Goal: Task Accomplishment & Management: Use online tool/utility

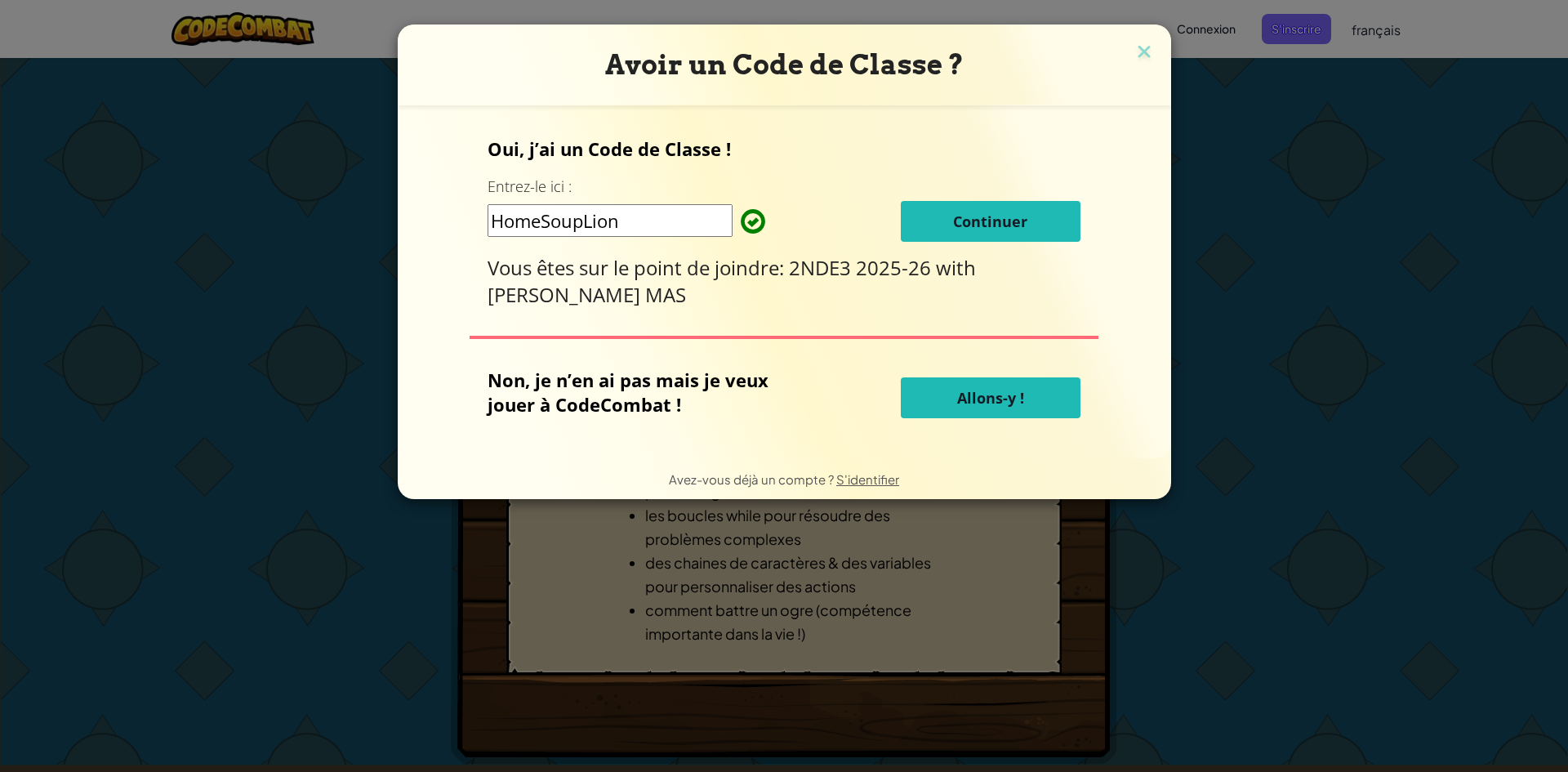
click at [986, 219] on span "Continuer" at bounding box center [990, 221] width 75 height 20
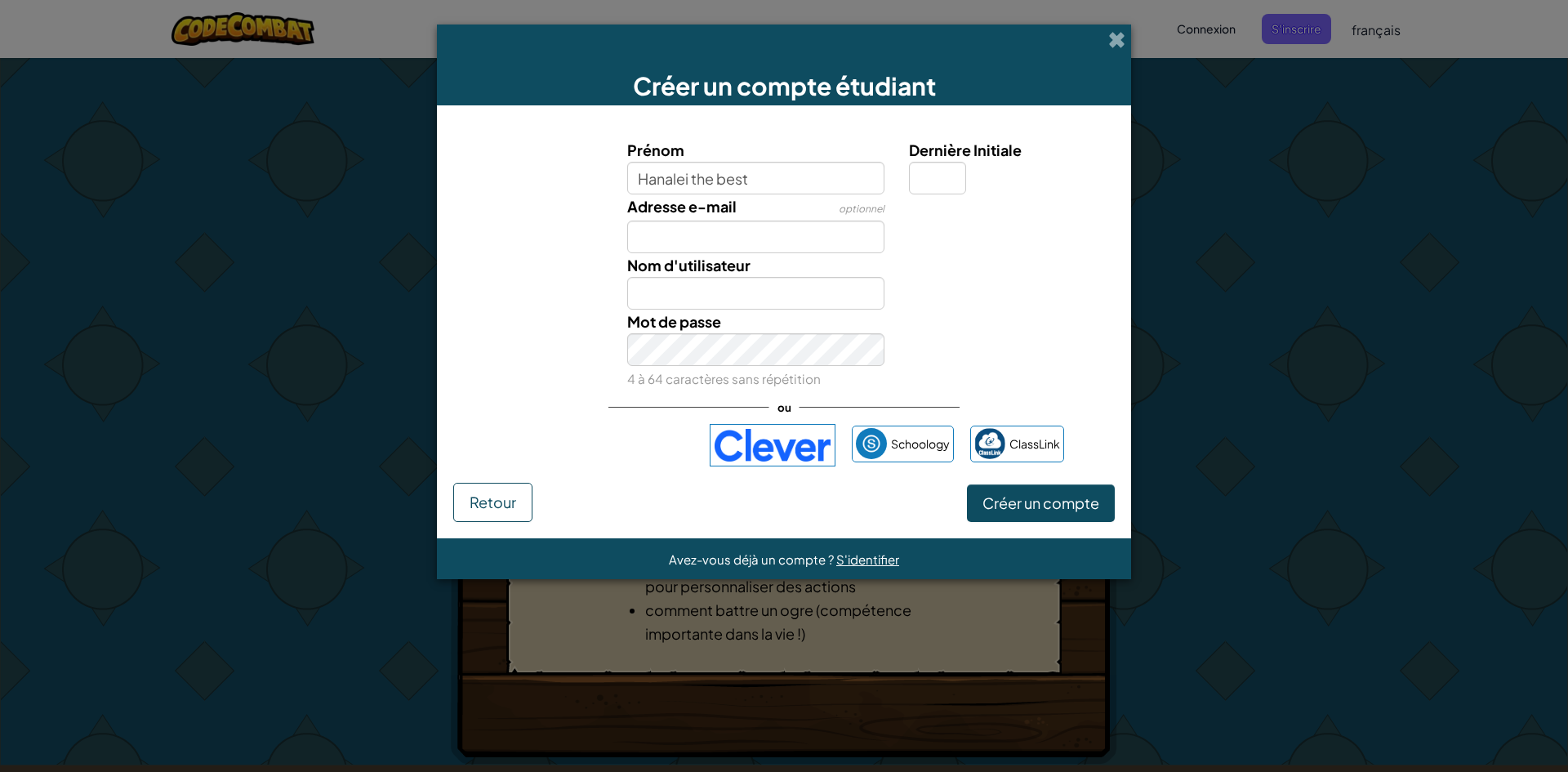
type input "Hanalei the best"
click at [933, 181] on input "Dernière Initiale" at bounding box center [938, 178] width 57 height 33
click at [777, 247] on input "Adresse e-mail" at bounding box center [756, 237] width 258 height 33
click at [776, 301] on input "Hanalei the best" at bounding box center [756, 294] width 258 height 33
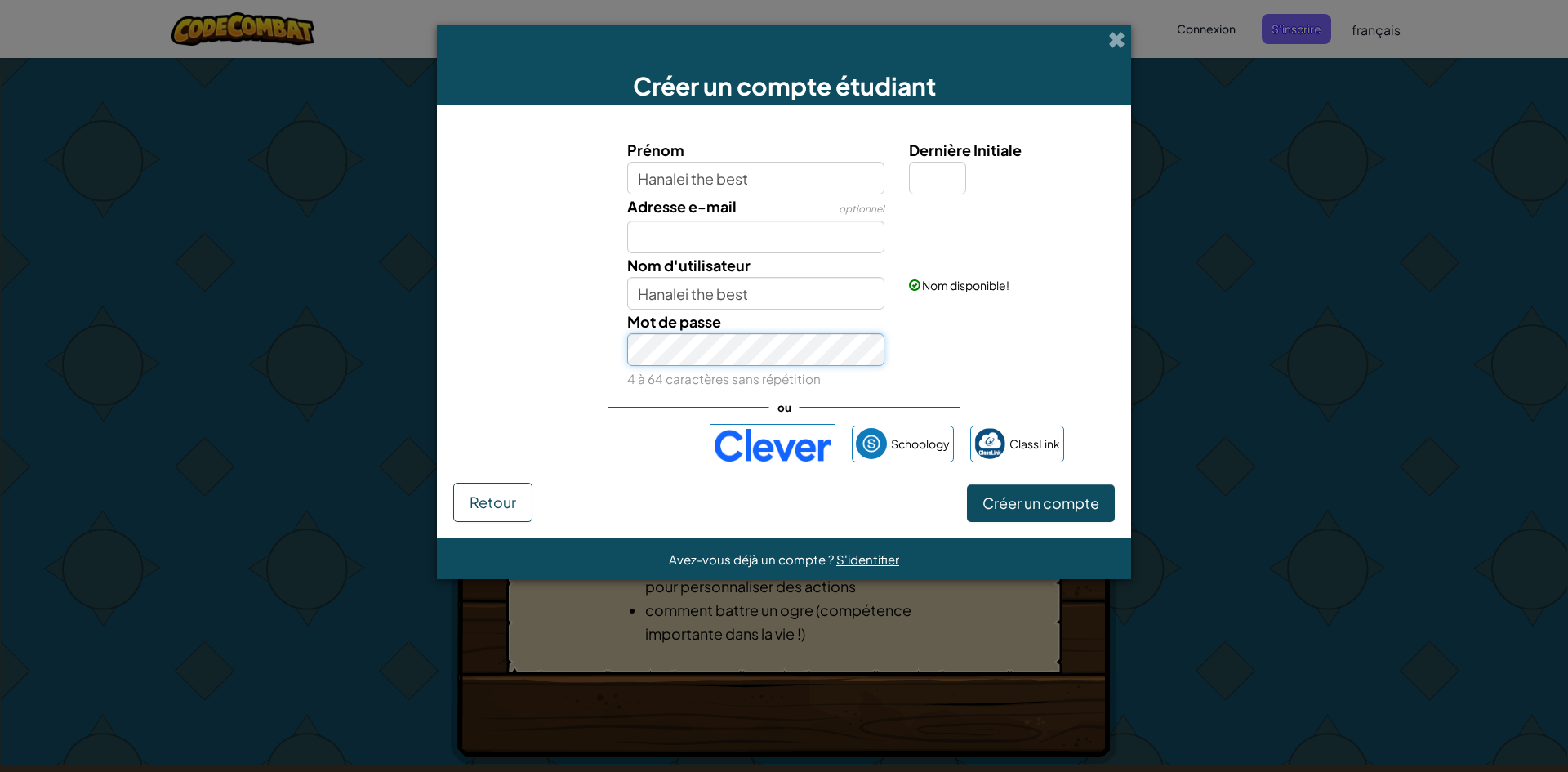
click at [108, 404] on div "Créer un compte étudiant Prénom Hanalei the best Dernière Initiale Adresse e-ma…" at bounding box center [784, 386] width 1568 height 772
click at [1034, 499] on span "Créer un compte" at bounding box center [1041, 503] width 116 height 19
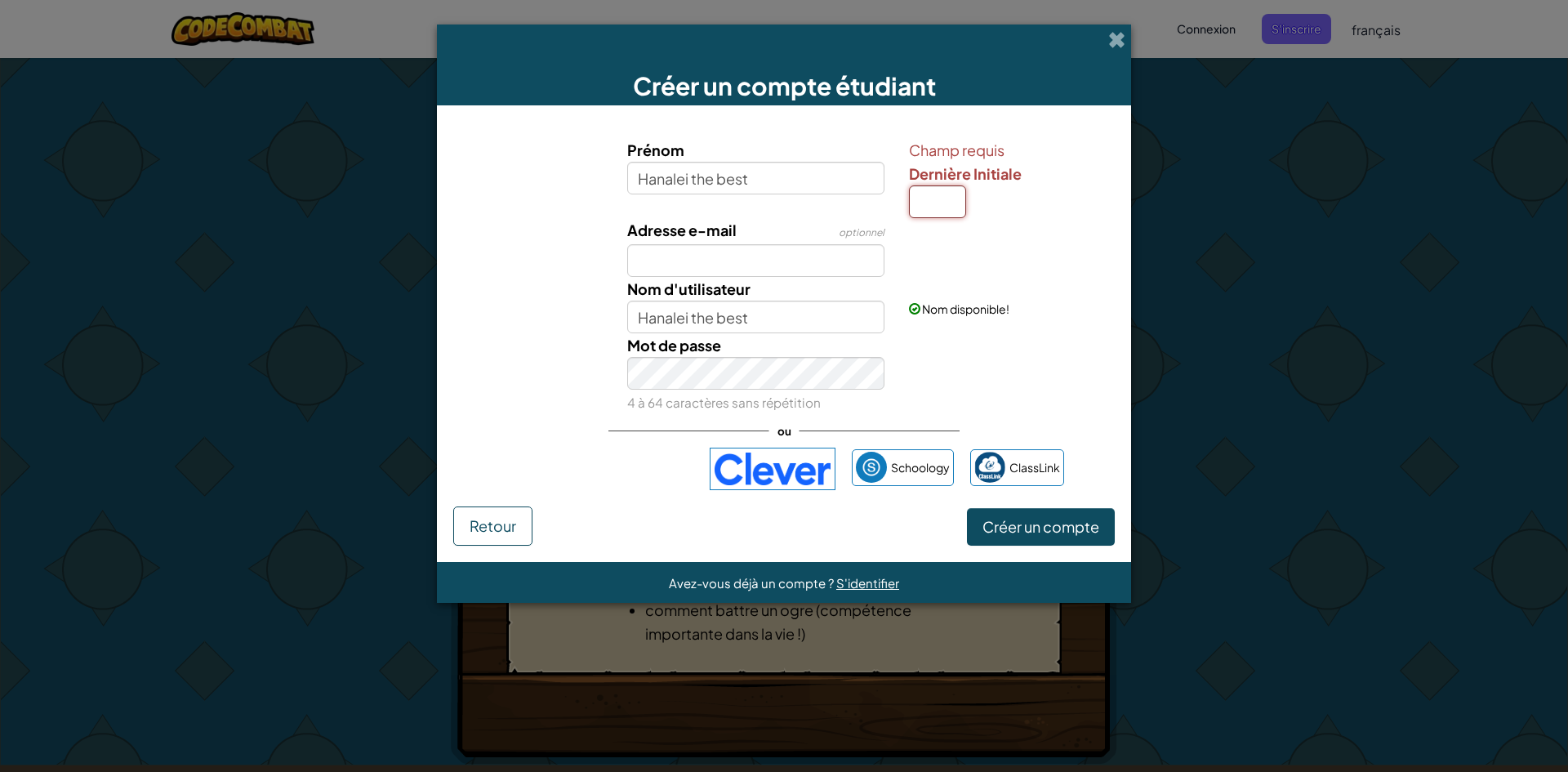
click at [943, 195] on input "Dernière Initiale" at bounding box center [938, 201] width 57 height 33
type input "H"
type input "Hanalei the bestH"
click at [1010, 525] on span "Créer un compte" at bounding box center [1041, 526] width 116 height 19
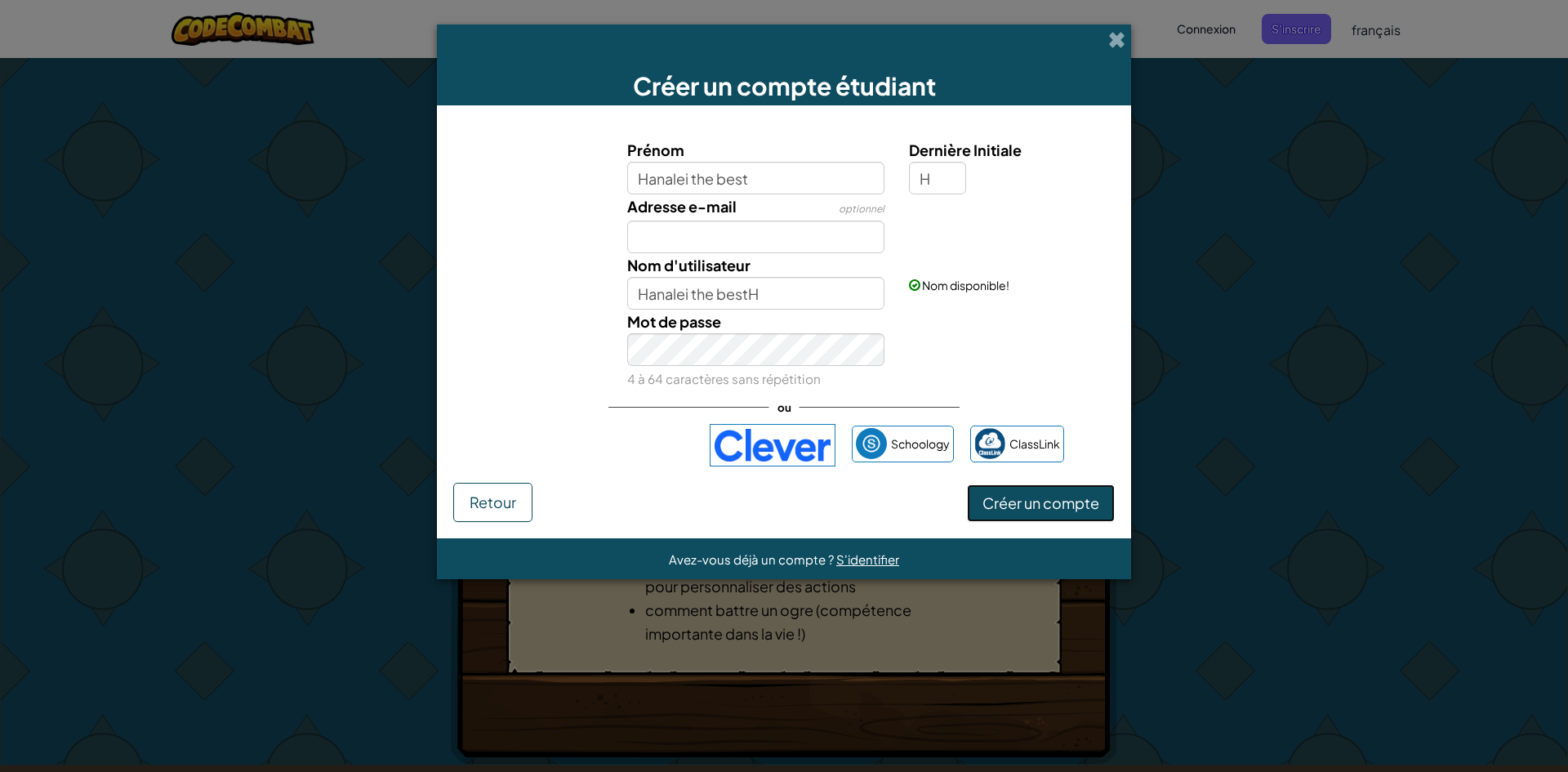
click at [1004, 509] on button "Créer un compte" at bounding box center [1041, 503] width 148 height 37
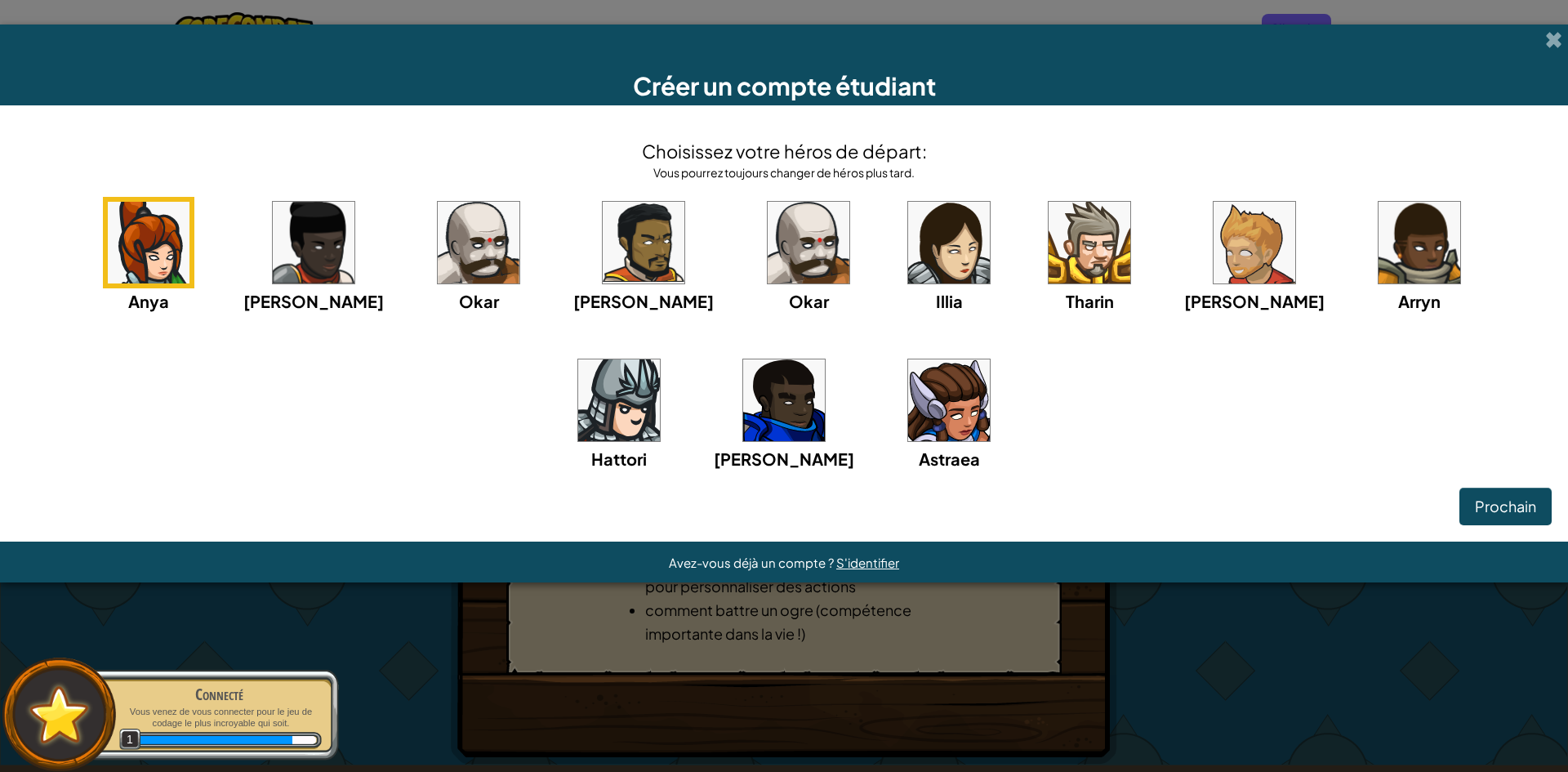
click at [321, 247] on img at bounding box center [314, 242] width 82 height 82
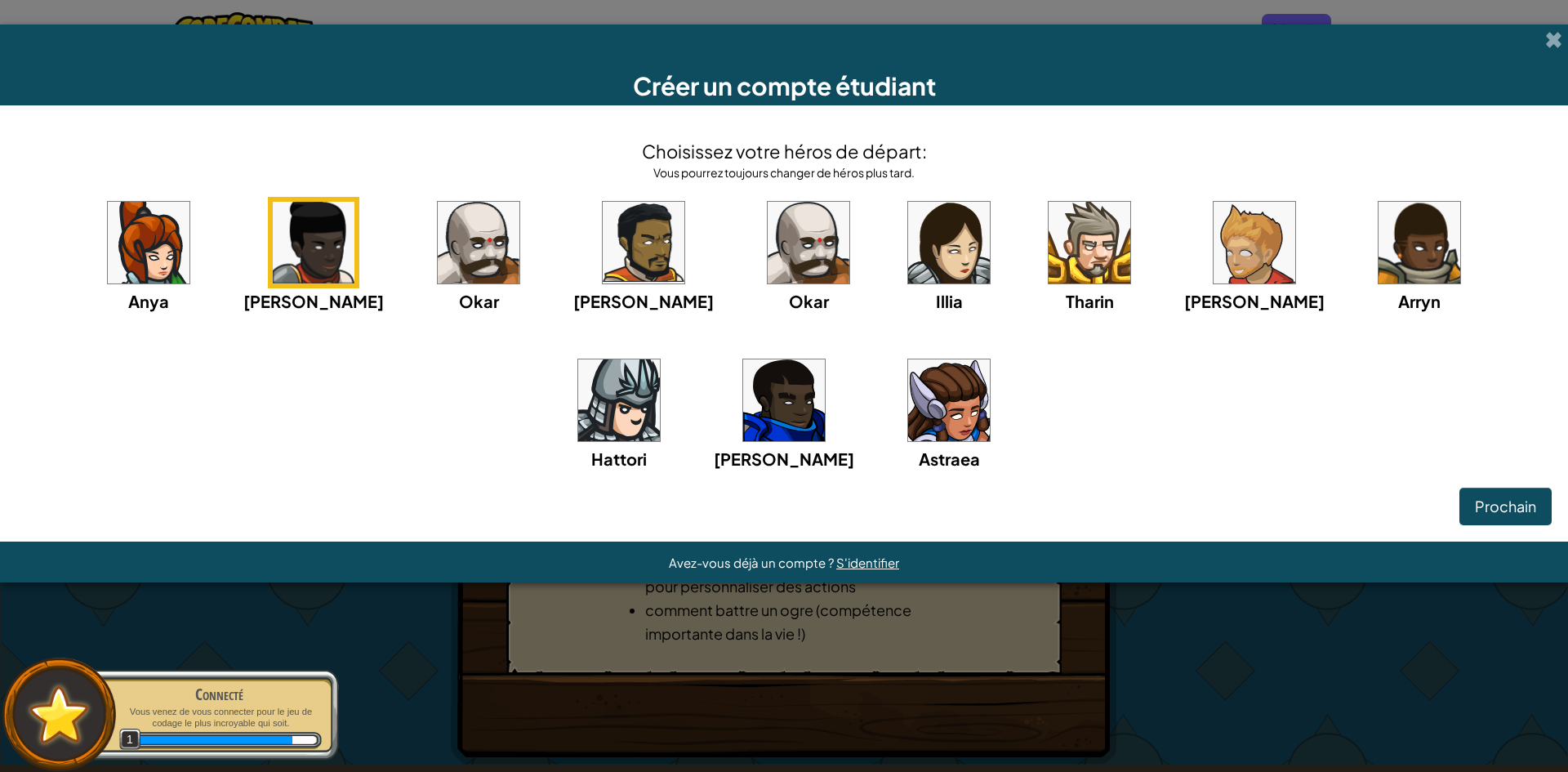
click at [463, 254] on img at bounding box center [479, 242] width 82 height 82
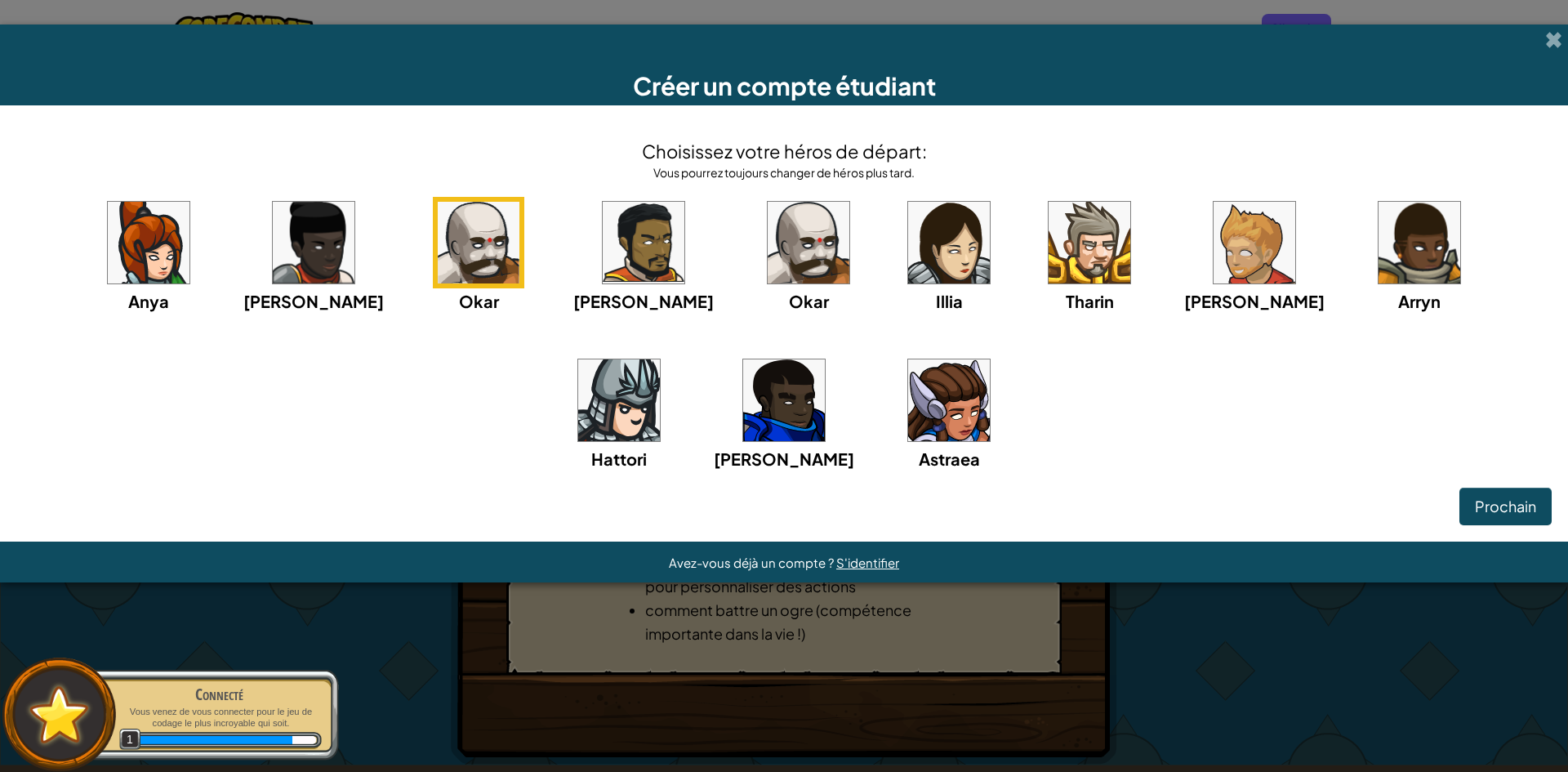
click at [603, 257] on img at bounding box center [644, 242] width 82 height 82
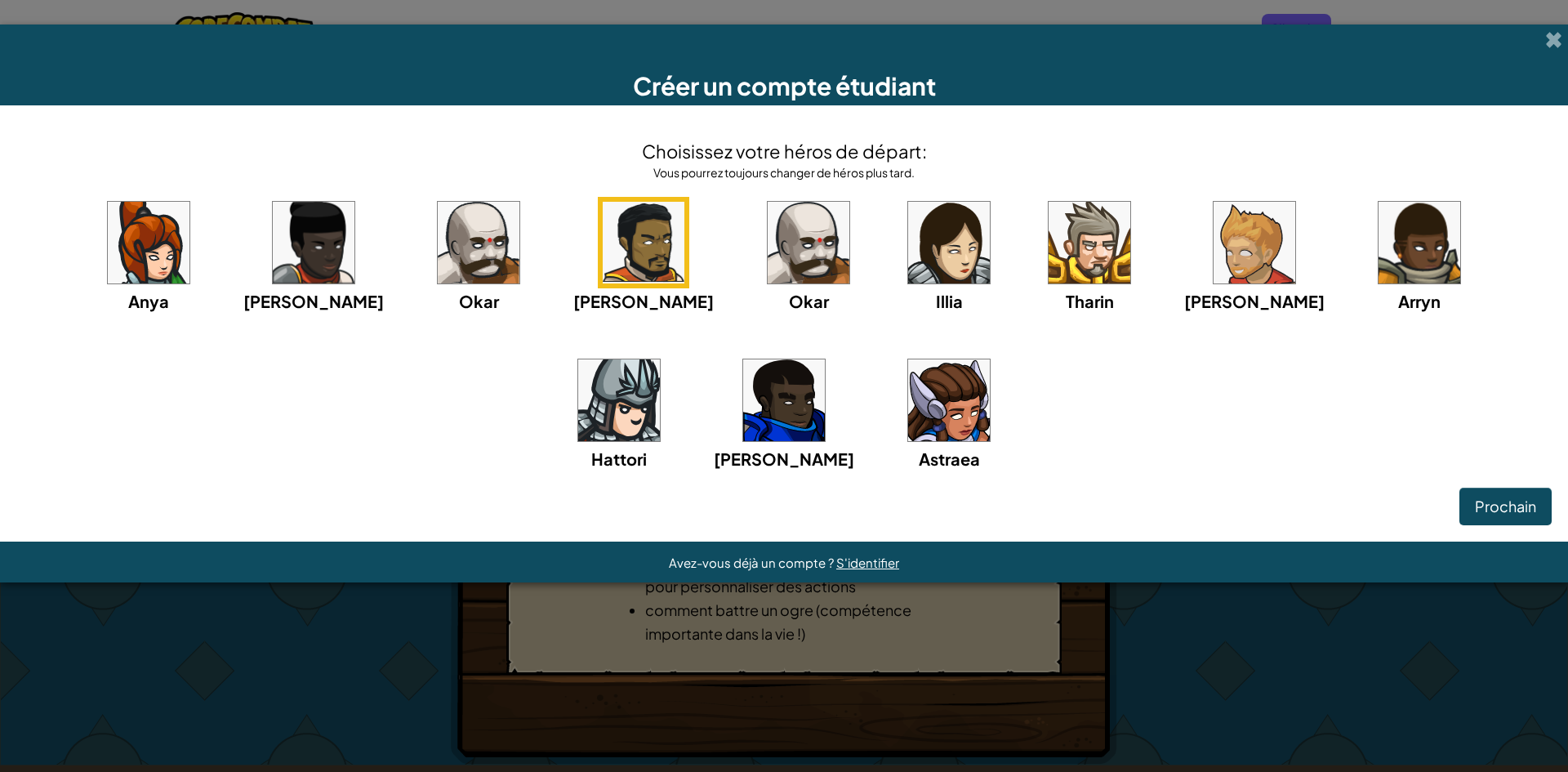
click at [903, 201] on div "Illia" at bounding box center [949, 255] width 91 height 116
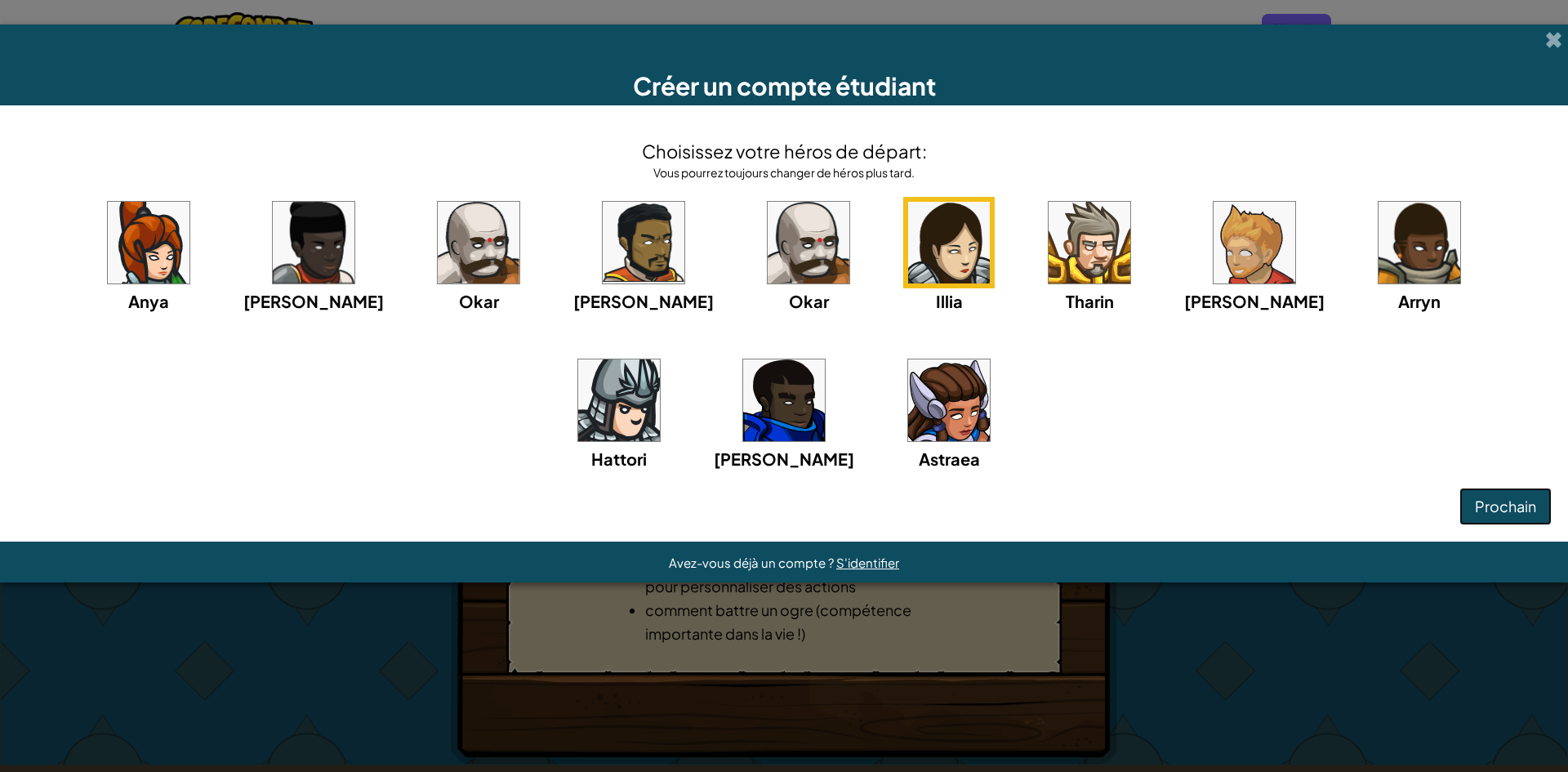
click at [1483, 505] on span "Prochain" at bounding box center [1505, 506] width 62 height 19
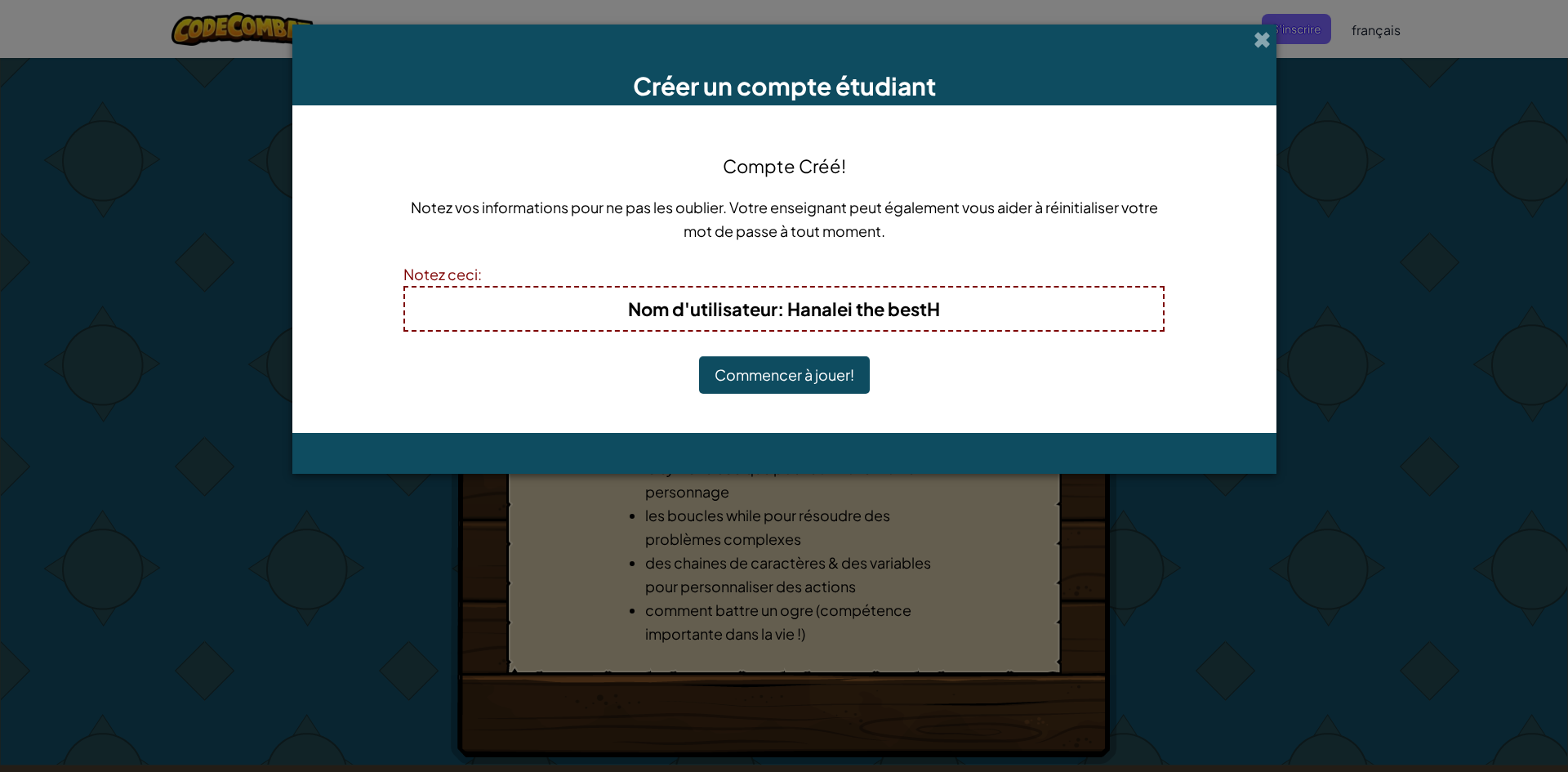
click at [797, 365] on button "Commencer à jouer!" at bounding box center [784, 374] width 171 height 37
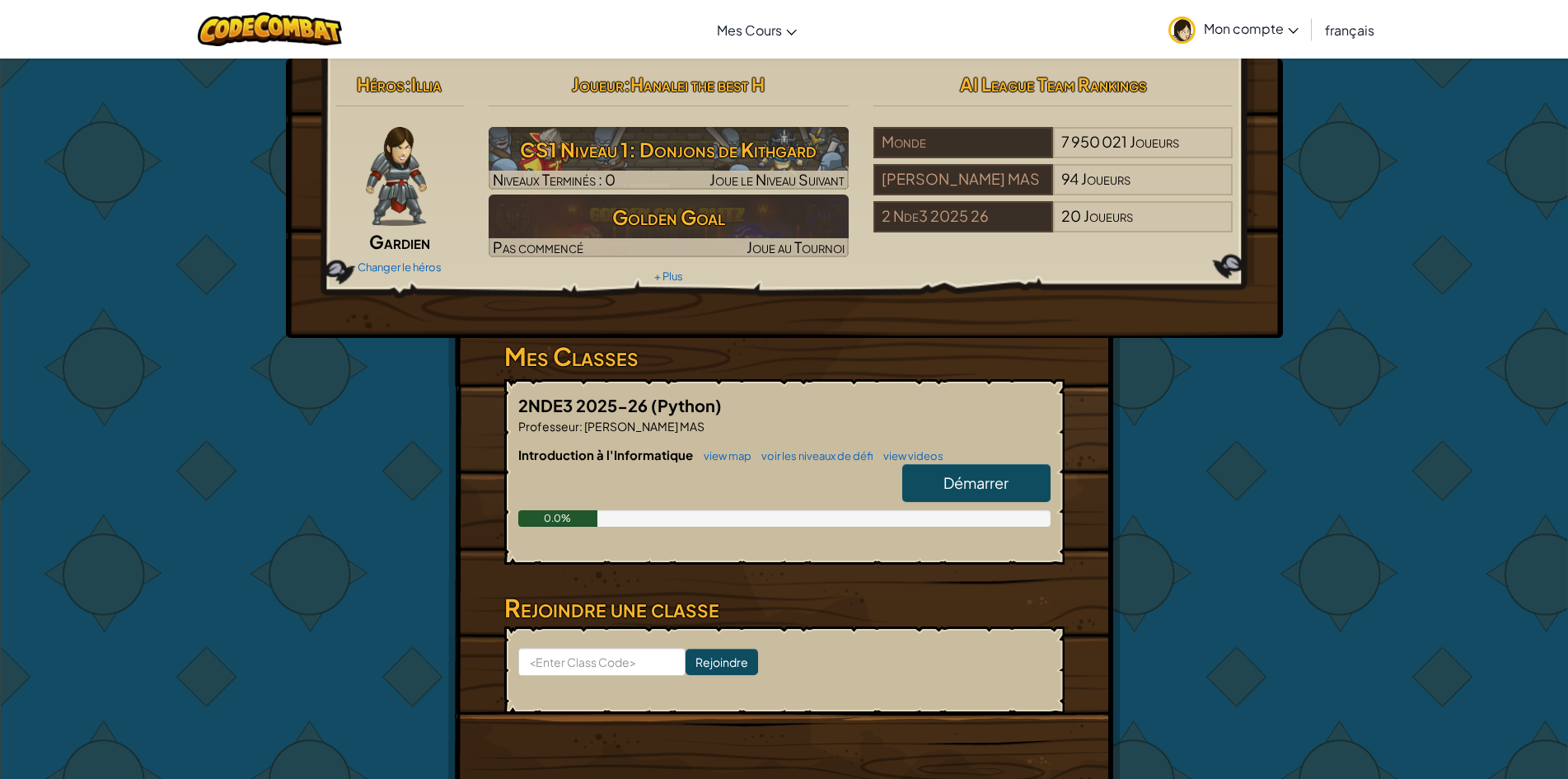
click at [997, 487] on span "Démarrer" at bounding box center [976, 483] width 65 height 19
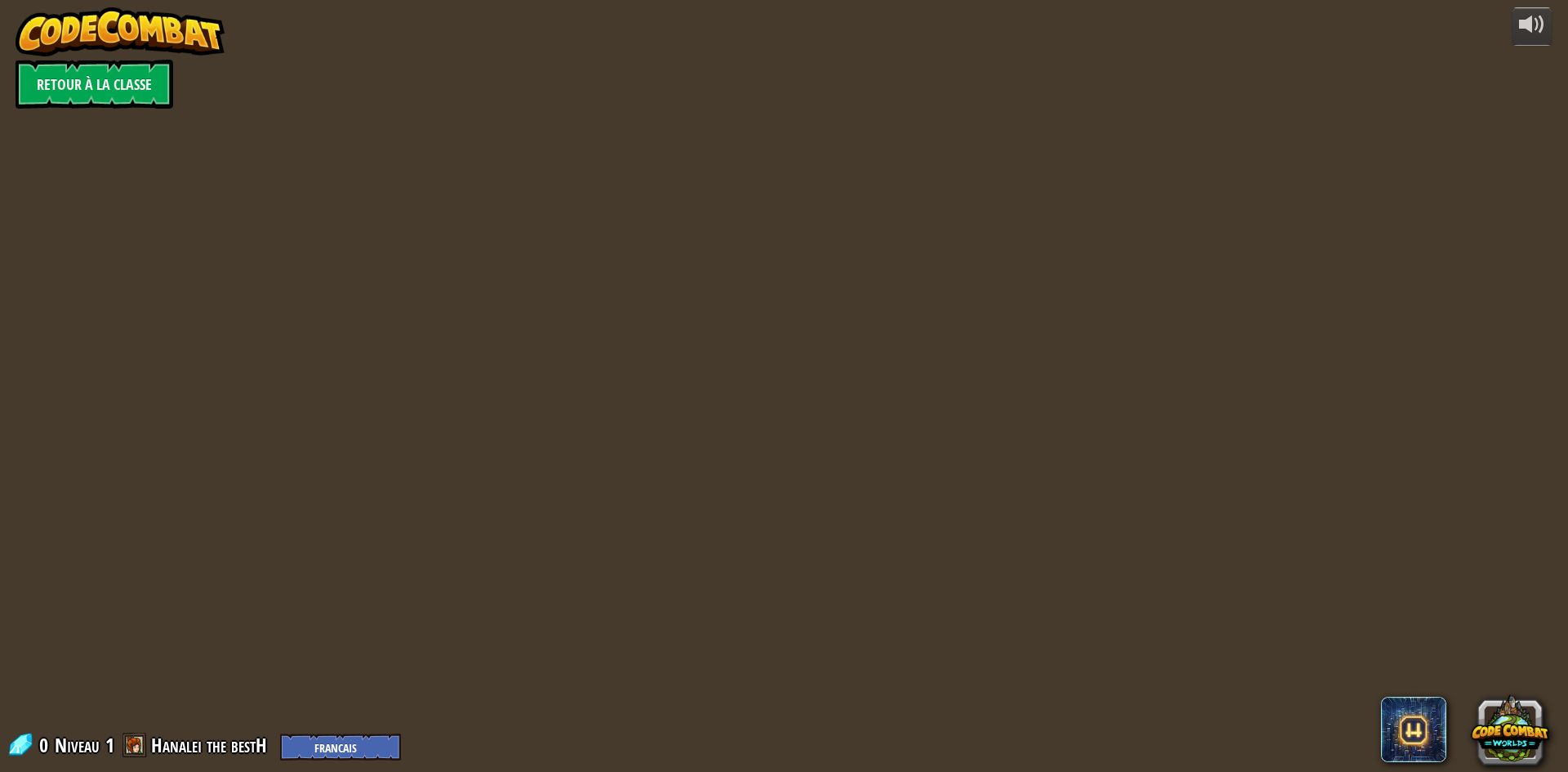
select select "fr"
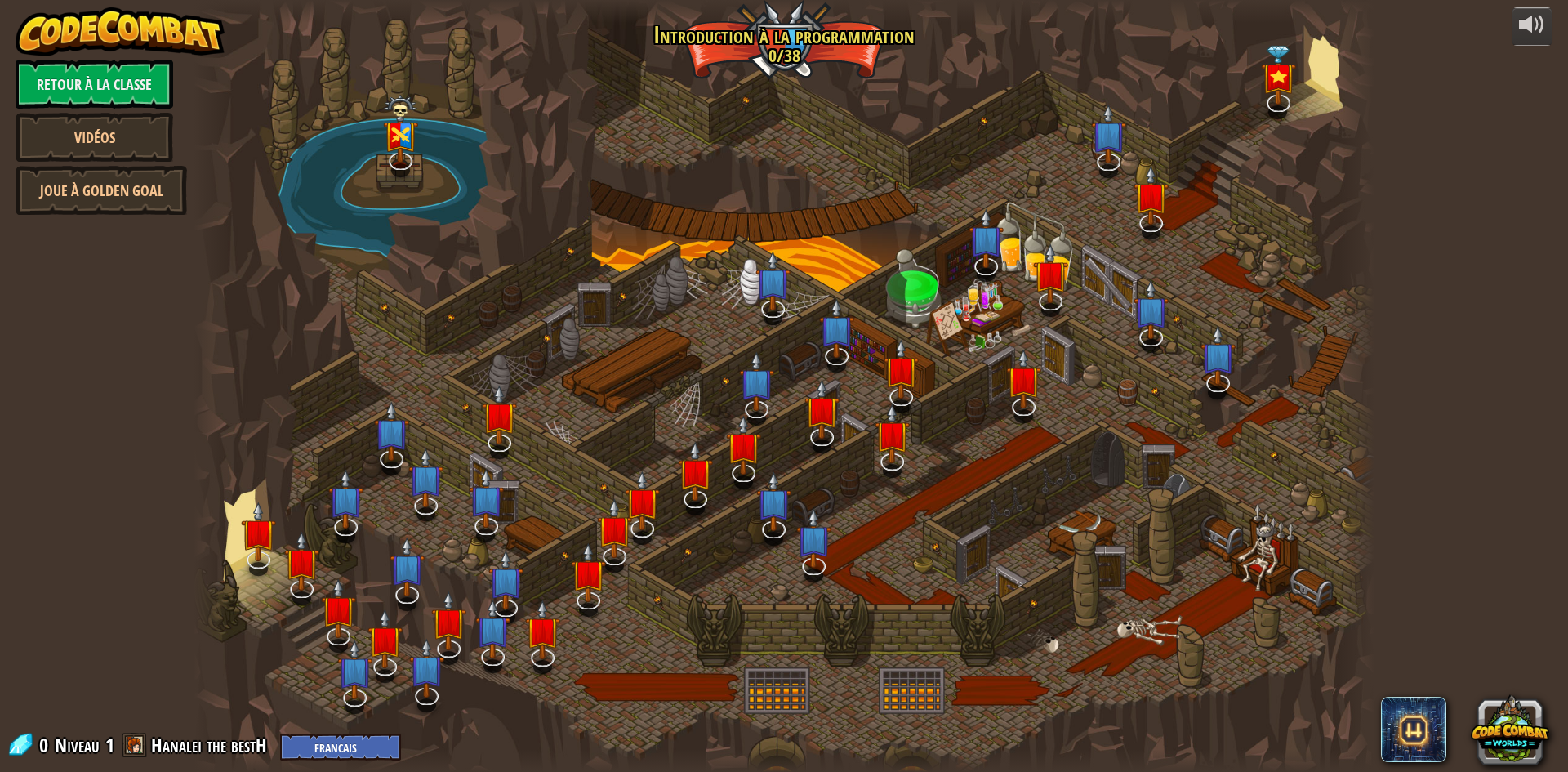
select select "fr"
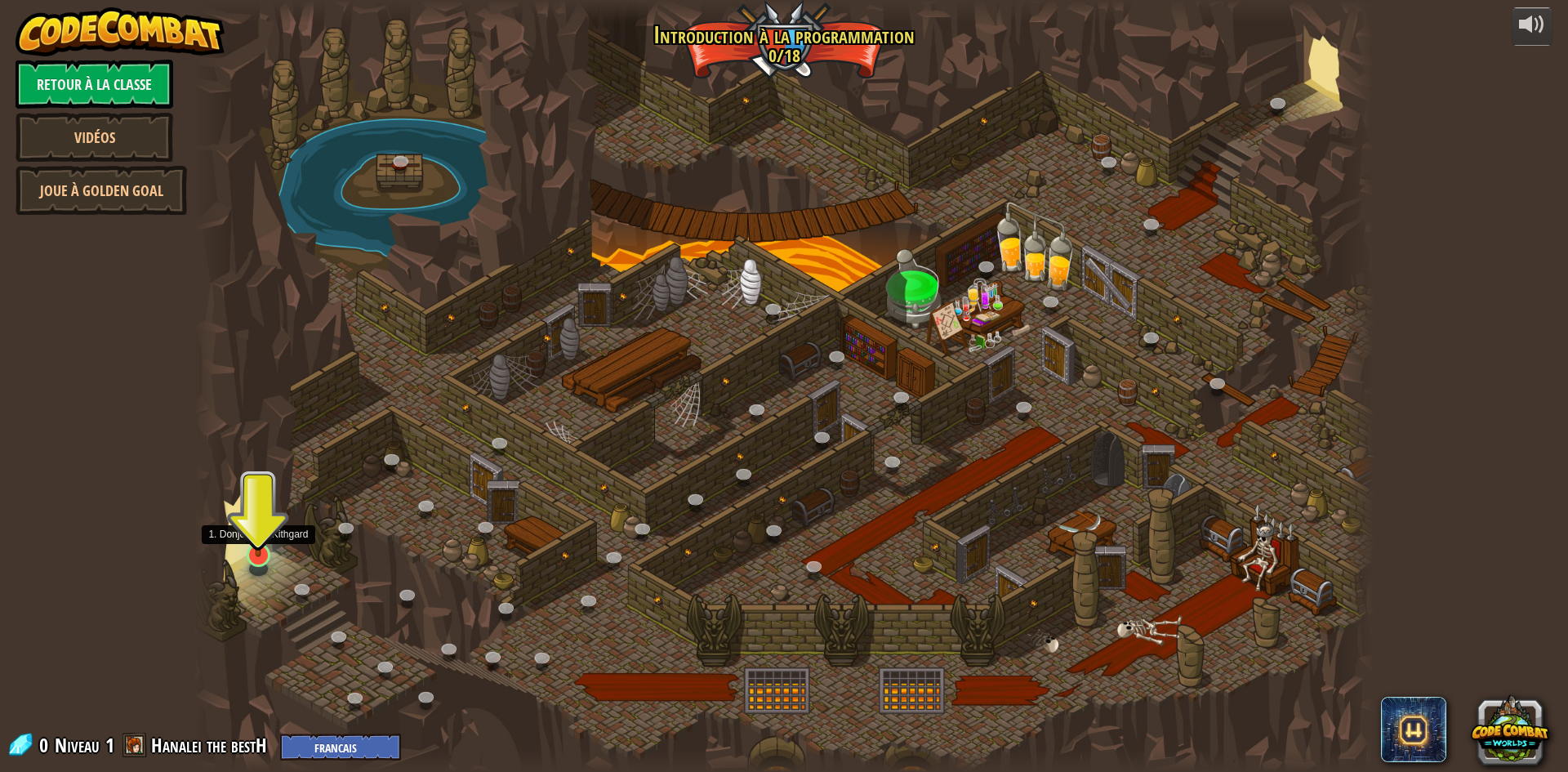
click at [253, 532] on img at bounding box center [258, 521] width 32 height 73
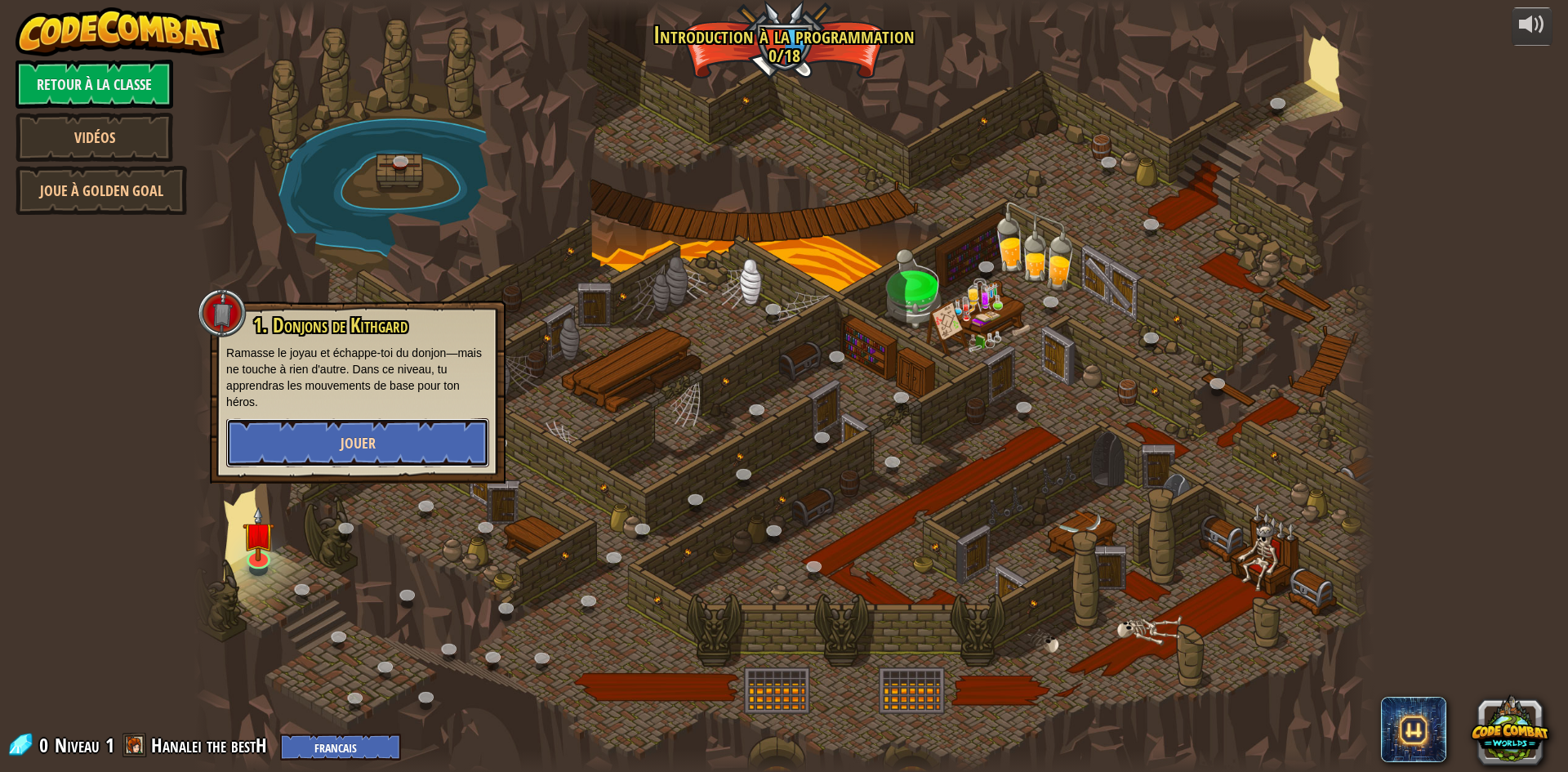
click at [337, 443] on button "Jouer" at bounding box center [357, 442] width 263 height 49
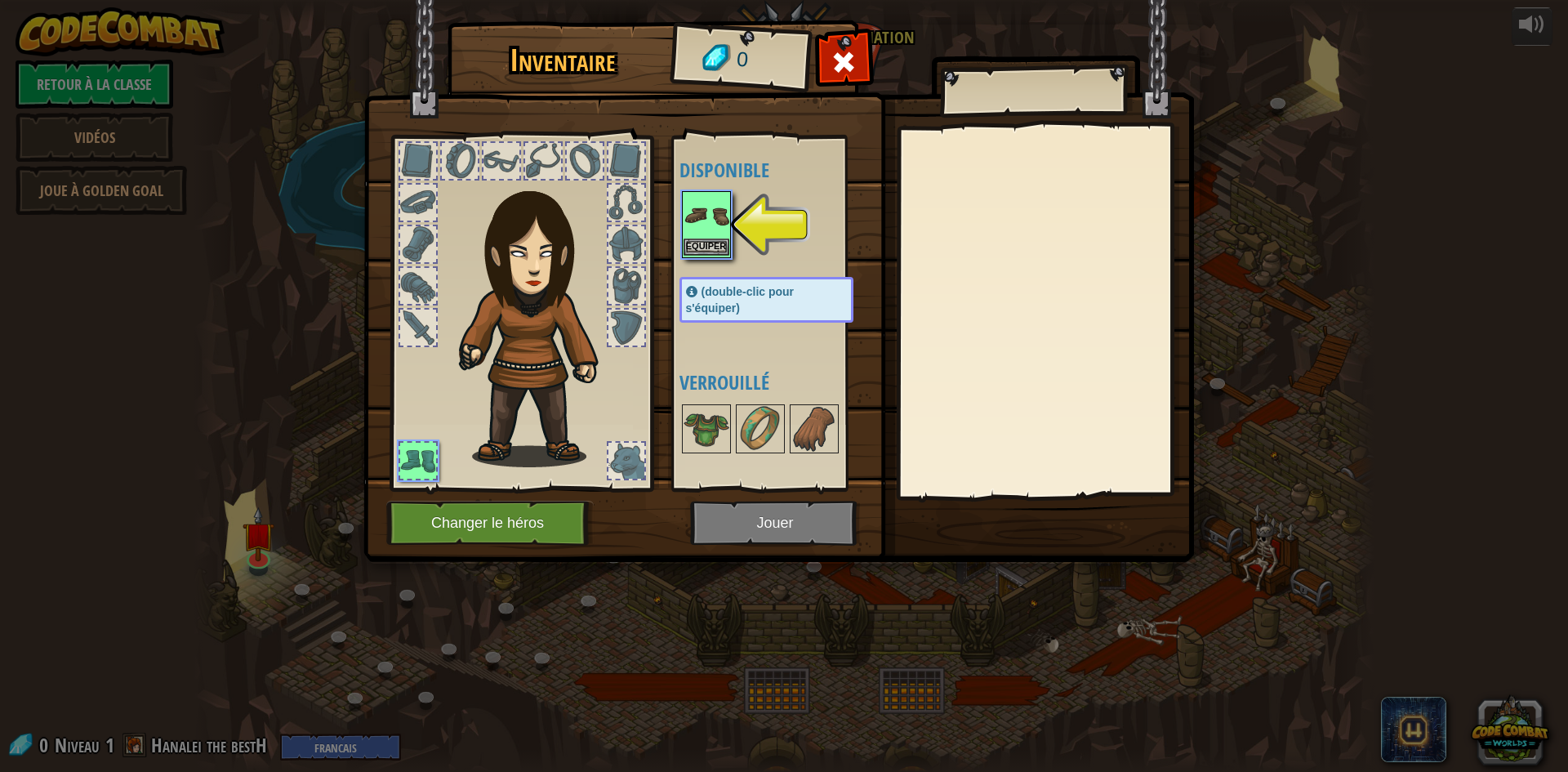
click at [703, 237] on img at bounding box center [706, 215] width 46 height 46
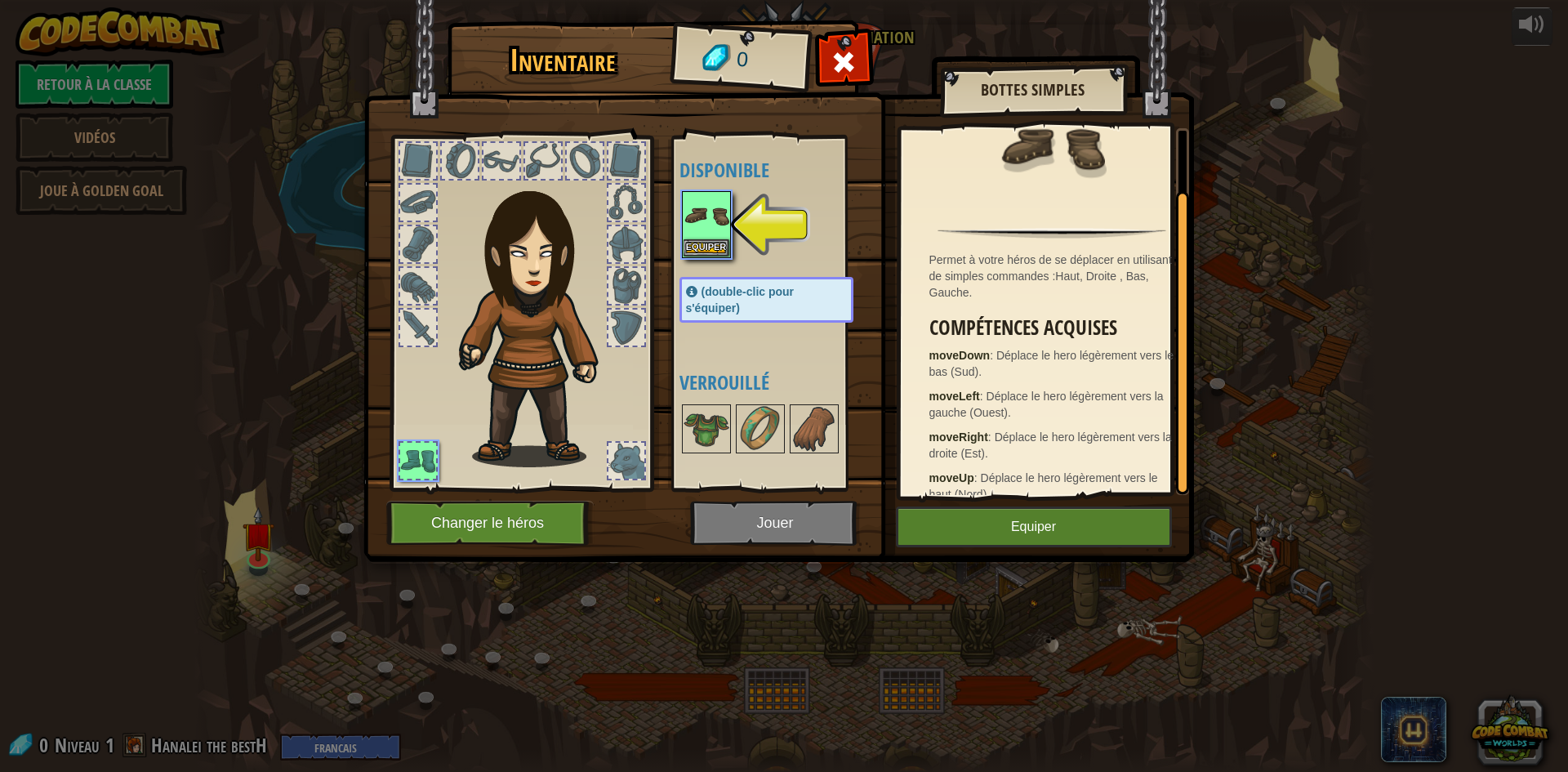
scroll to position [70, 0]
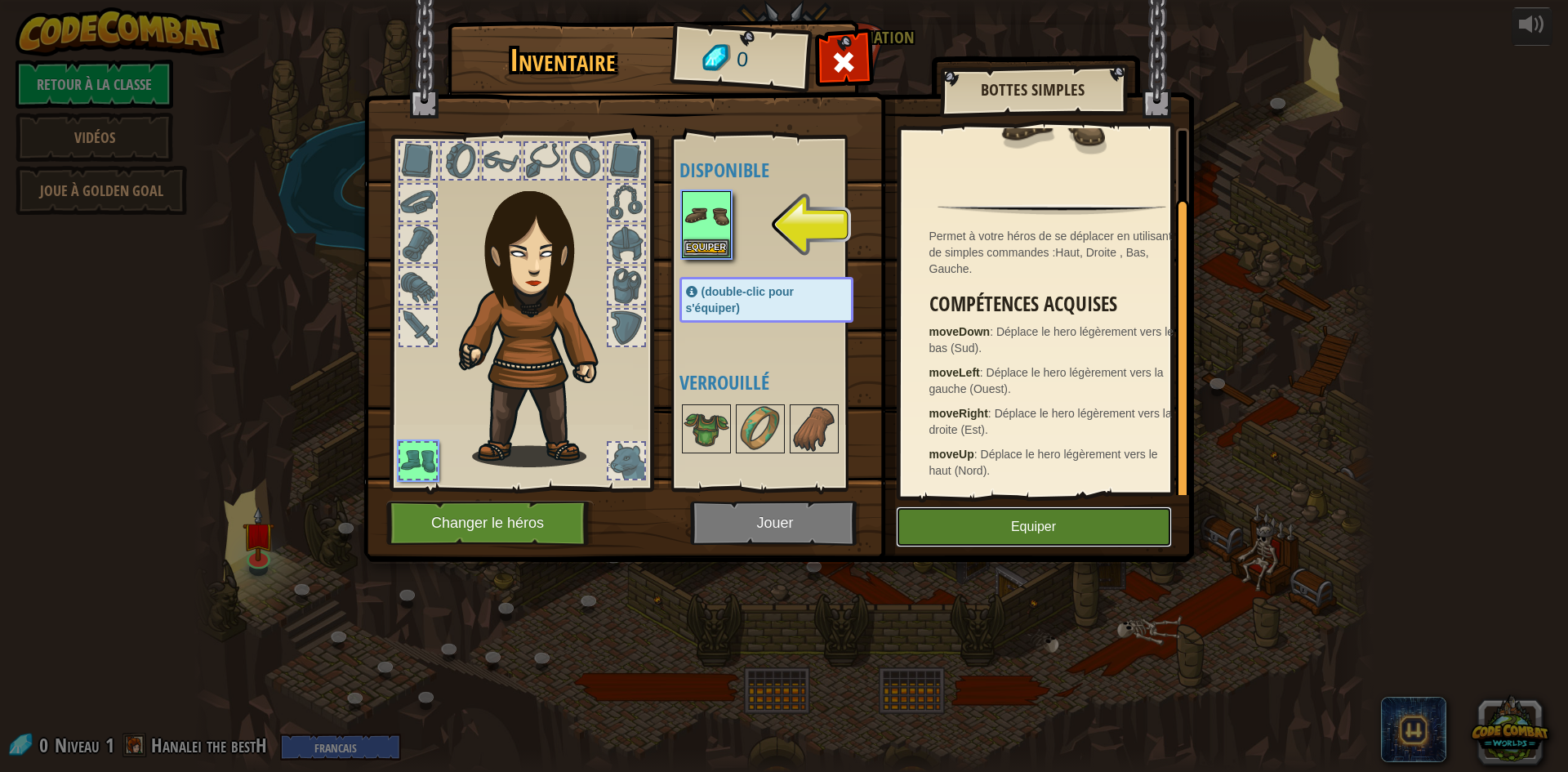
click at [956, 514] on button "Equiper" at bounding box center [1035, 526] width 276 height 41
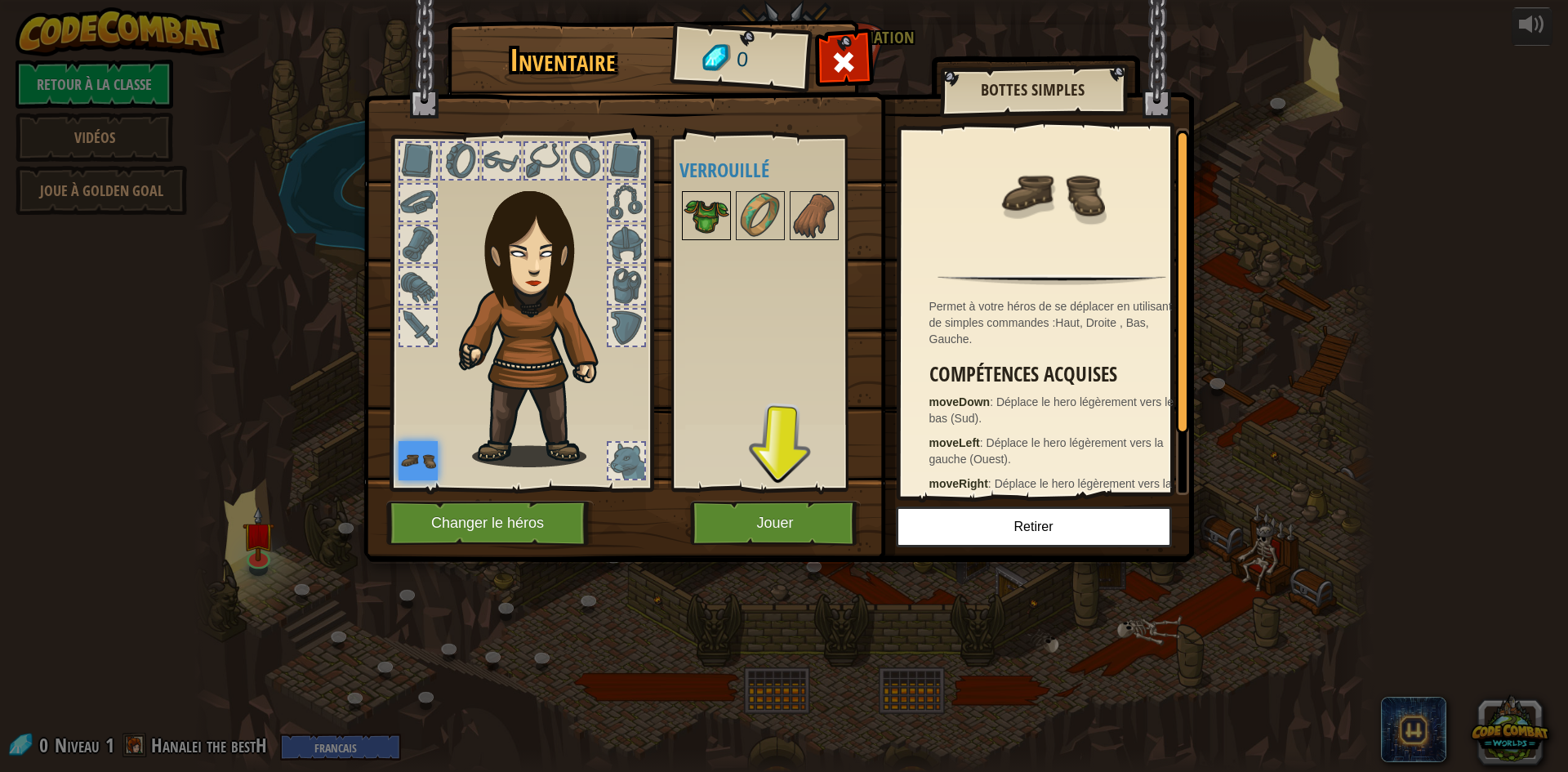
click at [711, 210] on img at bounding box center [706, 215] width 46 height 46
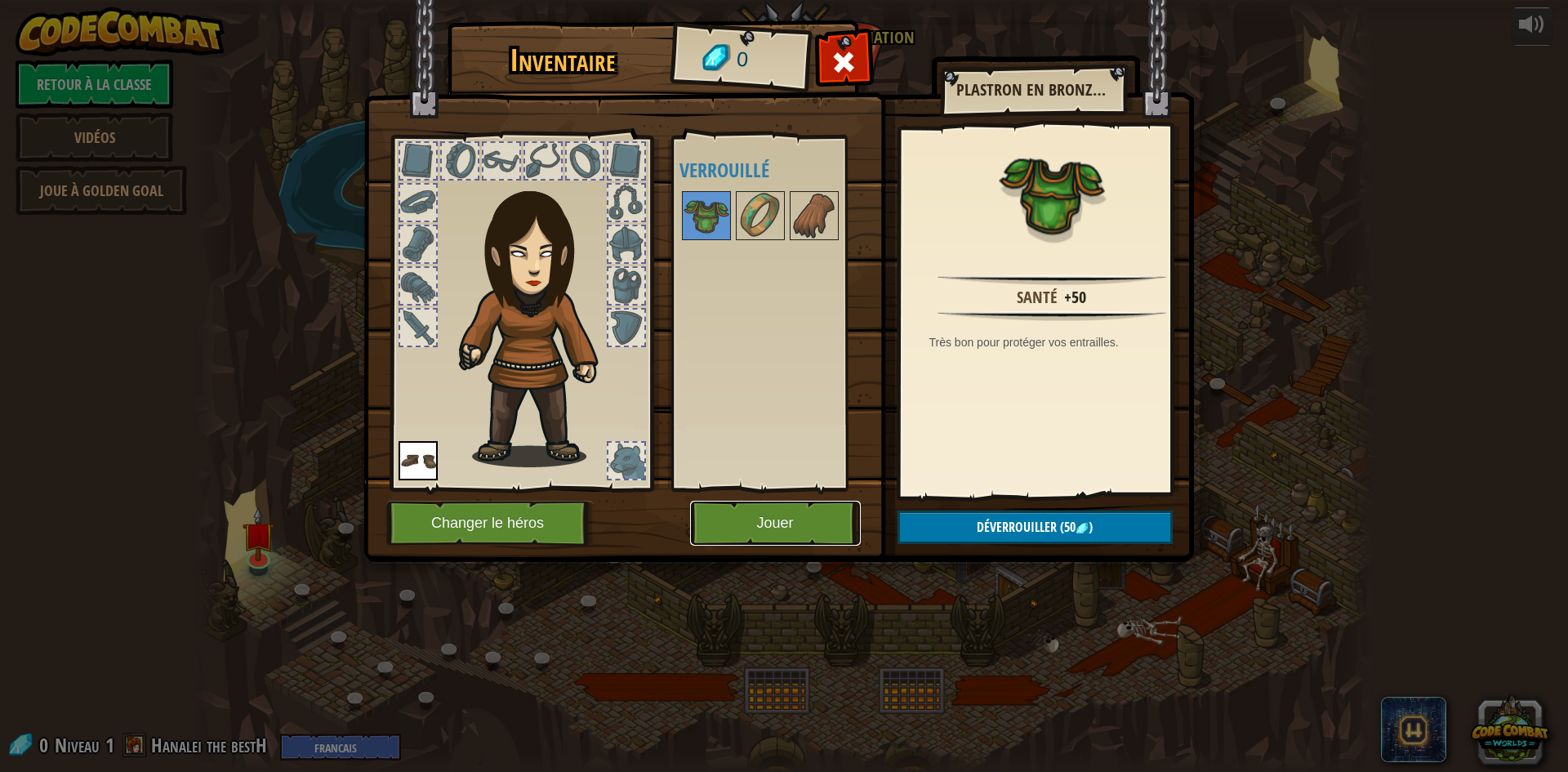
click at [750, 523] on button "Jouer" at bounding box center [776, 523] width 171 height 45
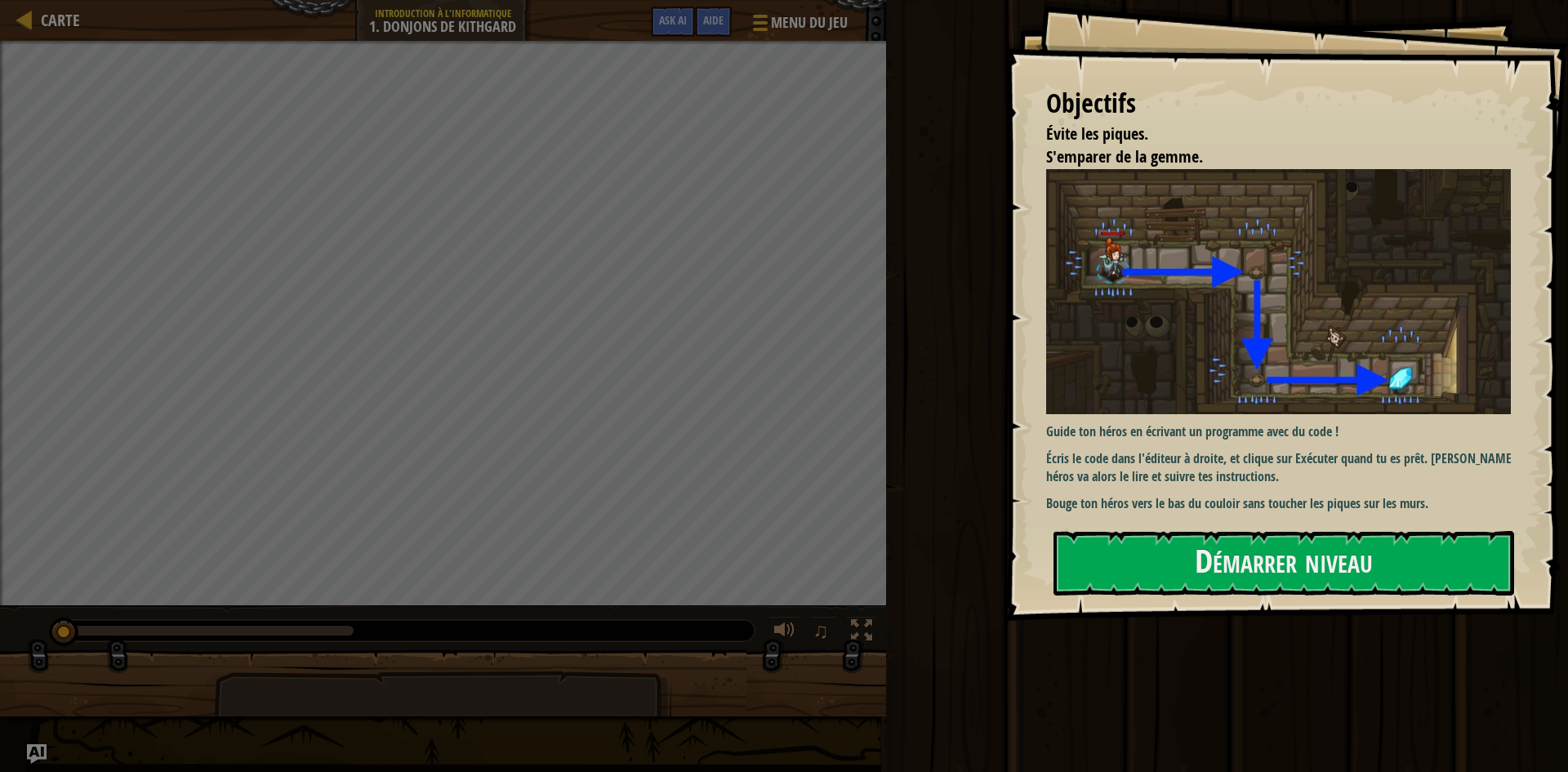
drag, startPoint x: 1107, startPoint y: 433, endPoint x: 1426, endPoint y: 434, distance: 319.0
click at [1426, 434] on div "Guide ton héros en écrivant un programme avec du code ! Écris le code dans l'éd…" at bounding box center [1286, 341] width 479 height 344
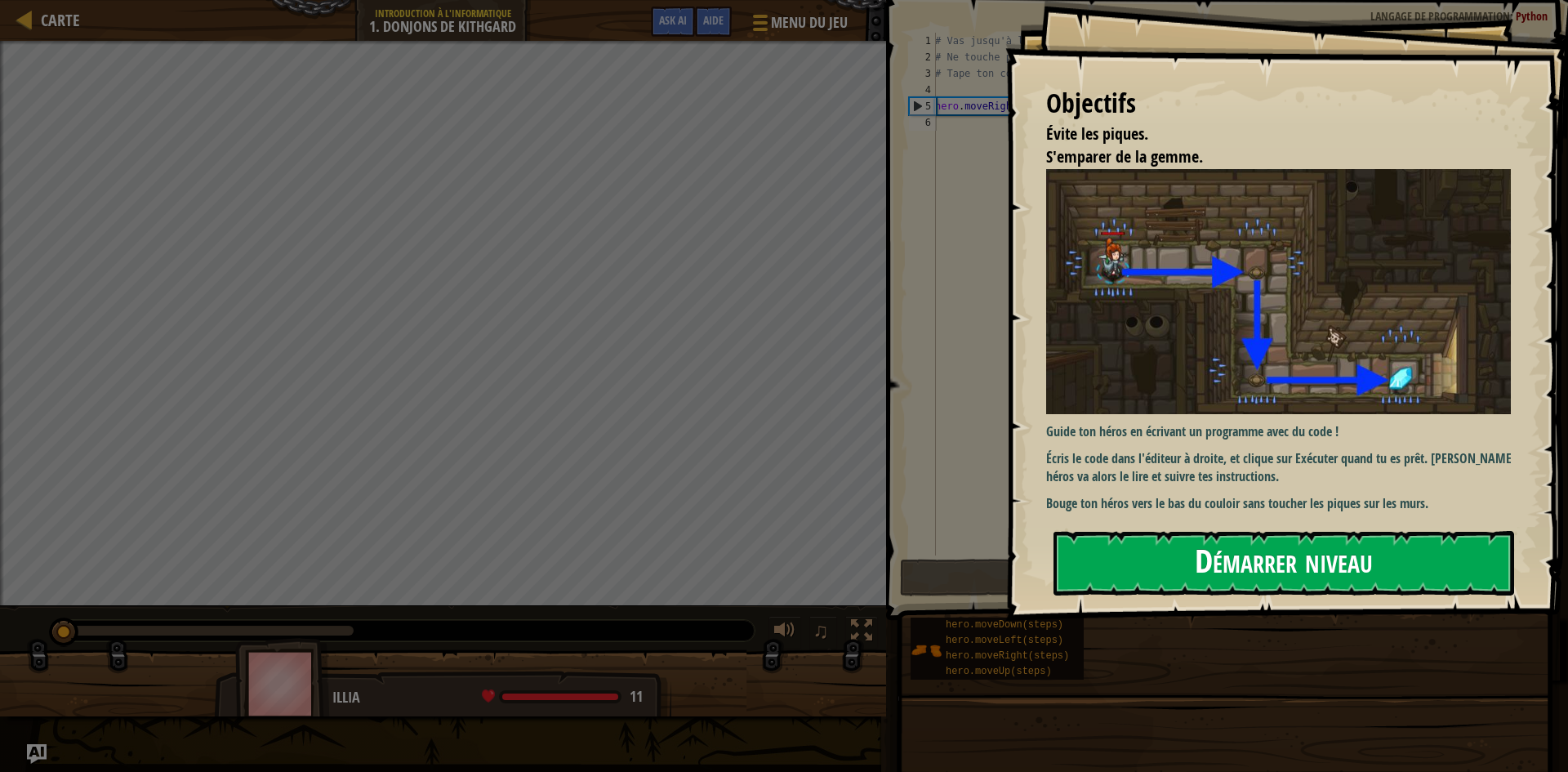
click at [1365, 556] on button "Démarrer niveau" at bounding box center [1284, 563] width 460 height 64
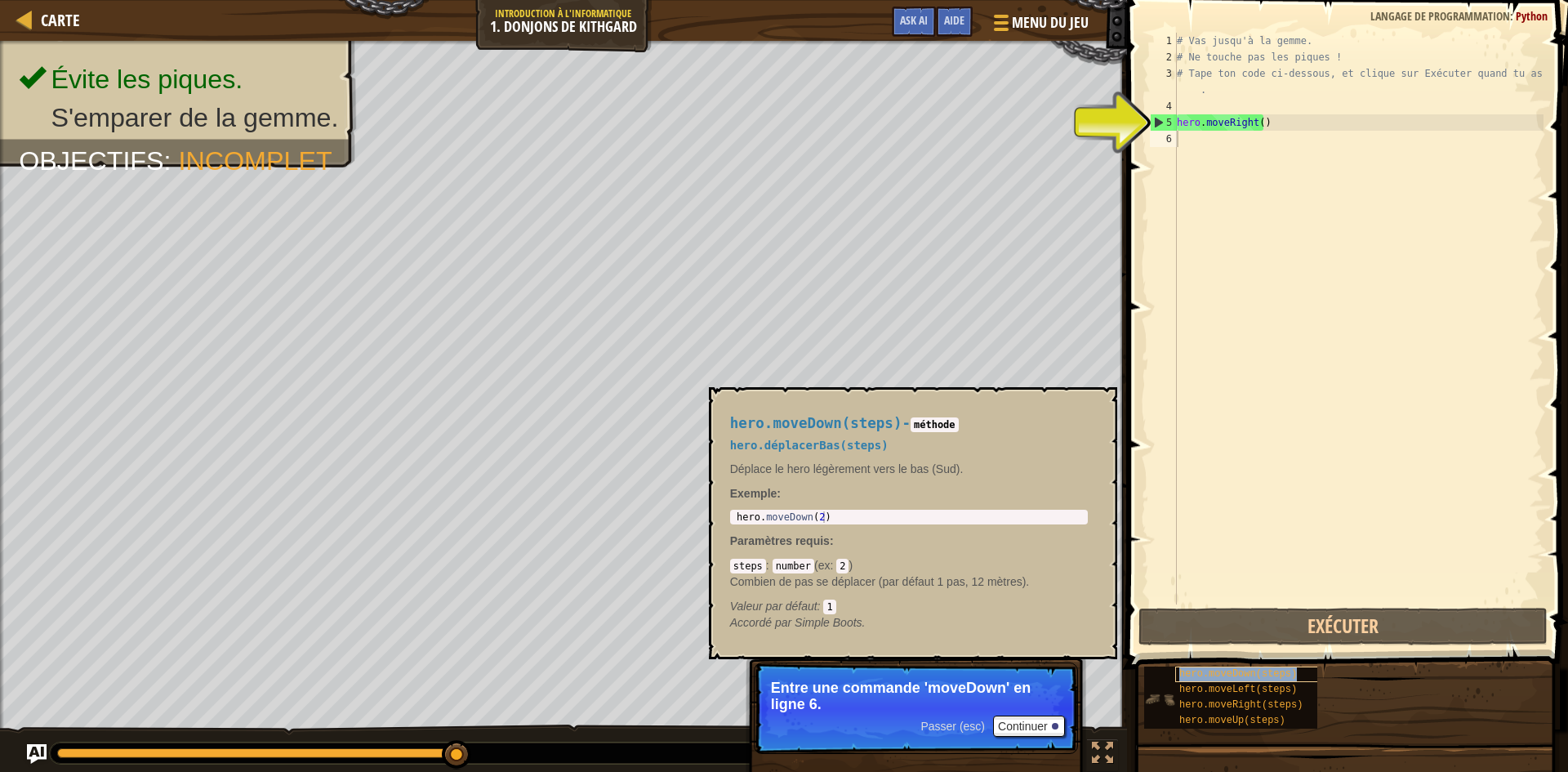
click at [1216, 673] on span "hero.moveDown(steps)" at bounding box center [1238, 673] width 117 height 11
click at [1216, 672] on span "hero.moveDown(steps)" at bounding box center [1238, 673] width 117 height 11
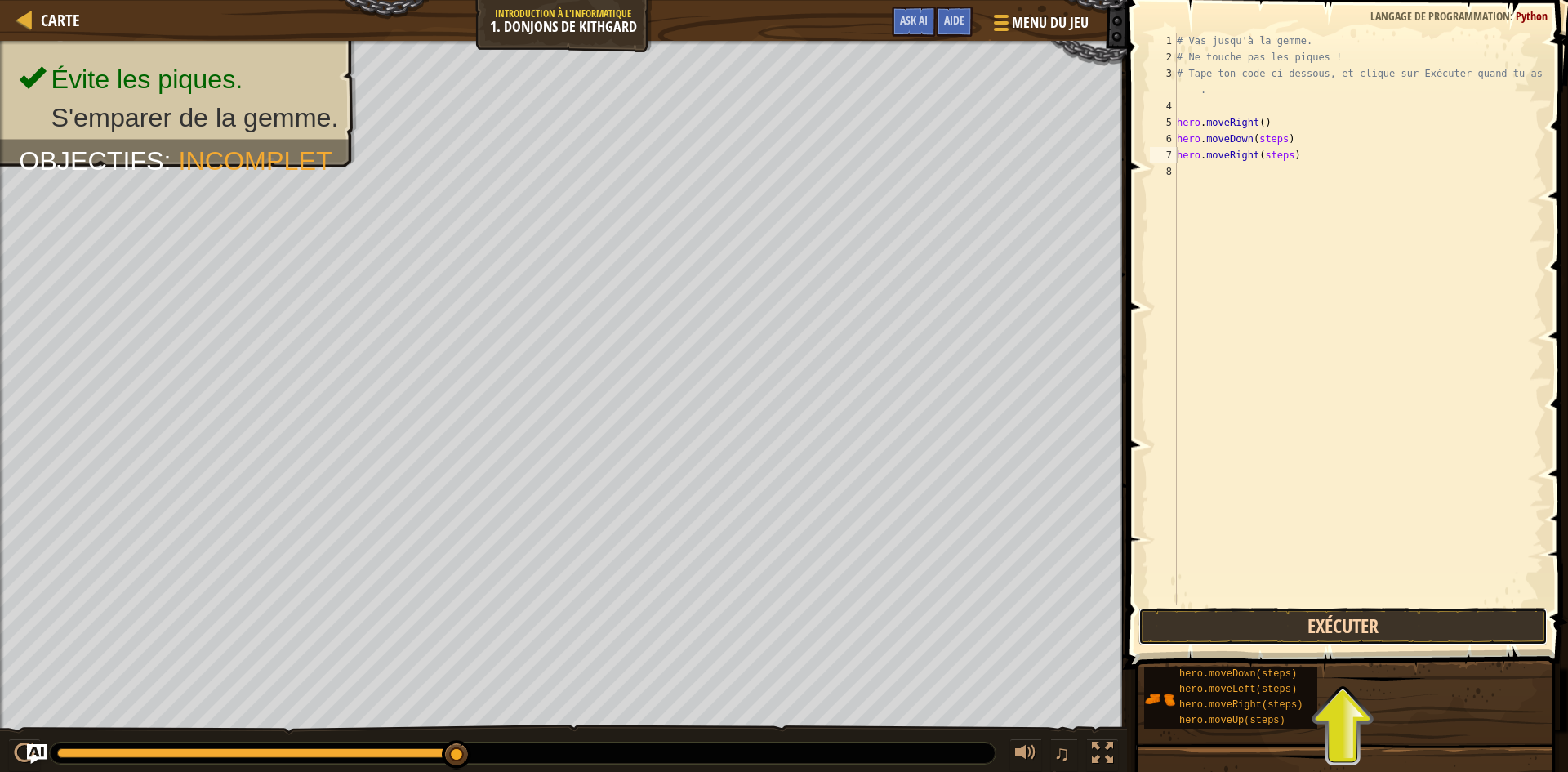
click at [1415, 623] on button "Exécuter" at bounding box center [1343, 626] width 409 height 37
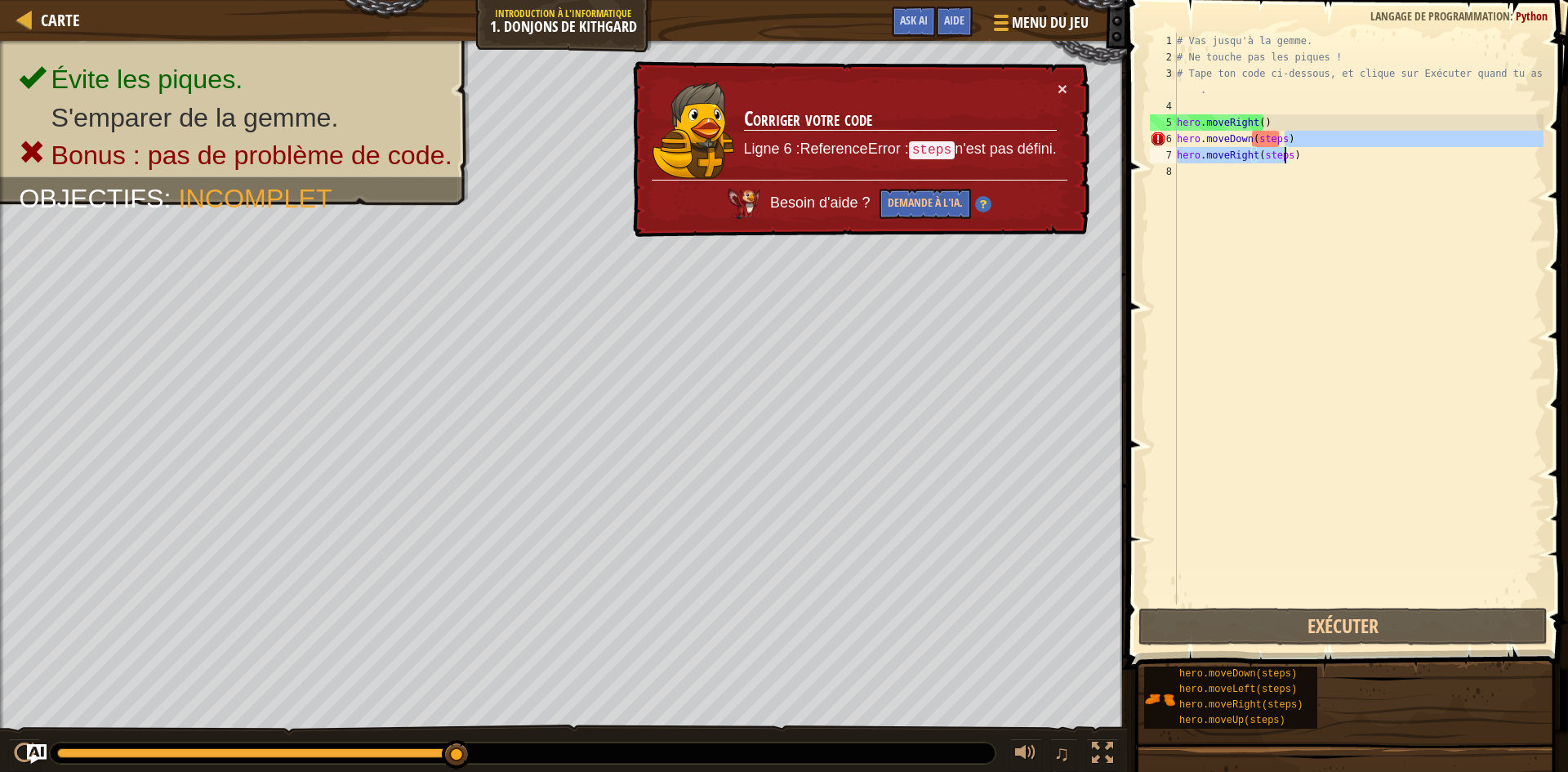
drag, startPoint x: 1293, startPoint y: 145, endPoint x: 1282, endPoint y: 153, distance: 13.6
click at [1282, 153] on div "# Vas jusqu'à la gemme. # Ne touche pas les piques ! # Tape ton code ci-dessous…" at bounding box center [1359, 335] width 370 height 604
click at [1299, 135] on div "# Vas jusqu'à la gemme. # Ne touche pas les piques ! # Tape ton code ci-dessous…" at bounding box center [1359, 319] width 370 height 571
click at [1299, 135] on div "# Vas jusqu'à la gemme. # Ne touche pas les piques ! # Tape ton code ci-dessous…" at bounding box center [1359, 335] width 370 height 604
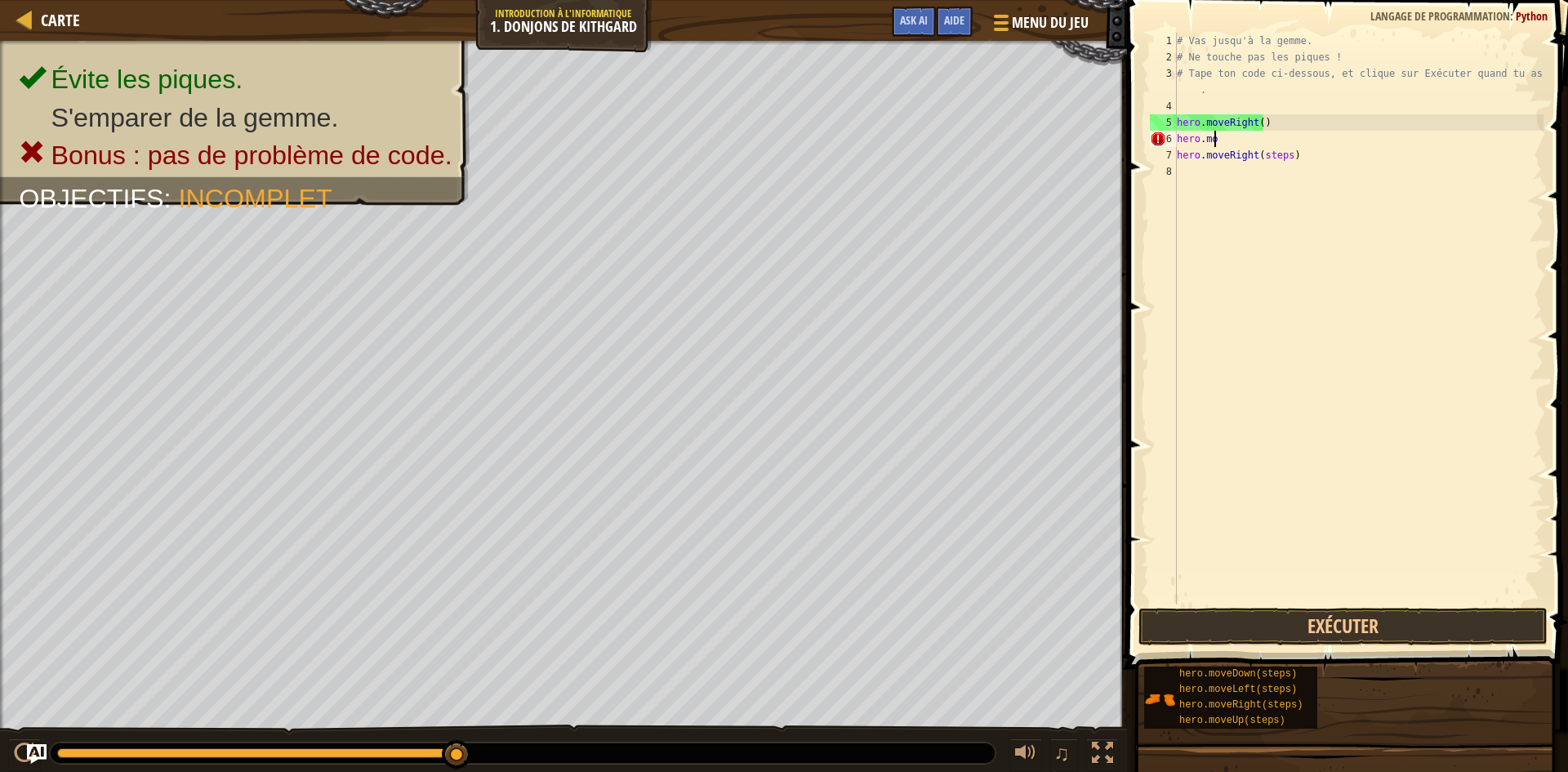
type textarea "h"
drag, startPoint x: 1245, startPoint y: 629, endPoint x: 1240, endPoint y: 616, distance: 13.9
click at [1241, 624] on button "Exécuter" at bounding box center [1343, 626] width 409 height 37
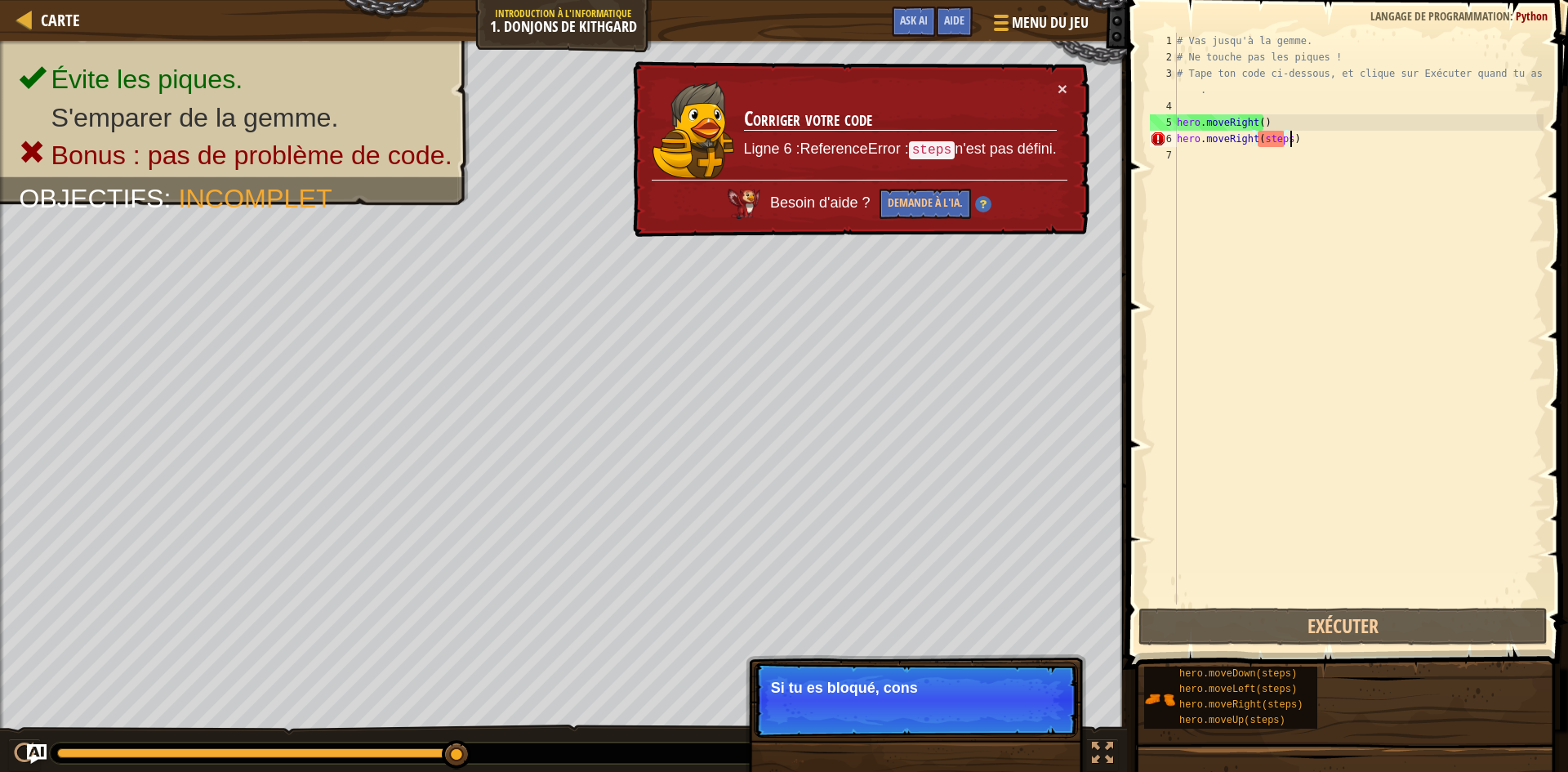
click at [1304, 142] on div "# Vas jusqu'à la gemme. # Ne touche pas les piques ! # Tape ton code ci-dessous…" at bounding box center [1359, 335] width 370 height 604
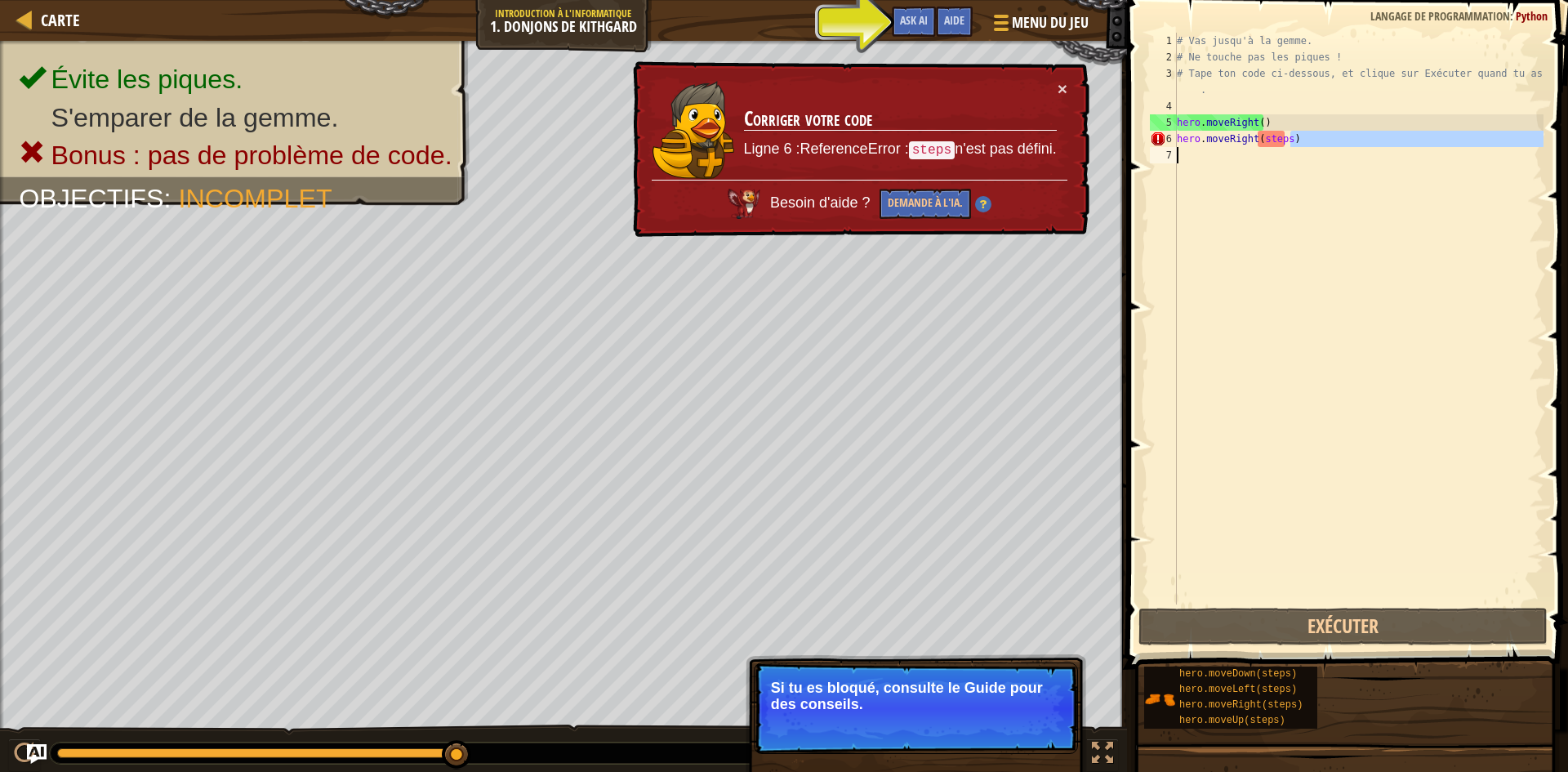
drag, startPoint x: 1304, startPoint y: 142, endPoint x: 1175, endPoint y: 153, distance: 129.5
click at [1175, 153] on div "hero.moveRight(steps) 1 2 3 4 5 6 7 # Vas jusqu'à la gemme. # Ne touche pas les…" at bounding box center [1345, 319] width 397 height 571
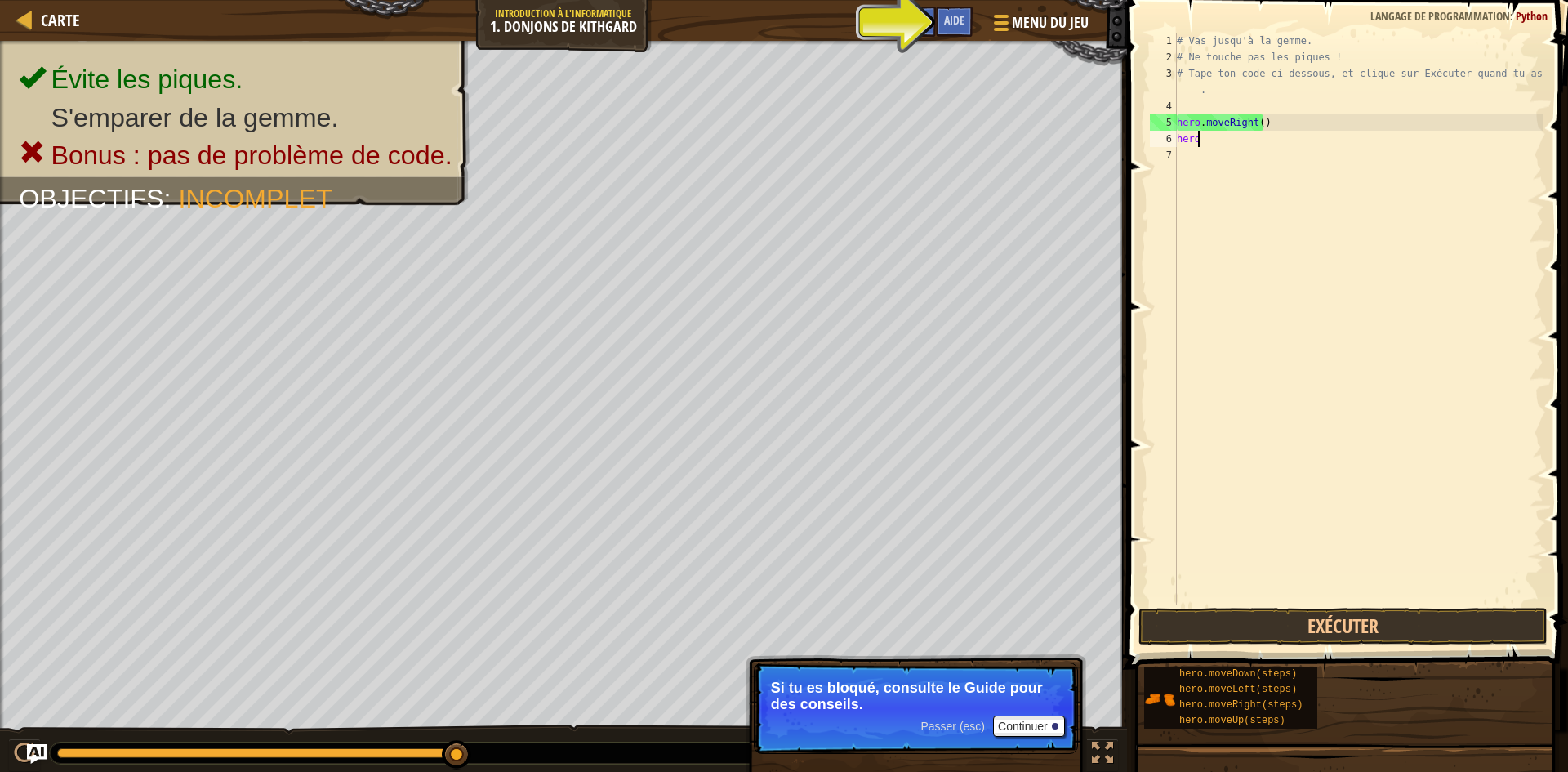
type textarea "h"
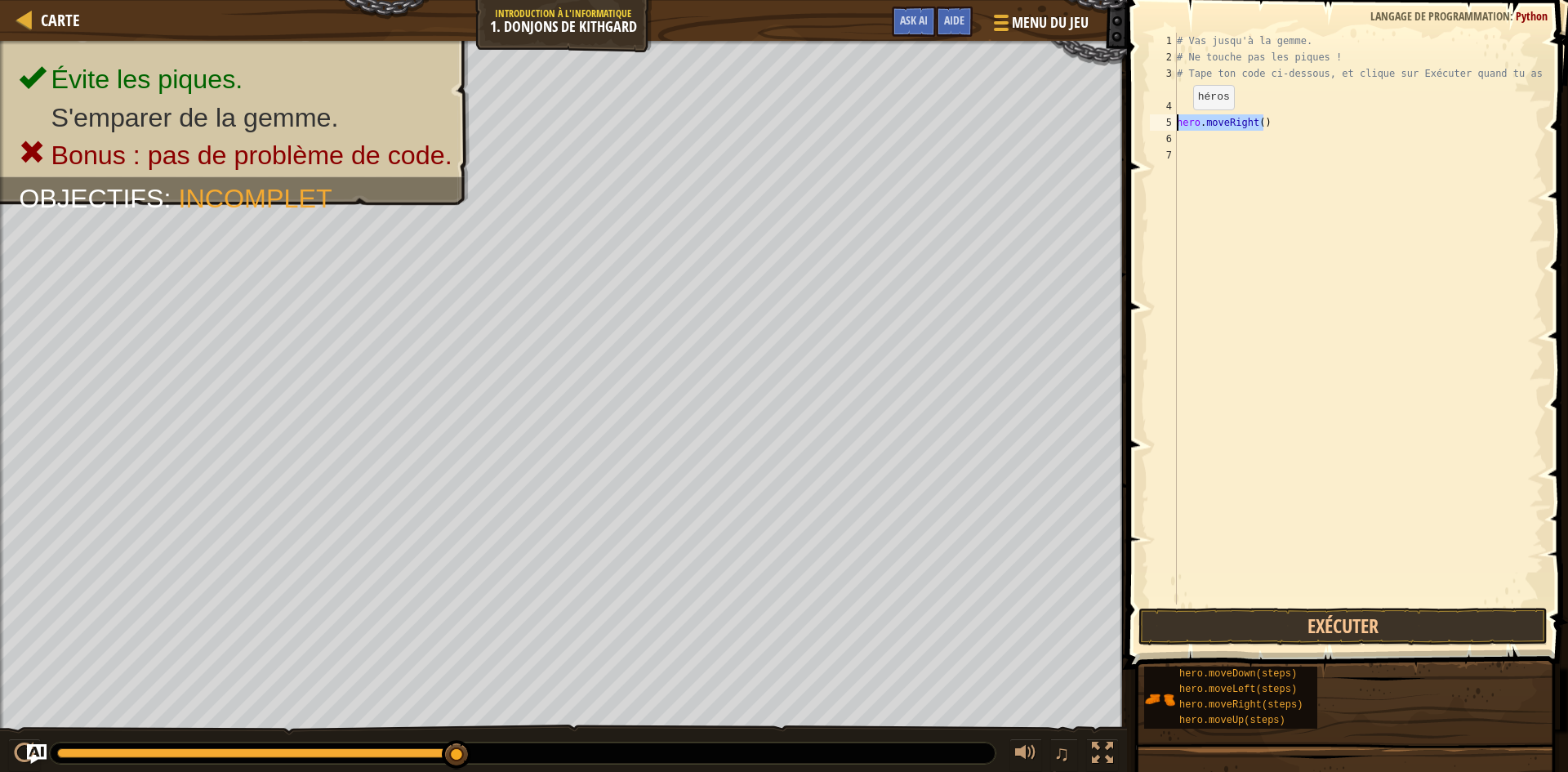
drag, startPoint x: 1280, startPoint y: 126, endPoint x: 1161, endPoint y: 125, distance: 119.0
click at [1161, 125] on div "1 2 3 4 5 6 7 # Vas jusqu'à la gemme. # Ne touche pas les piques ! # Tape ton c…" at bounding box center [1345, 319] width 397 height 571
type textarea "hero.moveRight()"
click at [1189, 107] on div "# Vas jusqu'à la gemme. # Ne touche pas les piques ! # Tape ton code ci-dessous…" at bounding box center [1359, 335] width 370 height 604
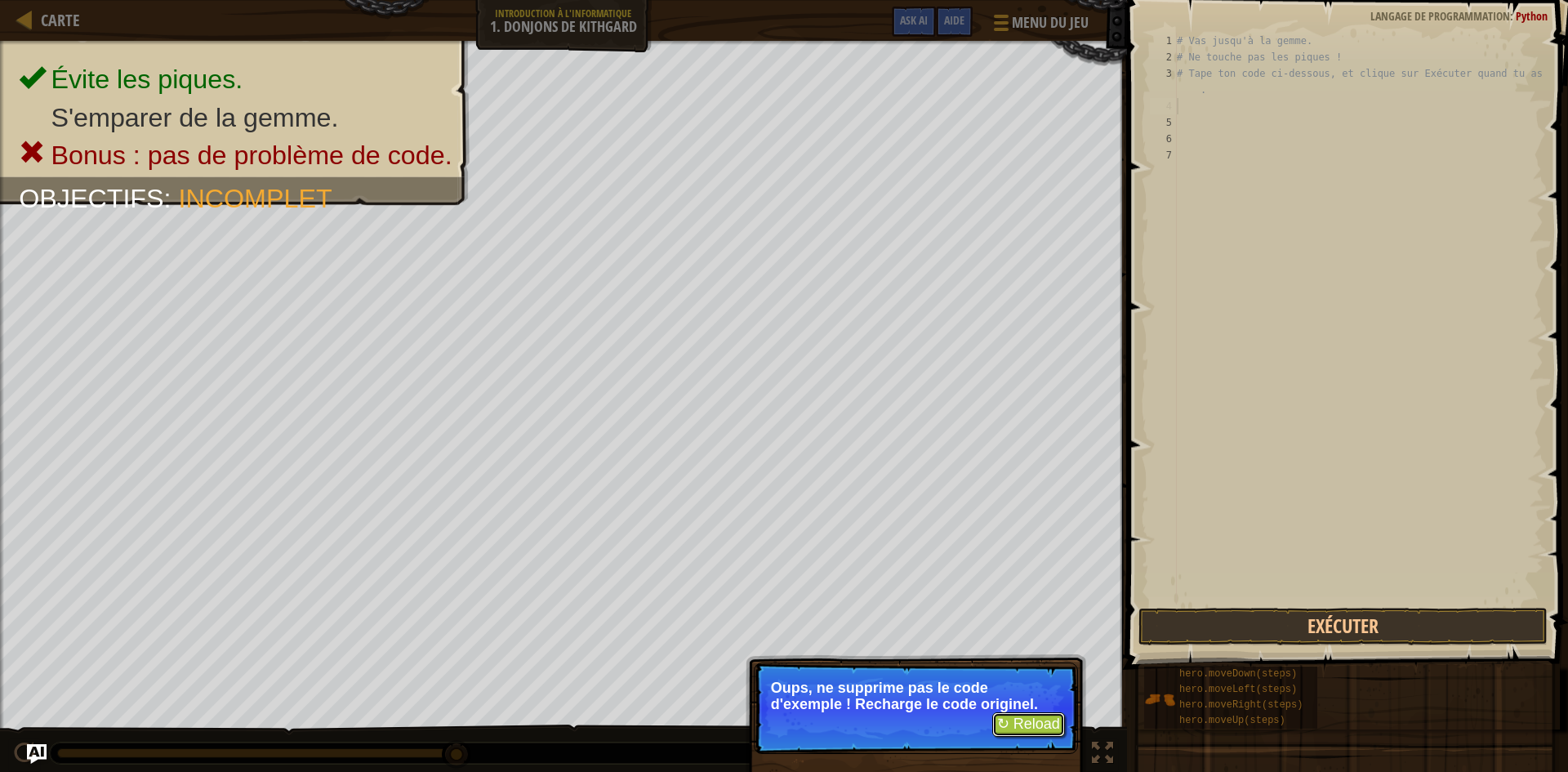
click at [1041, 714] on button "↻ Reload" at bounding box center [1029, 724] width 73 height 24
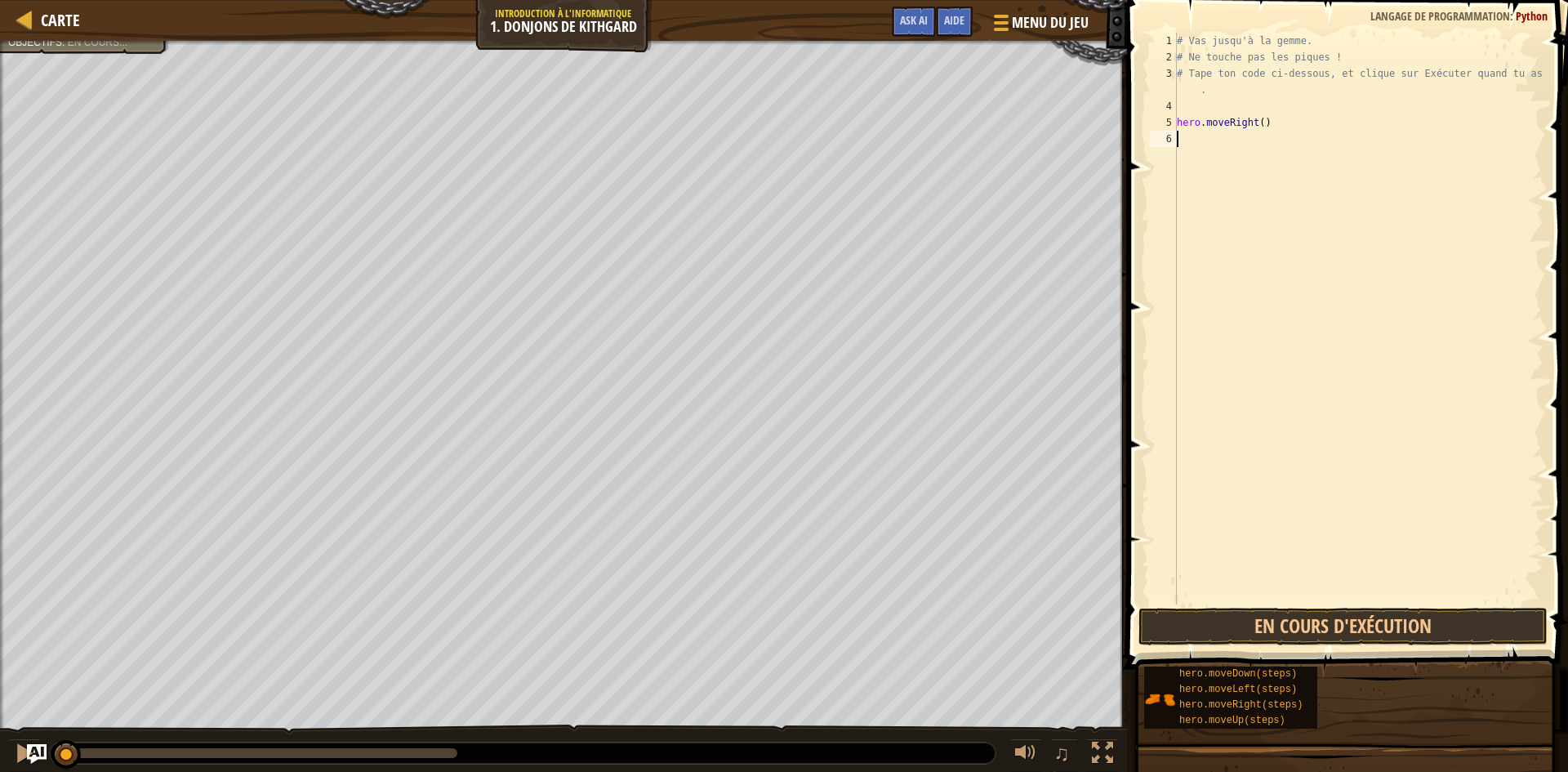
scroll to position [7, 0]
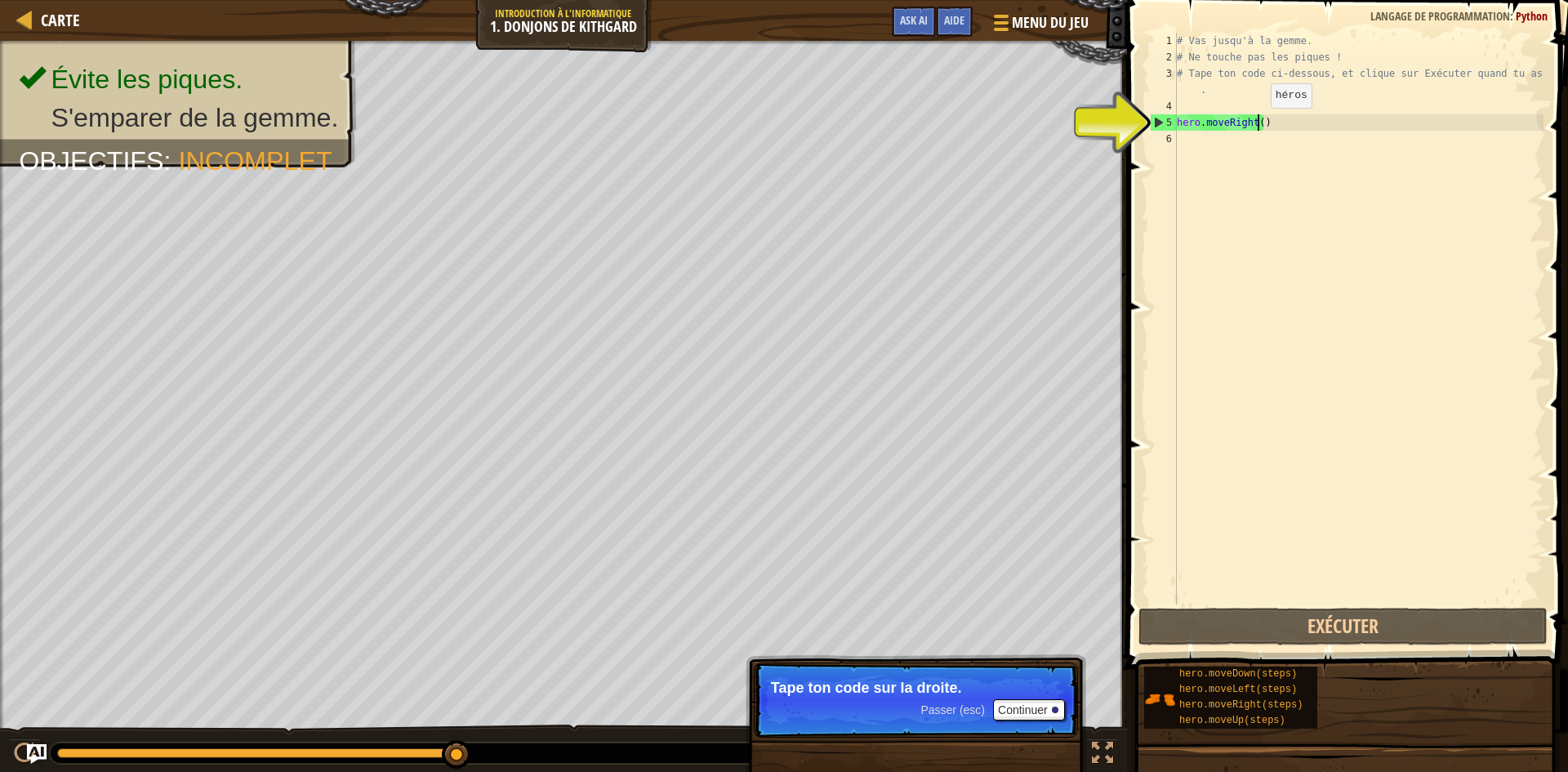
click at [1257, 124] on div "# Vas jusqu'à la gemme. # Ne touche pas les piques ! # Tape ton code ci-dessous…" at bounding box center [1359, 335] width 370 height 604
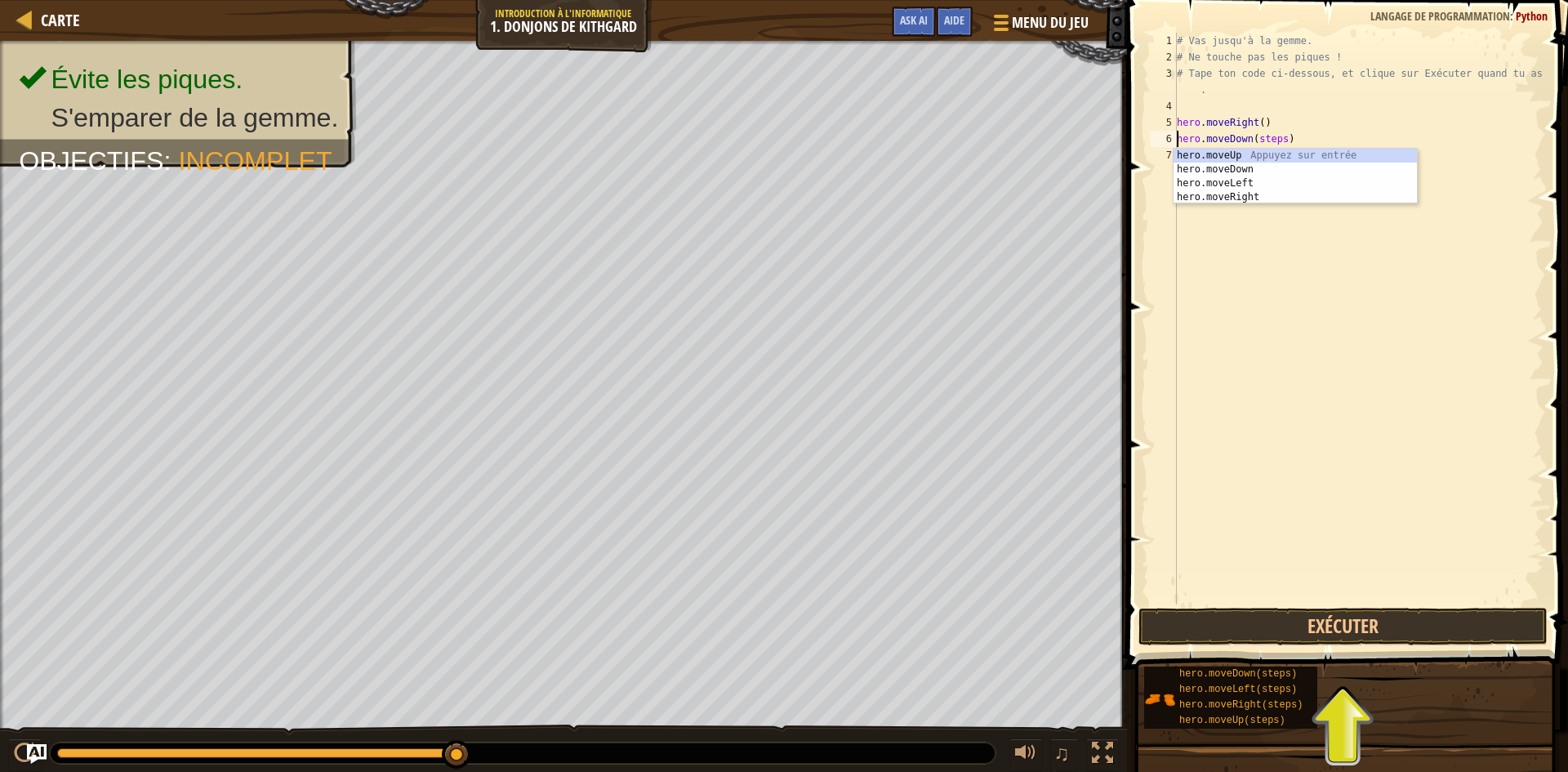
click at [1276, 138] on div "# Vas jusqu'à la gemme. # Ne touche pas les piques ! # Tape ton code ci-dessous…" at bounding box center [1359, 335] width 370 height 604
click at [1258, 142] on div "# Vas jusqu'à la gemme. # Ne touche pas les piques ! # Tape ton code ci-dessous…" at bounding box center [1359, 335] width 370 height 604
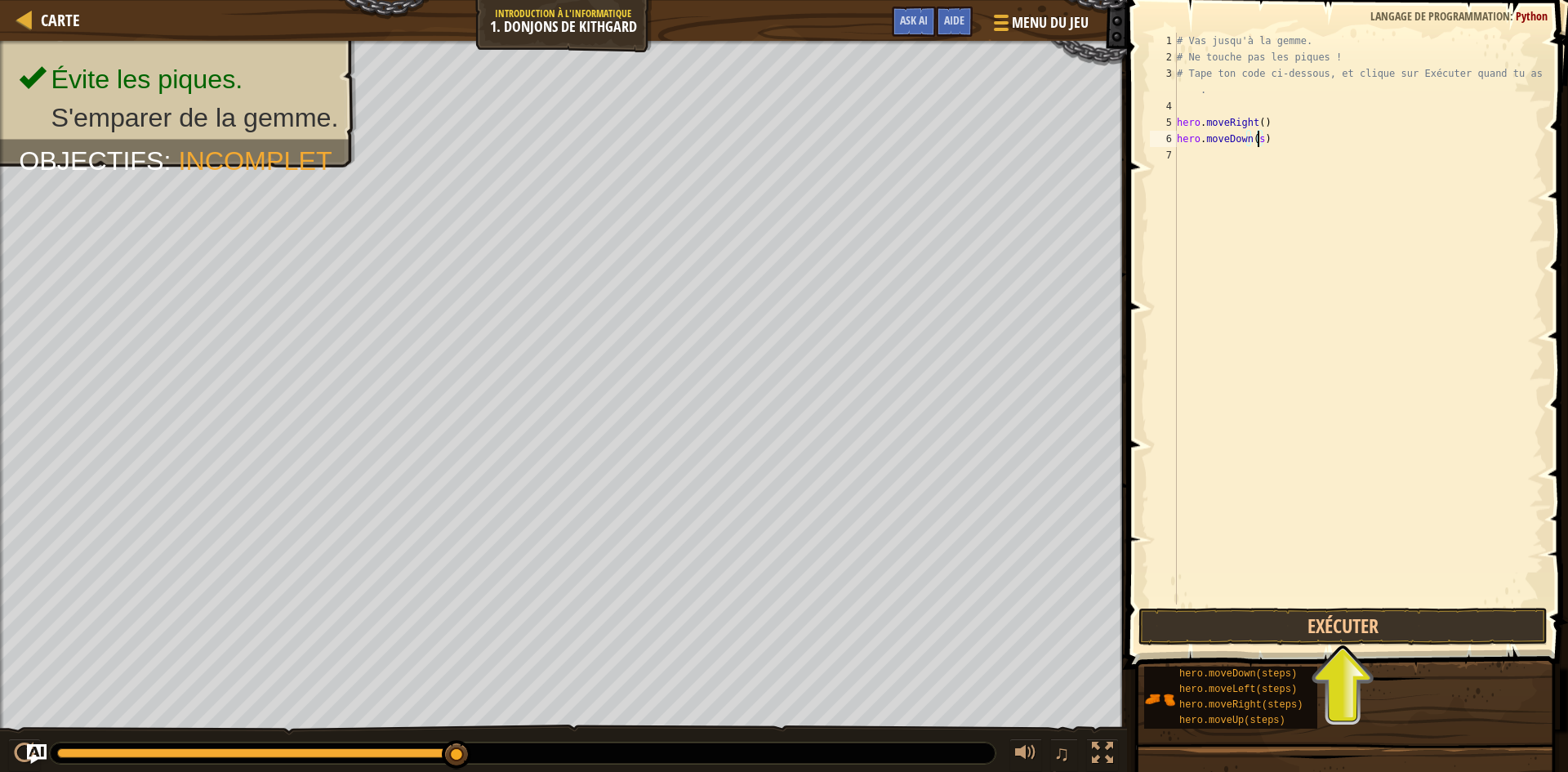
scroll to position [7, 6]
click at [1163, 630] on button "Exécuter" at bounding box center [1343, 626] width 409 height 37
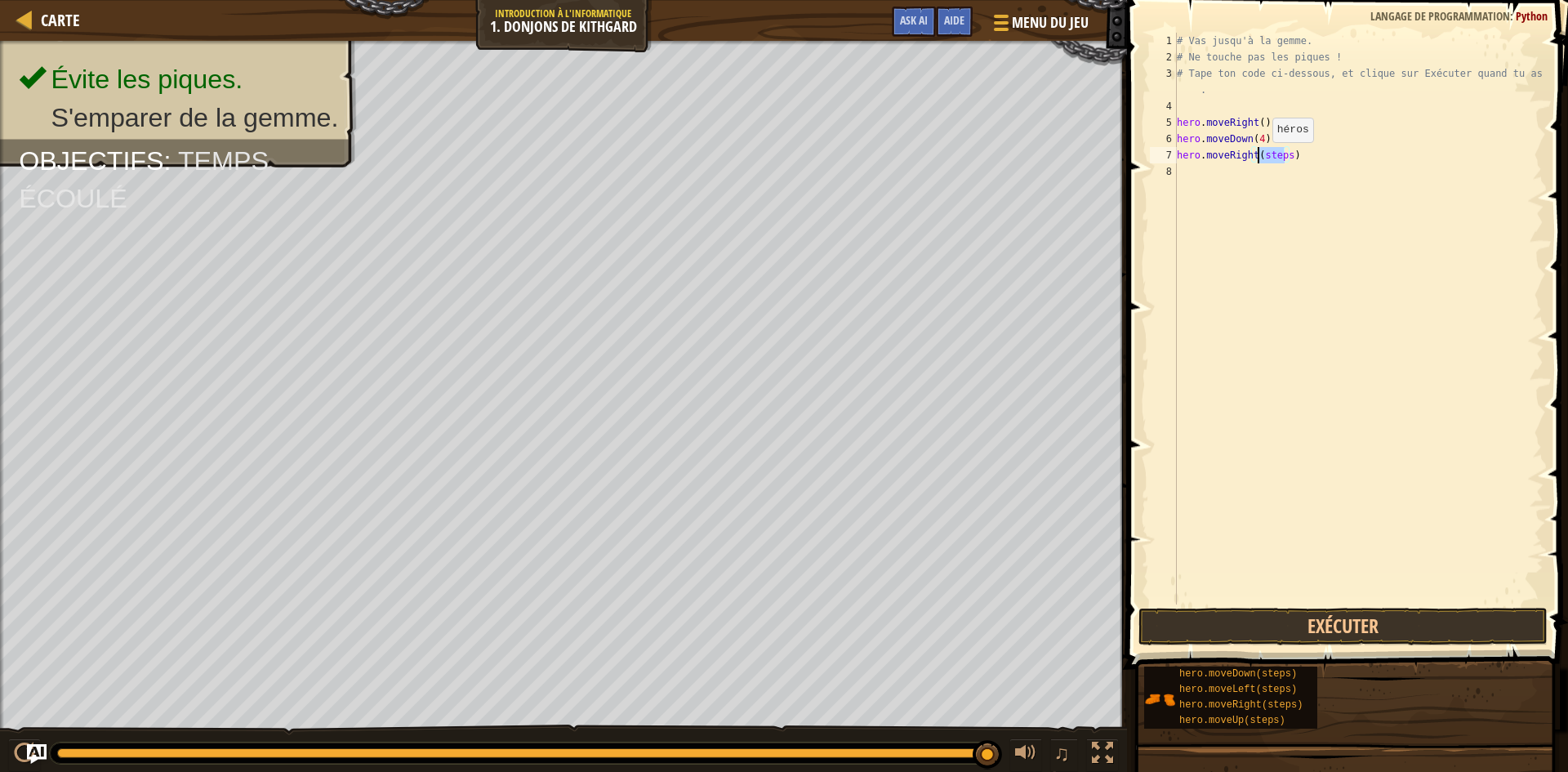
drag, startPoint x: 1283, startPoint y: 155, endPoint x: 1259, endPoint y: 158, distance: 24.2
click at [1259, 158] on div "# Vas jusqu'à la gemme. # Ne touche pas les piques ! # Tape ton code ci-dessous…" at bounding box center [1359, 335] width 370 height 604
type textarea "hero.moveRight(4)"
click at [1292, 625] on button "Exécuter" at bounding box center [1343, 626] width 409 height 37
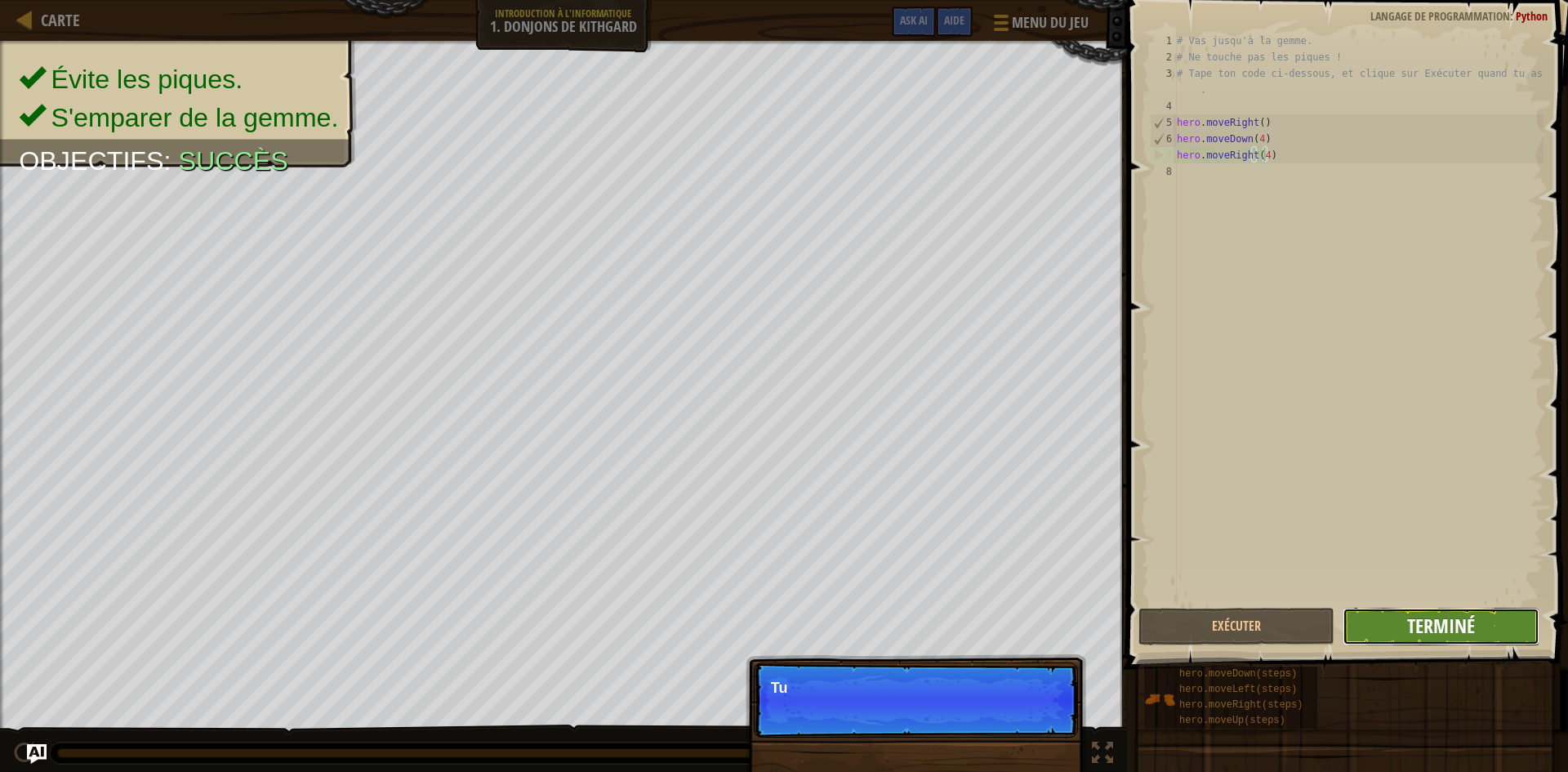
click at [1467, 625] on span "Terminé" at bounding box center [1441, 625] width 68 height 26
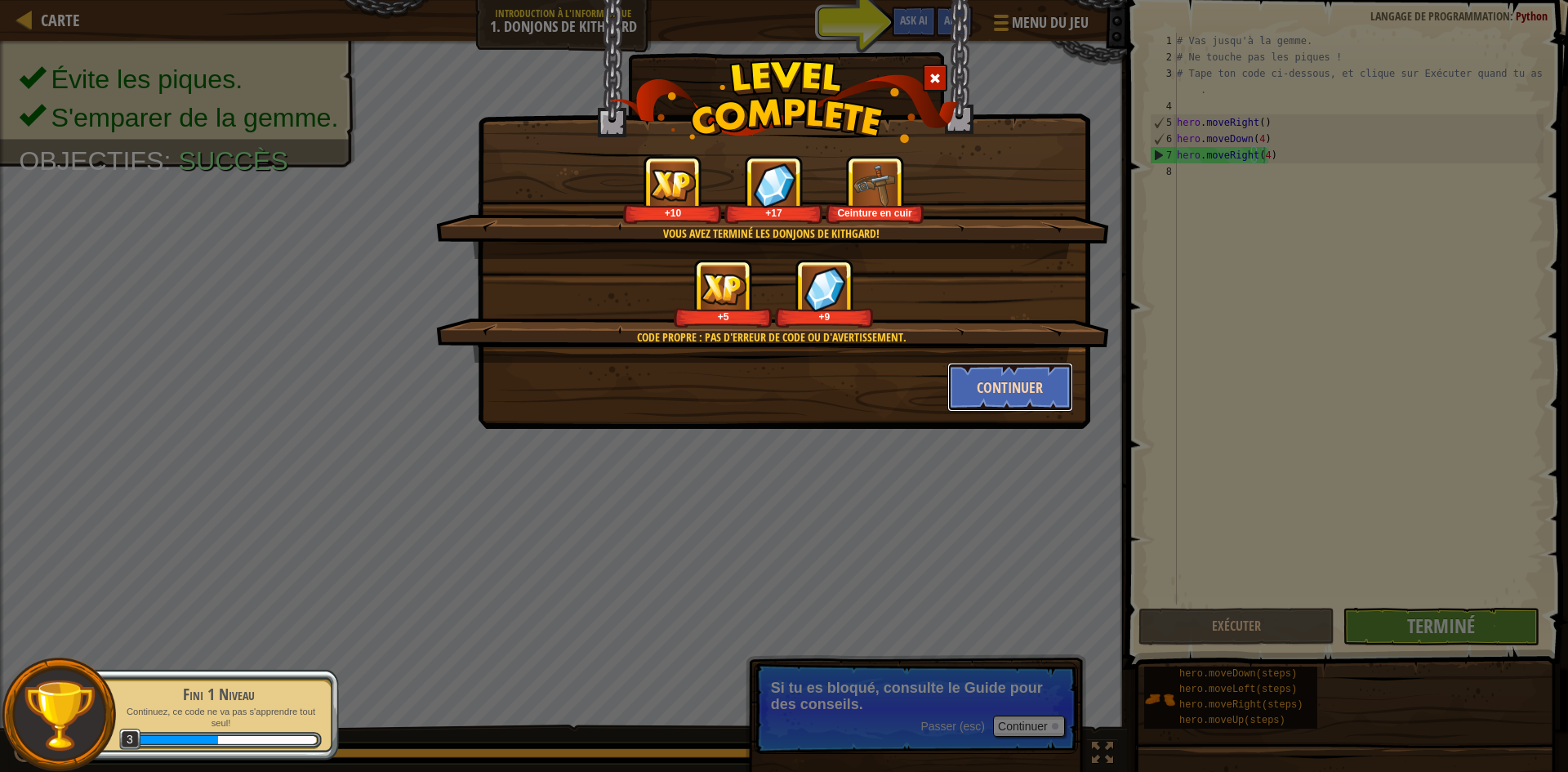
click at [982, 381] on button "Continuer" at bounding box center [1011, 387] width 127 height 49
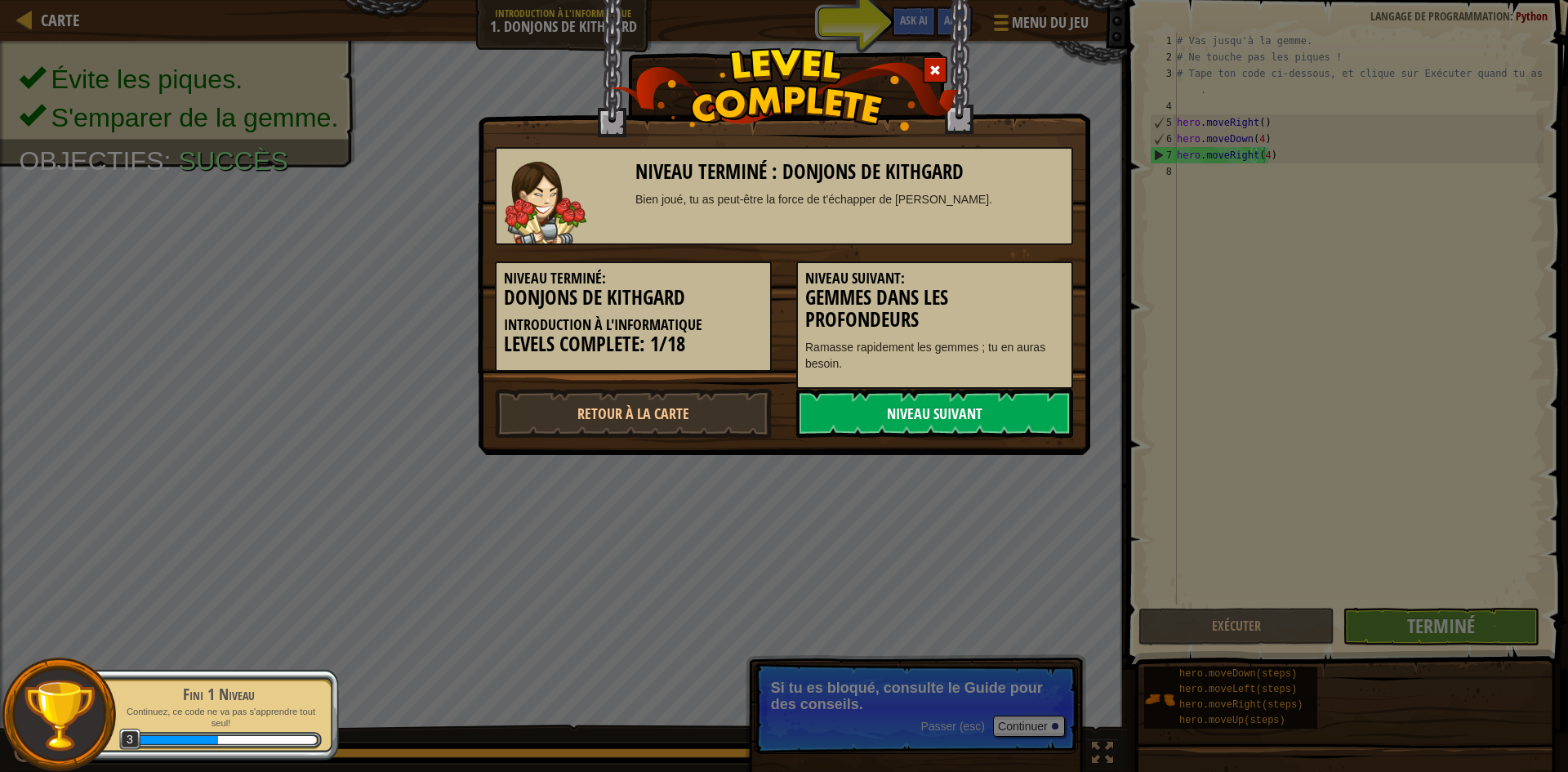
click at [924, 406] on link "Niveau Suivant" at bounding box center [935, 413] width 277 height 49
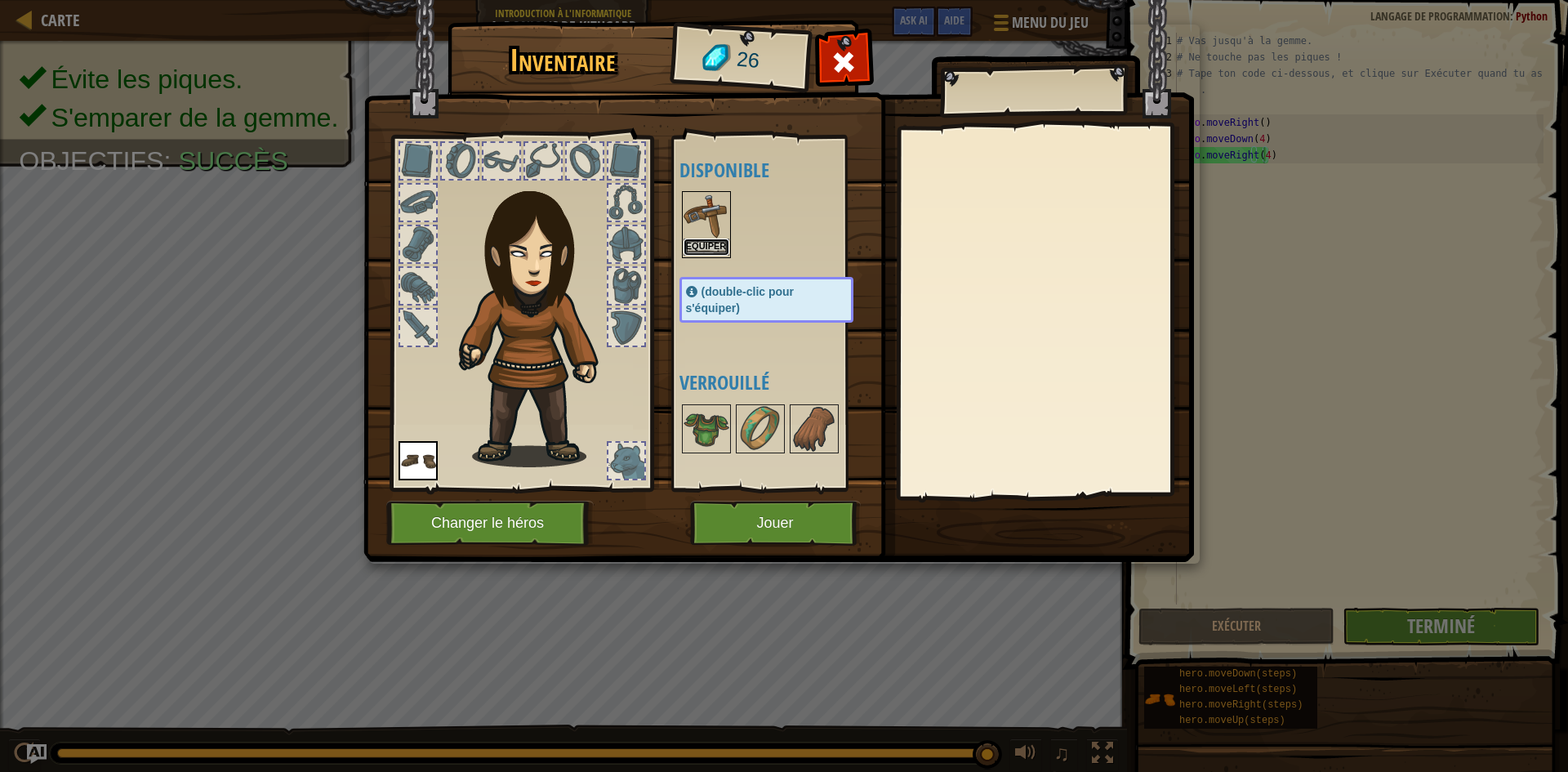
click at [699, 241] on button "Equiper" at bounding box center [706, 247] width 46 height 17
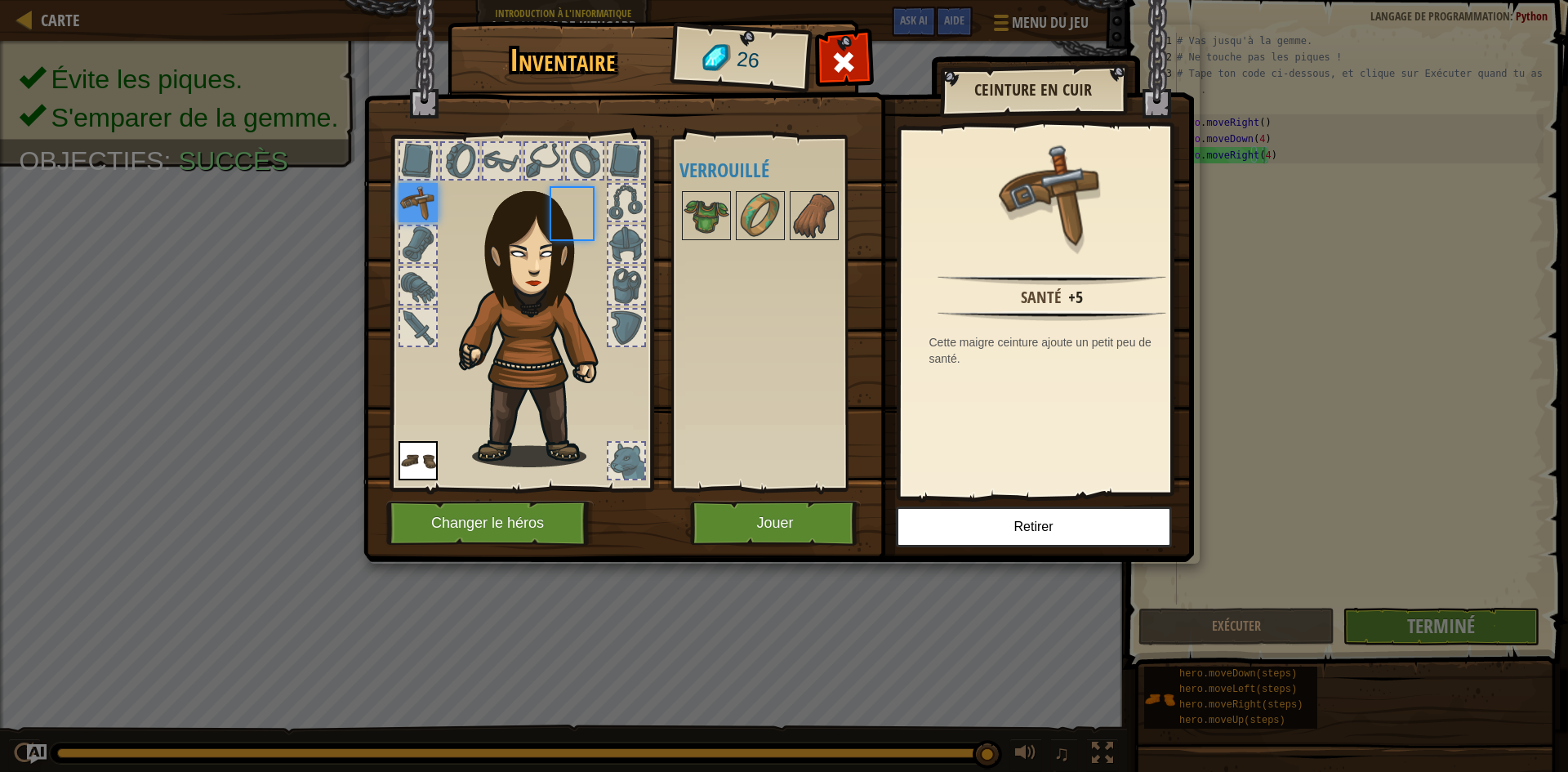
click at [699, 2] on body "Carte Introduction à l'Informatique 1. Donjons de Kithgard Menu du jeu Terminé …" at bounding box center [784, 1] width 1568 height 2
click at [707, 214] on img at bounding box center [706, 215] width 46 height 46
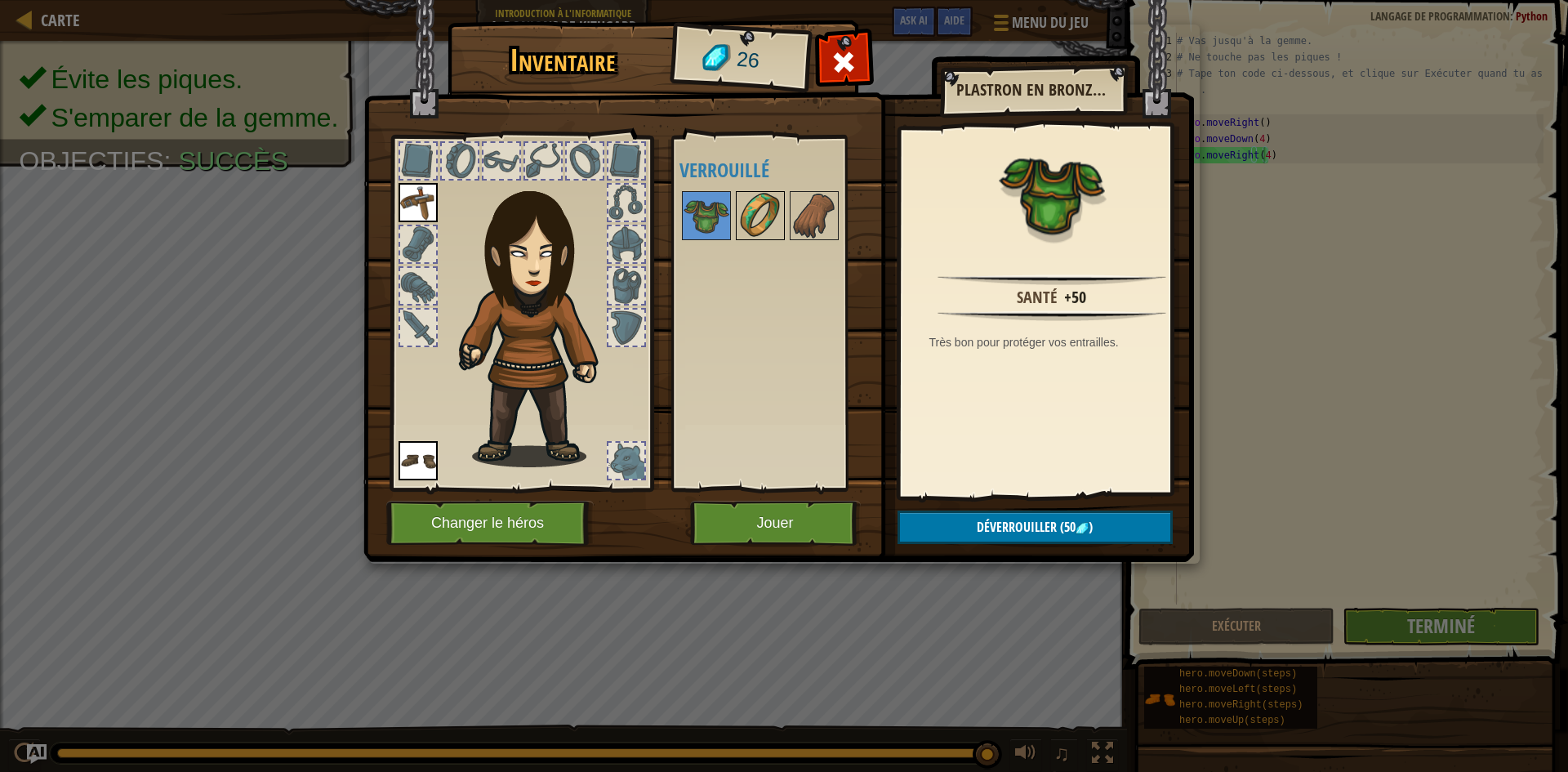
click at [755, 201] on img at bounding box center [760, 215] width 46 height 46
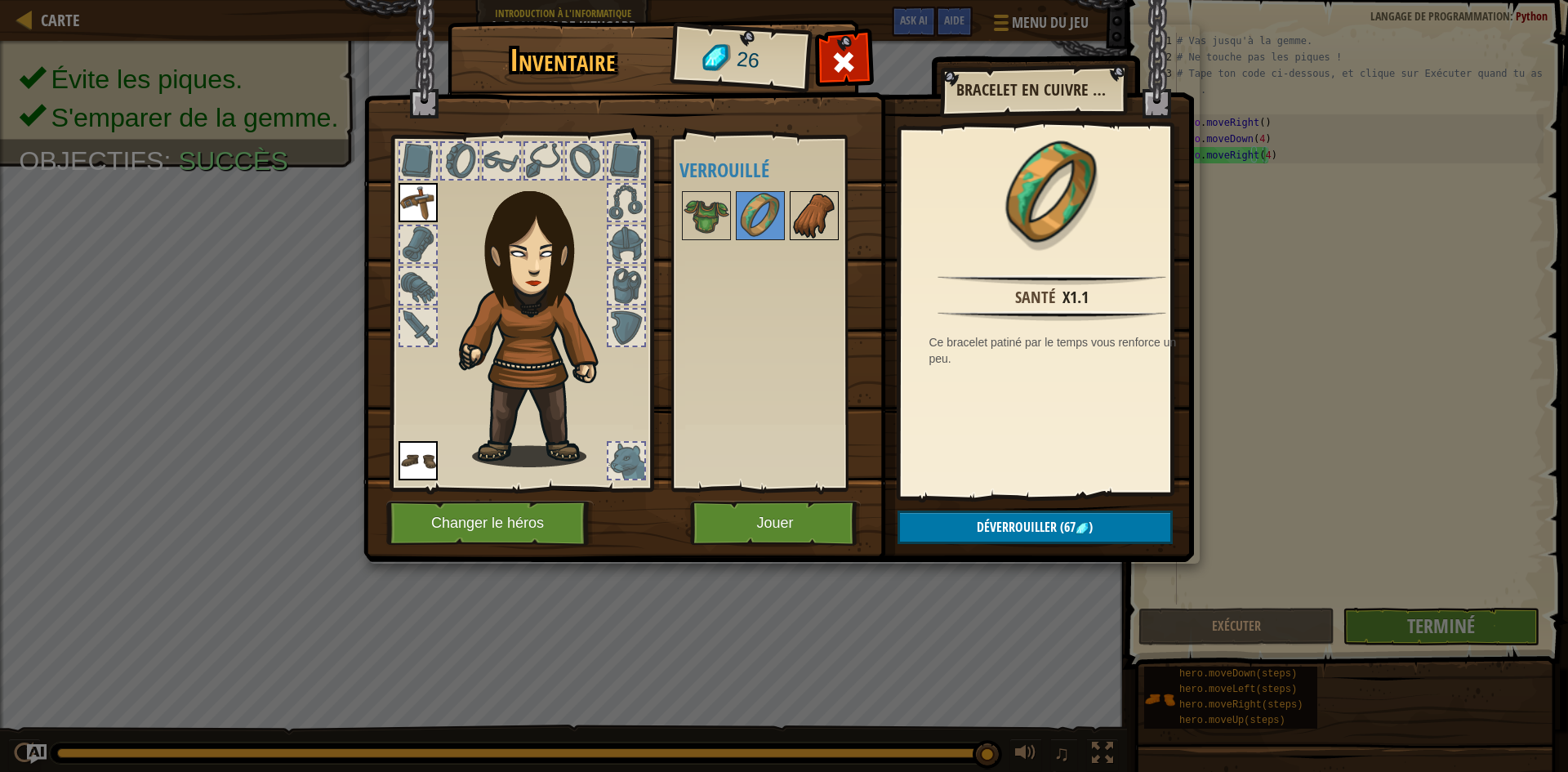
click at [815, 214] on img at bounding box center [814, 215] width 46 height 46
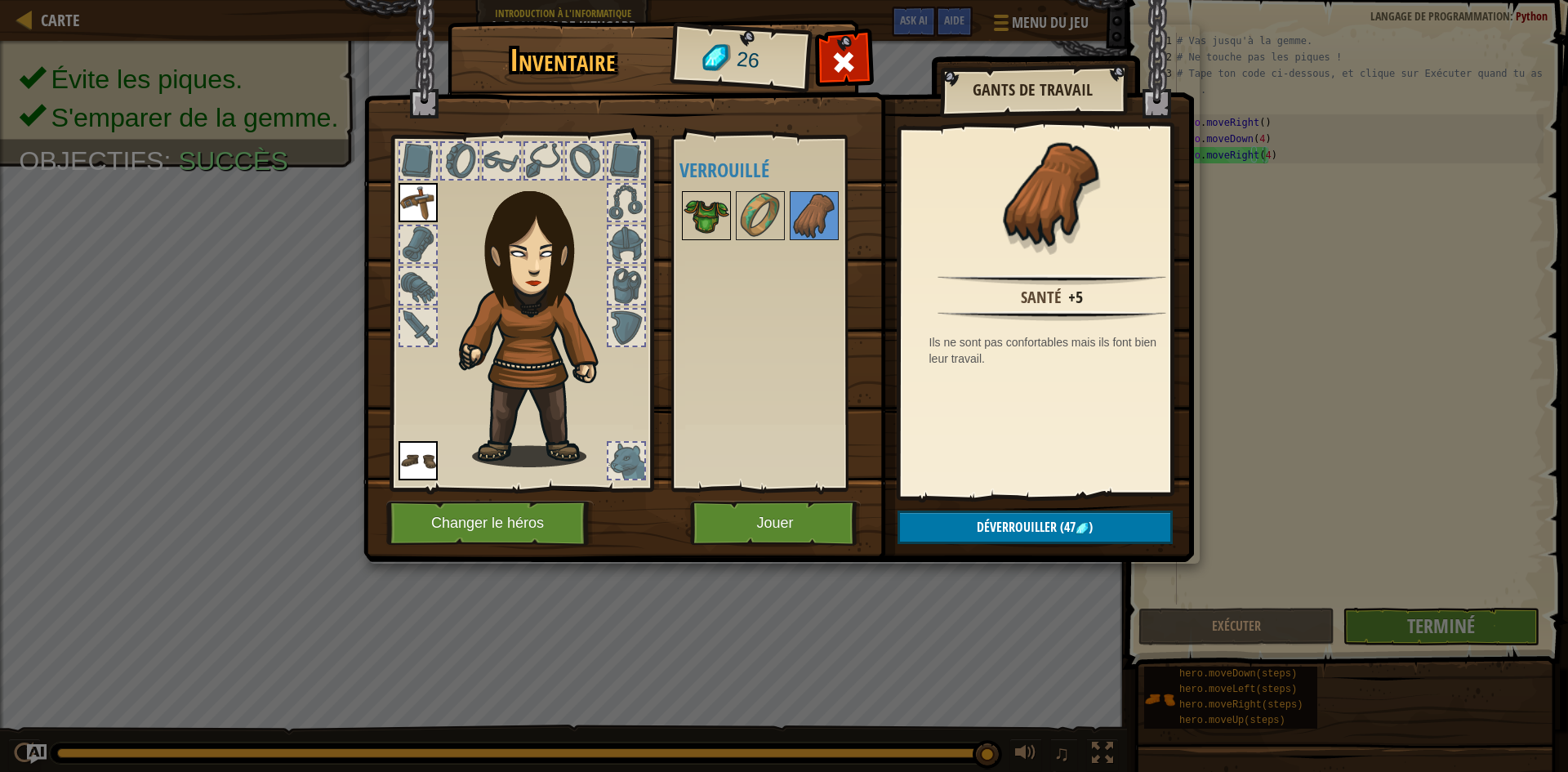
click at [698, 201] on img at bounding box center [706, 215] width 46 height 46
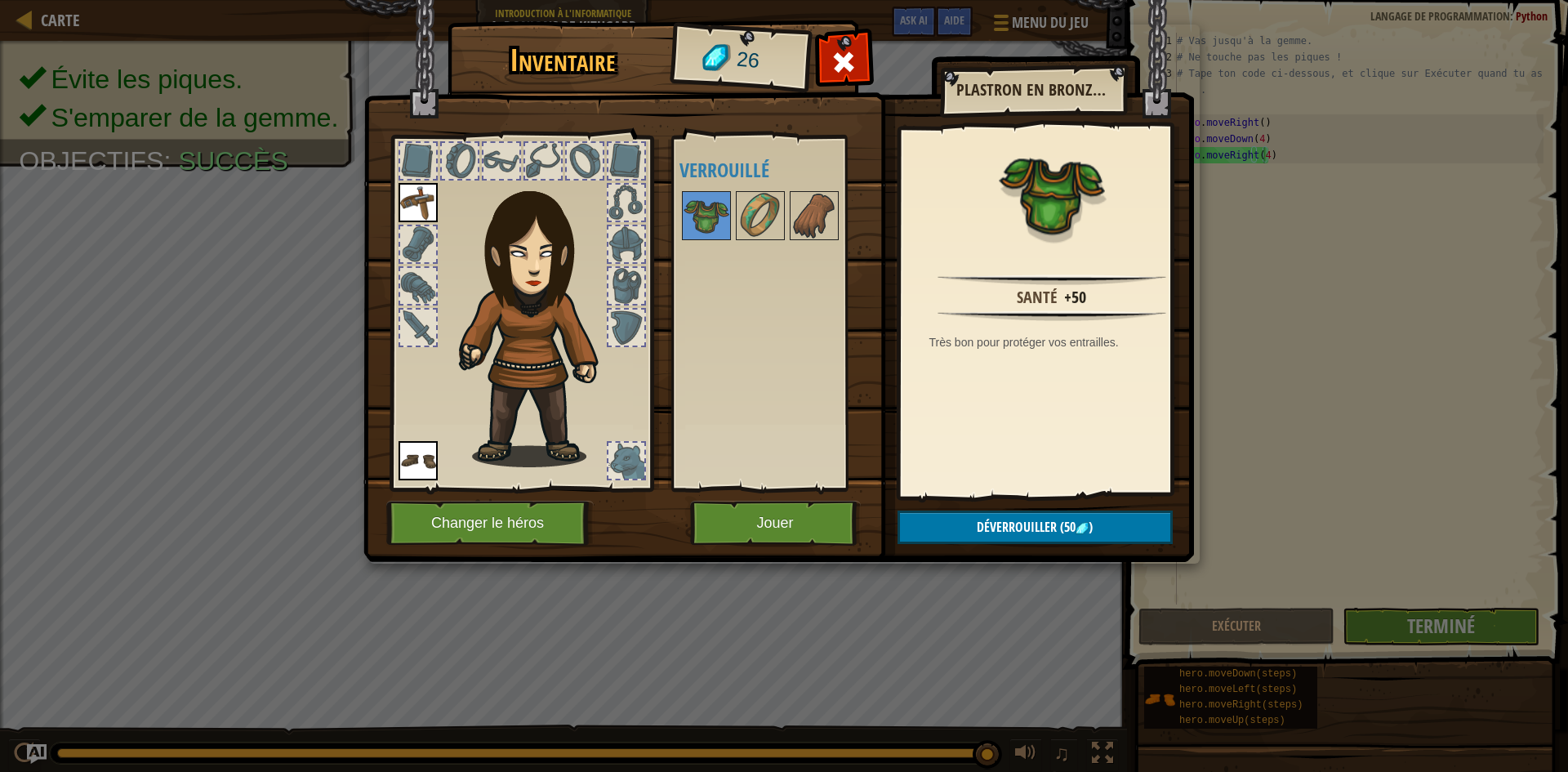
click at [731, 205] on div at bounding box center [783, 215] width 207 height 54
drag, startPoint x: 734, startPoint y: 199, endPoint x: 780, endPoint y: 222, distance: 51.4
click at [738, 199] on div "Disponible Equiper Equiper (double-clic pour s'équiper) Verrouillé" at bounding box center [783, 313] width 207 height 340
click at [780, 222] on img at bounding box center [760, 215] width 46 height 46
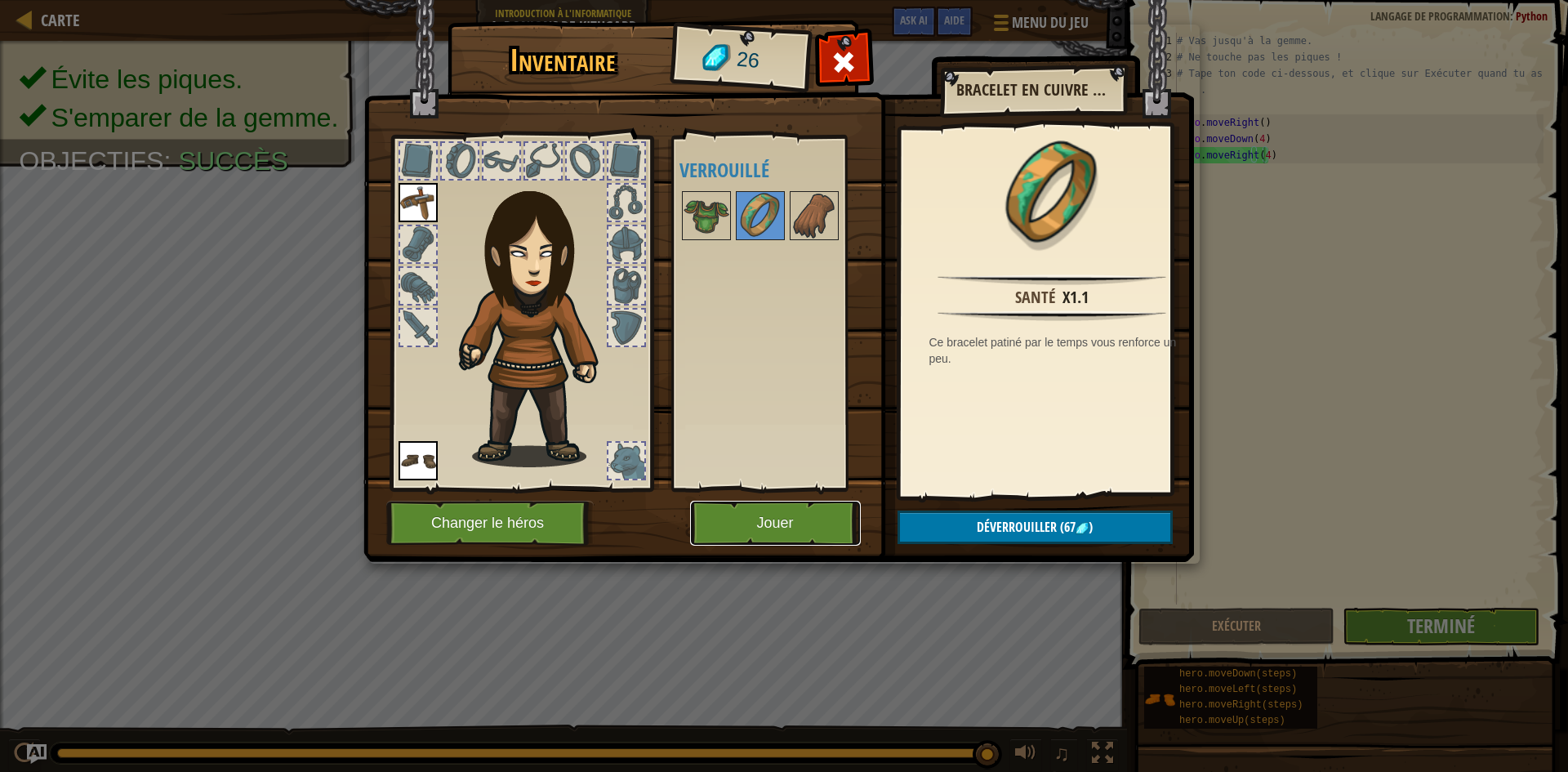
click at [787, 521] on button "Jouer" at bounding box center [776, 523] width 171 height 45
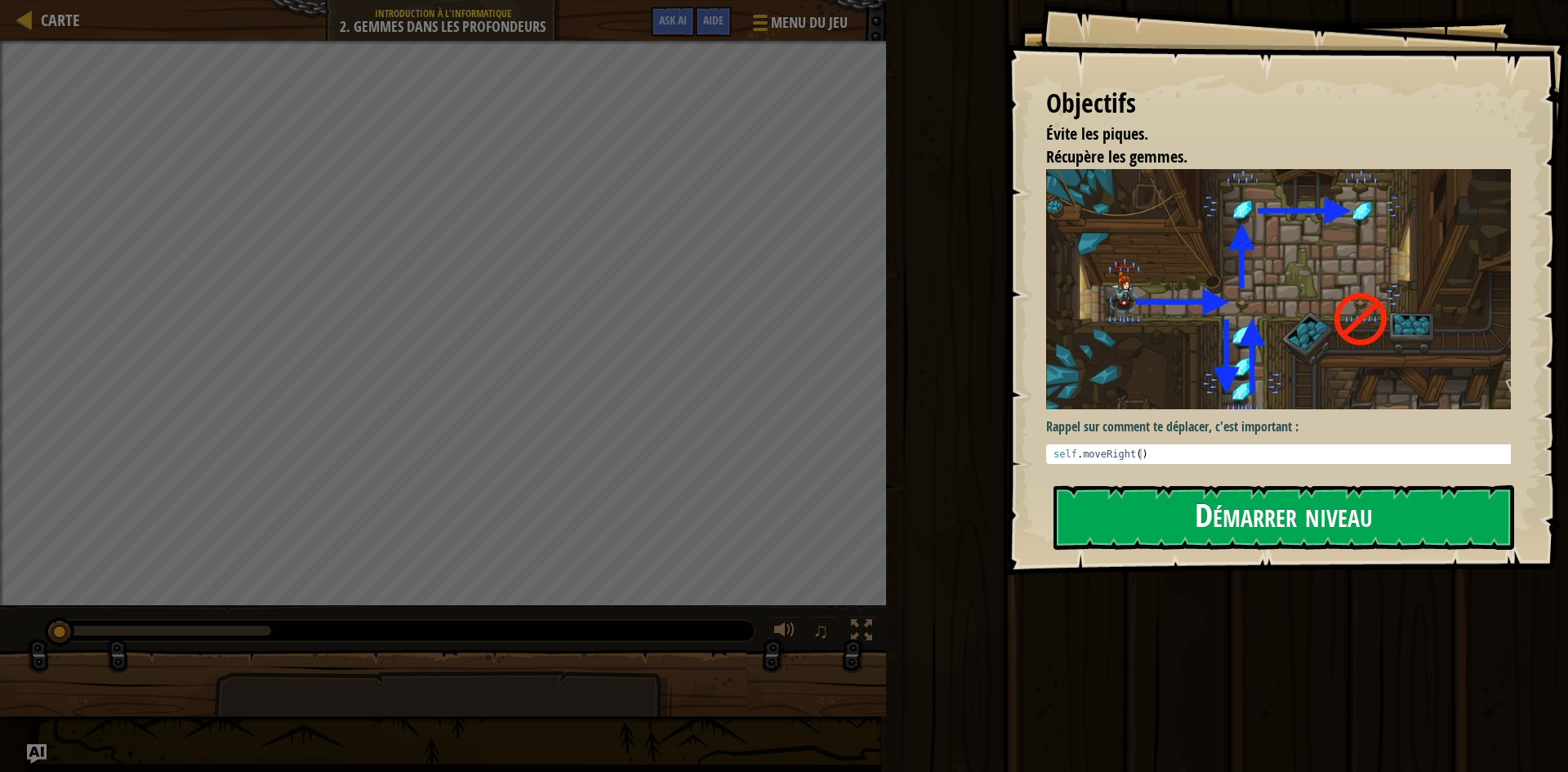
click at [1146, 520] on button "Démarrer niveau" at bounding box center [1284, 518] width 460 height 64
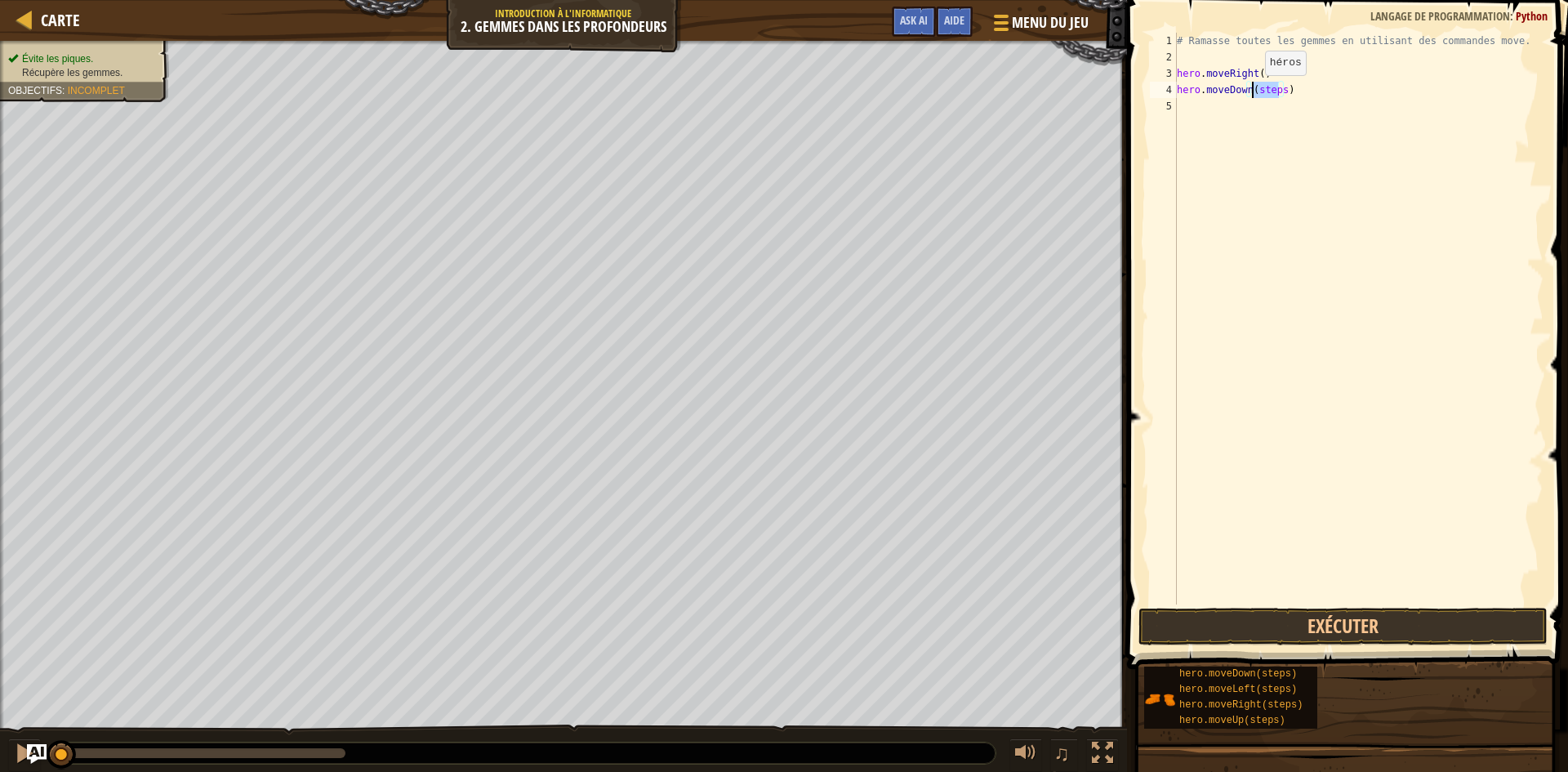
drag, startPoint x: 1278, startPoint y: 91, endPoint x: 1252, endPoint y: 91, distance: 26.0
click at [1252, 91] on div "# Ramasse toutes les gemmes en utilisant des commandes move. hero . moveRight (…" at bounding box center [1359, 335] width 370 height 604
drag, startPoint x: 1267, startPoint y: 109, endPoint x: 1241, endPoint y: 113, distance: 26.3
click at [1241, 113] on div "# Ramasse toutes les gemmes en utilisant des commandes move. hero . moveRight (…" at bounding box center [1359, 335] width 370 height 604
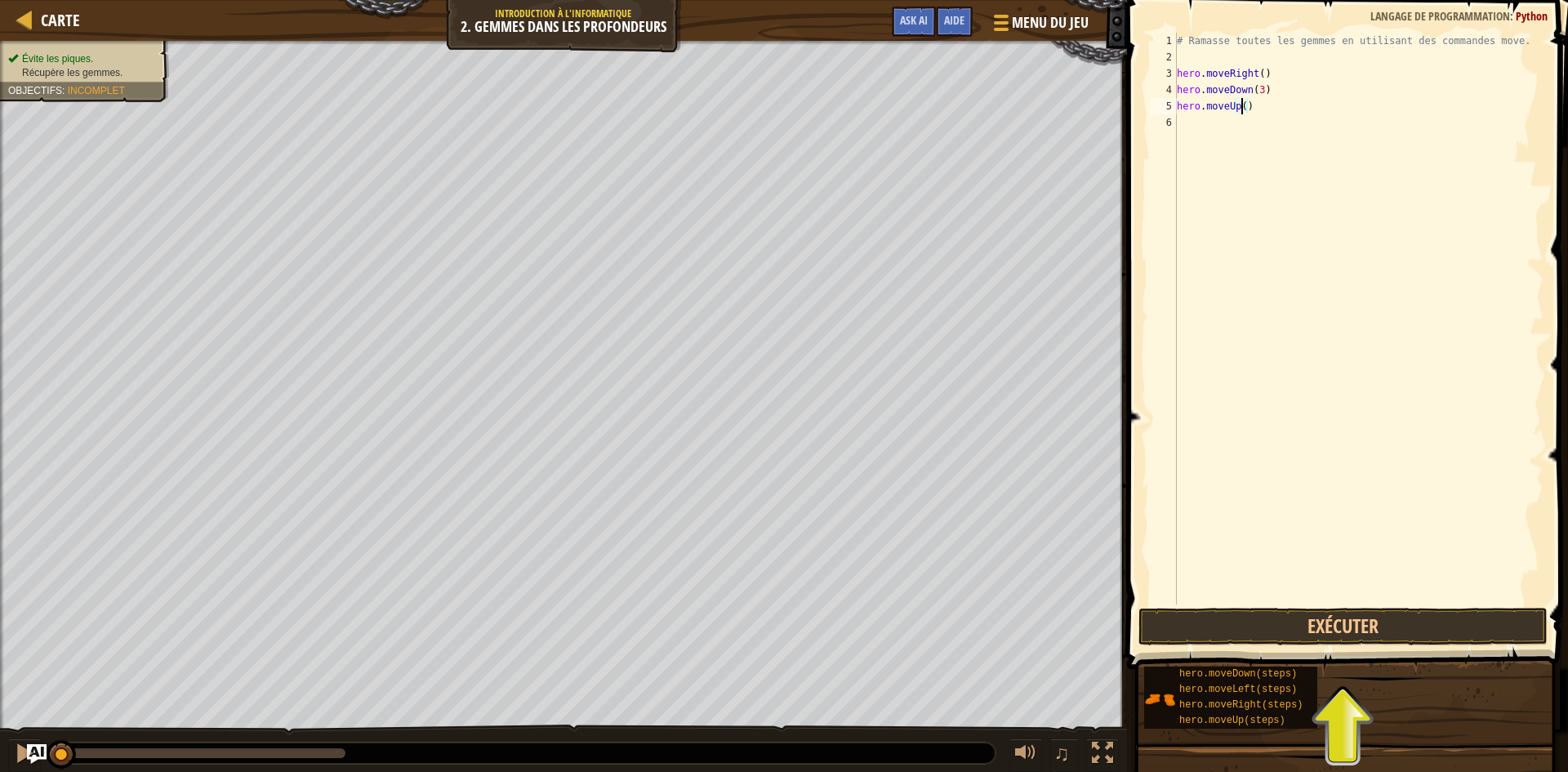
scroll to position [7, 5]
drag, startPoint x: 1283, startPoint y: 122, endPoint x: 1257, endPoint y: 129, distance: 26.9
click at [1257, 129] on div "# Ramasse toutes les gemmes en utilisant des commandes move. hero . moveRight (…" at bounding box center [1359, 335] width 370 height 604
drag, startPoint x: 1277, startPoint y: 134, endPoint x: 1253, endPoint y: 142, distance: 25.3
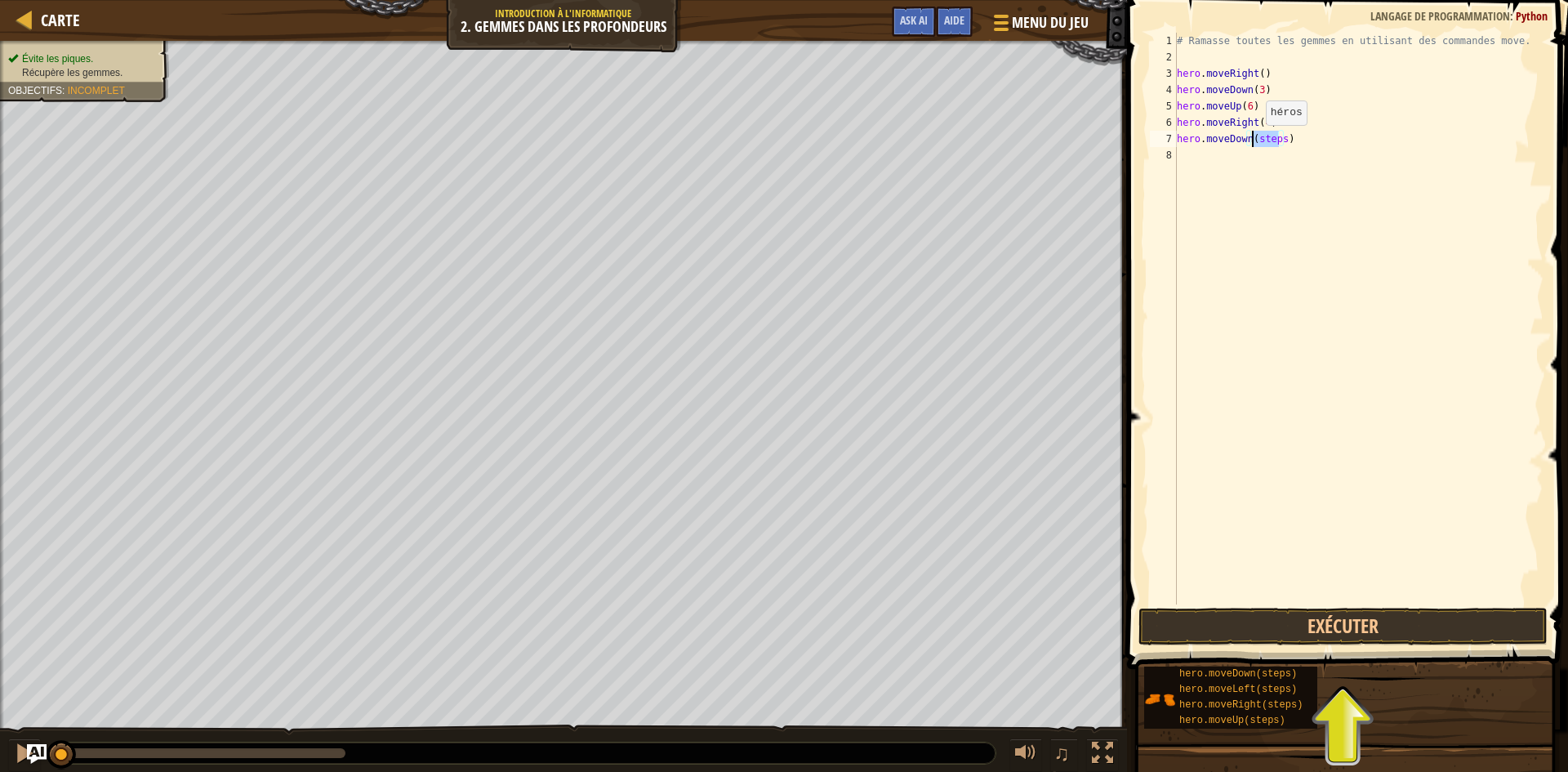
click at [1253, 142] on div "# Ramasse toutes les gemmes en utilisant des commandes move. hero . moveRight (…" at bounding box center [1359, 335] width 370 height 604
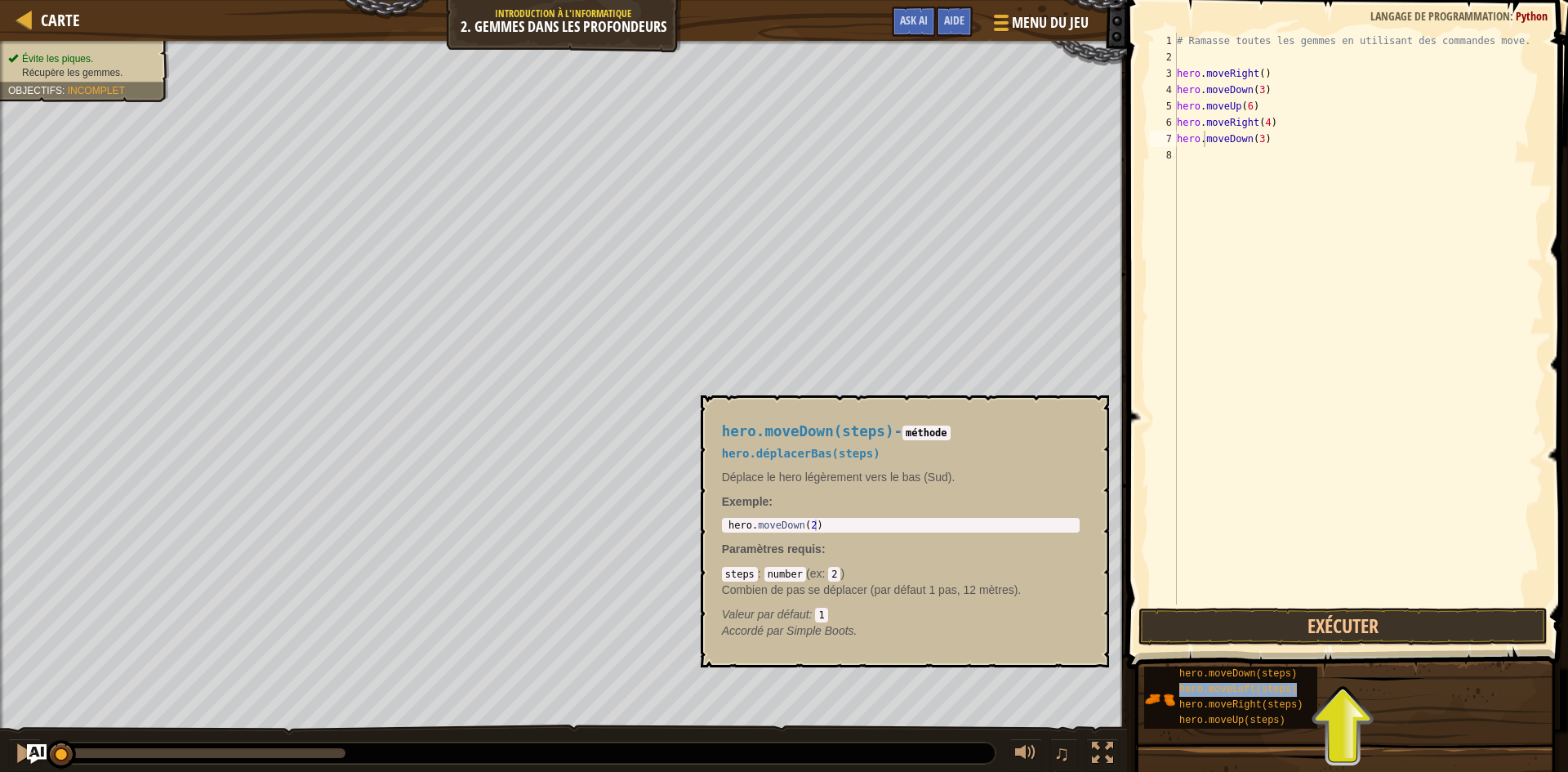
type textarea "hero.hero.moveLeft(steps)moveDown(3)"
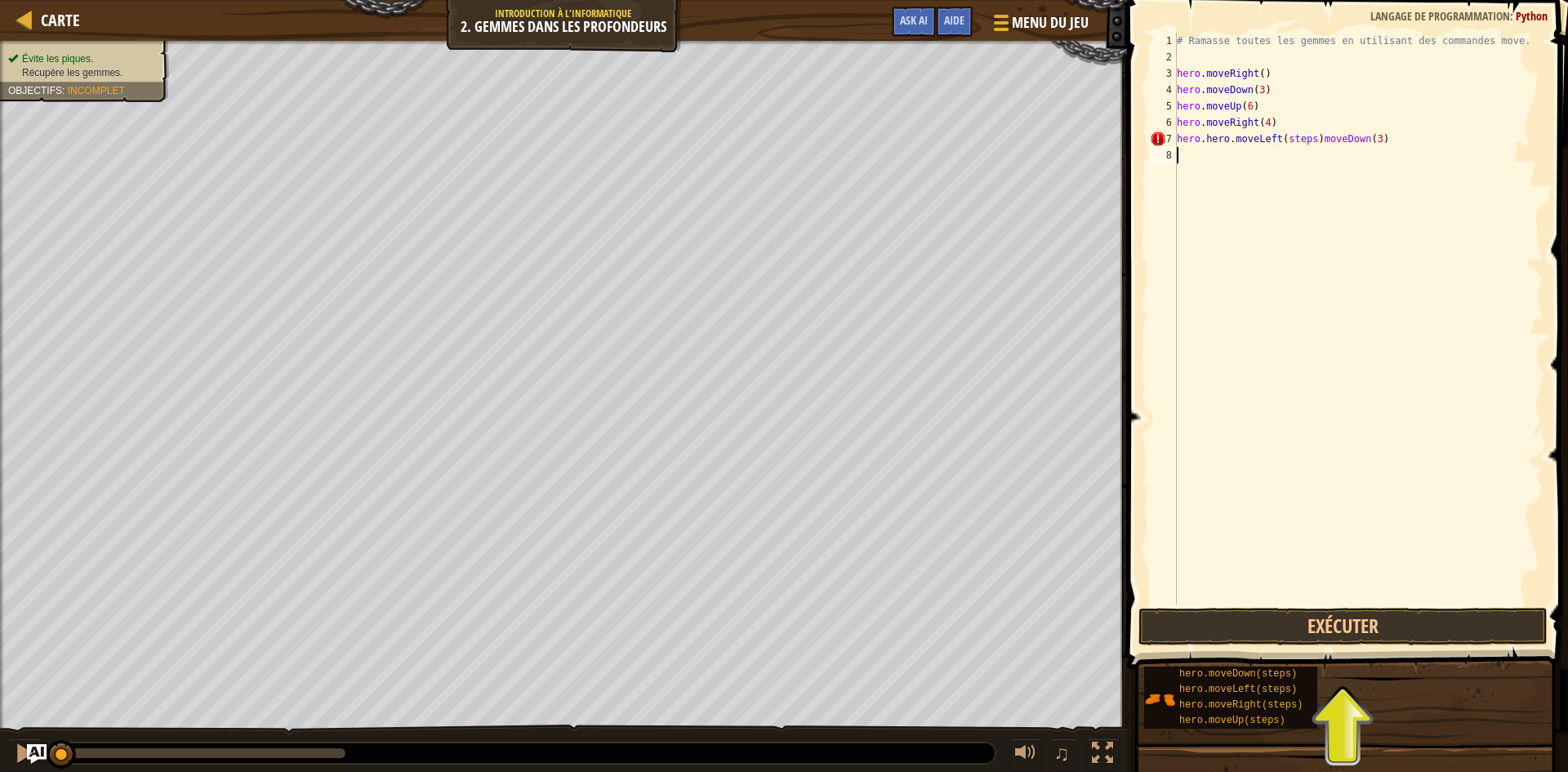
click at [1327, 162] on div "# Ramasse toutes les gemmes en utilisant des commandes move. hero . moveRight (…" at bounding box center [1359, 335] width 370 height 604
drag, startPoint x: 1375, startPoint y: 144, endPoint x: 1165, endPoint y: 135, distance: 210.2
click at [1165, 135] on div "1 2 3 4 5 6 7 8 # Ramasse toutes les gemmes en utilisant des commandes move. he…" at bounding box center [1345, 319] width 397 height 571
type textarea "hero.hero.moveLeft(steps)moveDown(3)"
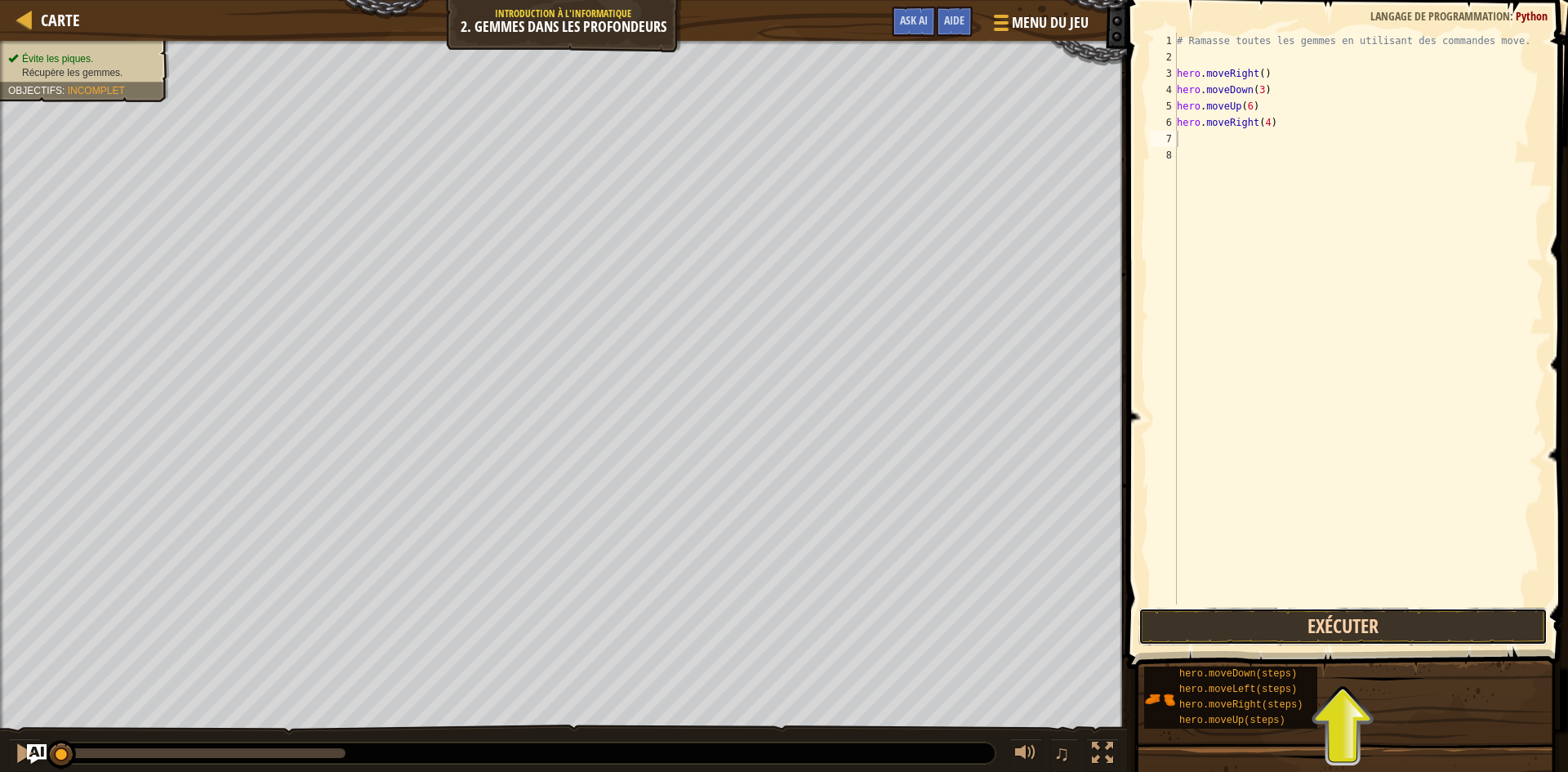
click at [1173, 610] on button "Exécuter" at bounding box center [1343, 626] width 409 height 37
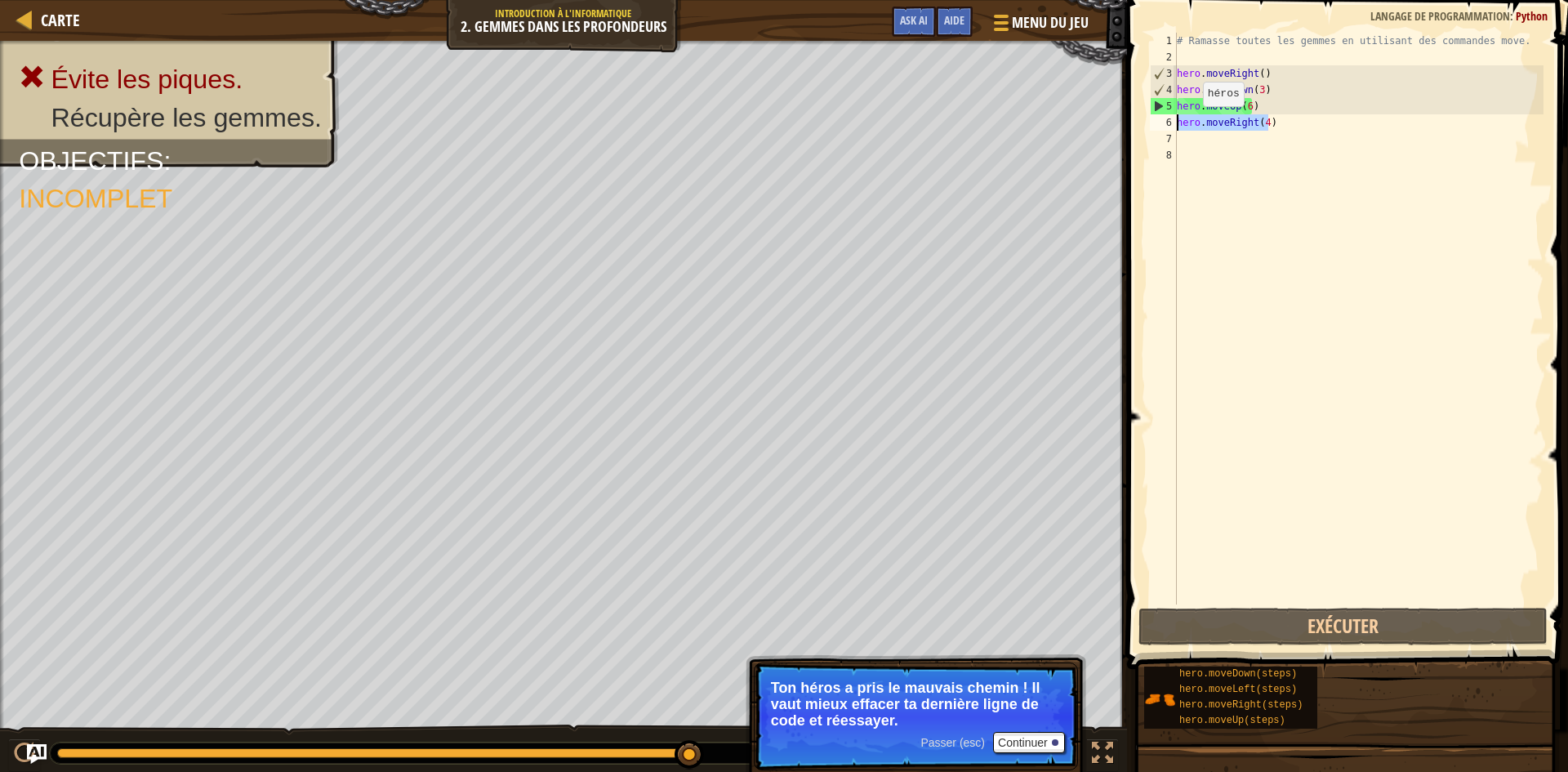
drag, startPoint x: 1281, startPoint y: 125, endPoint x: 1128, endPoint y: 122, distance: 153.0
click at [1128, 122] on div "1 2 3 4 5 6 7 8 # Ramasse toutes les gemmes en utilisant des commandes move. he…" at bounding box center [1345, 366] width 446 height 717
type textarea "hero.moveRight(4)"
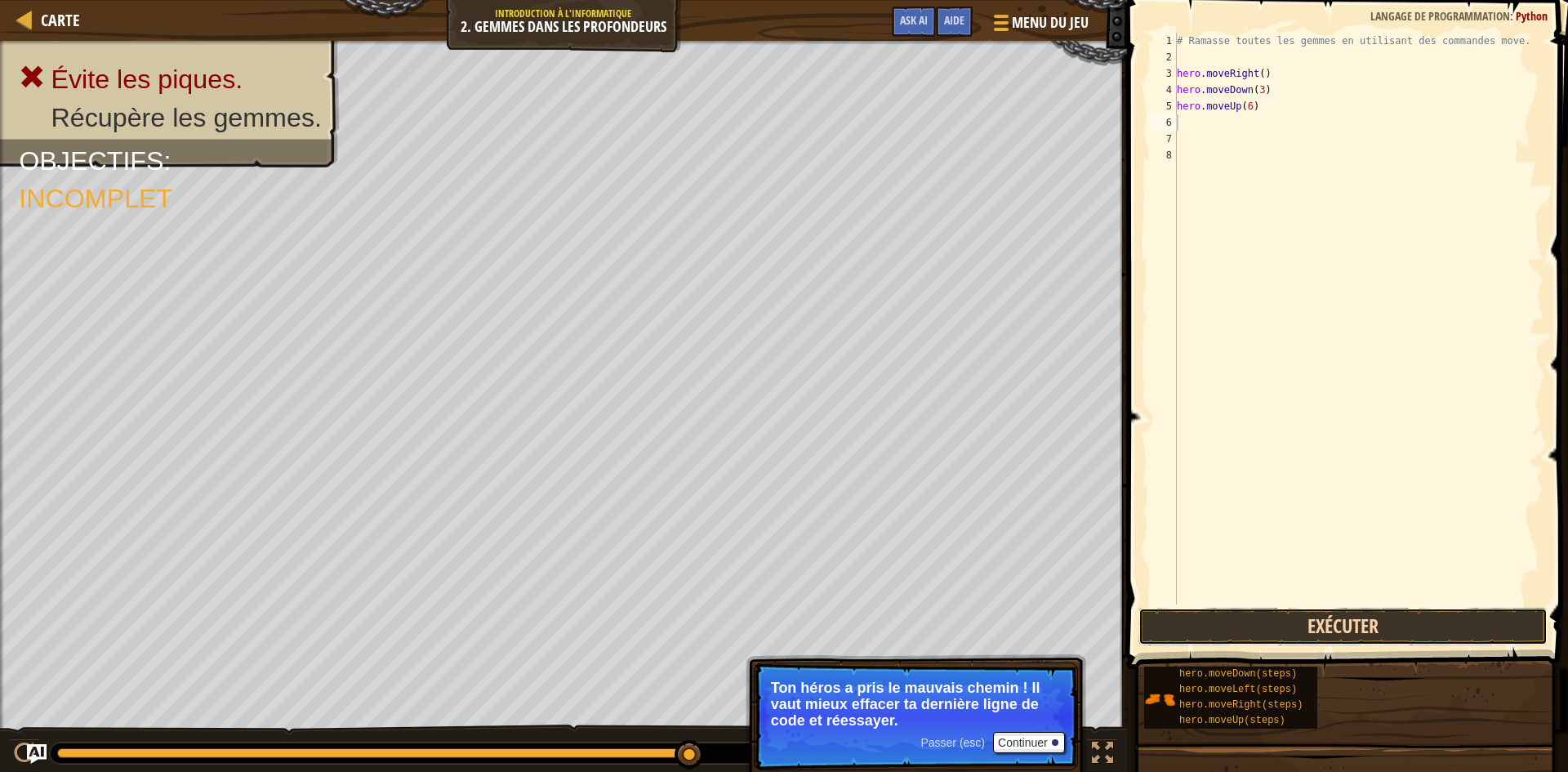
click at [1355, 631] on button "Exécuter" at bounding box center [1343, 626] width 409 height 37
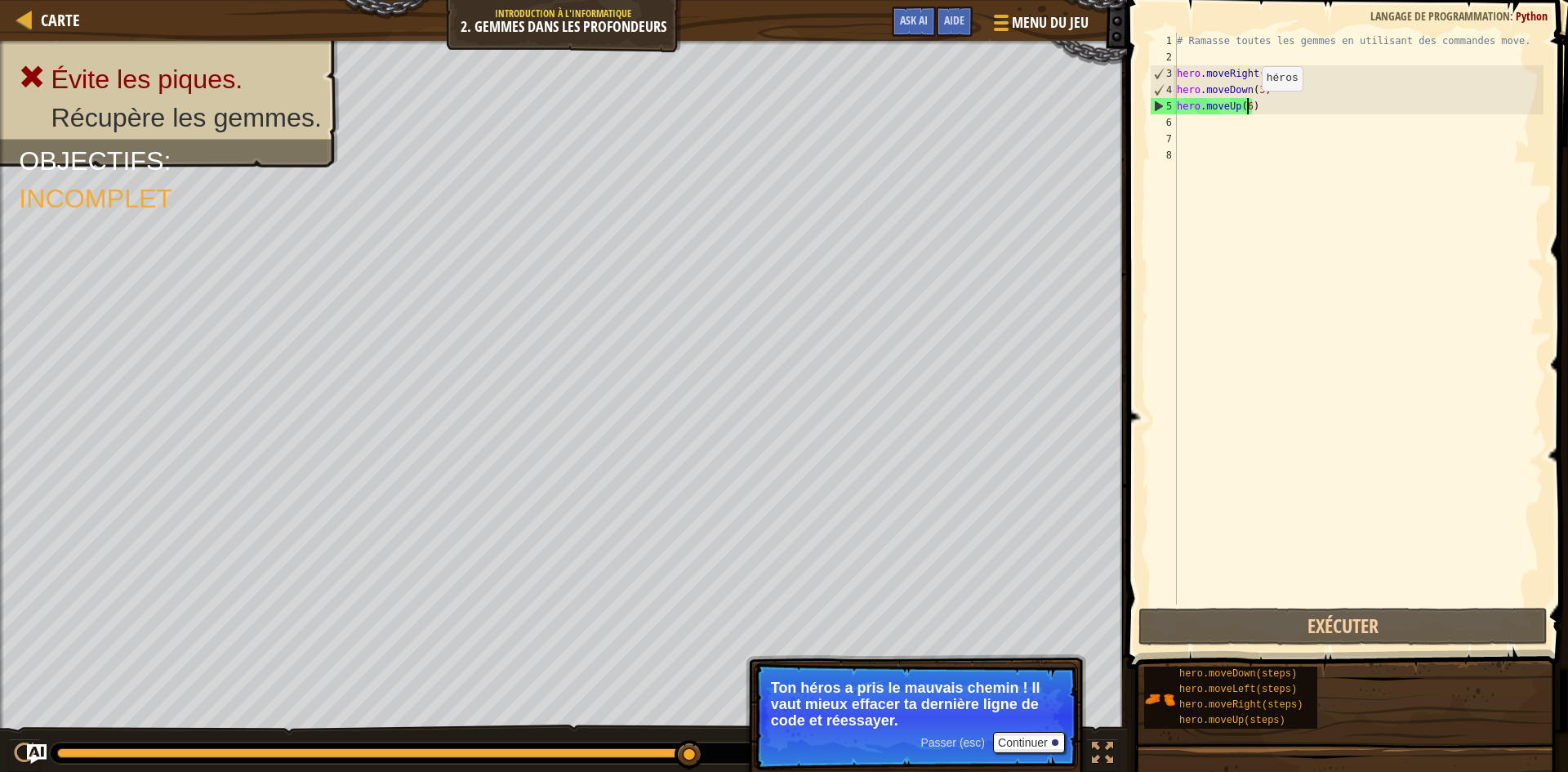
click at [1248, 107] on div "# Ramasse toutes les gemmes en utilisant des commandes move. hero . moveRight (…" at bounding box center [1359, 335] width 370 height 604
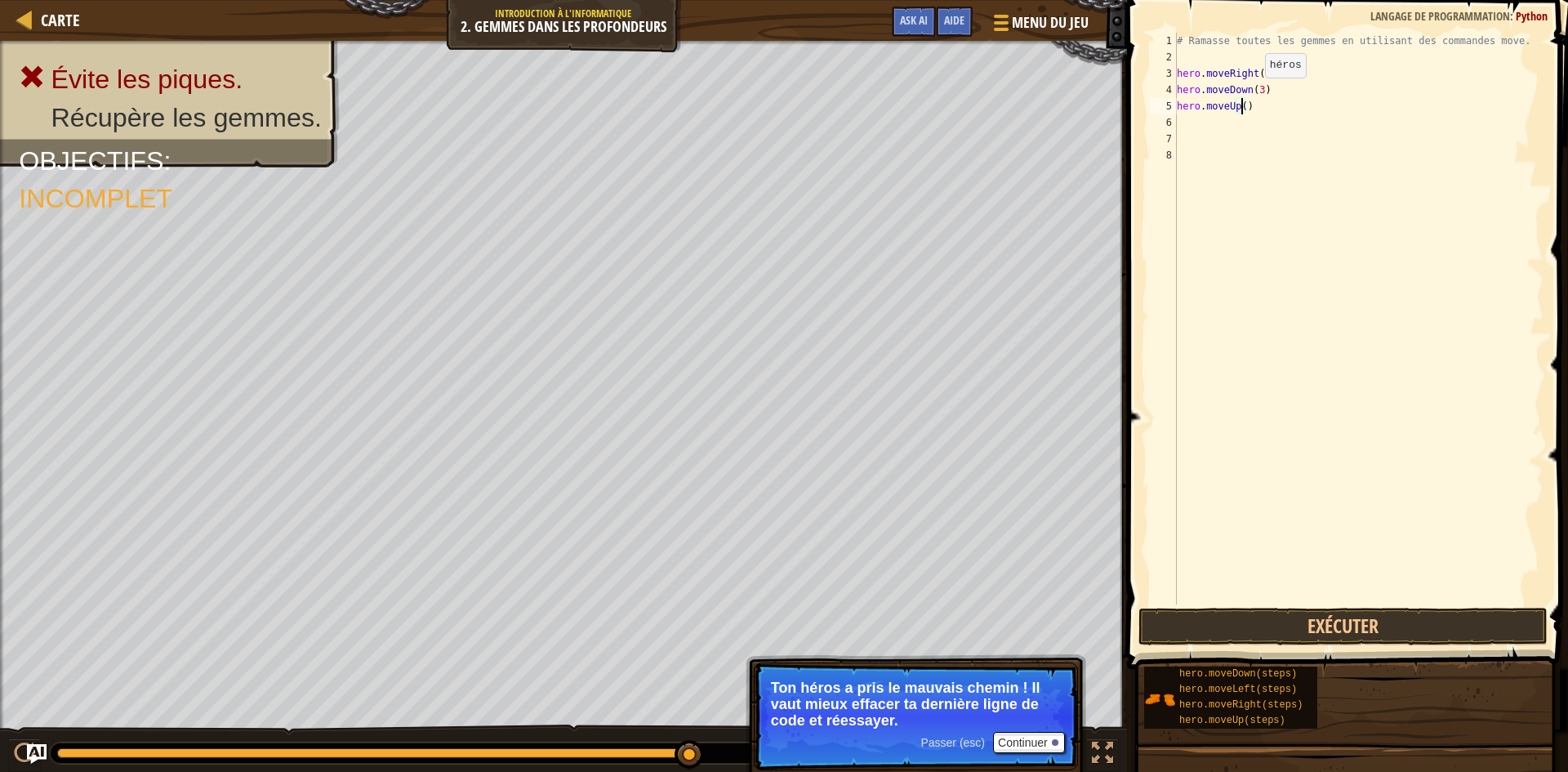
scroll to position [7, 5]
click at [1243, 637] on button "Exécuter" at bounding box center [1343, 626] width 409 height 37
type textarea "hero.moveUp(4)"
click at [1274, 617] on button "Exécuter" at bounding box center [1343, 626] width 409 height 37
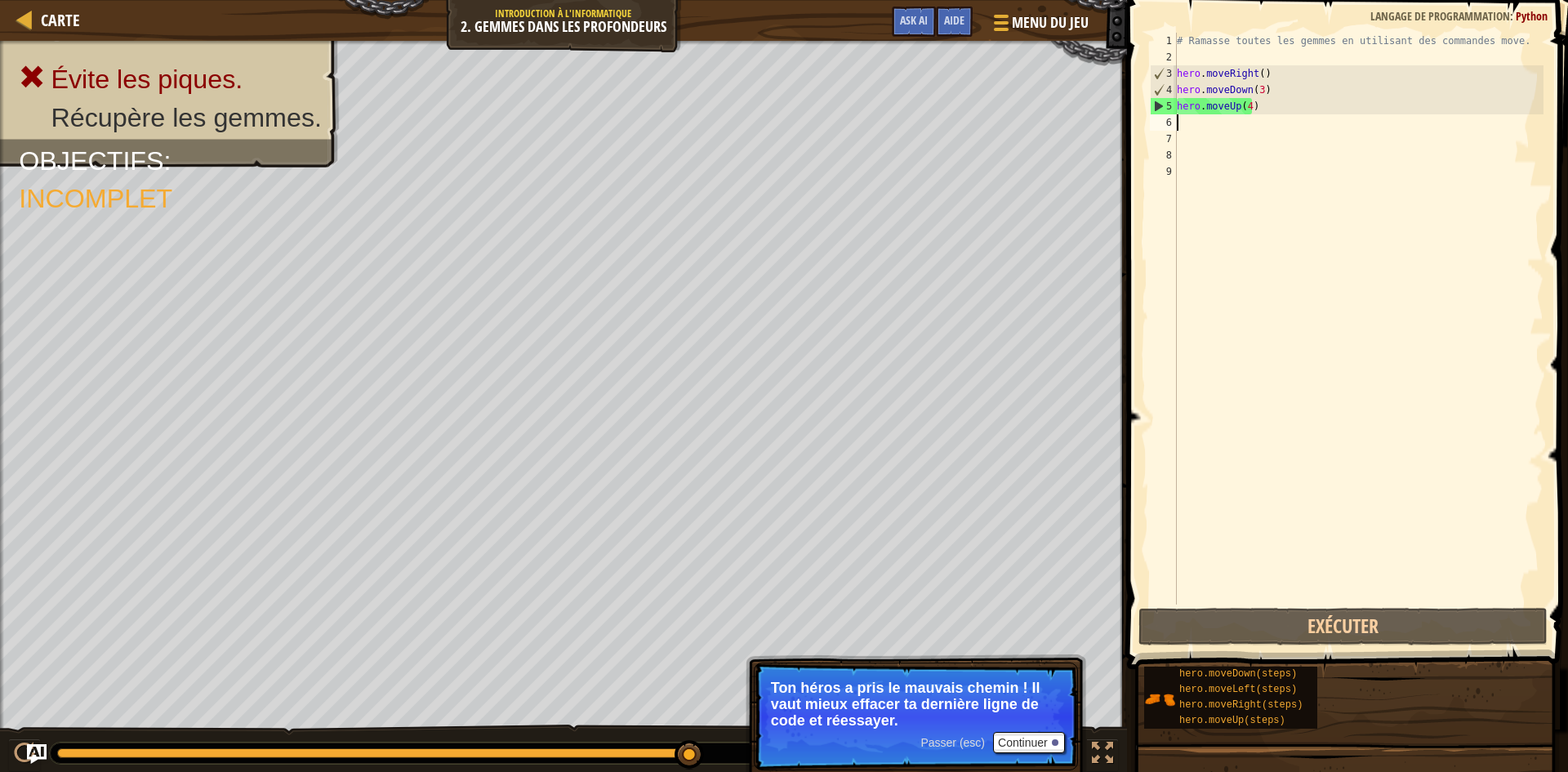
click at [1267, 106] on div "# Ramasse toutes les gemmes en utilisant des commandes move. hero . moveRight (…" at bounding box center [1359, 335] width 370 height 604
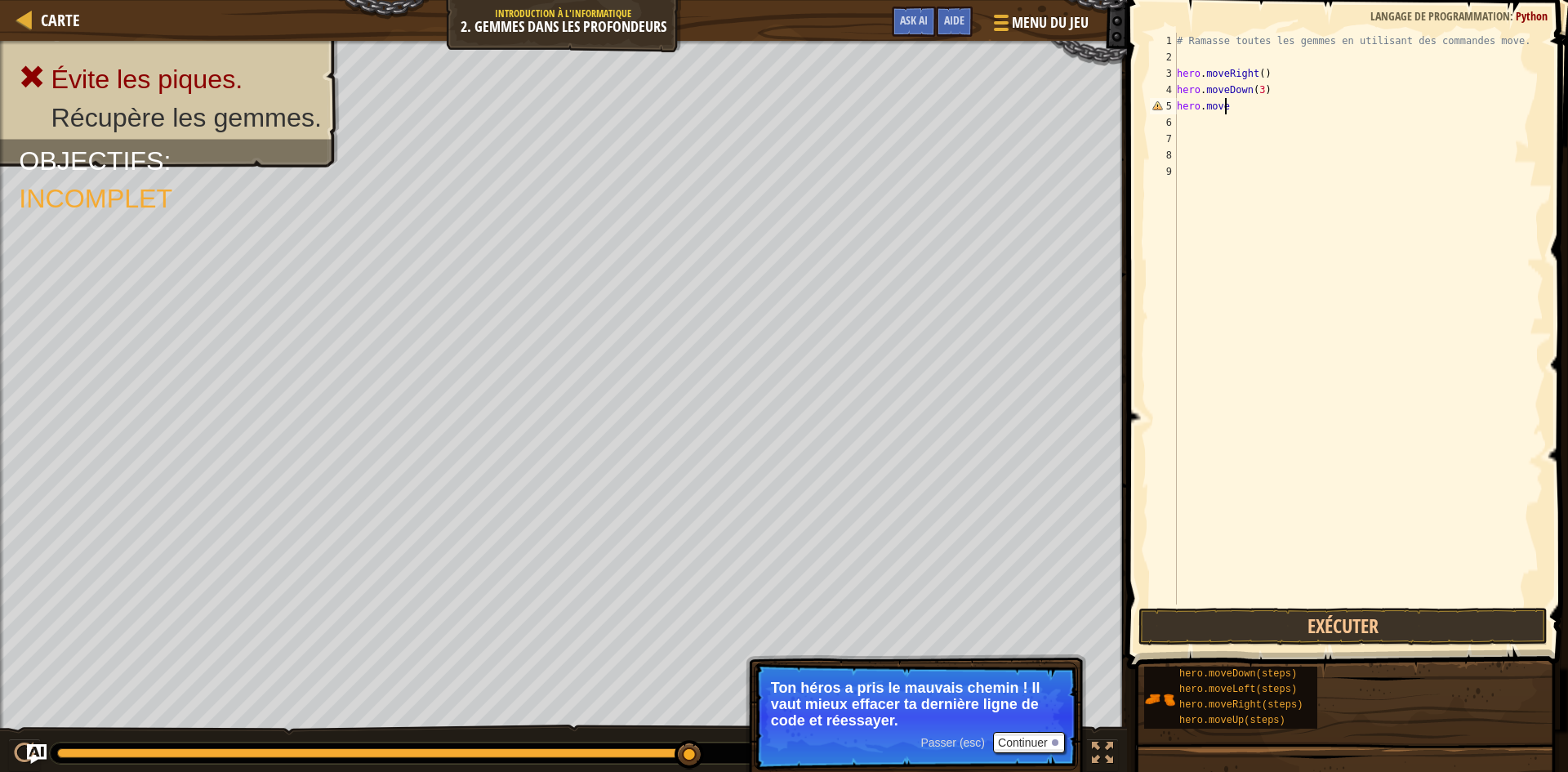
type textarea "h"
click at [1216, 624] on button "Exécuter" at bounding box center [1343, 626] width 409 height 37
click at [1279, 104] on div "# Ramasse toutes les gemmes en utilisant des commandes move. hero . moveRight (…" at bounding box center [1359, 319] width 370 height 571
click at [1187, 623] on button "Exécuter" at bounding box center [1343, 626] width 409 height 37
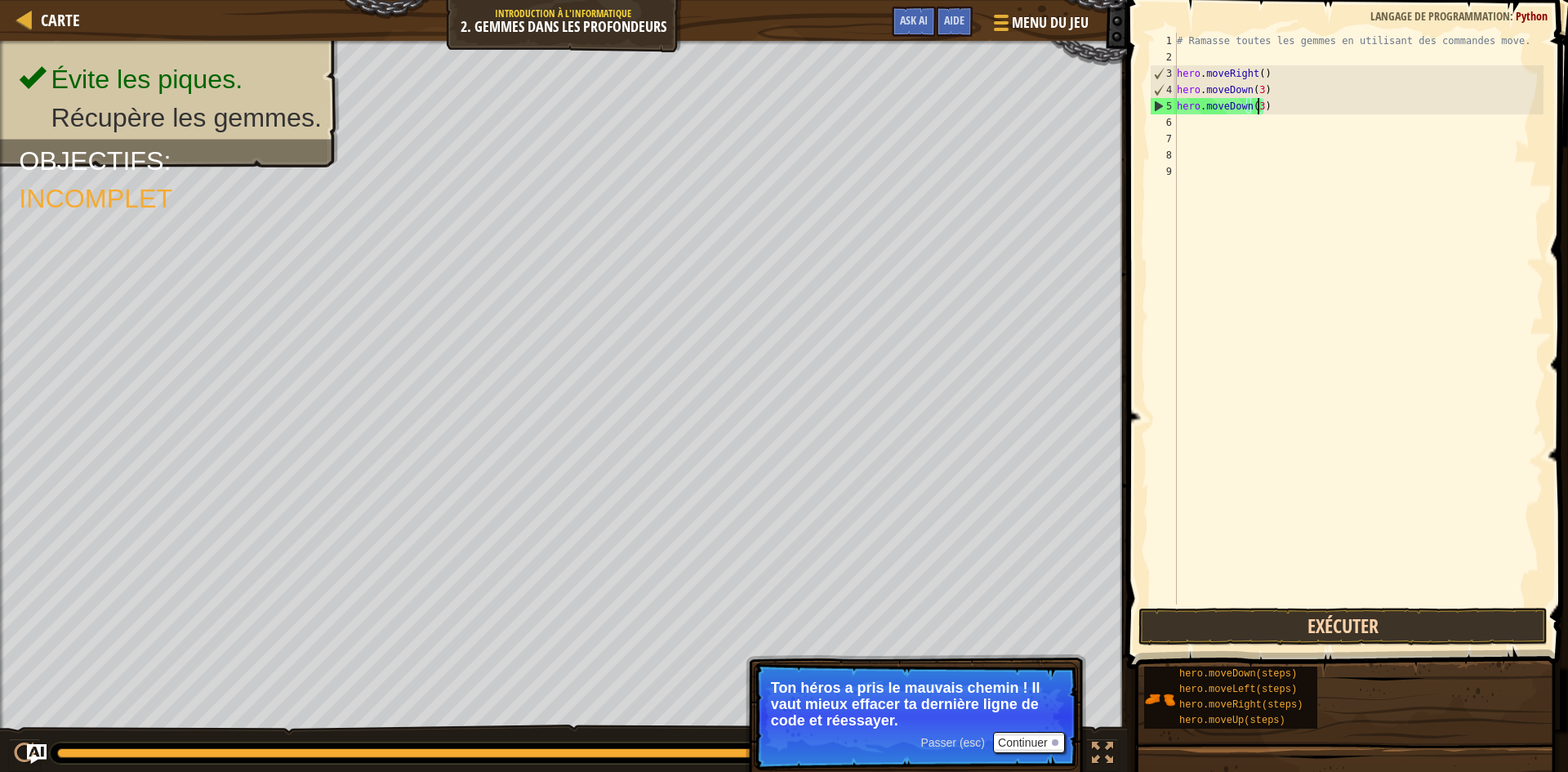
type textarea "hero.moveDown(3)"
click at [1166, 622] on button "Exécuter" at bounding box center [1343, 626] width 409 height 37
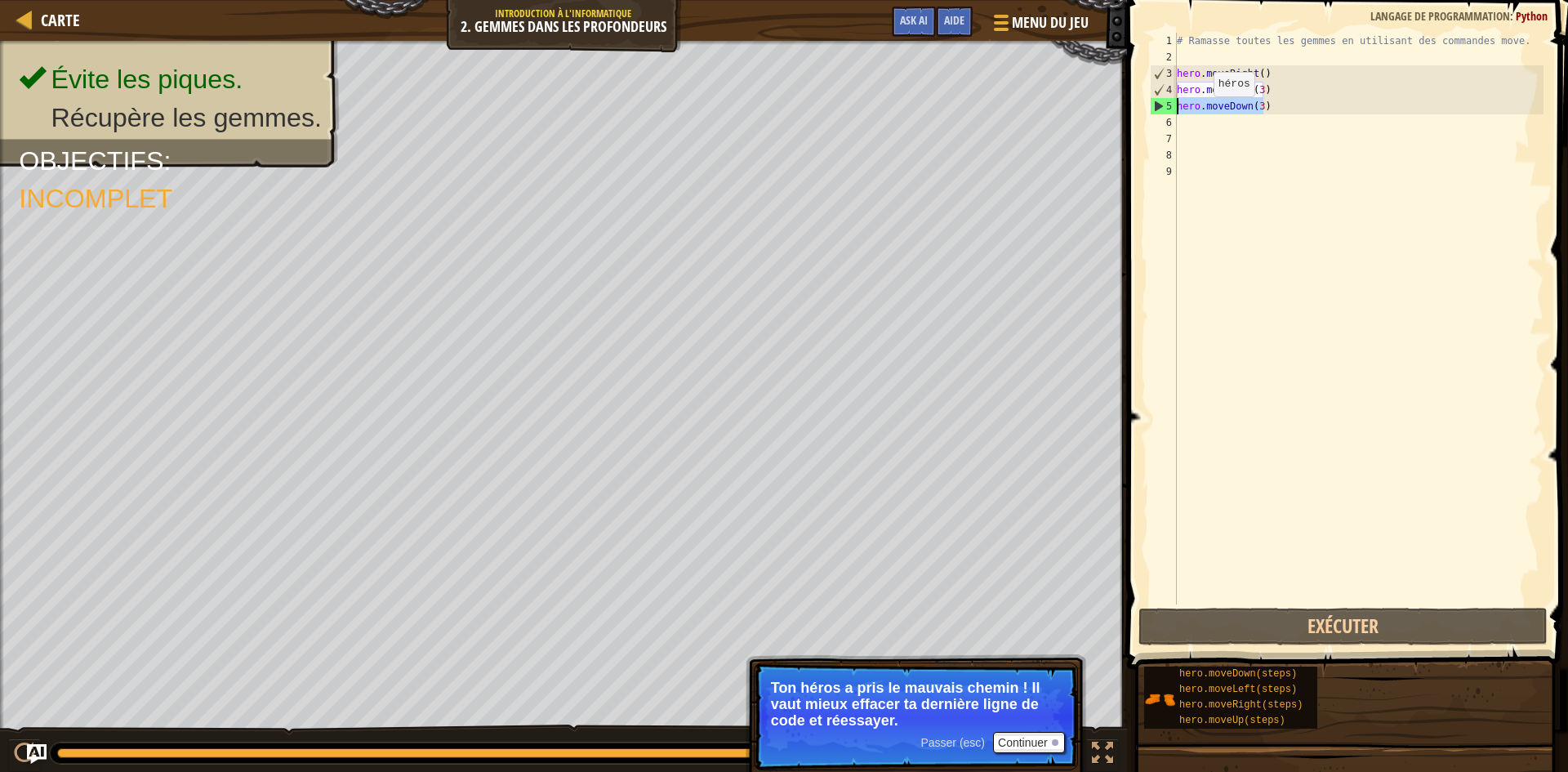
click at [1115, 104] on div "Carte Introduction à l'Informatique 2. Gemmes dans les profondeurs Menu du jeu …" at bounding box center [784, 386] width 1568 height 772
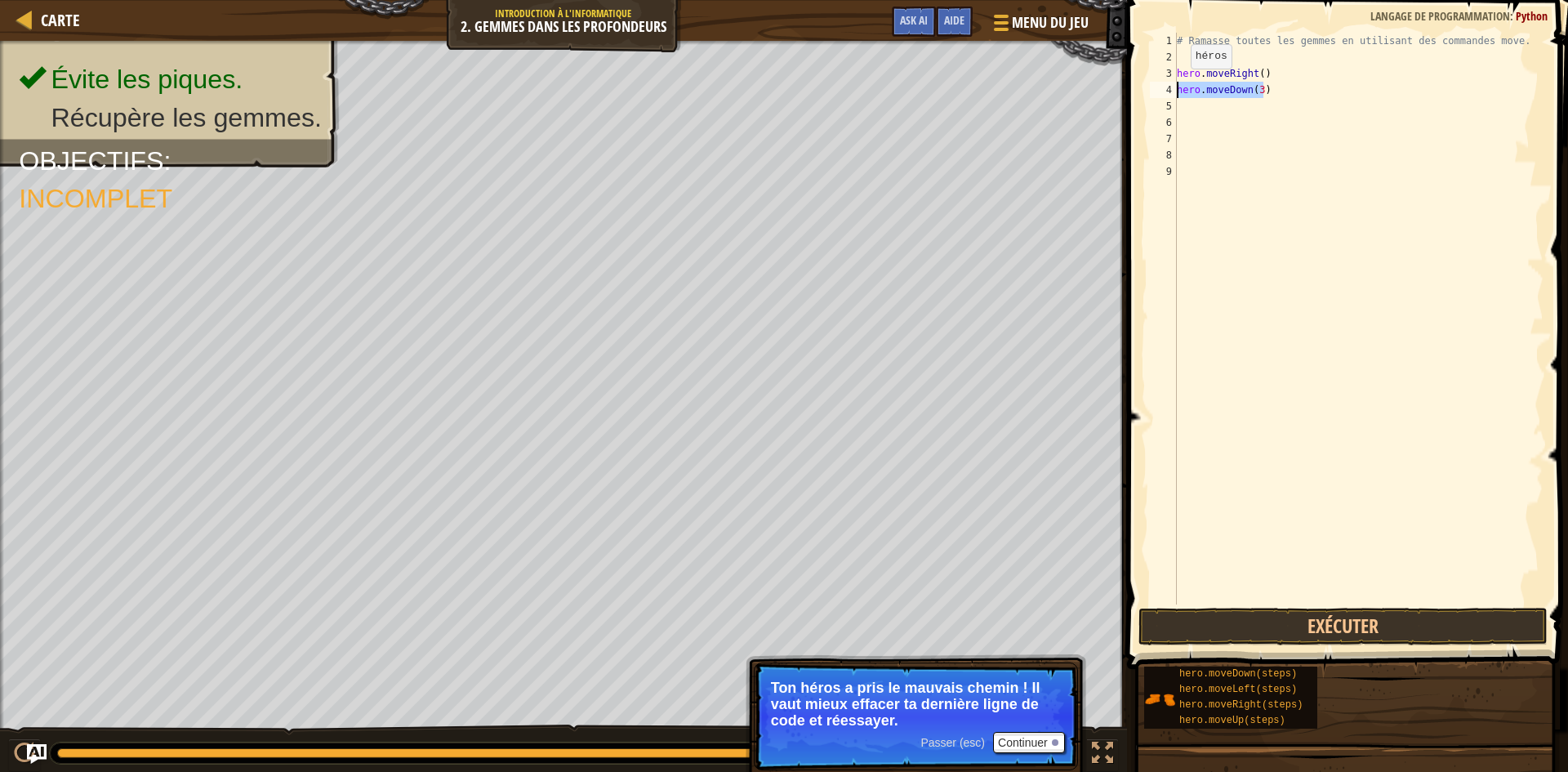
drag, startPoint x: 1283, startPoint y: 95, endPoint x: 1144, endPoint y: 83, distance: 139.5
click at [1144, 83] on div "1 2 3 4 5 6 7 8 9 # Ramasse toutes les gemmes en utilisant des commandes move. …" at bounding box center [1345, 366] width 446 height 717
type textarea "hero.moveDown(3)"
click at [1294, 630] on button "Exécuter" at bounding box center [1343, 626] width 409 height 37
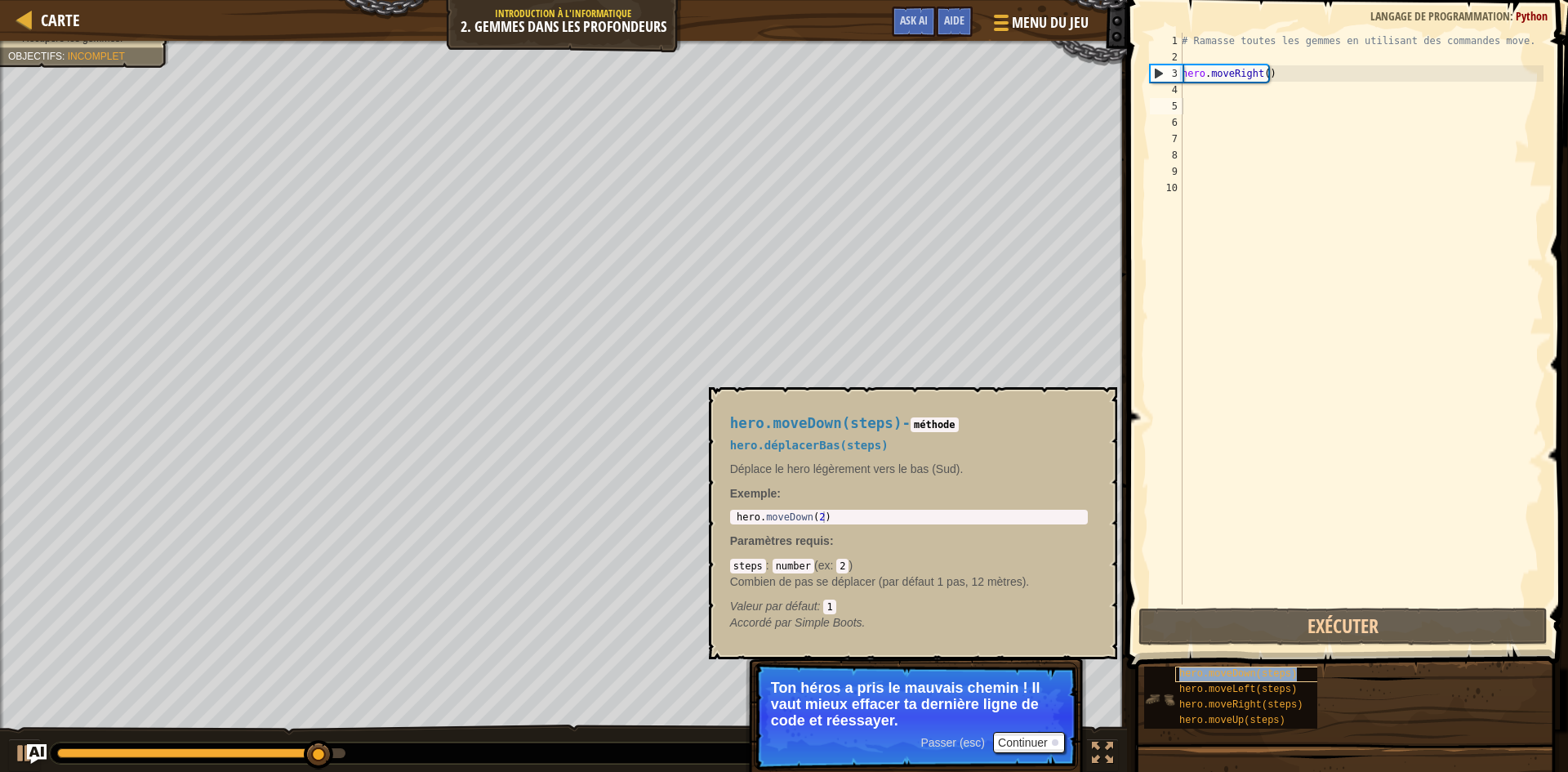
click at [1229, 676] on span "hero.moveDown(steps)" at bounding box center [1238, 673] width 117 height 11
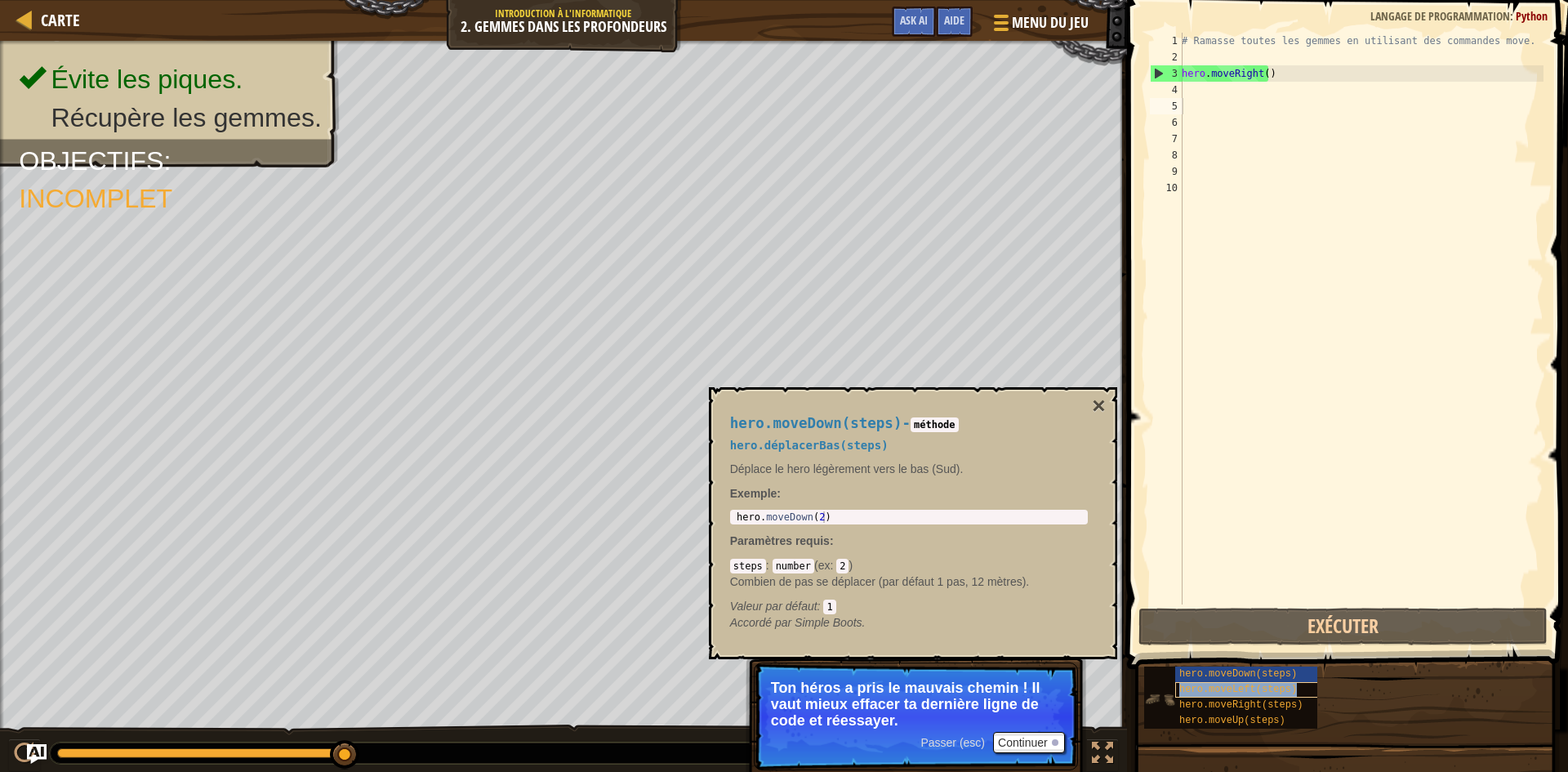
click at [1232, 685] on span "hero.moveLeft(steps)" at bounding box center [1238, 689] width 117 height 11
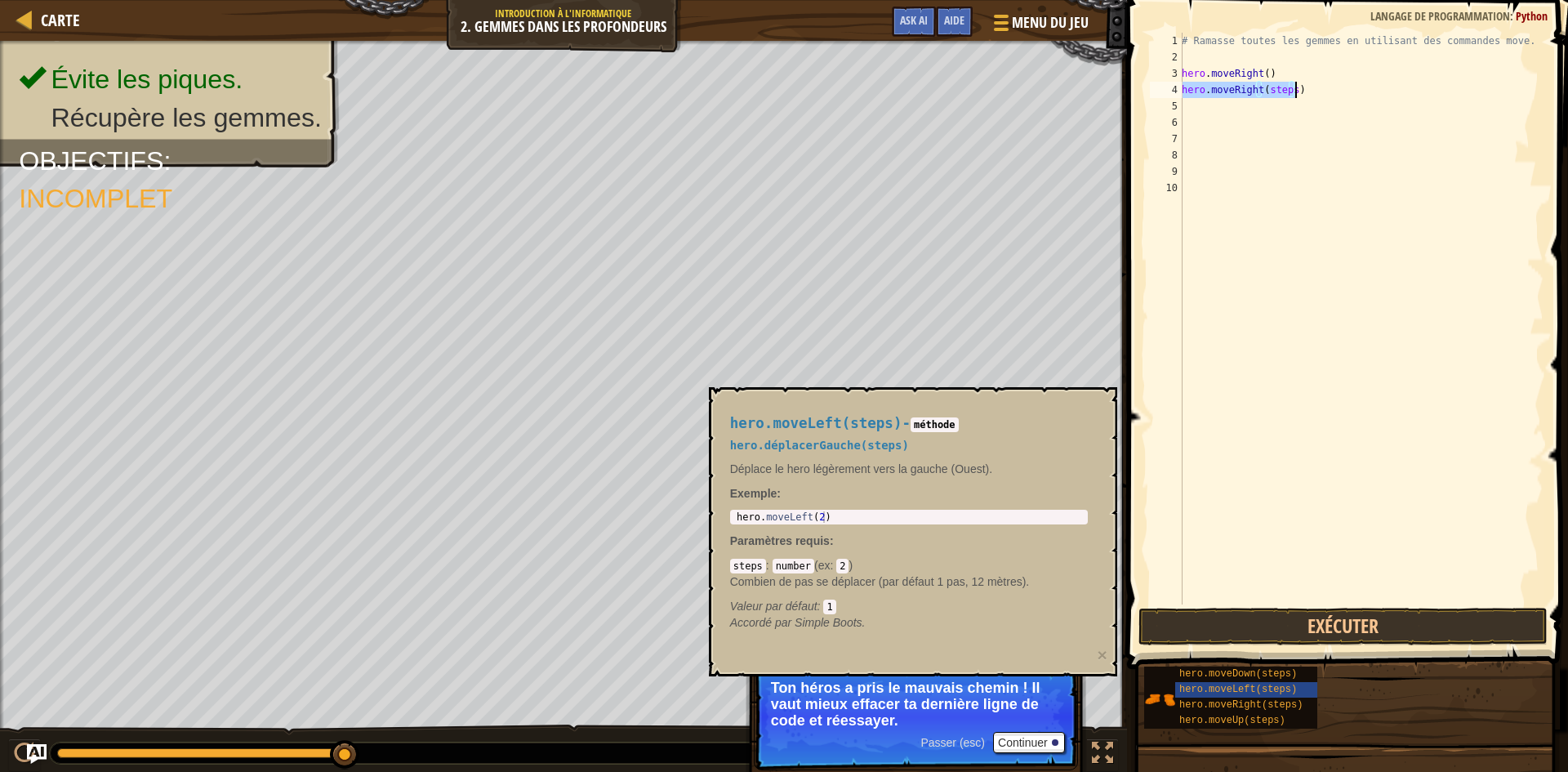
click at [1290, 89] on div "# Ramasse toutes les gemmes en utilisant des commandes move. hero . moveRight (…" at bounding box center [1361, 319] width 365 height 571
click at [1261, 625] on button "Exécuter" at bounding box center [1343, 626] width 409 height 37
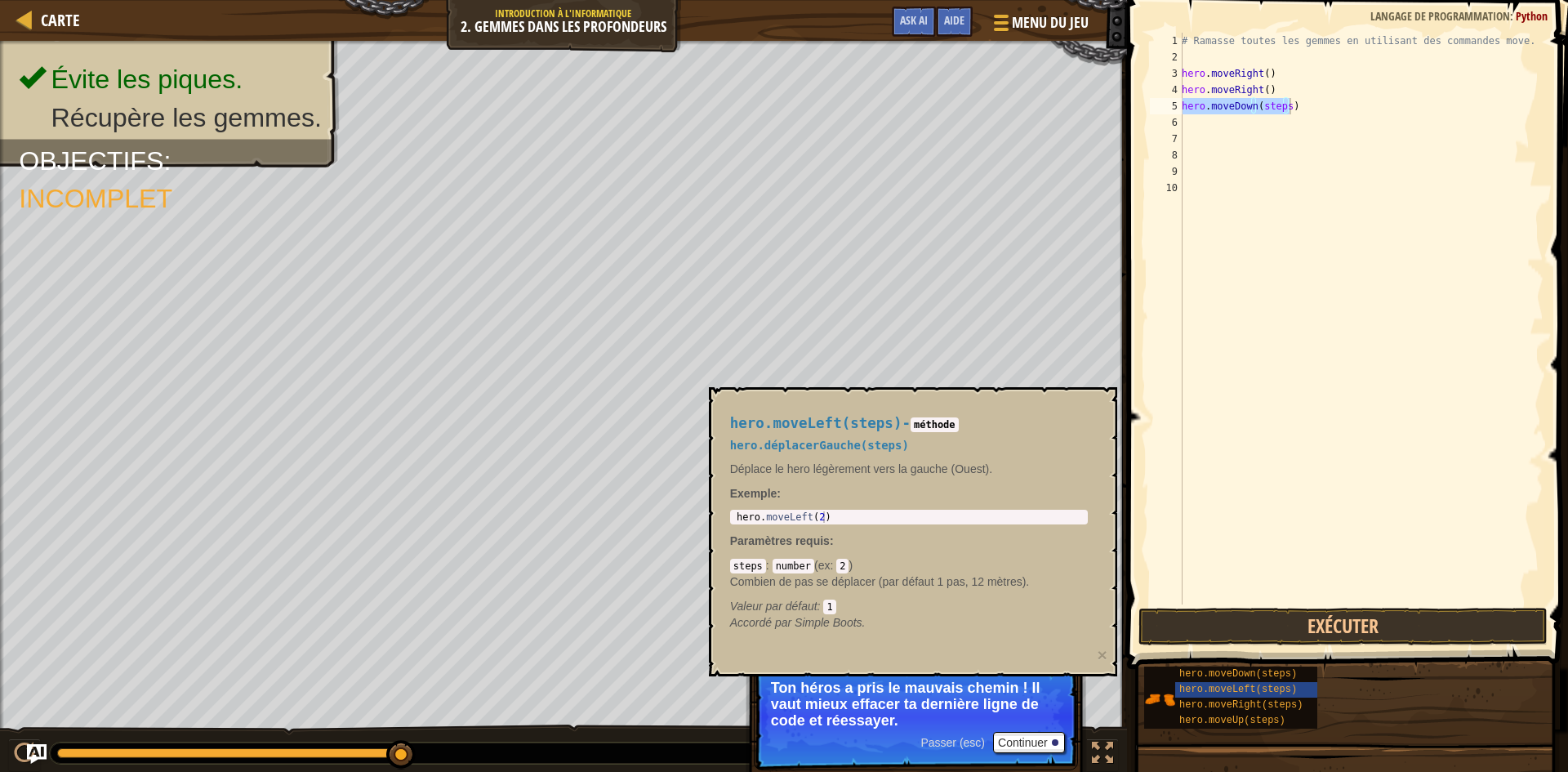
click at [1284, 102] on div "# Ramasse toutes les gemmes en utilisant des commandes move. hero . moveRight (…" at bounding box center [1361, 319] width 365 height 571
click at [1285, 105] on div "# Ramasse toutes les gemmes en utilisant des commandes move. hero . moveRight (…" at bounding box center [1361, 335] width 365 height 604
type textarea "hero.moveDown()"
click at [1228, 623] on button "Exécuter" at bounding box center [1343, 626] width 409 height 37
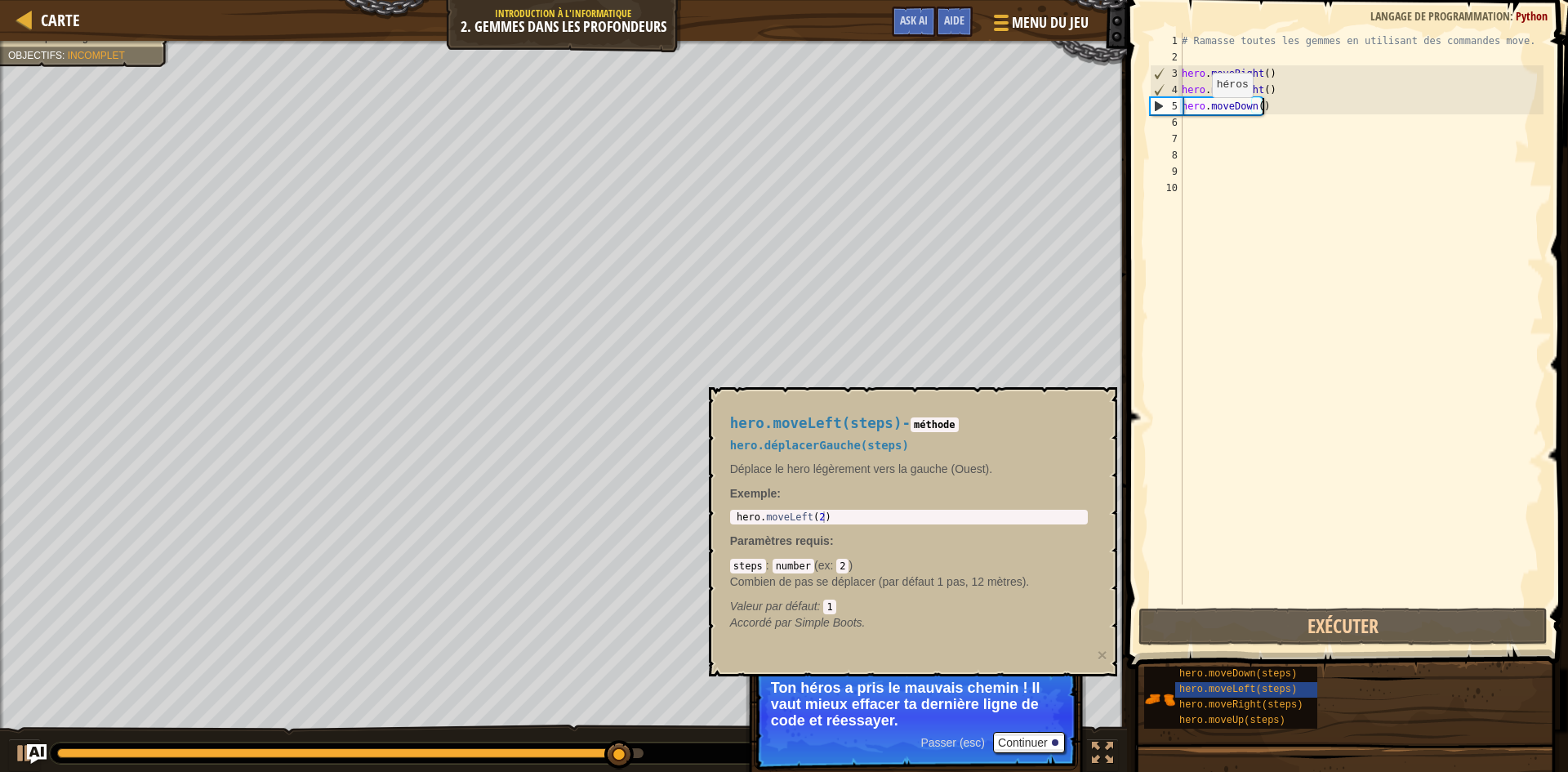
drag, startPoint x: 1285, startPoint y: 111, endPoint x: 1184, endPoint y: 113, distance: 101.0
click at [1184, 113] on div "# Ramasse toutes les gemmes en utilisant des commandes move. hero . moveRight (…" at bounding box center [1361, 335] width 365 height 604
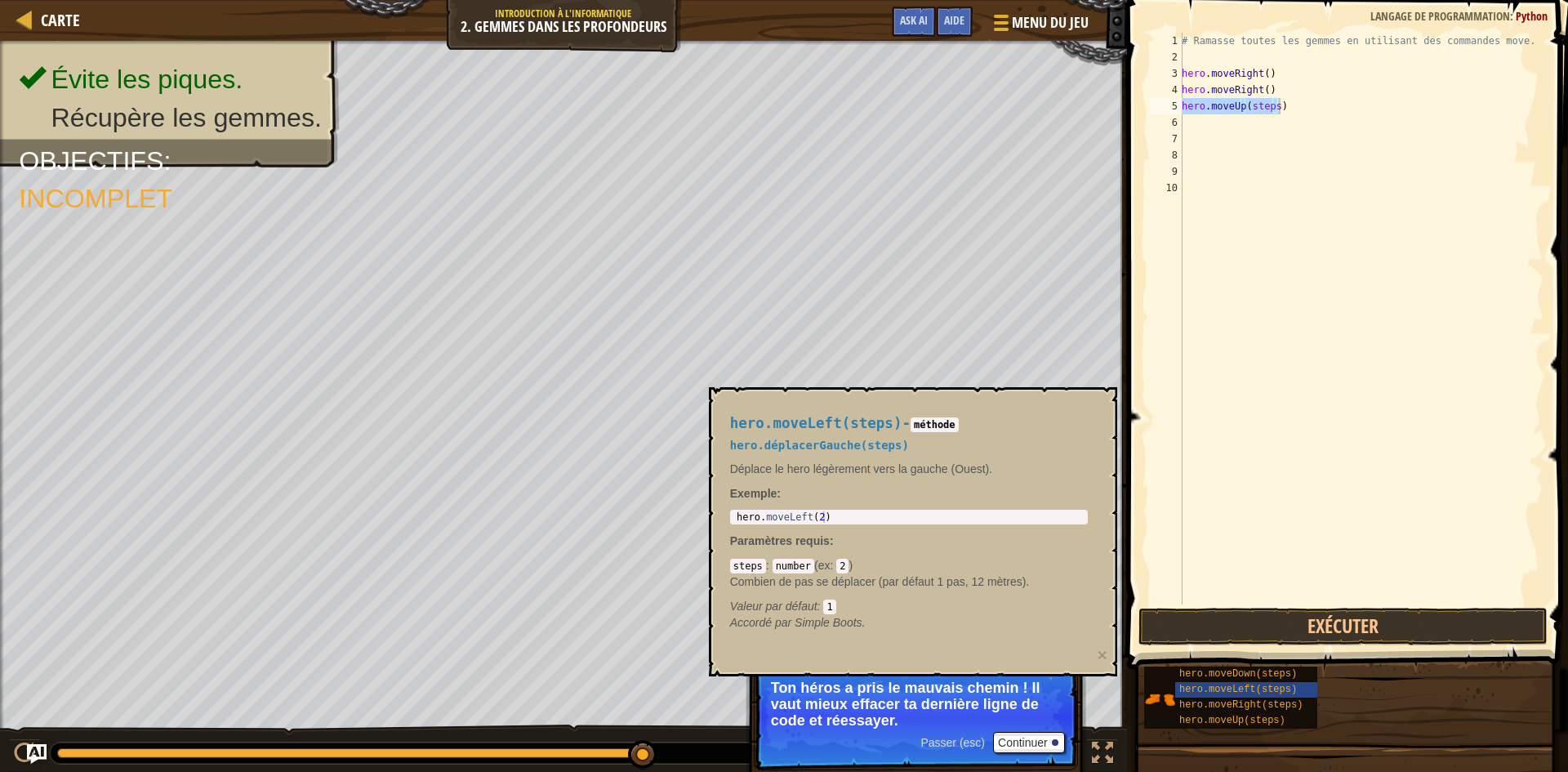
click at [1274, 112] on div "# Ramasse toutes les gemmes en utilisant des commandes move. hero . moveRight (…" at bounding box center [1361, 319] width 365 height 571
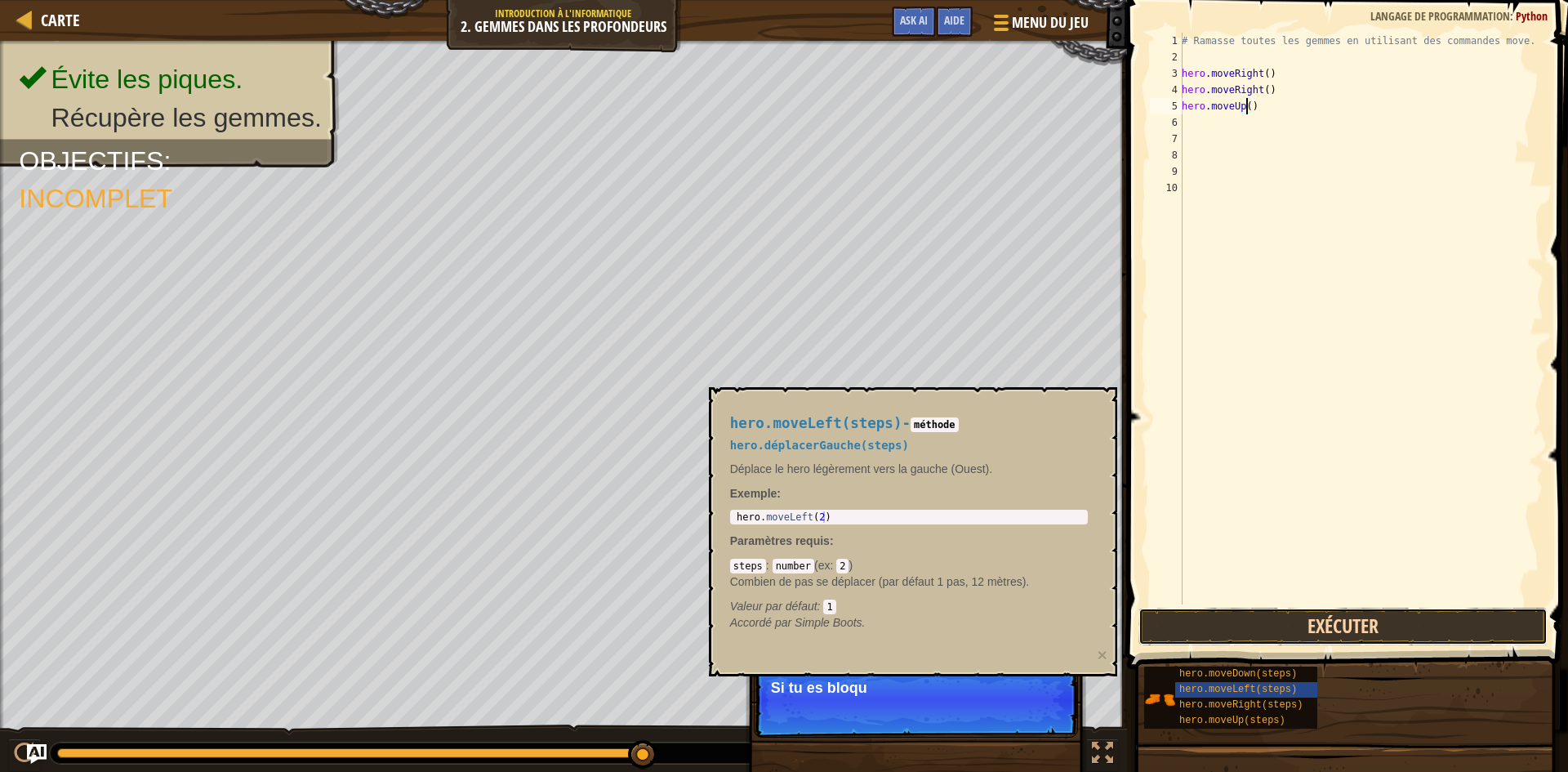
click at [1307, 630] on button "Exécuter" at bounding box center [1343, 626] width 409 height 37
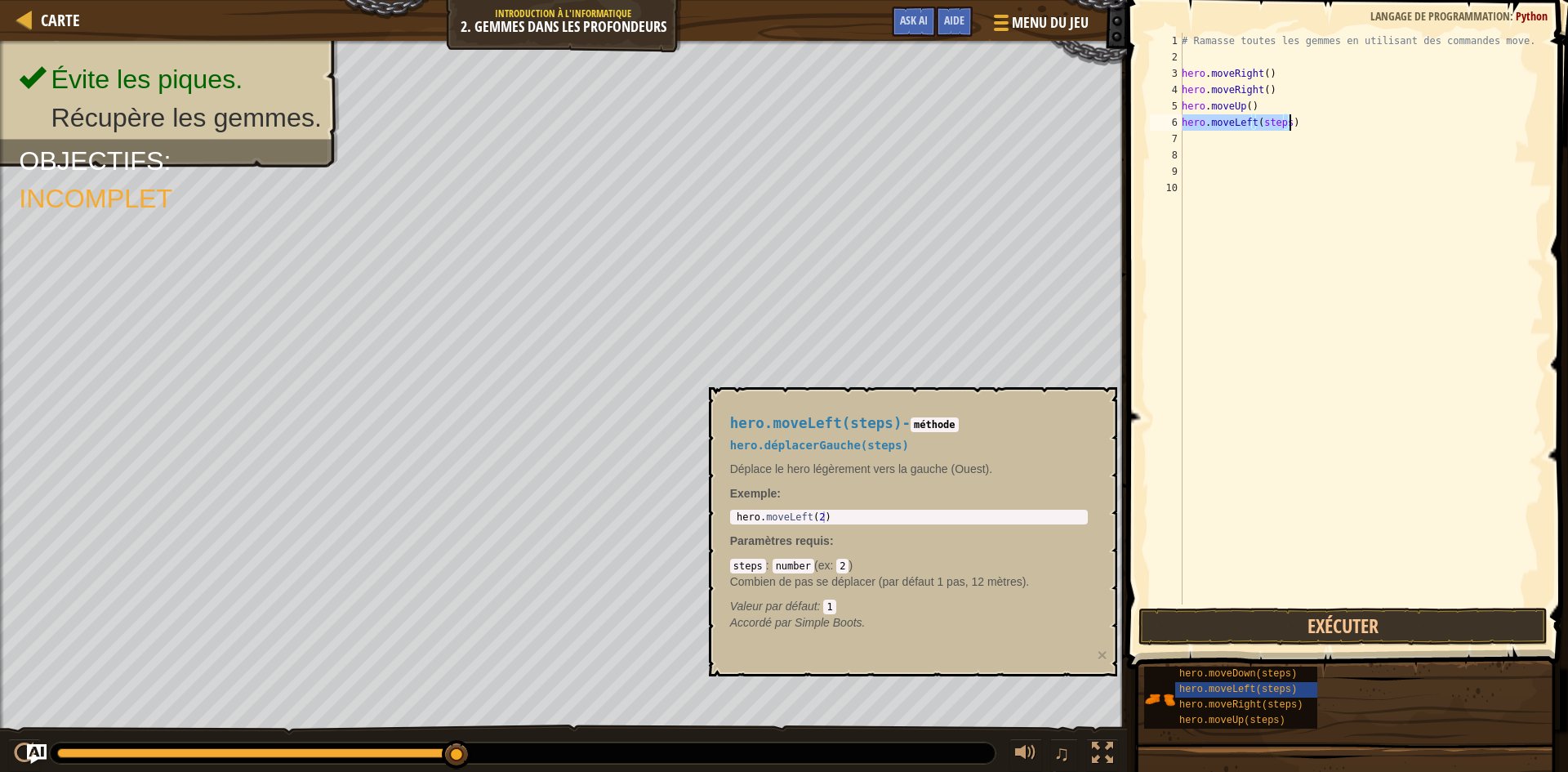
click at [1283, 121] on div "# Ramasse toutes les gemmes en utilisant des commandes move. hero . moveRight (…" at bounding box center [1361, 319] width 365 height 571
click at [1248, 624] on button "Exécuter" at bounding box center [1343, 626] width 409 height 37
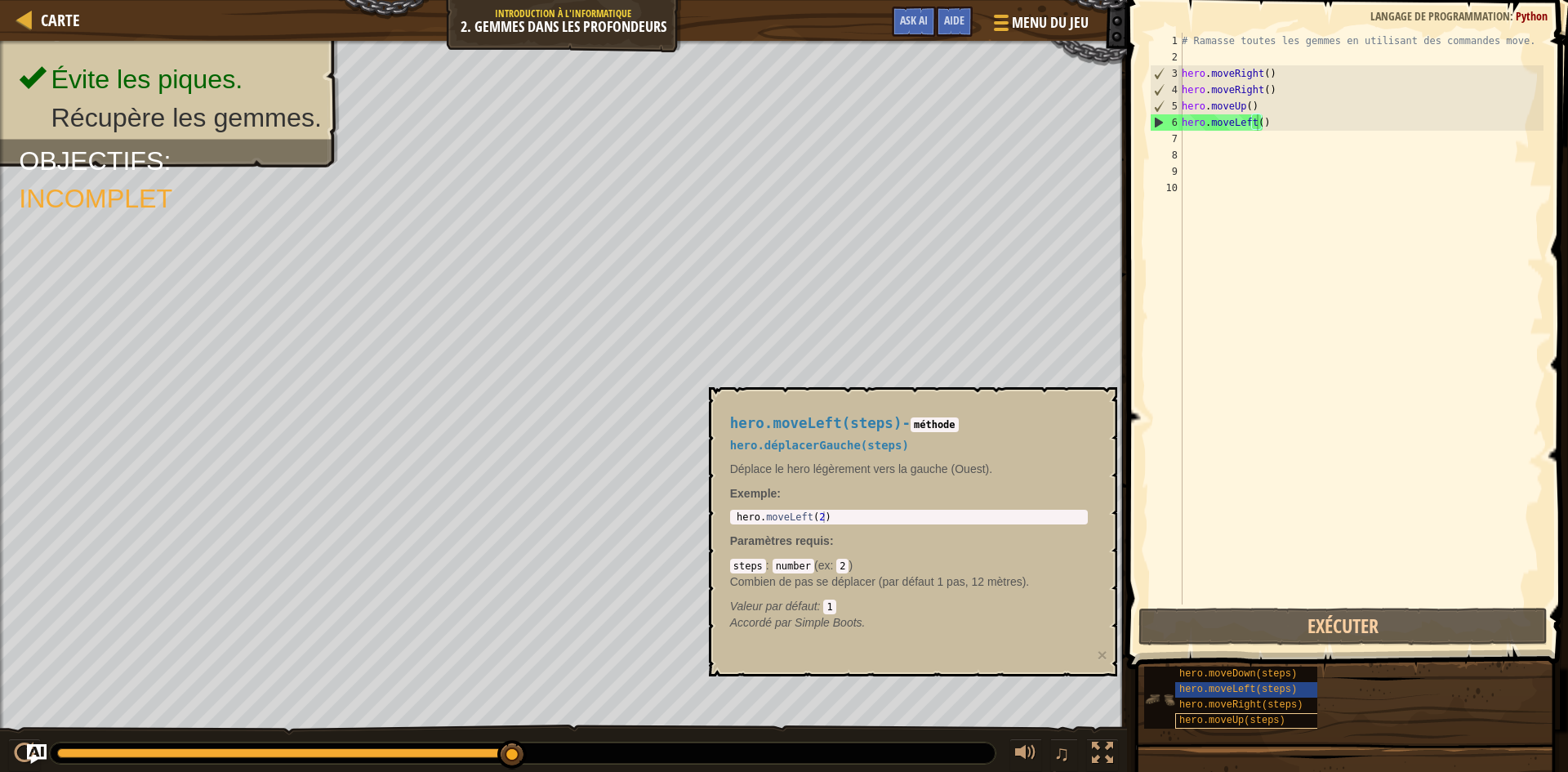
click at [1265, 714] on div "hero.moveUp(steps)" at bounding box center [1254, 721] width 157 height 16
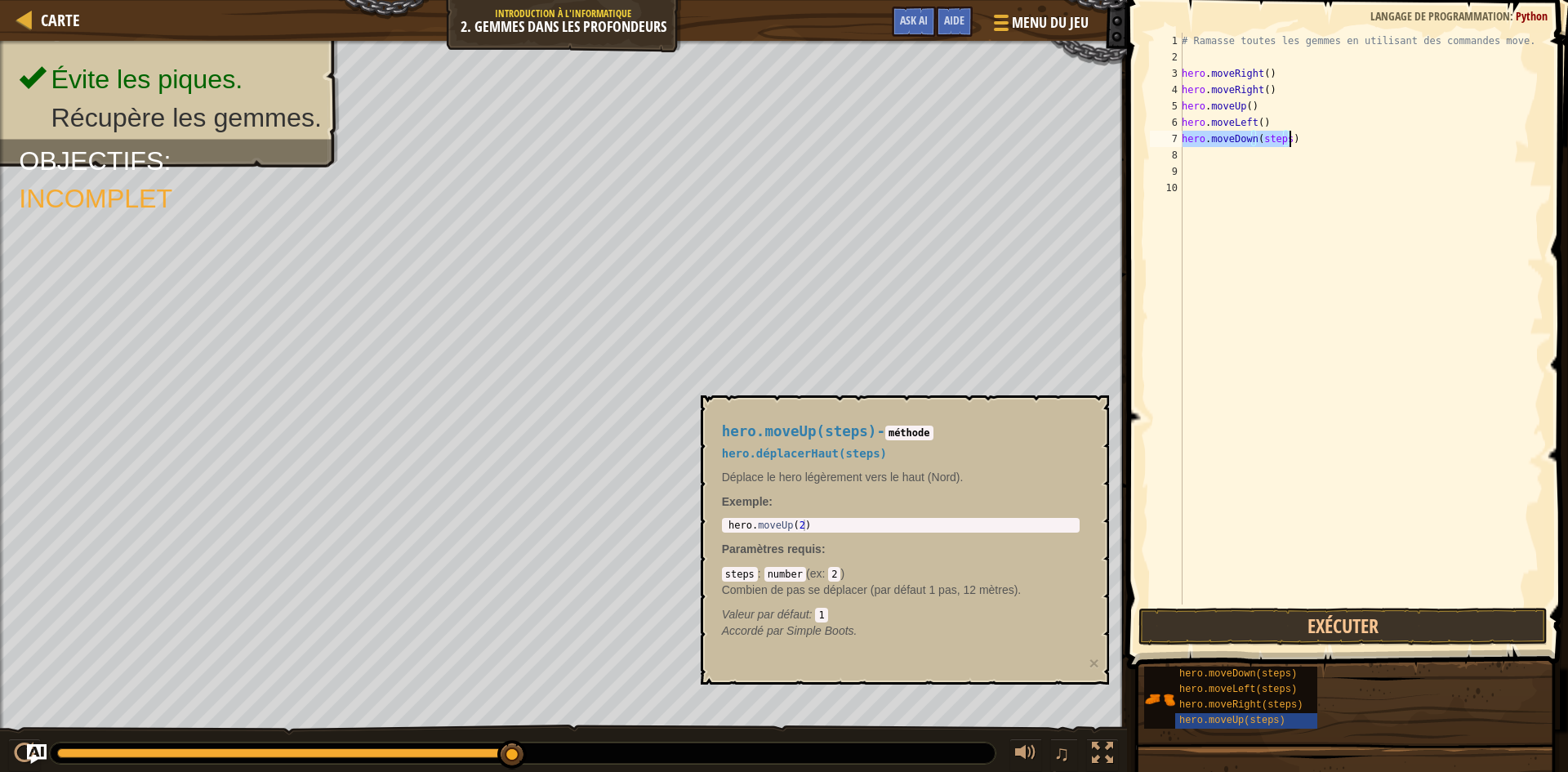
click at [1282, 140] on div "# Ramasse toutes les gemmes en utilisant des commandes move. hero . moveRight (…" at bounding box center [1361, 319] width 365 height 571
click at [1273, 155] on div "# Ramasse toutes les gemmes en utilisant des commandes move. hero . moveRight (…" at bounding box center [1361, 319] width 365 height 571
click at [1246, 624] on button "Exécuter" at bounding box center [1343, 626] width 409 height 37
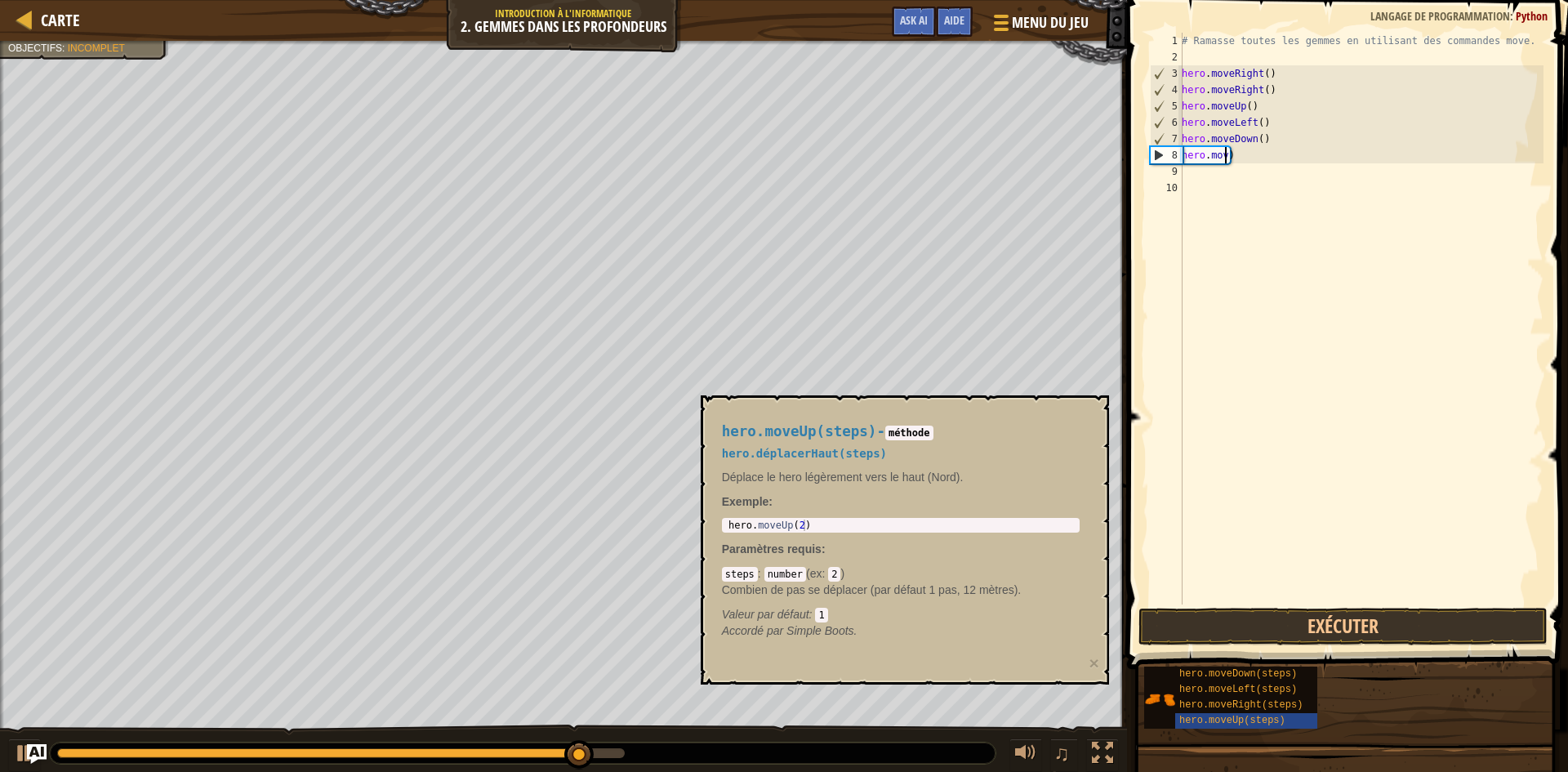
click at [1253, 155] on div "# Ramasse toutes les gemmes en utilisant des commandes move. hero . moveRight (…" at bounding box center [1361, 335] width 365 height 604
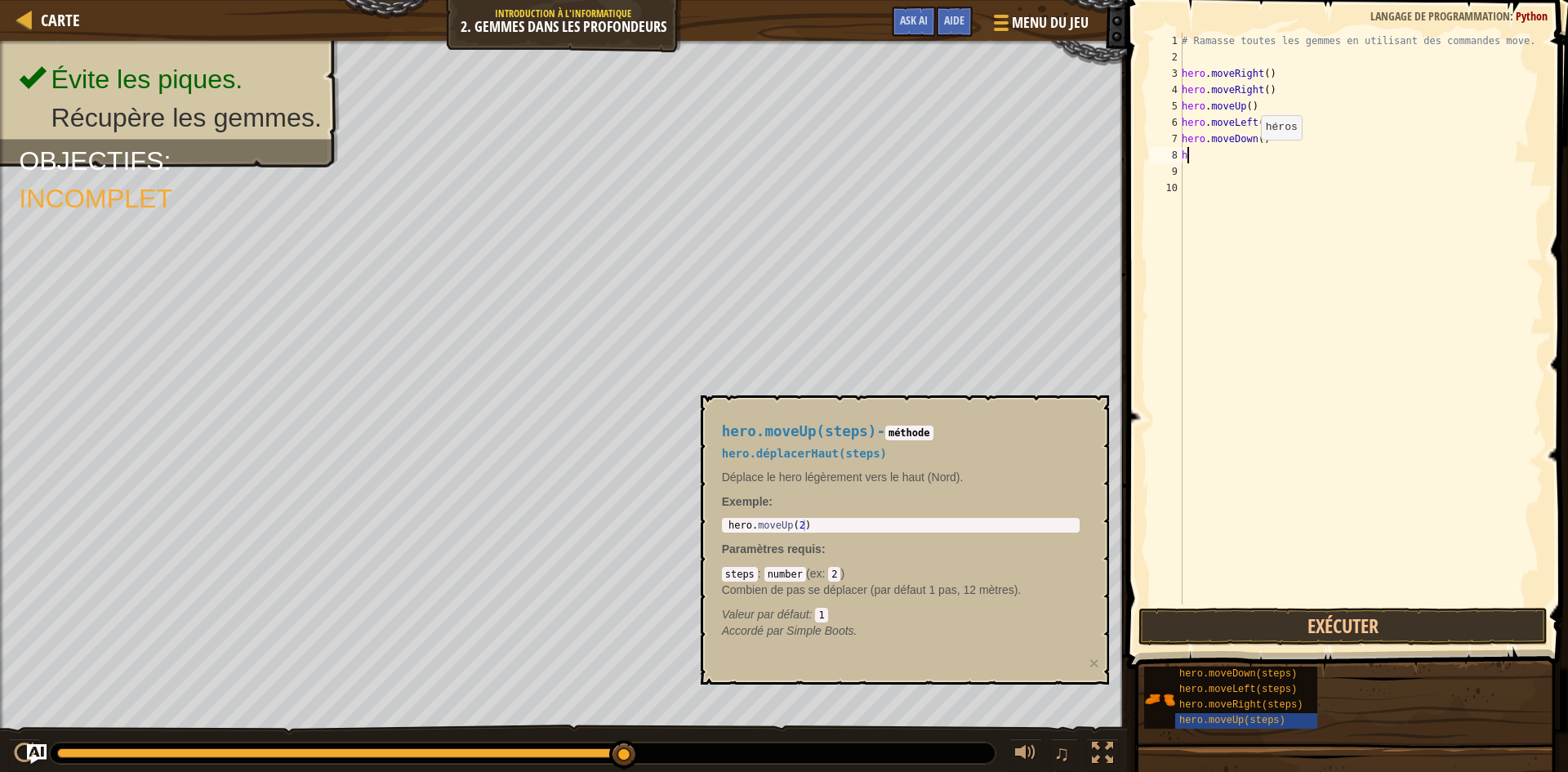
type textarea "h"
click at [1220, 719] on span "hero.moveUp(steps)" at bounding box center [1233, 720] width 106 height 11
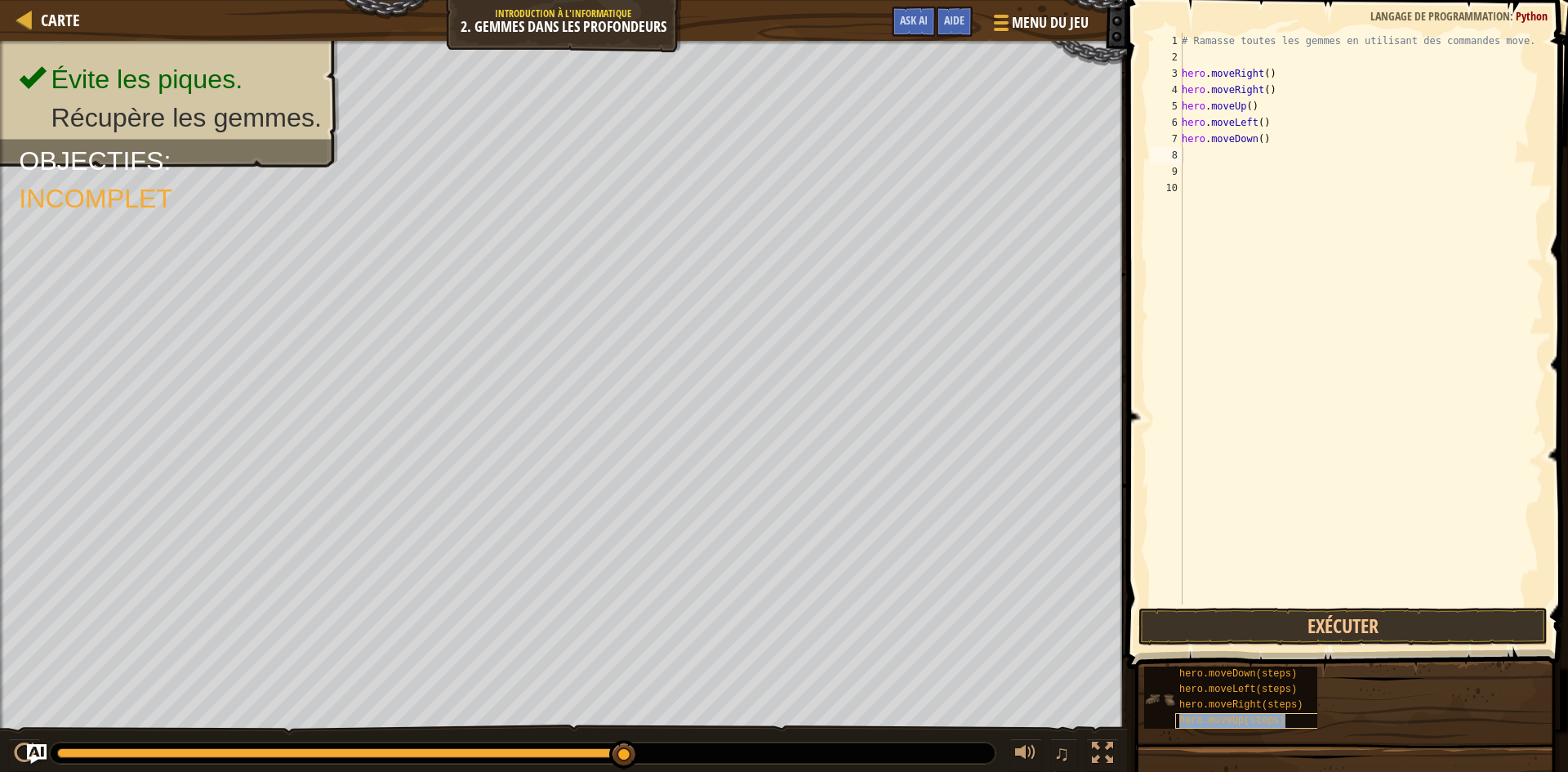
click at [1220, 719] on span "hero.moveUp(steps)" at bounding box center [1233, 720] width 106 height 11
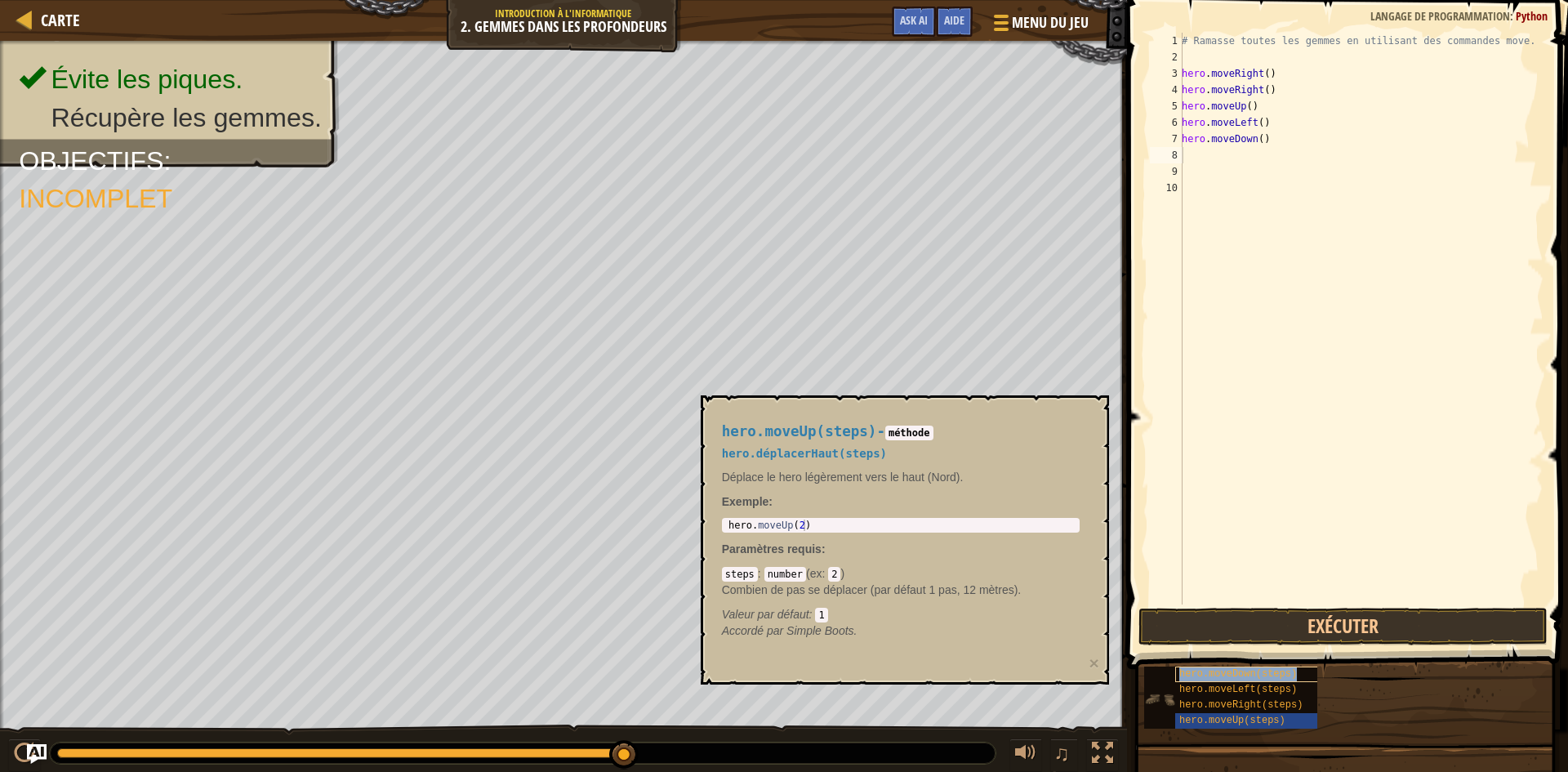
click at [1214, 667] on div "hero.moveDown(steps)" at bounding box center [1254, 674] width 157 height 16
click at [1286, 151] on div "# Ramasse toutes les gemmes en utilisant des commandes move. hero . moveRight (…" at bounding box center [1361, 319] width 365 height 571
click at [1252, 627] on button "Exécuter" at bounding box center [1343, 626] width 409 height 37
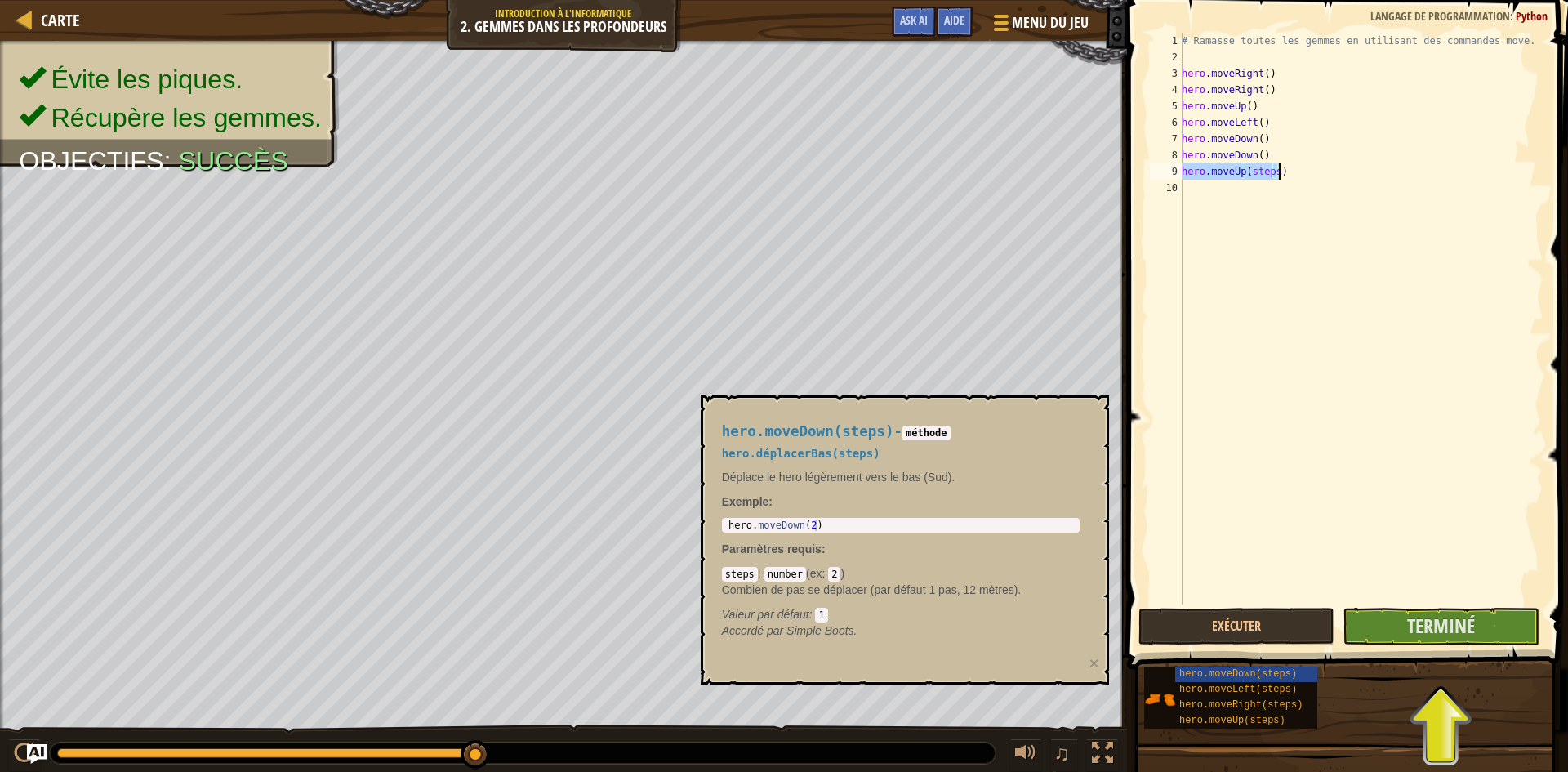
click at [1271, 169] on div "# Ramasse toutes les gemmes en utilisant des commandes move. hero . moveRight (…" at bounding box center [1361, 319] width 365 height 571
click at [1284, 186] on div "# Ramasse toutes les gemmes en utilisant des commandes move. hero . moveRight (…" at bounding box center [1361, 335] width 365 height 604
type textarea "hero.moveLeft()"
click at [1378, 630] on button "Terminé" at bounding box center [1441, 626] width 196 height 37
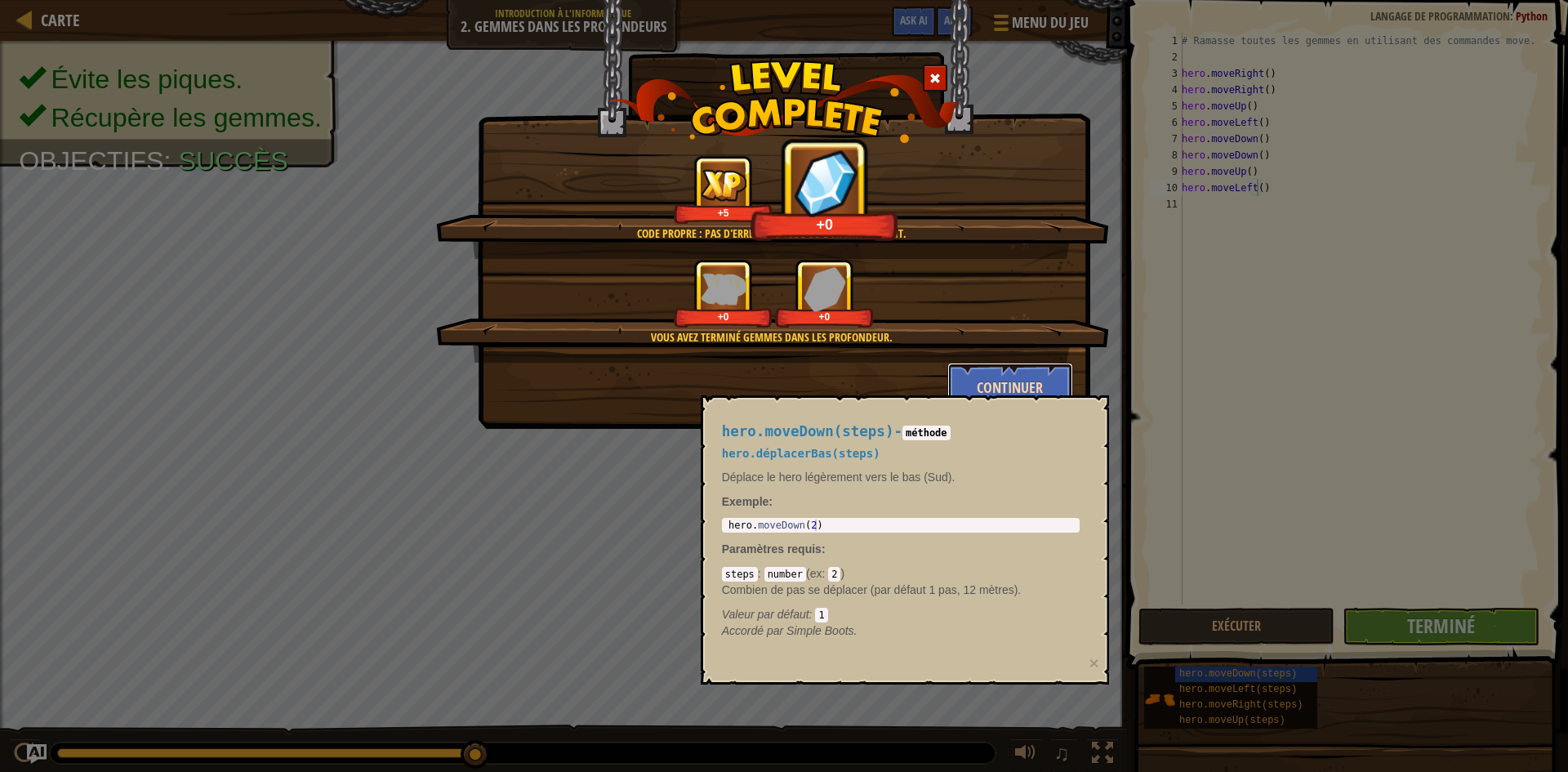
click at [1010, 372] on button "Continuer" at bounding box center [1011, 387] width 127 height 49
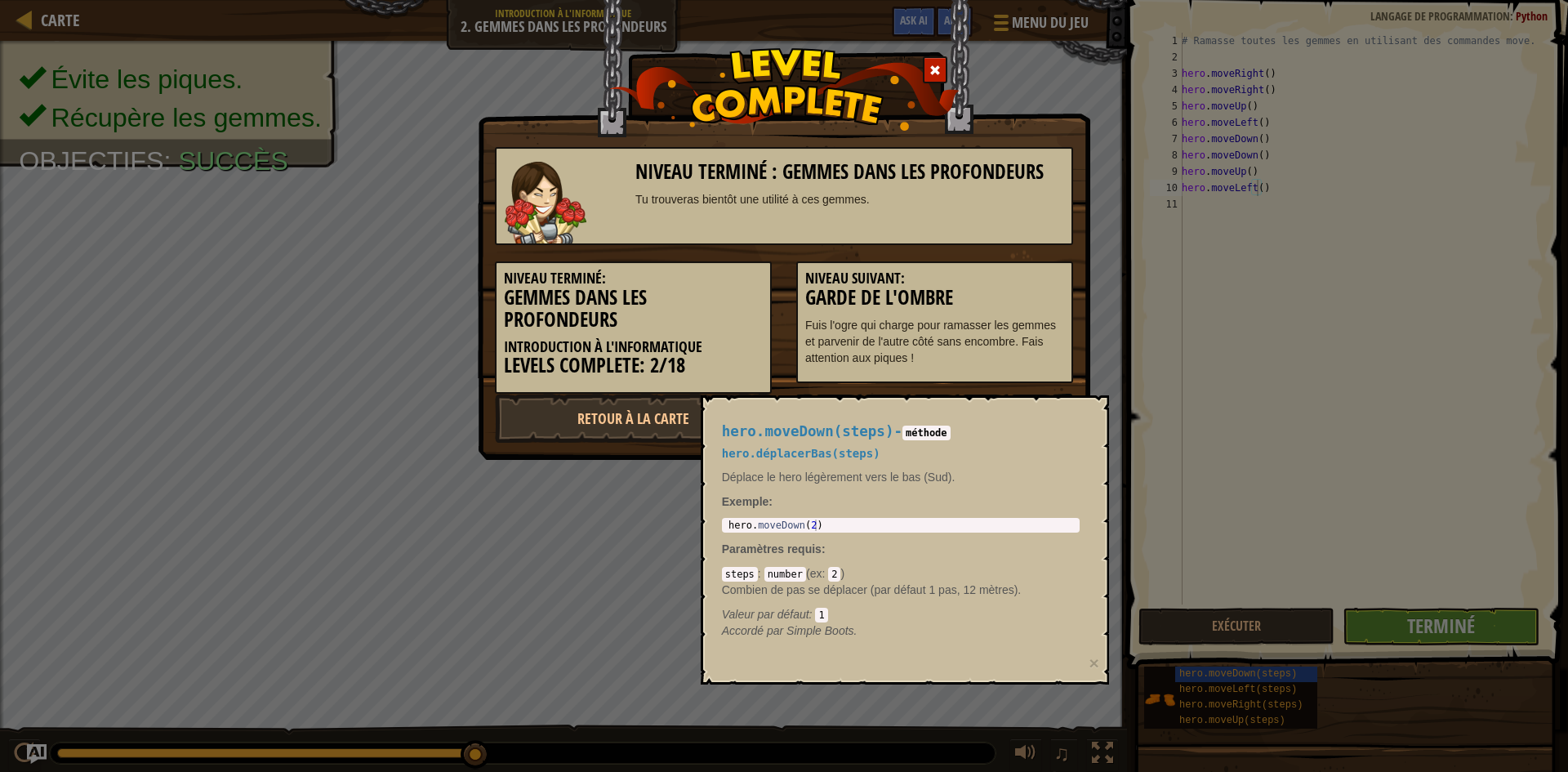
click at [1154, 373] on div "Niveau terminé : Gemmes dans les profondeurs Tu trouveras bientôt une utilité à…" at bounding box center [784, 386] width 1568 height 772
click at [1173, 363] on div "Niveau terminé : Gemmes dans les profondeurs Tu trouveras bientôt une utilité à…" at bounding box center [784, 386] width 1568 height 772
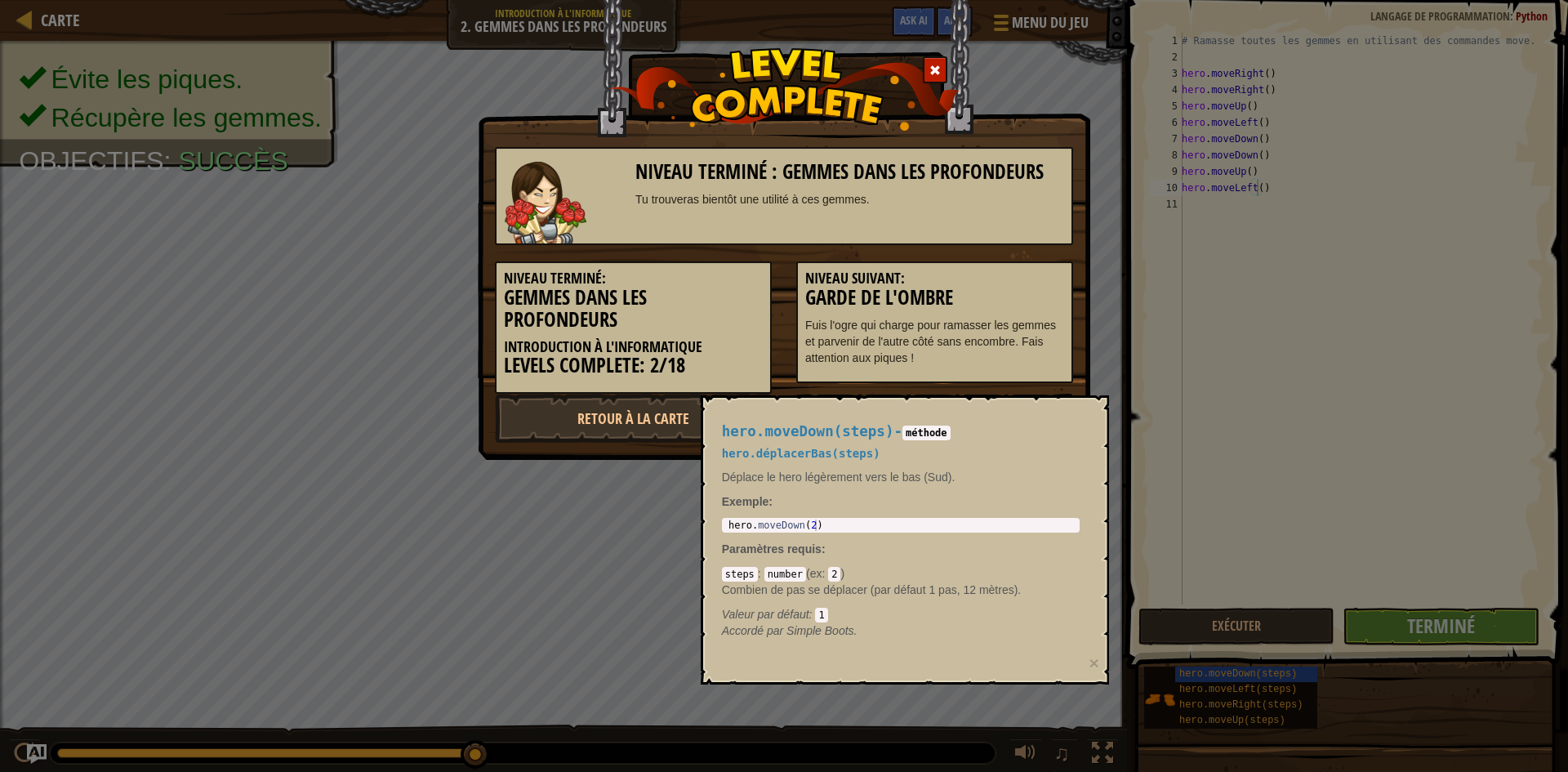
click at [1097, 307] on div "Niveau terminé : Gemmes dans les profondeurs Tu trouveras bientôt une utilité à…" at bounding box center [784, 386] width 1568 height 772
click at [1207, 630] on div "Niveau terminé : Gemmes dans les profondeurs Tu trouveras bientôt une utilité à…" at bounding box center [784, 386] width 1568 height 772
click at [1209, 626] on div "Niveau terminé : Gemmes dans les profondeurs Tu trouveras bientôt une utilité à…" at bounding box center [784, 386] width 1568 height 772
click at [1213, 633] on div "Niveau terminé : Gemmes dans les profondeurs Tu trouveras bientôt une utilité à…" at bounding box center [784, 386] width 1568 height 772
click at [1214, 625] on div "Niveau terminé : Gemmes dans les profondeurs Tu trouveras bientôt une utilité à…" at bounding box center [784, 386] width 1568 height 772
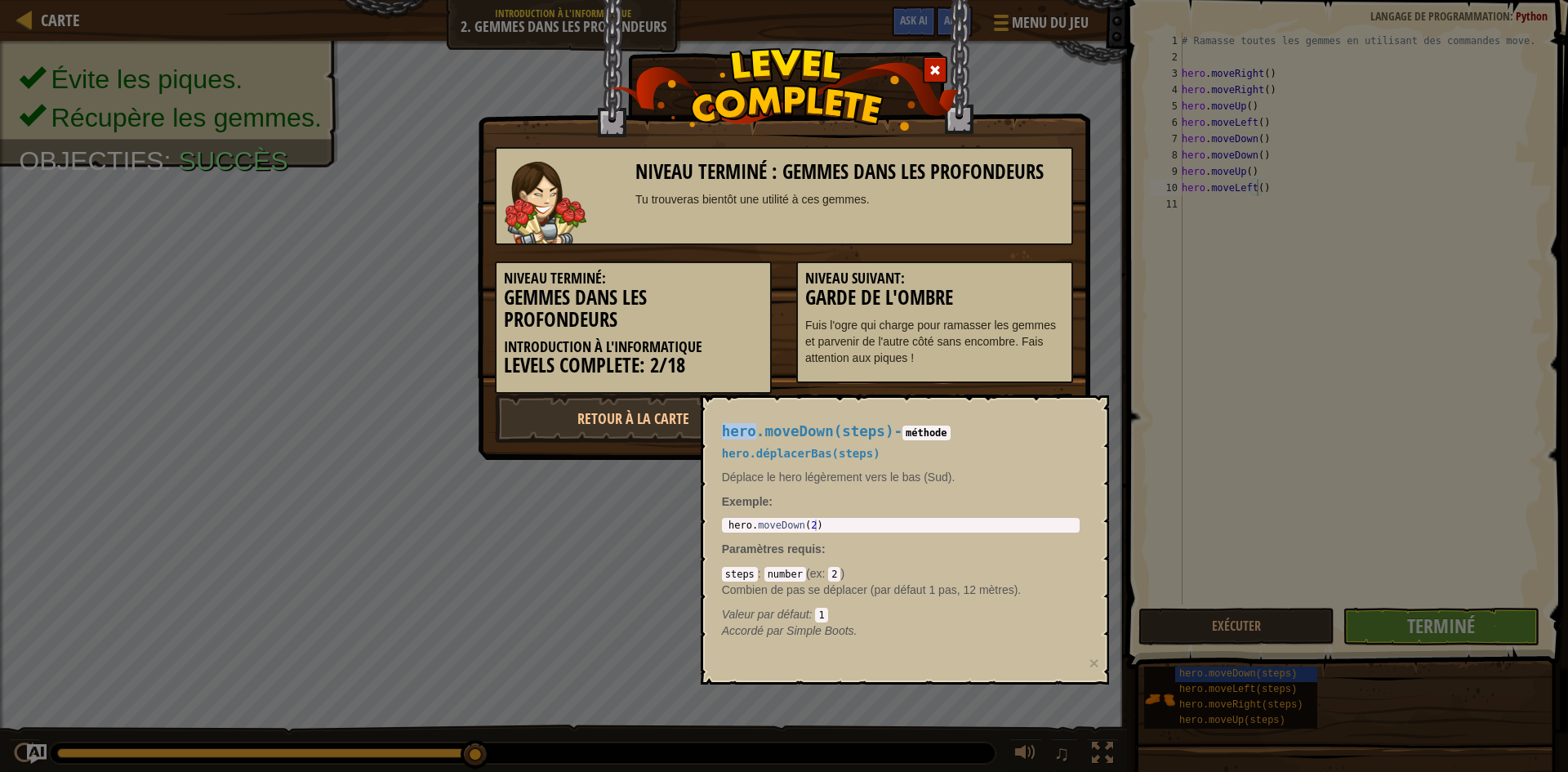
click at [1214, 625] on div "Niveau terminé : Gemmes dans les profondeurs Tu trouveras bientôt une utilité à…" at bounding box center [784, 386] width 1568 height 772
click at [1214, 623] on div "Niveau terminé : Gemmes dans les profondeurs Tu trouveras bientôt une utilité à…" at bounding box center [784, 386] width 1568 height 772
click at [1214, 618] on div "Niveau terminé : Gemmes dans les profondeurs Tu trouveras bientôt une utilité à…" at bounding box center [784, 386] width 1568 height 772
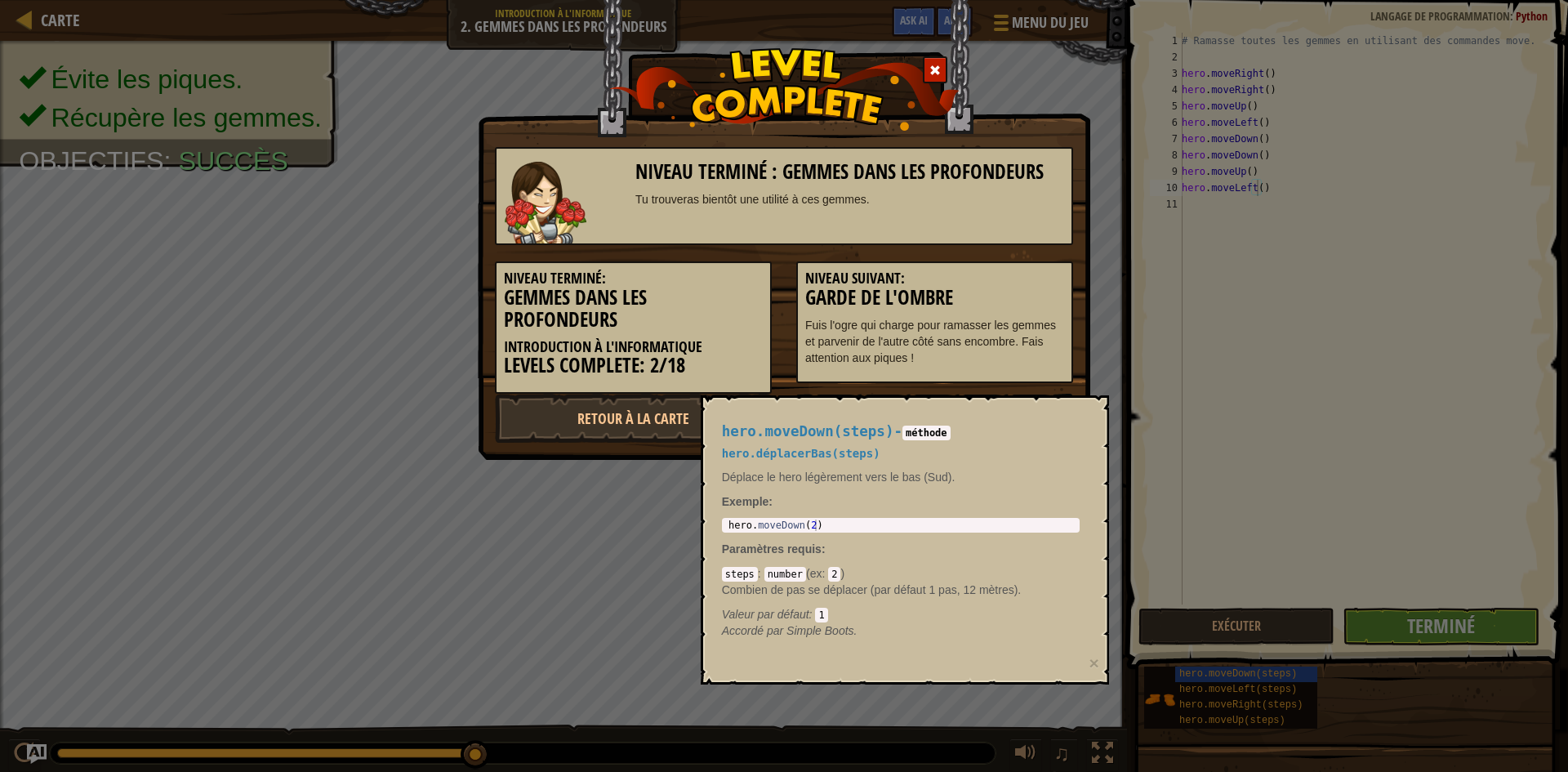
click at [981, 363] on p "Fuis l'ogre qui charge pour ramasser les gemmes et parvenir de l'autre côté san…" at bounding box center [935, 341] width 259 height 49
click at [1015, 352] on p "Fuis l'ogre qui charge pour ramasser les gemmes et parvenir de l'autre côté san…" at bounding box center [935, 341] width 259 height 49
click at [1005, 352] on p "Fuis l'ogre qui charge pour ramasser les gemmes et parvenir de l'autre côté san…" at bounding box center [935, 341] width 259 height 49
drag, startPoint x: 533, startPoint y: 590, endPoint x: 577, endPoint y: 559, distance: 53.8
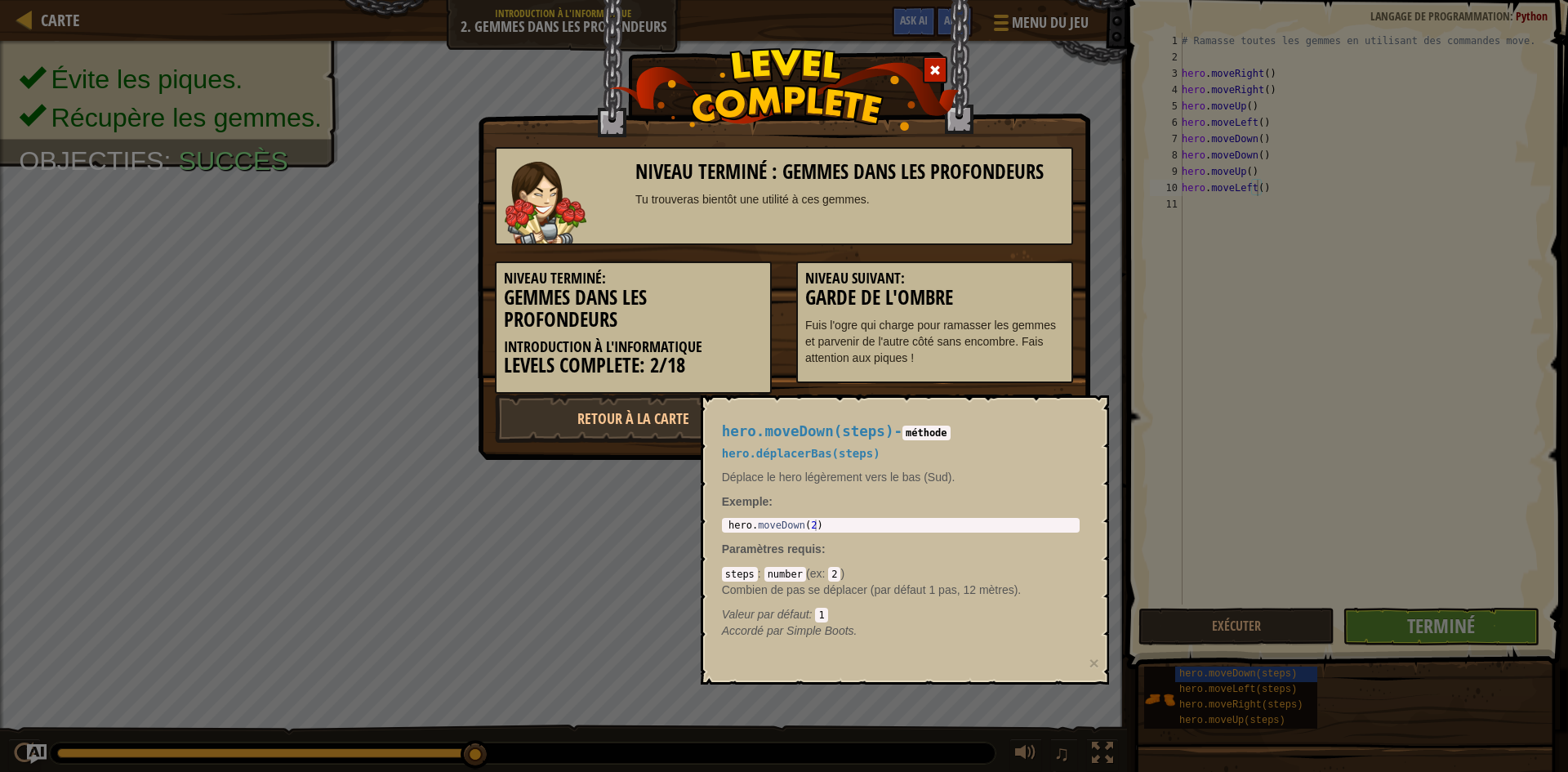
click at [536, 587] on div "Niveau terminé : Gemmes dans les profondeurs Tu trouveras bientôt une utilité à…" at bounding box center [784, 386] width 1568 height 772
drag, startPoint x: 613, startPoint y: 531, endPoint x: 718, endPoint y: 511, distance: 106.9
click at [657, 533] on div "Niveau terminé : Gemmes dans les profondeurs Tu trouveras bientôt une utilité à…" at bounding box center [784, 386] width 1568 height 772
drag, startPoint x: 963, startPoint y: 558, endPoint x: 1016, endPoint y: 551, distance: 53.5
click at [1003, 557] on div "hero.moveDown(steps) - méthode hero.déplacerBas(steps) Déplace le hero légèreme…" at bounding box center [901, 531] width 380 height 246
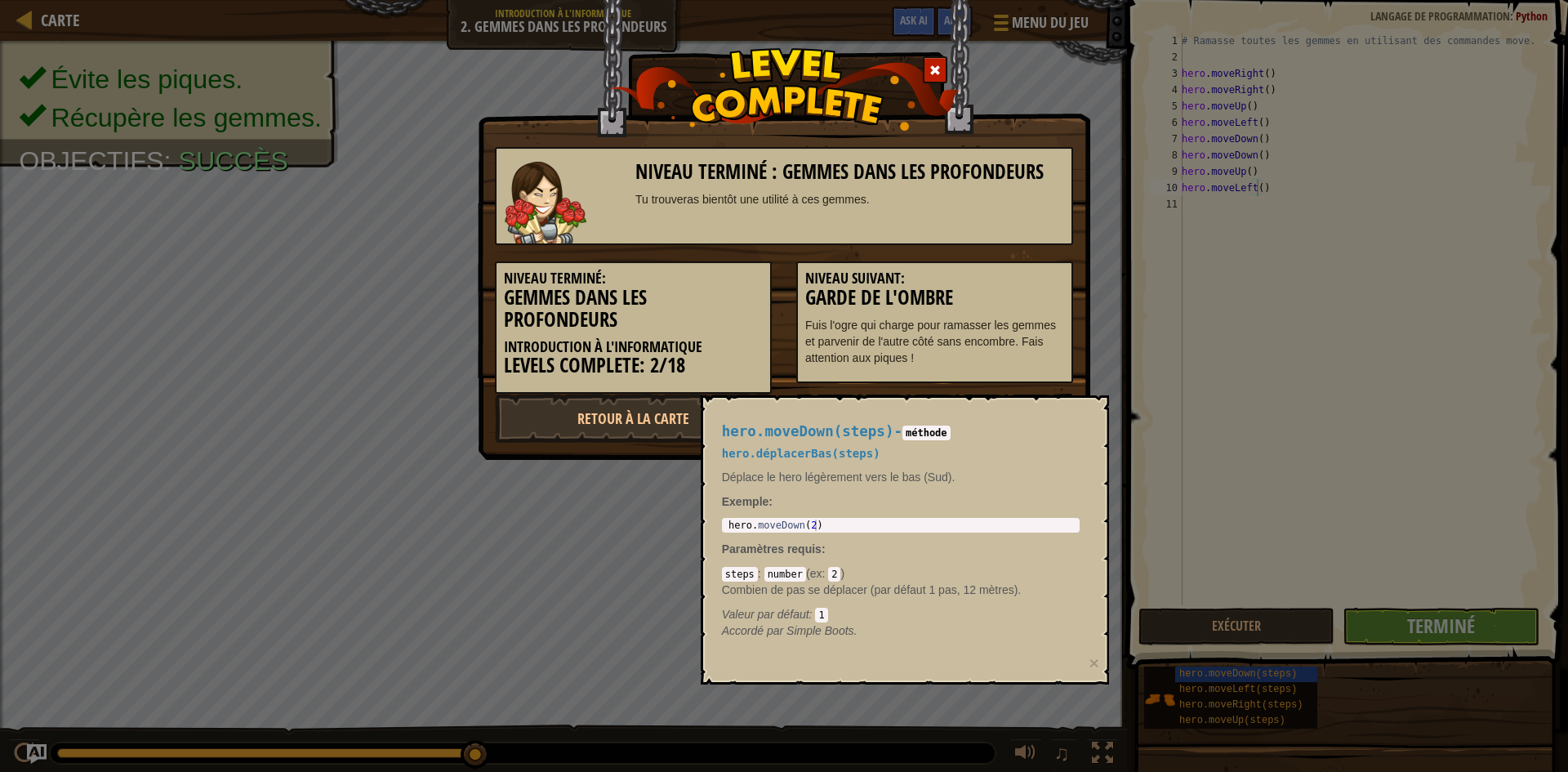
click at [1238, 480] on div "Niveau terminé : Gemmes dans les profondeurs Tu trouveras bientôt une utilité à…" at bounding box center [784, 386] width 1568 height 772
click at [623, 410] on link "Retour à la Carte" at bounding box center [633, 418] width 277 height 49
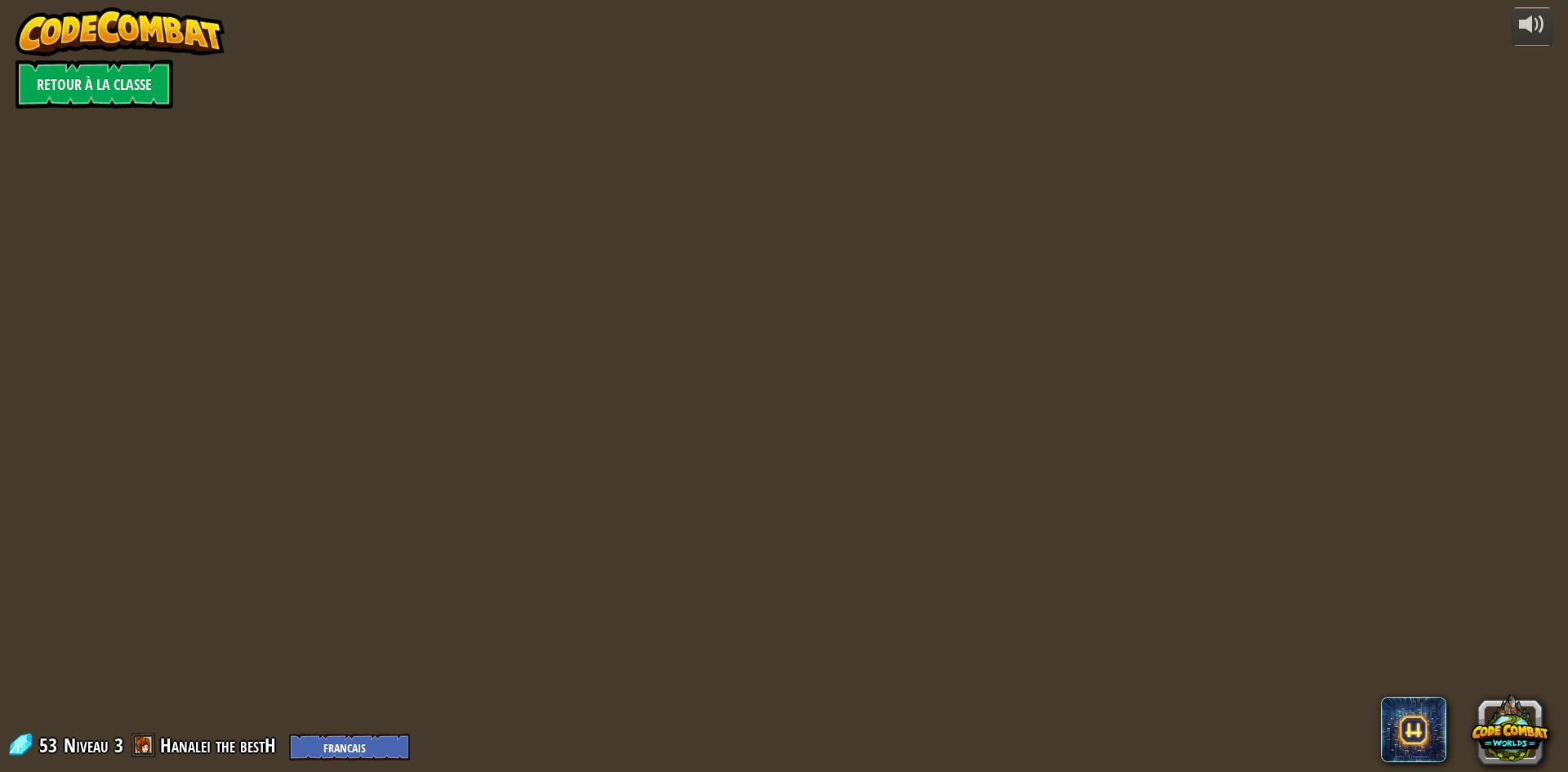
select select "fr"
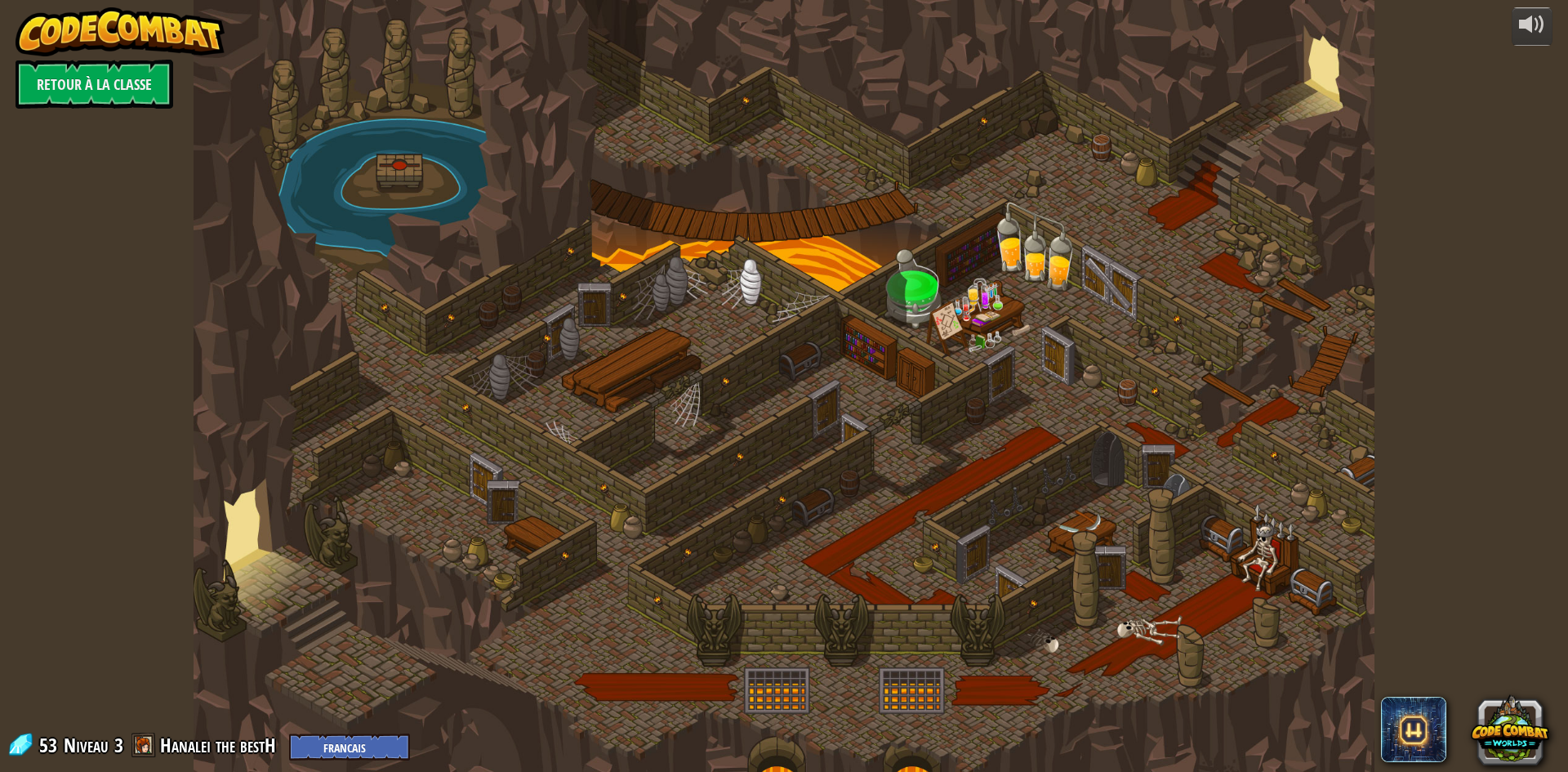
select select "fr"
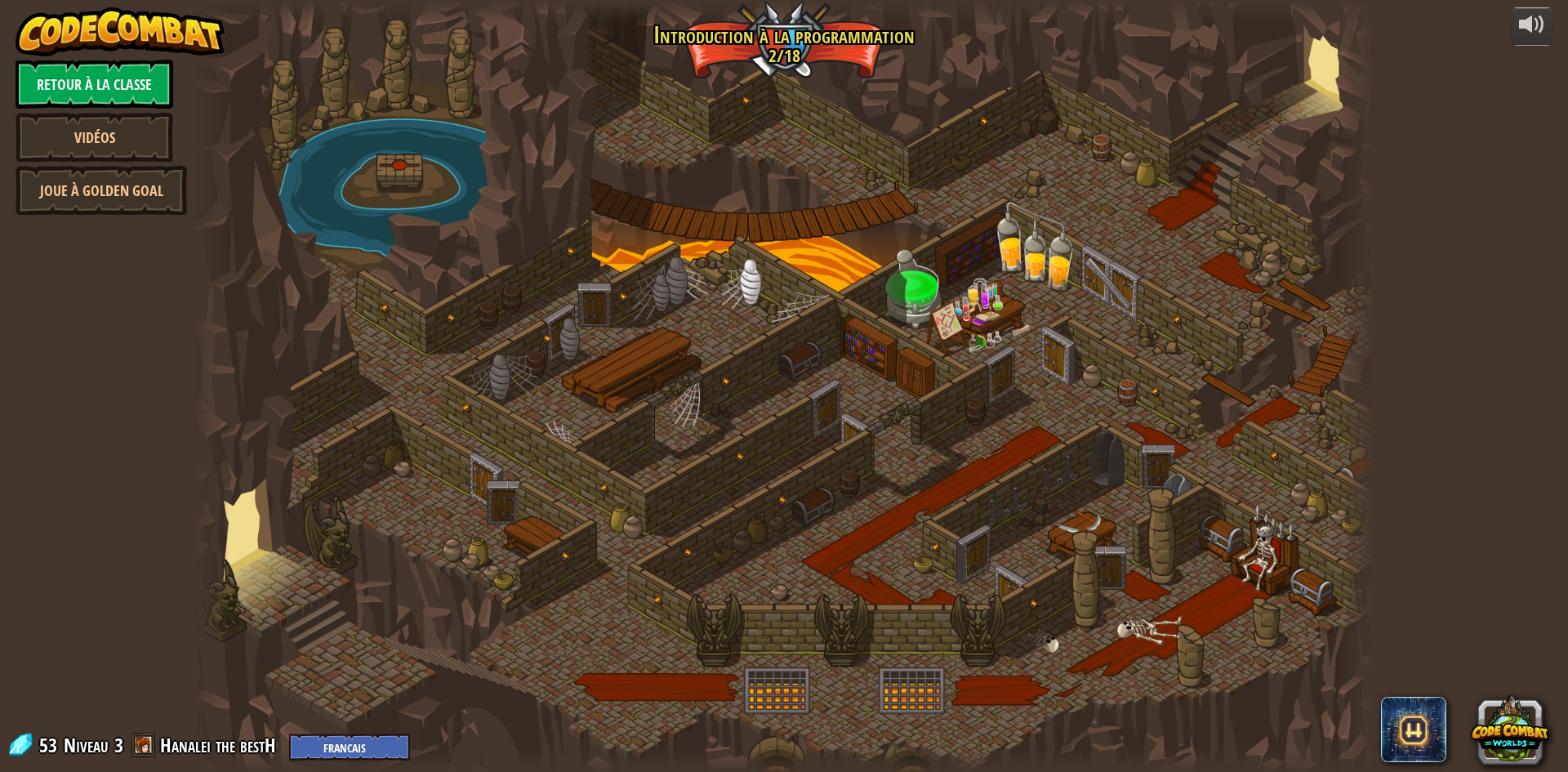
select select "fr"
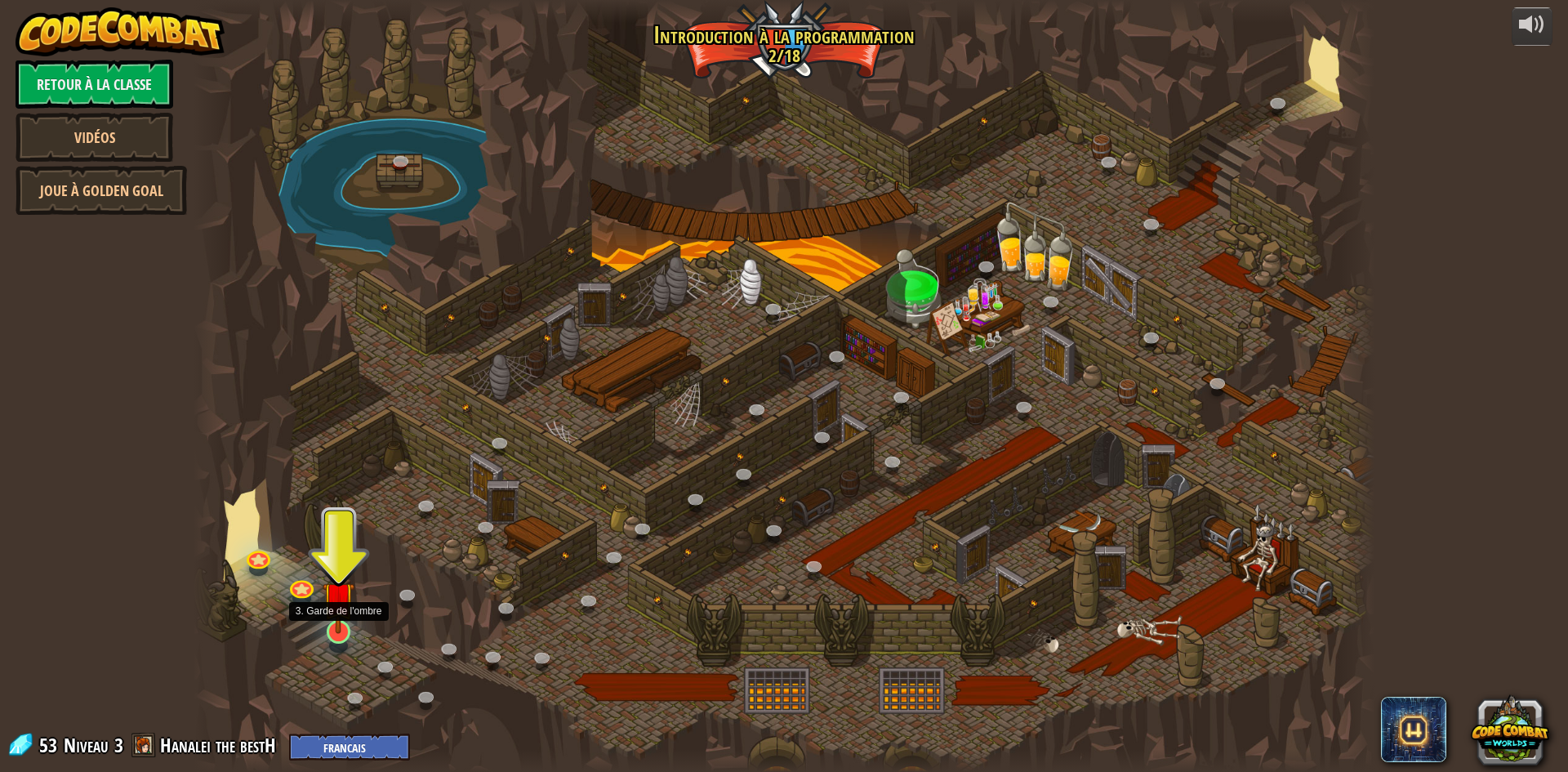
click at [336, 620] on img at bounding box center [338, 597] width 32 height 73
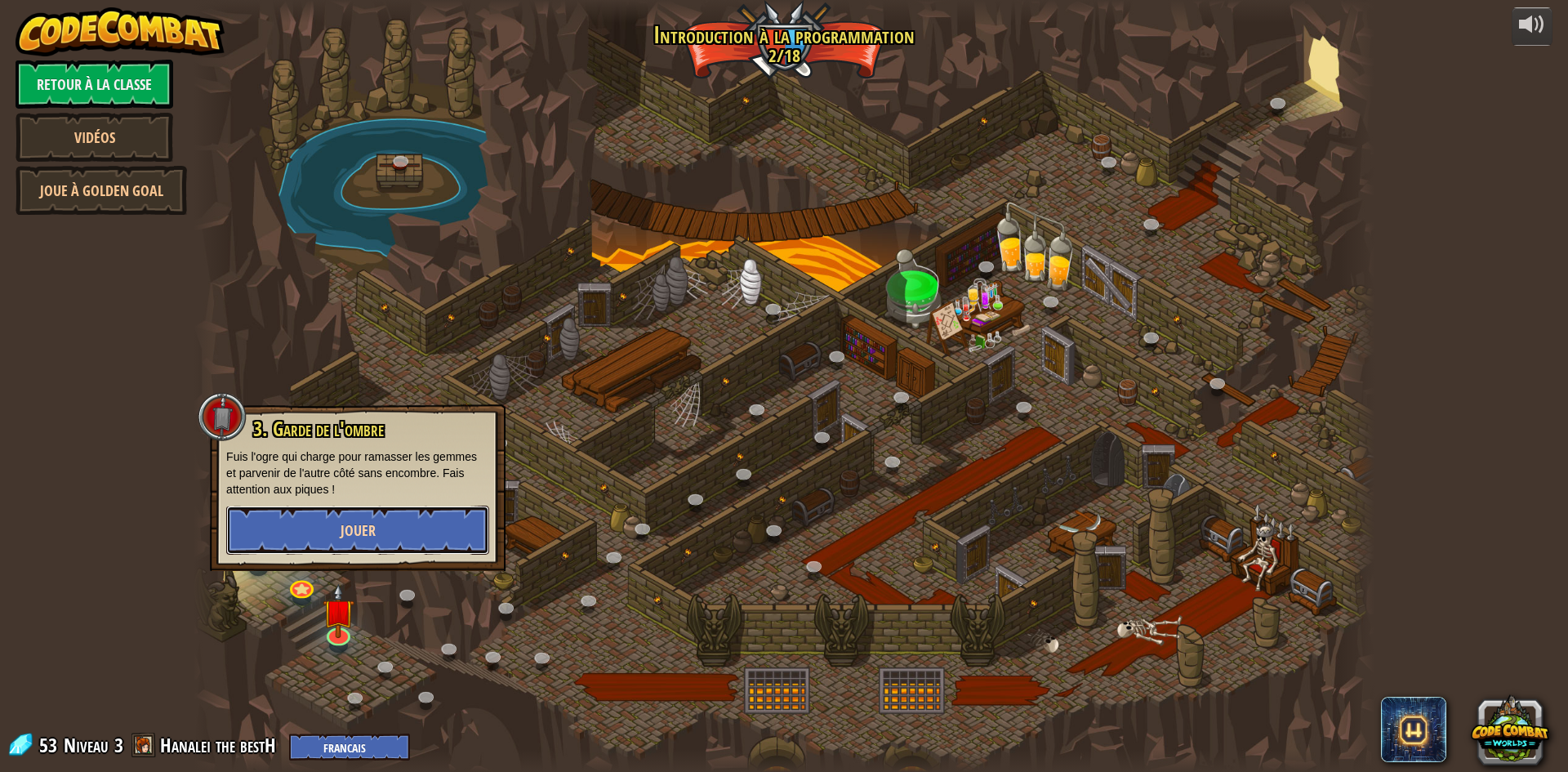
click at [406, 537] on button "Jouer" at bounding box center [357, 530] width 263 height 49
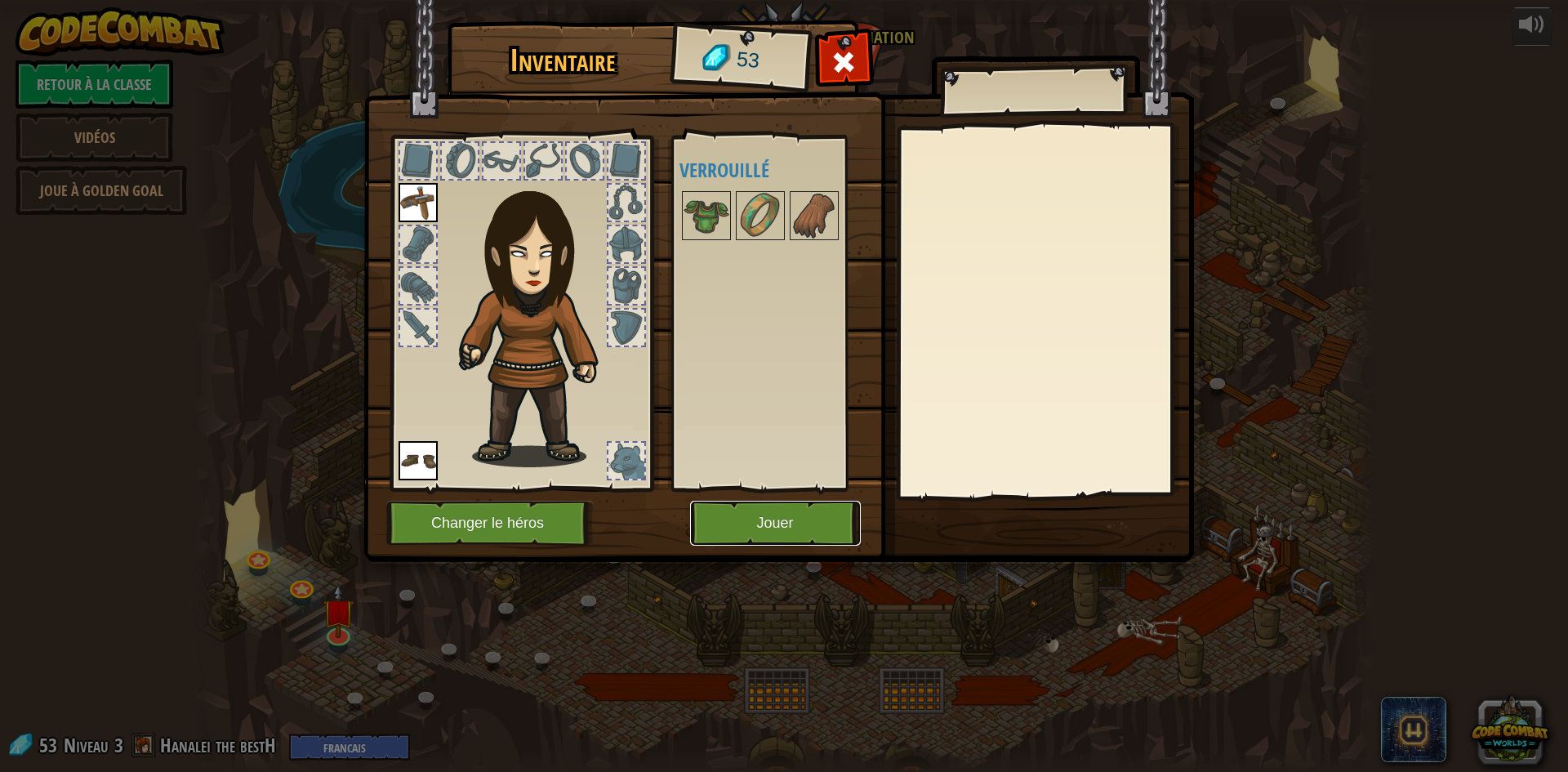
click at [758, 529] on button "Jouer" at bounding box center [776, 523] width 171 height 45
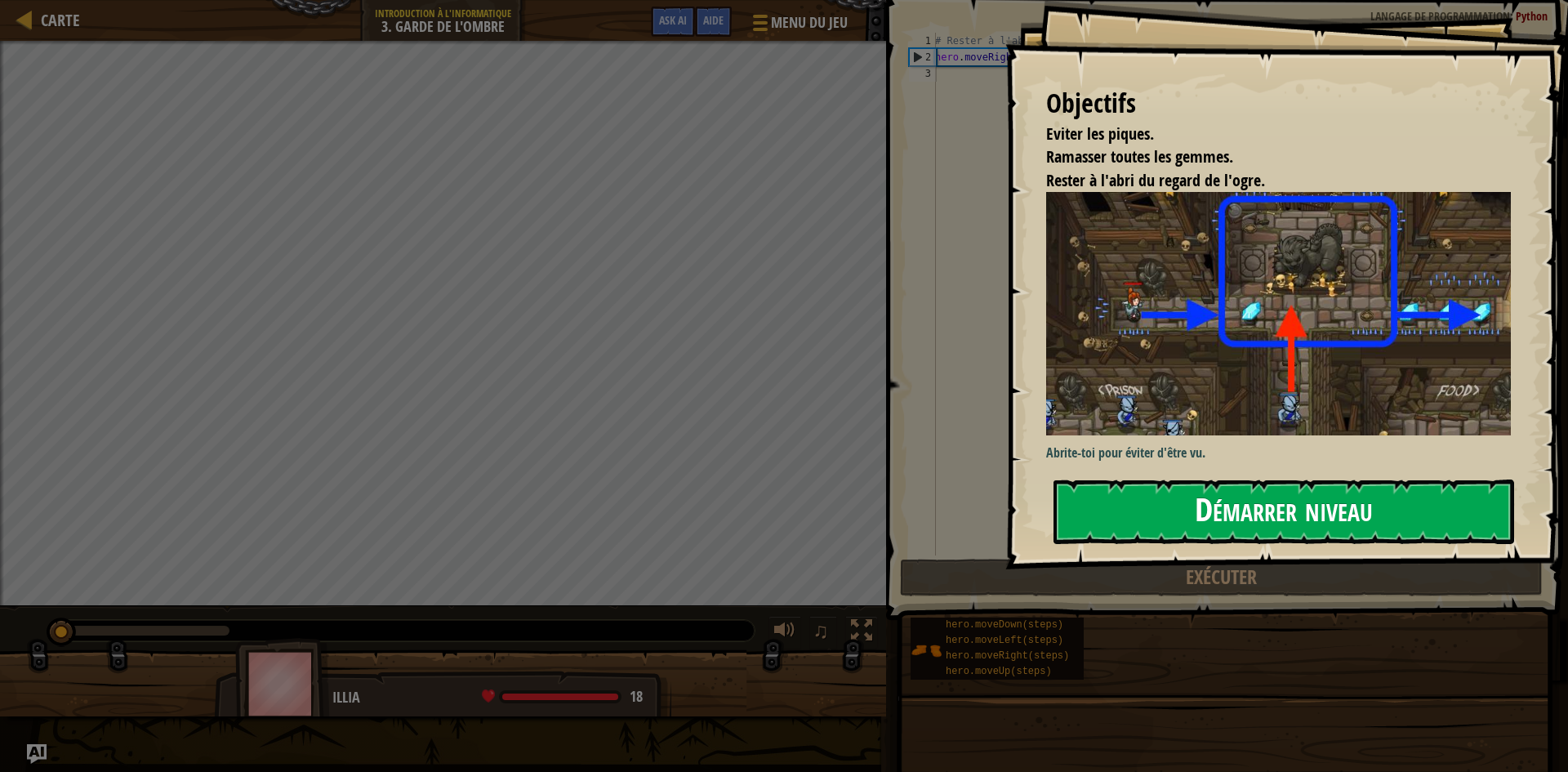
click at [1246, 512] on button "Démarrer niveau" at bounding box center [1284, 511] width 460 height 64
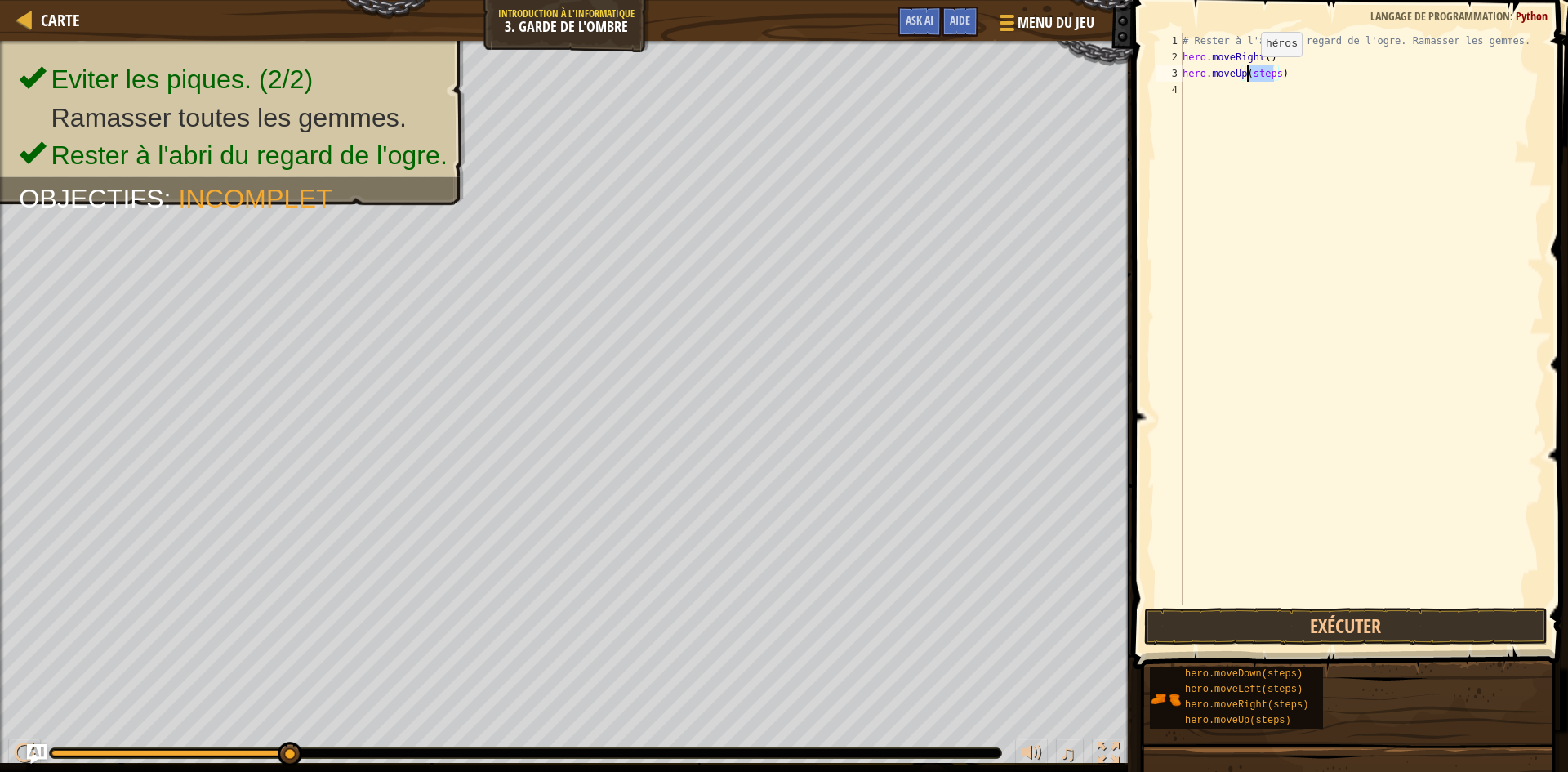
drag, startPoint x: 1274, startPoint y: 77, endPoint x: 1247, endPoint y: 73, distance: 27.3
click at [1247, 73] on div "# Rester à l'abri du regard de l'ogre. Ramasser les gemmes. hero . moveRight ( …" at bounding box center [1361, 335] width 364 height 604
click at [1300, 620] on button "Exécuter" at bounding box center [1346, 626] width 404 height 37
drag, startPoint x: 1289, startPoint y: 94, endPoint x: 1263, endPoint y: 95, distance: 26.0
click at [1263, 95] on div "# Rester à l'abri du regard de l'ogre. Ramasser les gemmes. hero . moveRight ( …" at bounding box center [1361, 335] width 364 height 604
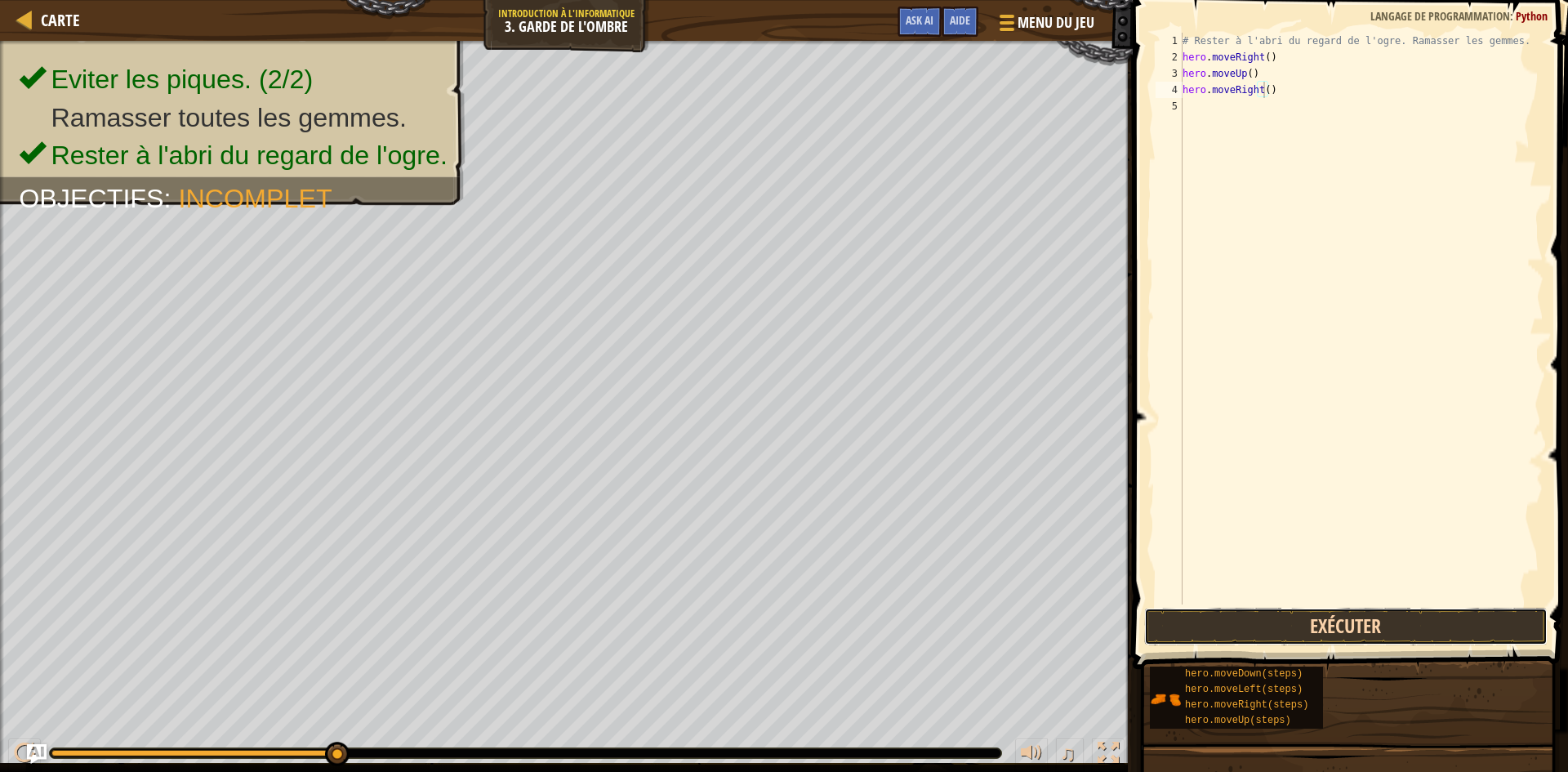
click at [1315, 624] on button "Exécuter" at bounding box center [1346, 626] width 404 height 37
drag, startPoint x: 1285, startPoint y: 108, endPoint x: 1257, endPoint y: 105, distance: 28.2
click at [1257, 105] on div "# Rester à l'abri du regard de l'ogre. Ramasser les gemmes. hero . moveRight ( …" at bounding box center [1361, 335] width 364 height 604
click at [1284, 621] on button "Exécuter" at bounding box center [1346, 626] width 404 height 37
drag, startPoint x: 1290, startPoint y: 122, endPoint x: 1266, endPoint y: 126, distance: 24.3
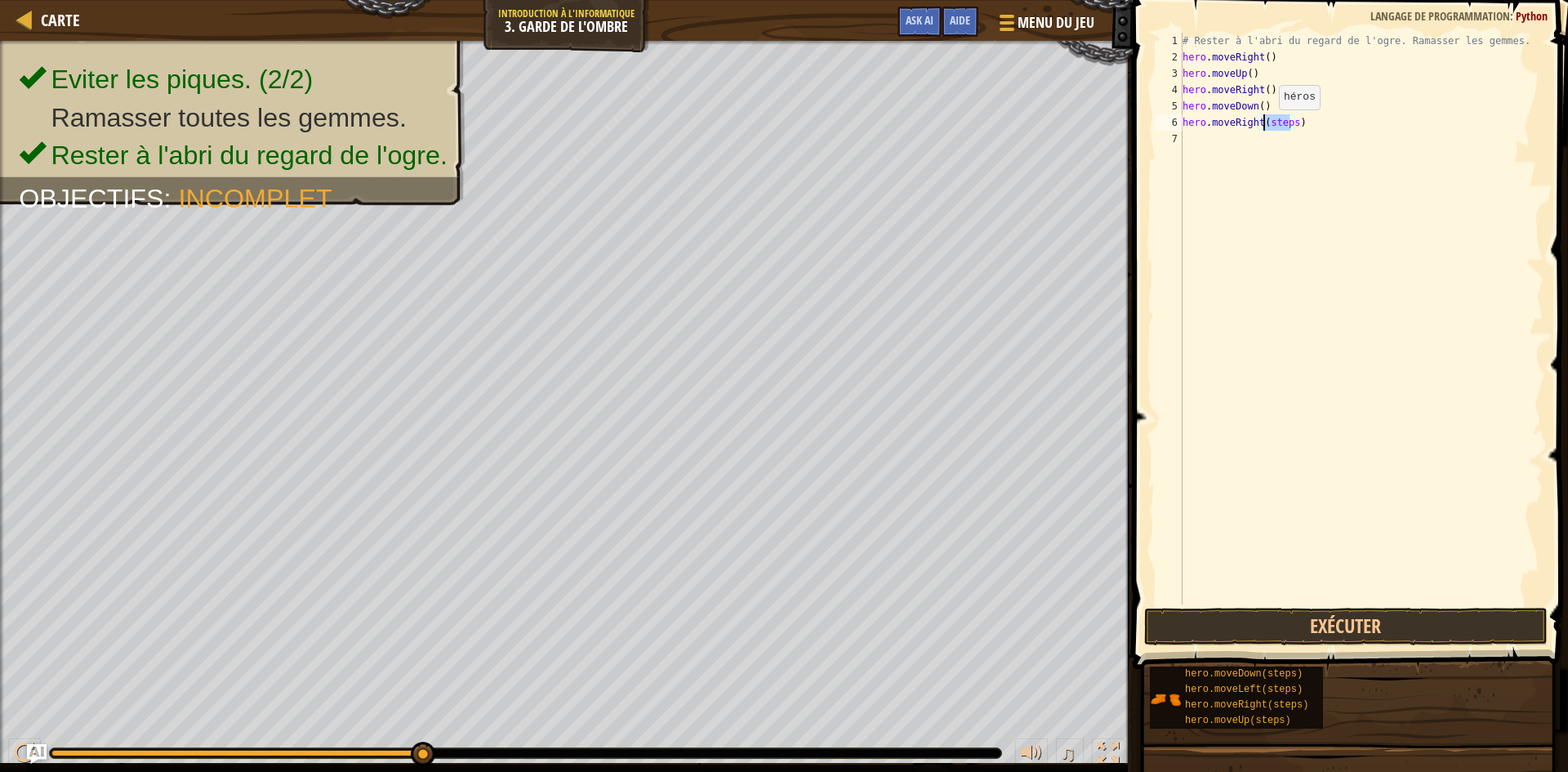
click at [1266, 126] on div "# Rester à l'abri du regard de l'ogre. Ramasser les gemmes. hero . moveRight ( …" at bounding box center [1361, 335] width 364 height 604
type textarea "hero.moveRight()"
click at [1248, 624] on button "Exécuter" at bounding box center [1346, 626] width 404 height 37
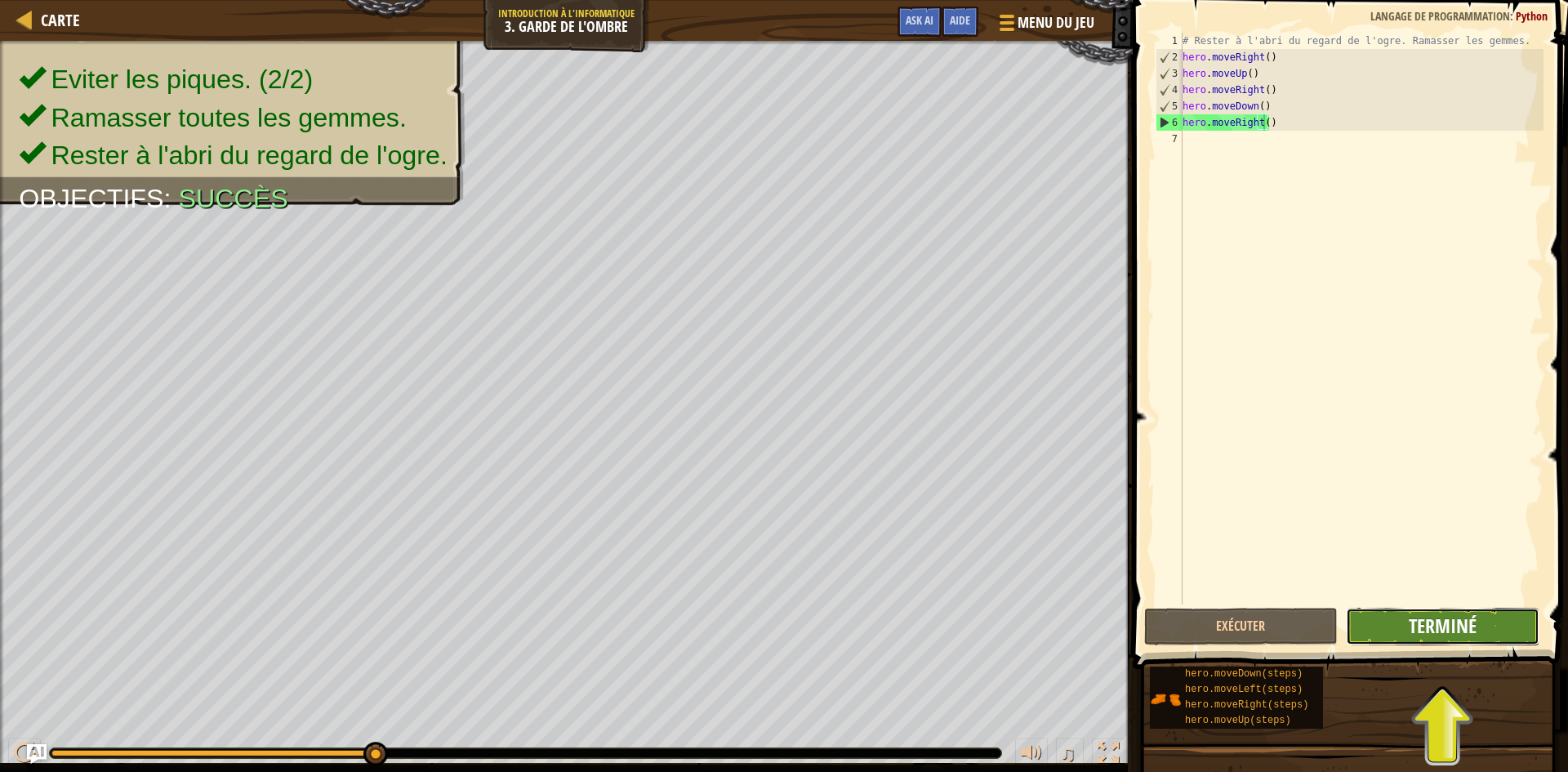
click at [1456, 633] on span "Terminé" at bounding box center [1443, 625] width 68 height 26
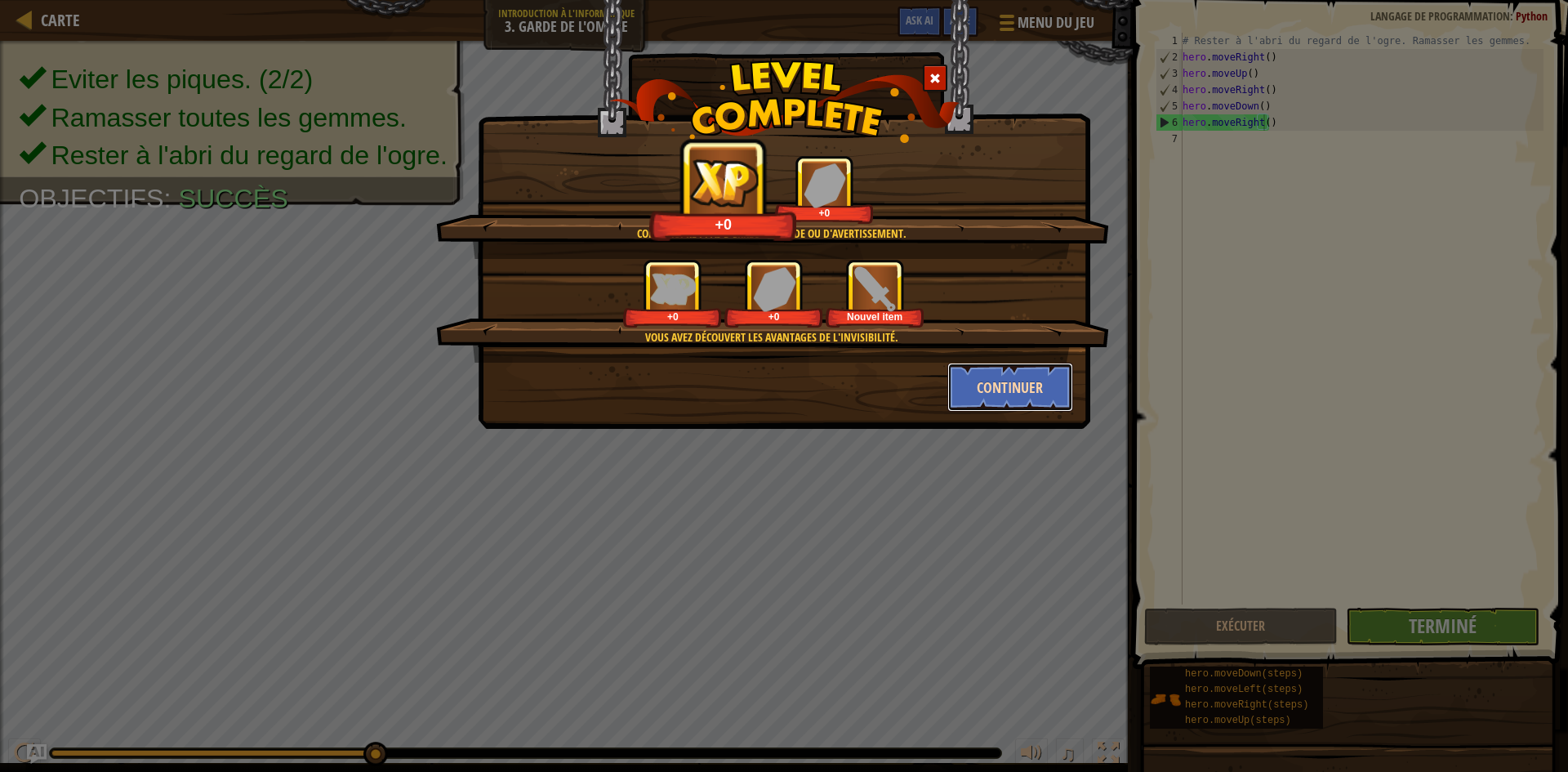
click at [998, 391] on button "Continuer" at bounding box center [1011, 387] width 127 height 49
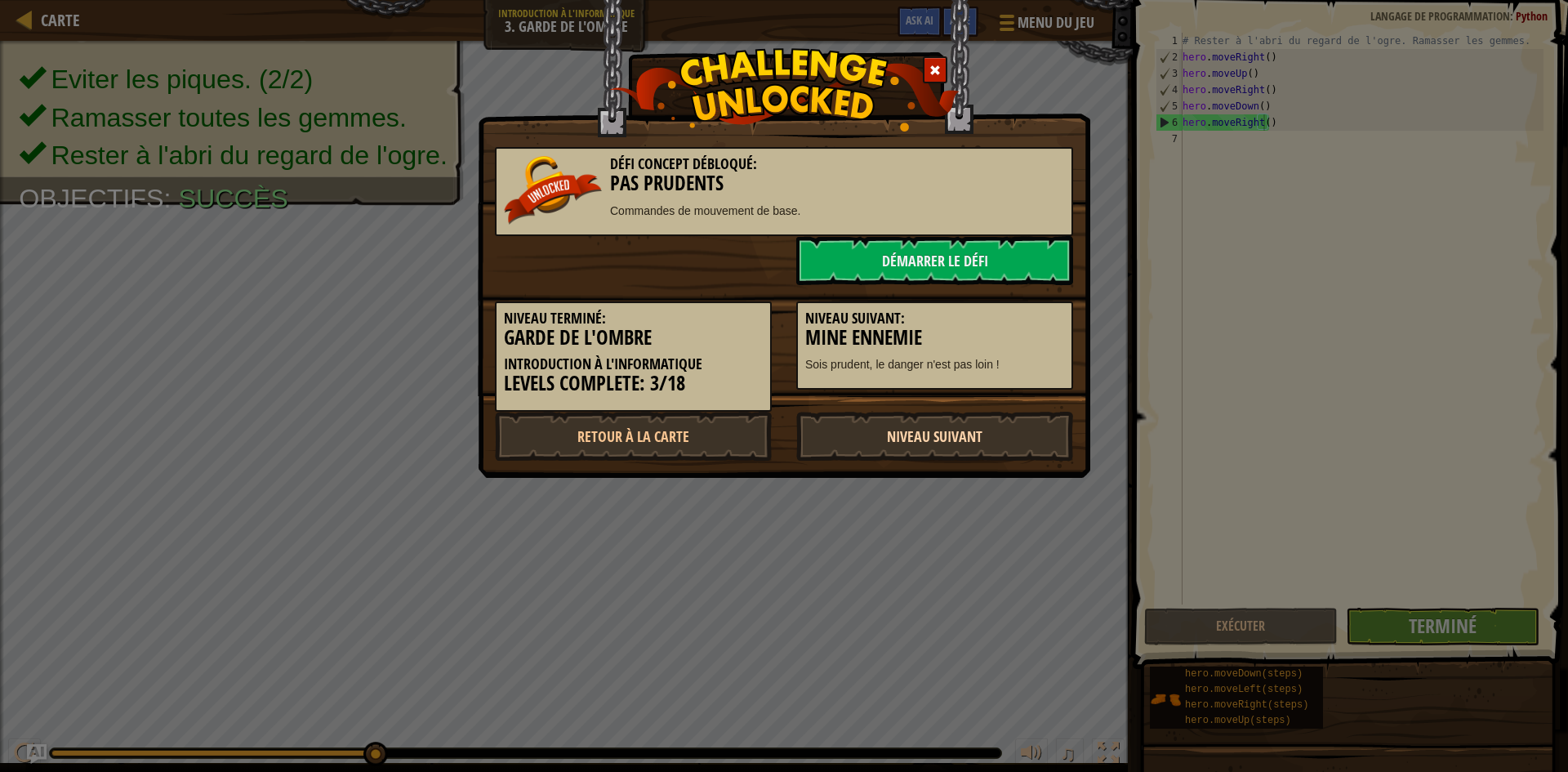
click at [936, 433] on link "Niveau Suivant" at bounding box center [935, 436] width 277 height 49
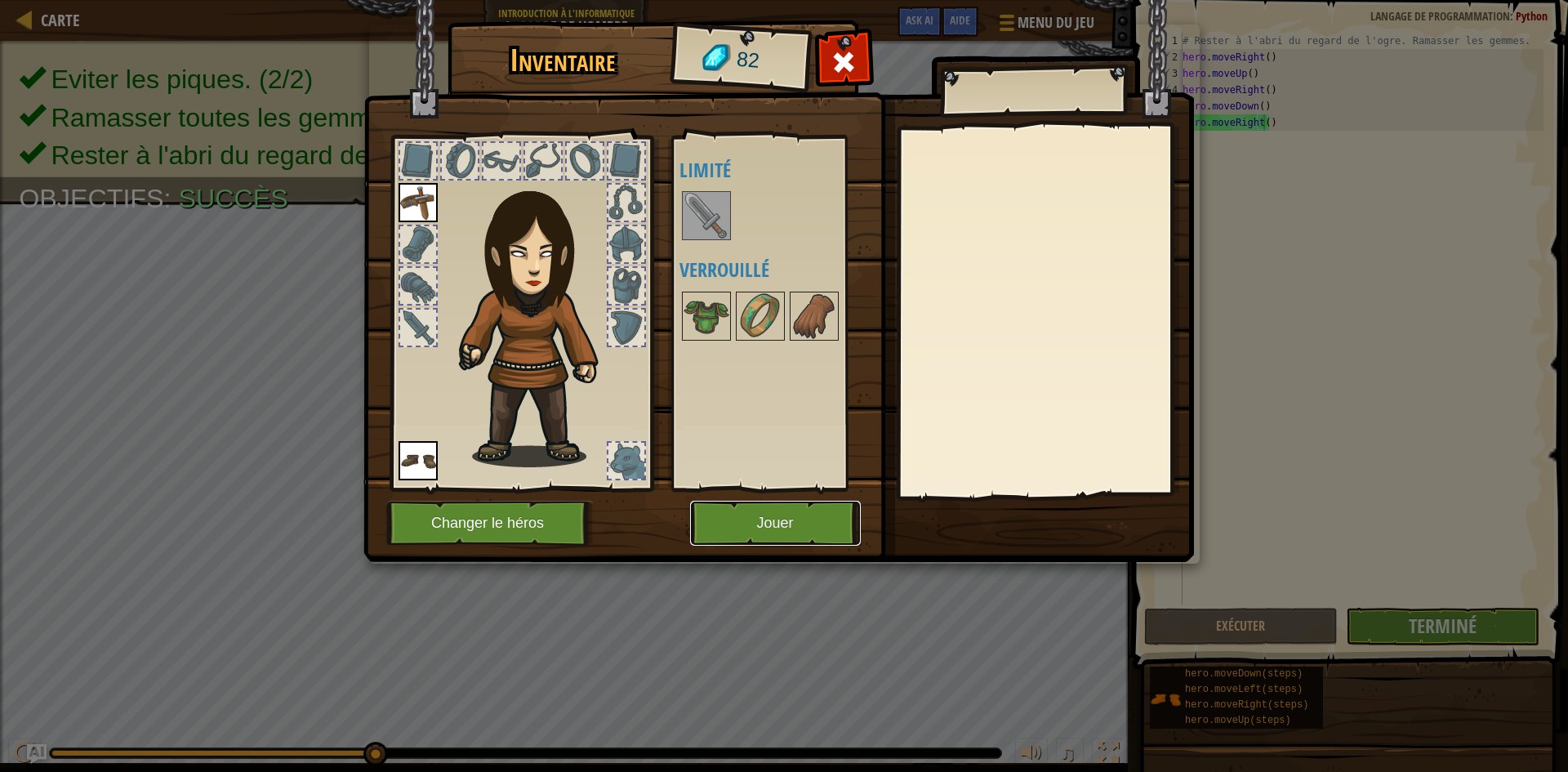
click at [813, 513] on button "Jouer" at bounding box center [776, 523] width 171 height 45
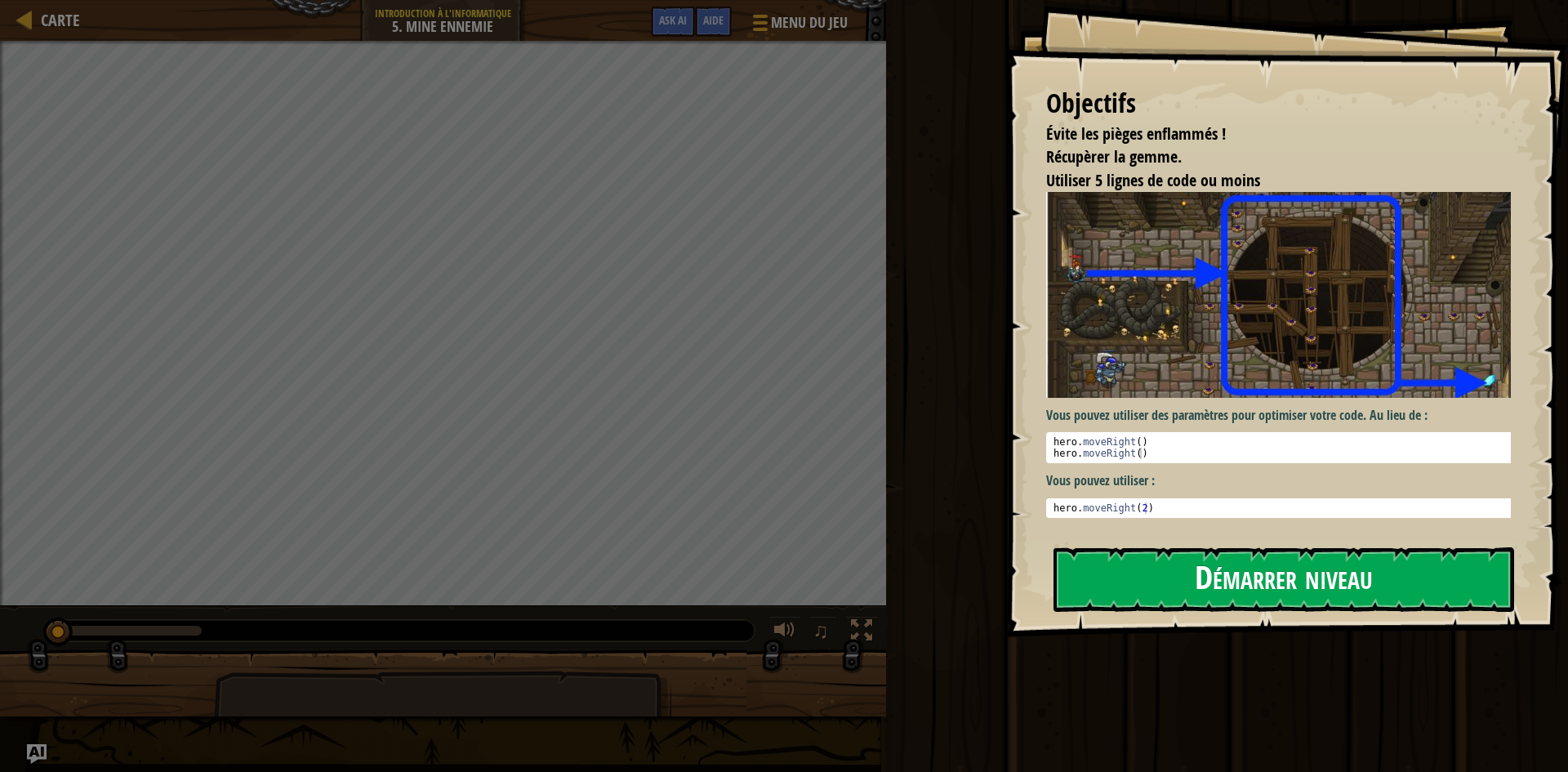
click at [1135, 581] on button "Démarrer niveau" at bounding box center [1284, 579] width 460 height 64
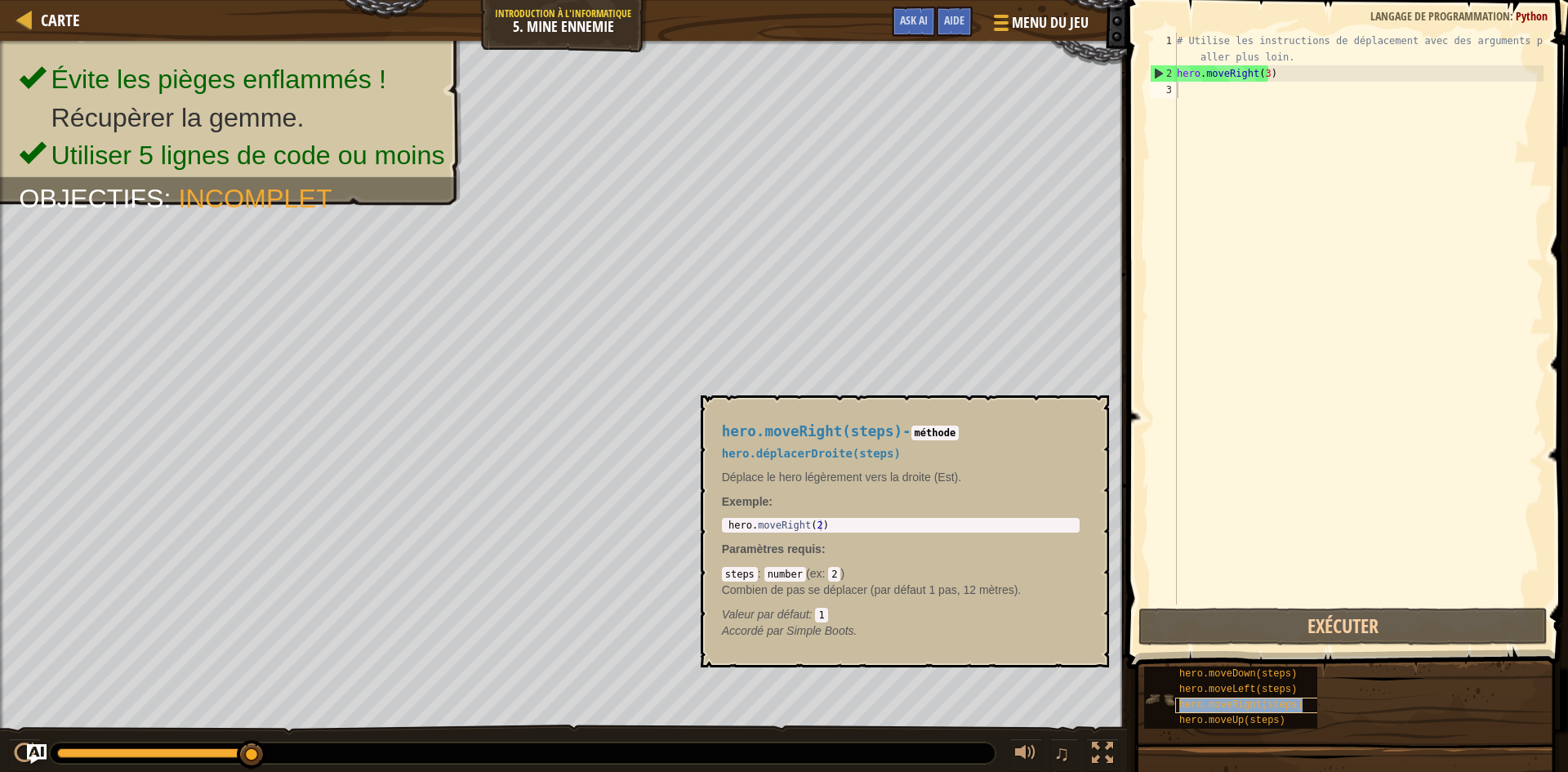
click at [1255, 702] on span "hero.moveRight(steps)" at bounding box center [1241, 704] width 123 height 11
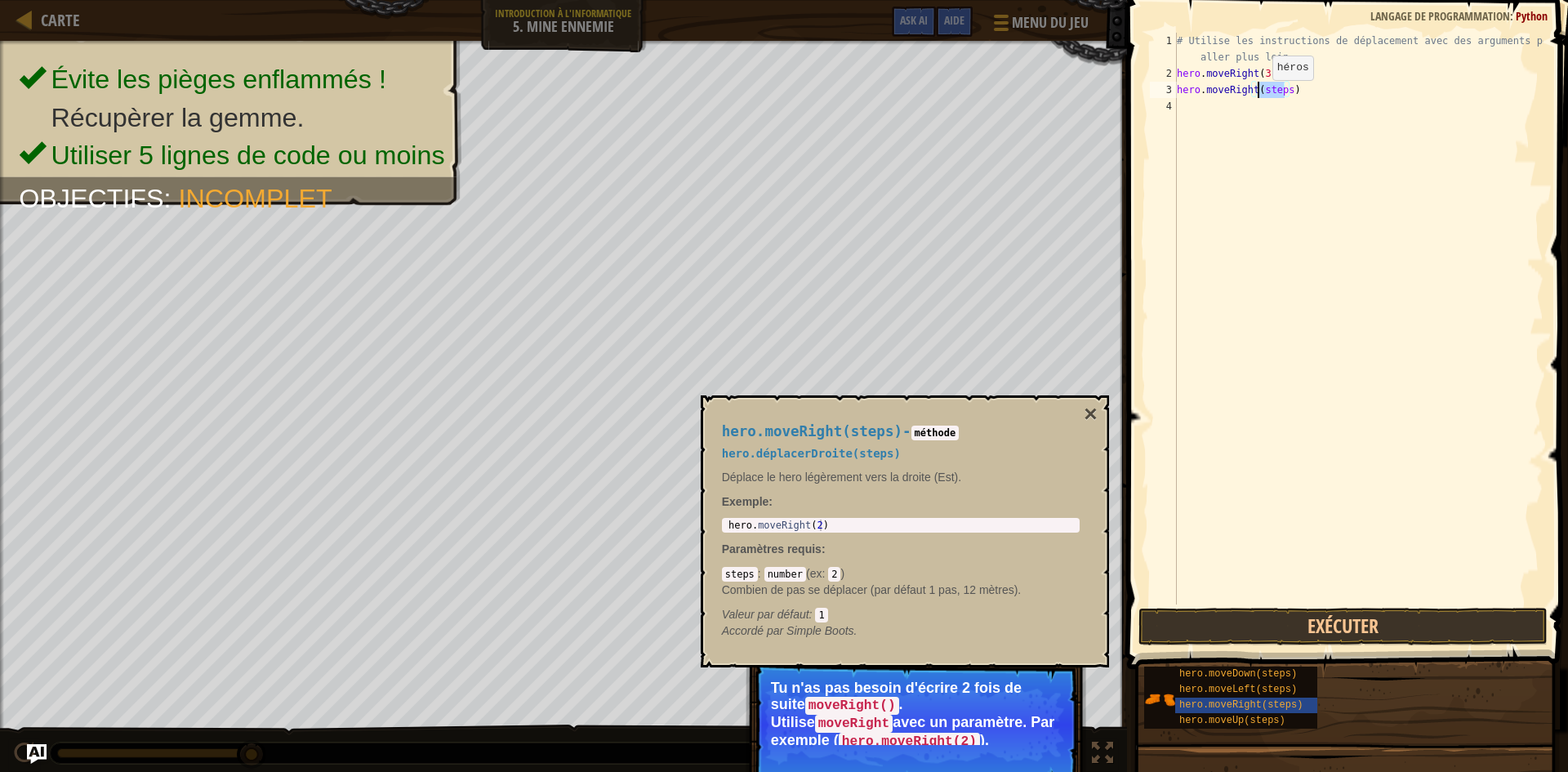
drag, startPoint x: 1283, startPoint y: 95, endPoint x: 1259, endPoint y: 96, distance: 24.0
click at [1259, 96] on div "# Utilise les instructions de déplacement avec des arguments pour aller plus lo…" at bounding box center [1359, 343] width 370 height 621
type textarea "hero.moveRight()"
click at [1270, 629] on button "Exécuter" at bounding box center [1343, 626] width 409 height 37
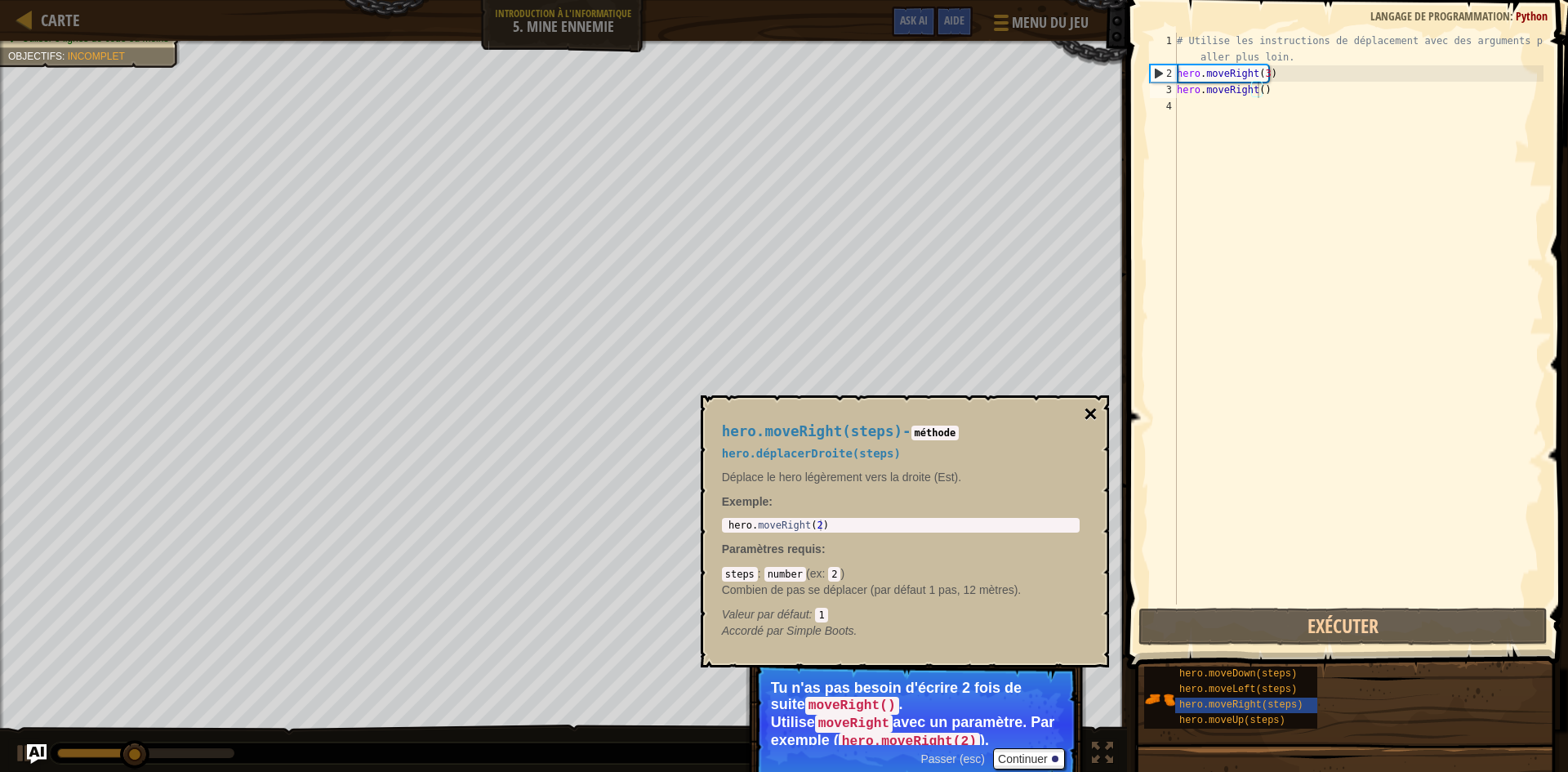
click at [1086, 412] on button "×" at bounding box center [1090, 414] width 13 height 23
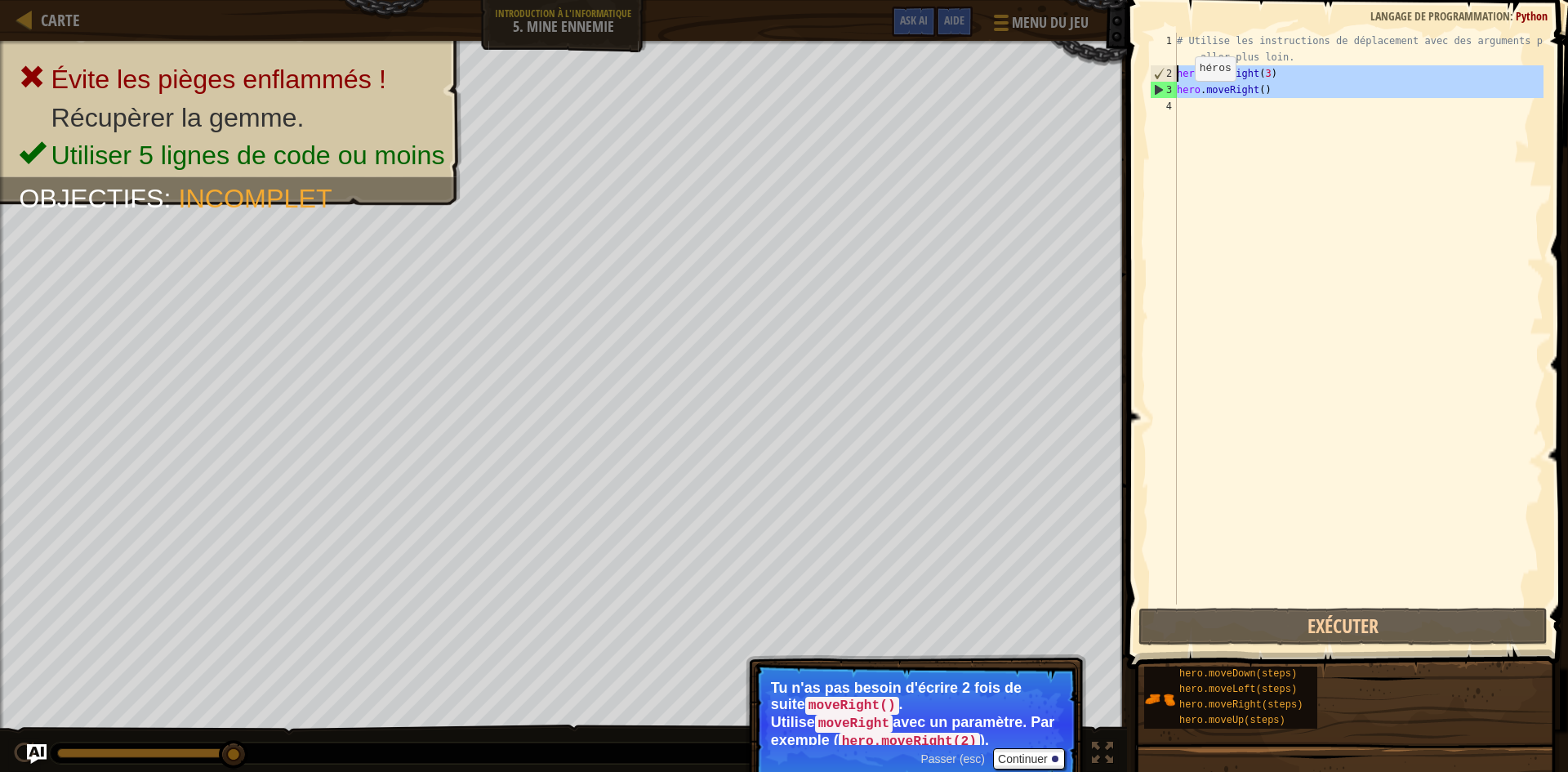
drag, startPoint x: 1285, startPoint y: 98, endPoint x: 1127, endPoint y: 78, distance: 159.3
click at [1127, 78] on div "1 2 3 4 # Utilise les instructions de déplacement avec des arguments pour aller…" at bounding box center [1345, 366] width 446 height 717
type textarea "hero.moveRight(3) hero.moveRight()"
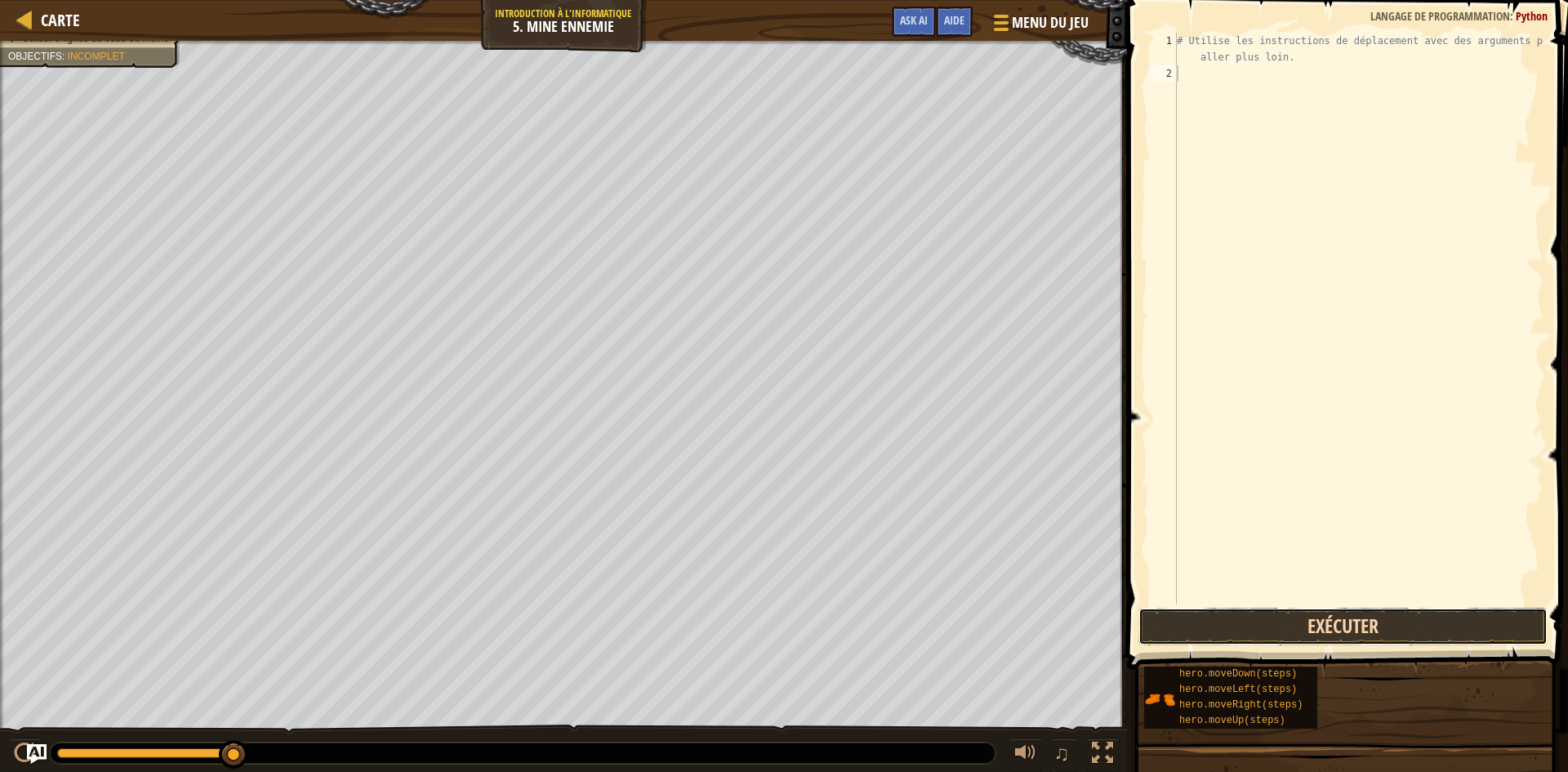
click at [1335, 626] on button "Exécuter" at bounding box center [1343, 626] width 409 height 37
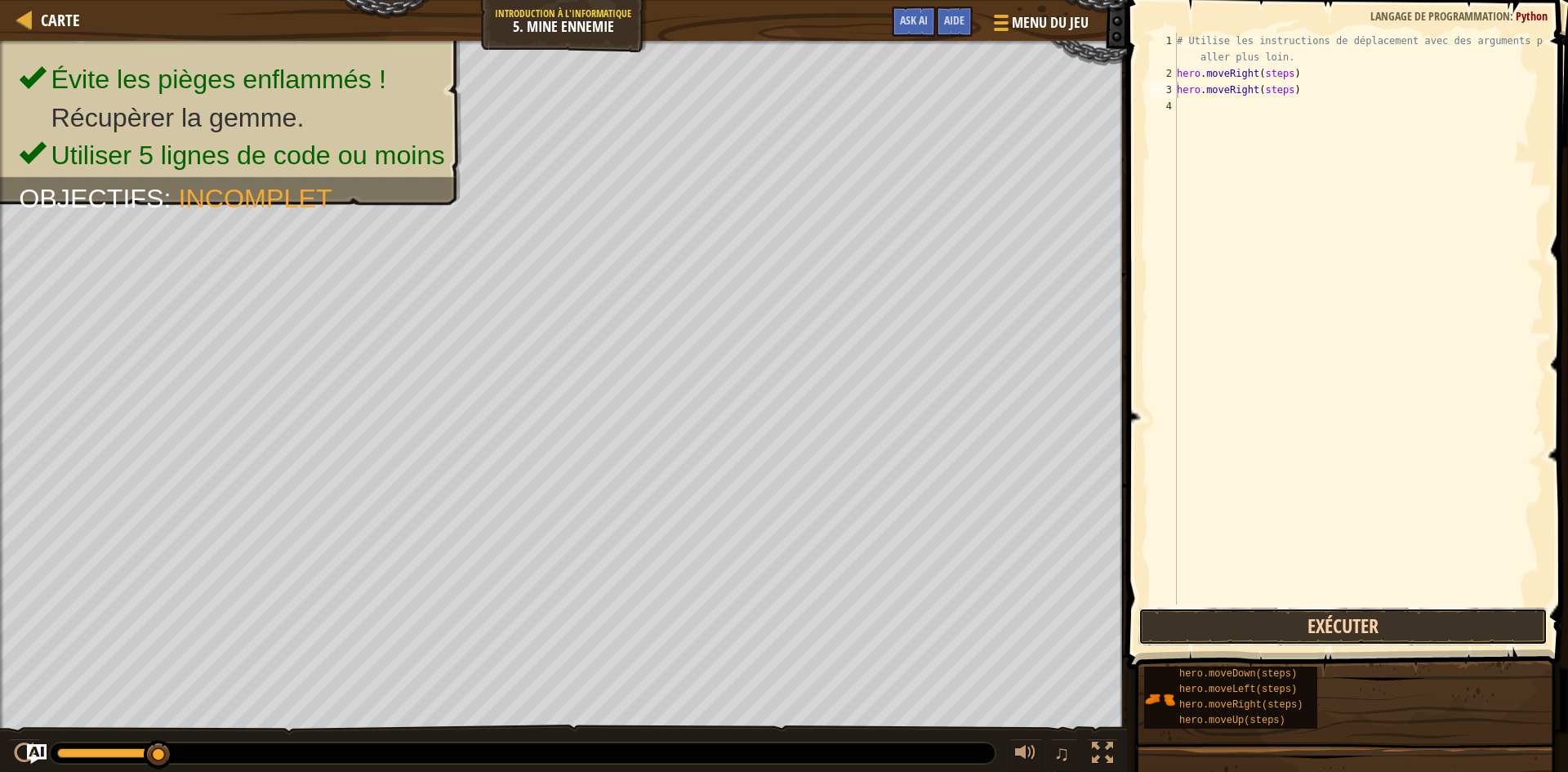
click at [1201, 621] on button "Exécuter" at bounding box center [1343, 626] width 409 height 37
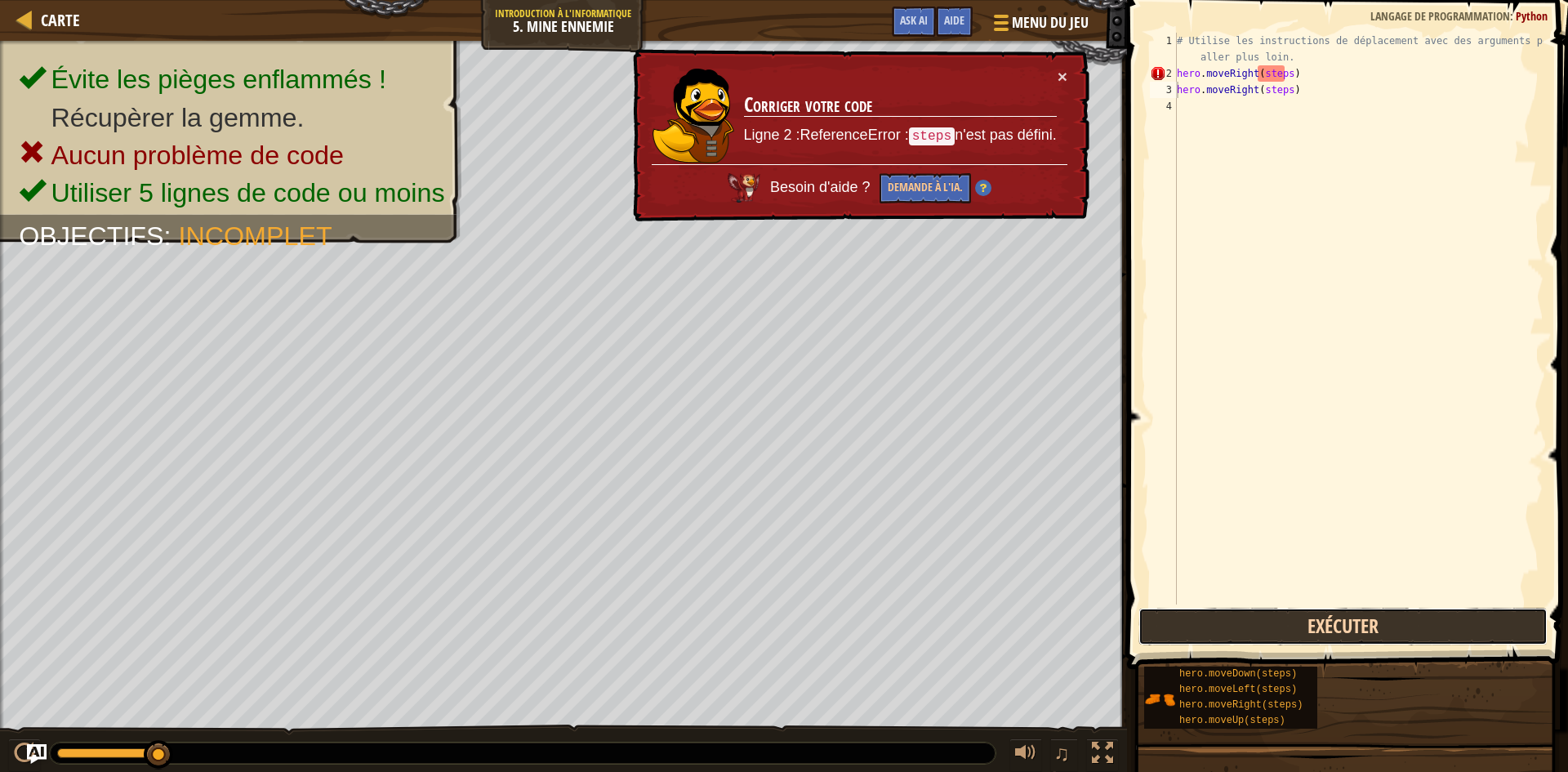
click at [1320, 630] on button "Exécuter" at bounding box center [1343, 626] width 409 height 37
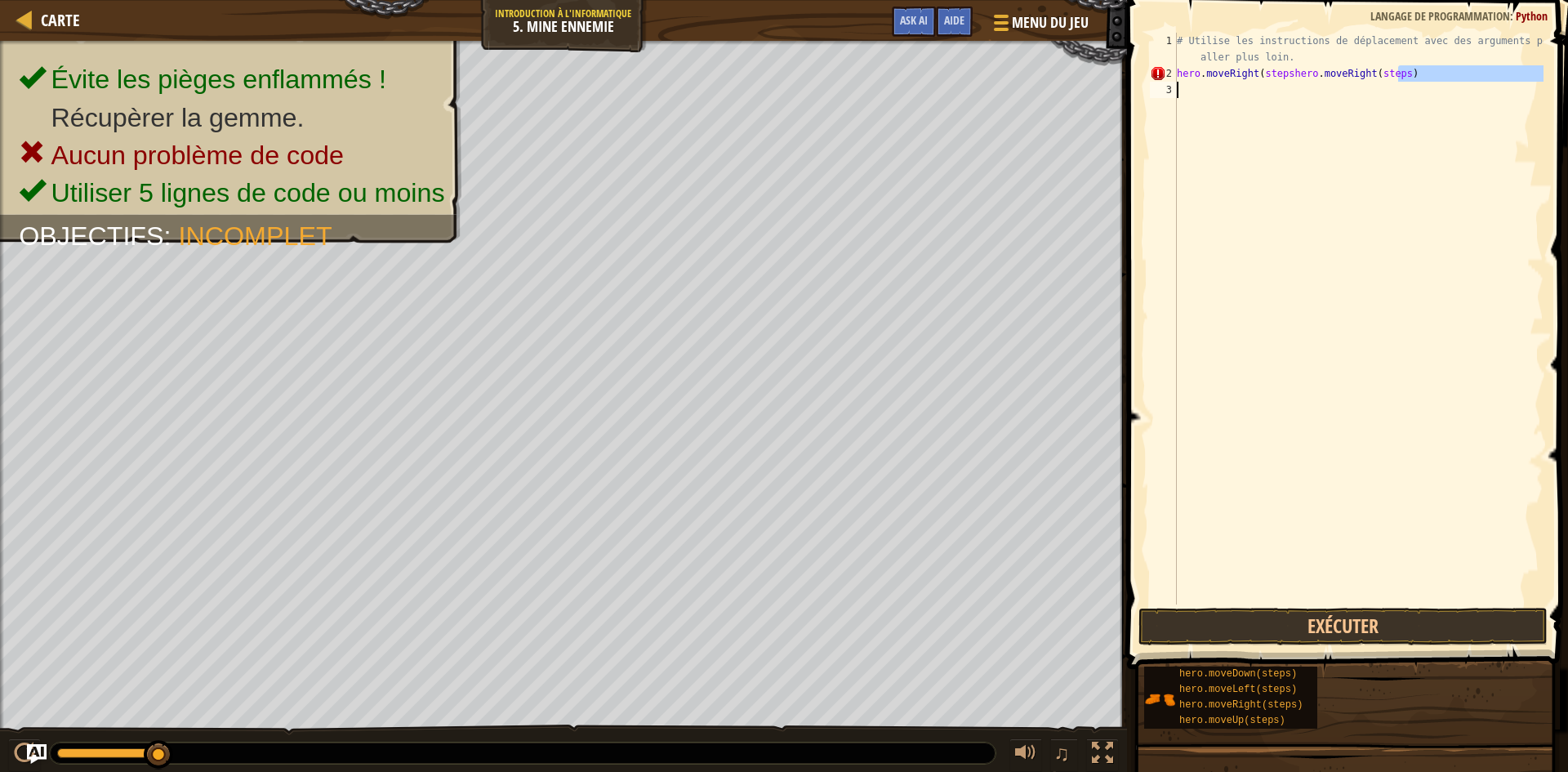
drag, startPoint x: 1413, startPoint y: 76, endPoint x: 1256, endPoint y: 81, distance: 157.1
click at [1256, 81] on div "# Utilise les instructions de déplacement avec des arguments pour aller plus lo…" at bounding box center [1359, 343] width 370 height 621
type textarea "h"
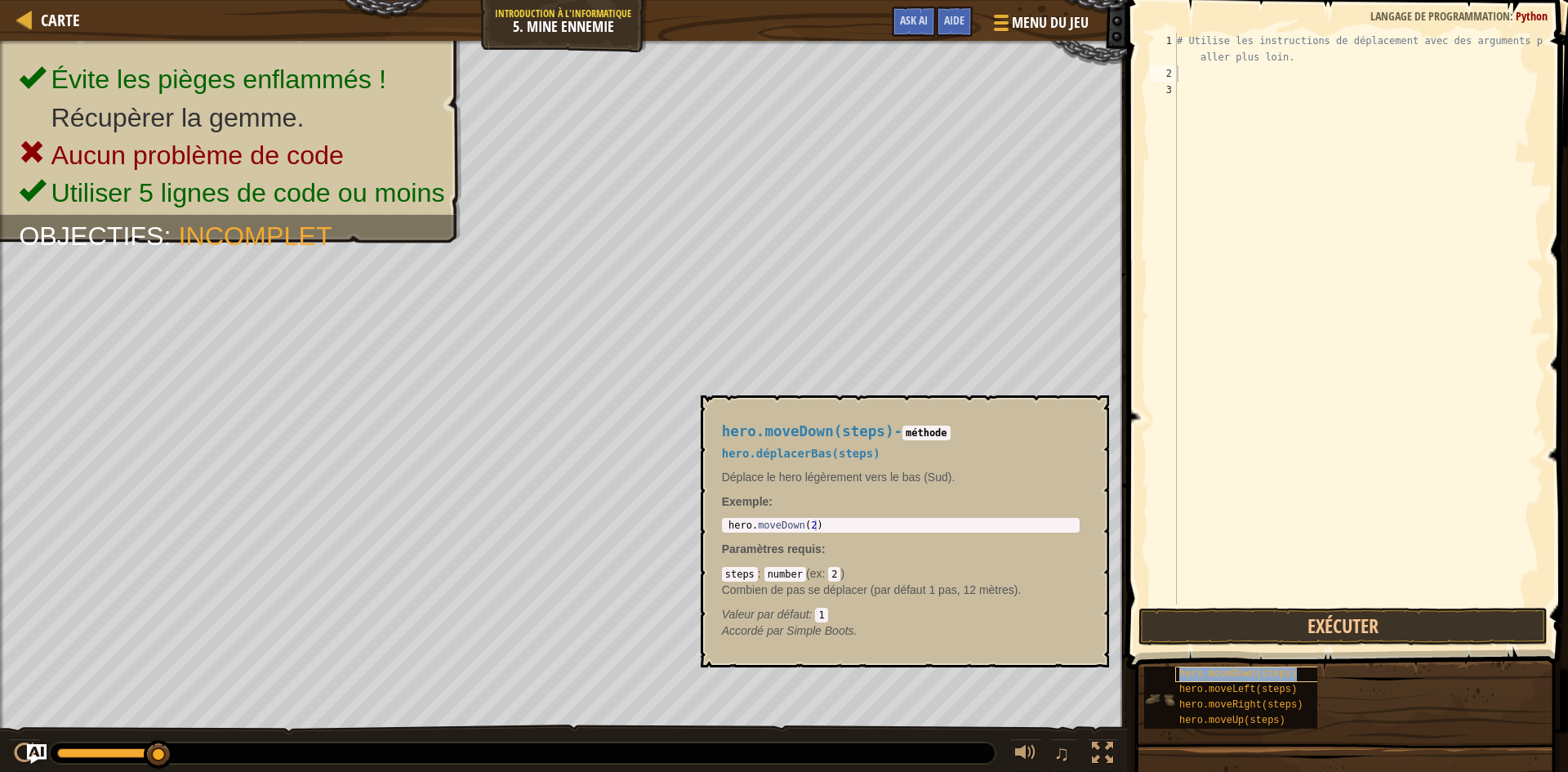
click at [1225, 669] on span "hero.moveDown(steps)" at bounding box center [1238, 673] width 117 height 11
click at [1281, 69] on div "# Utilise les instructions de déplacement avec des arguments pour aller plus lo…" at bounding box center [1359, 319] width 370 height 571
click at [1286, 75] on div "# Utilise les instructions de déplacement avec des arguments pour aller plus lo…" at bounding box center [1359, 343] width 370 height 621
type textarea "hero.moveRight()"
click at [1316, 631] on button "Exécuter" at bounding box center [1343, 626] width 409 height 37
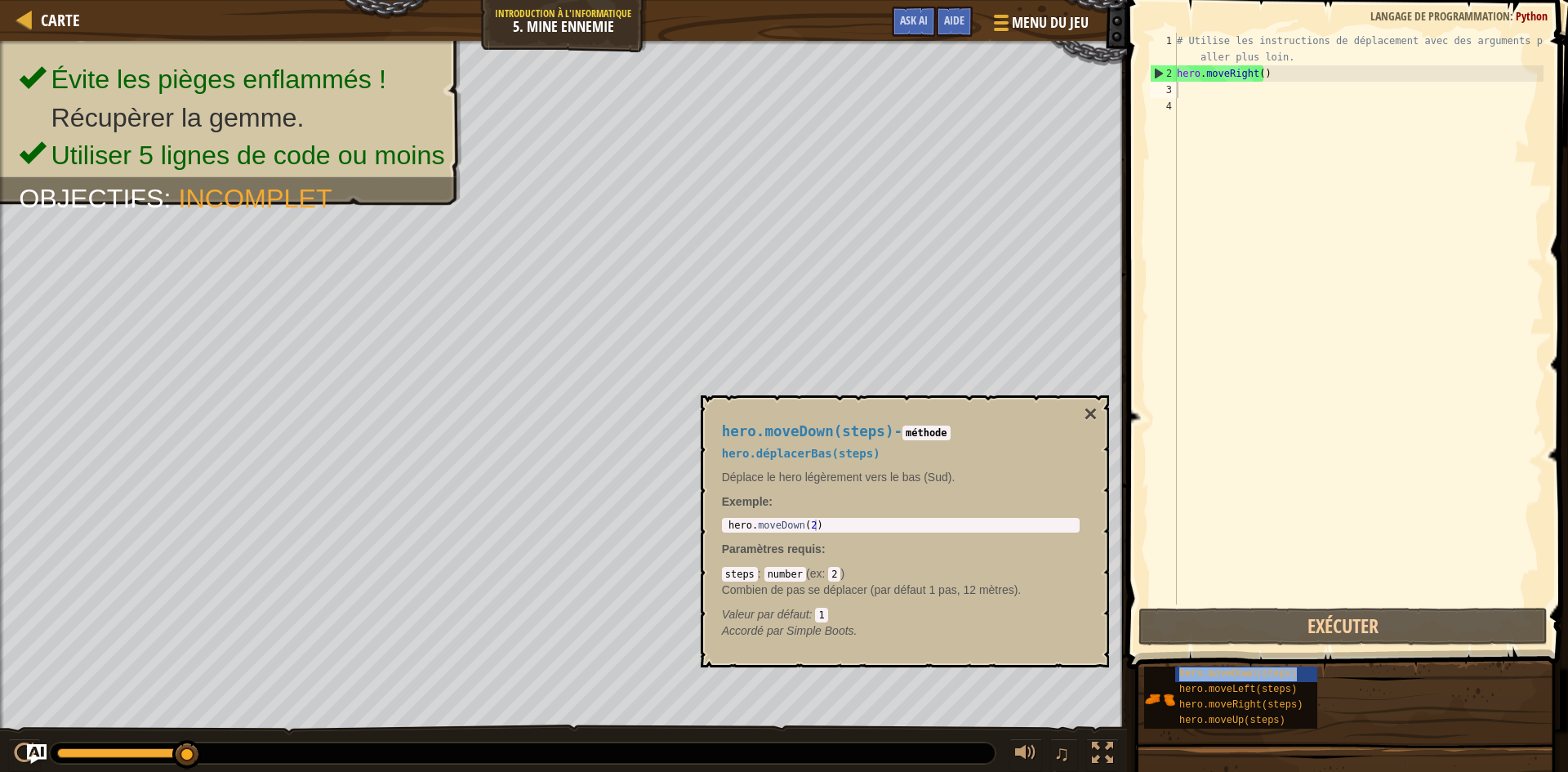
type textarea "hero.moveDown(steps)"
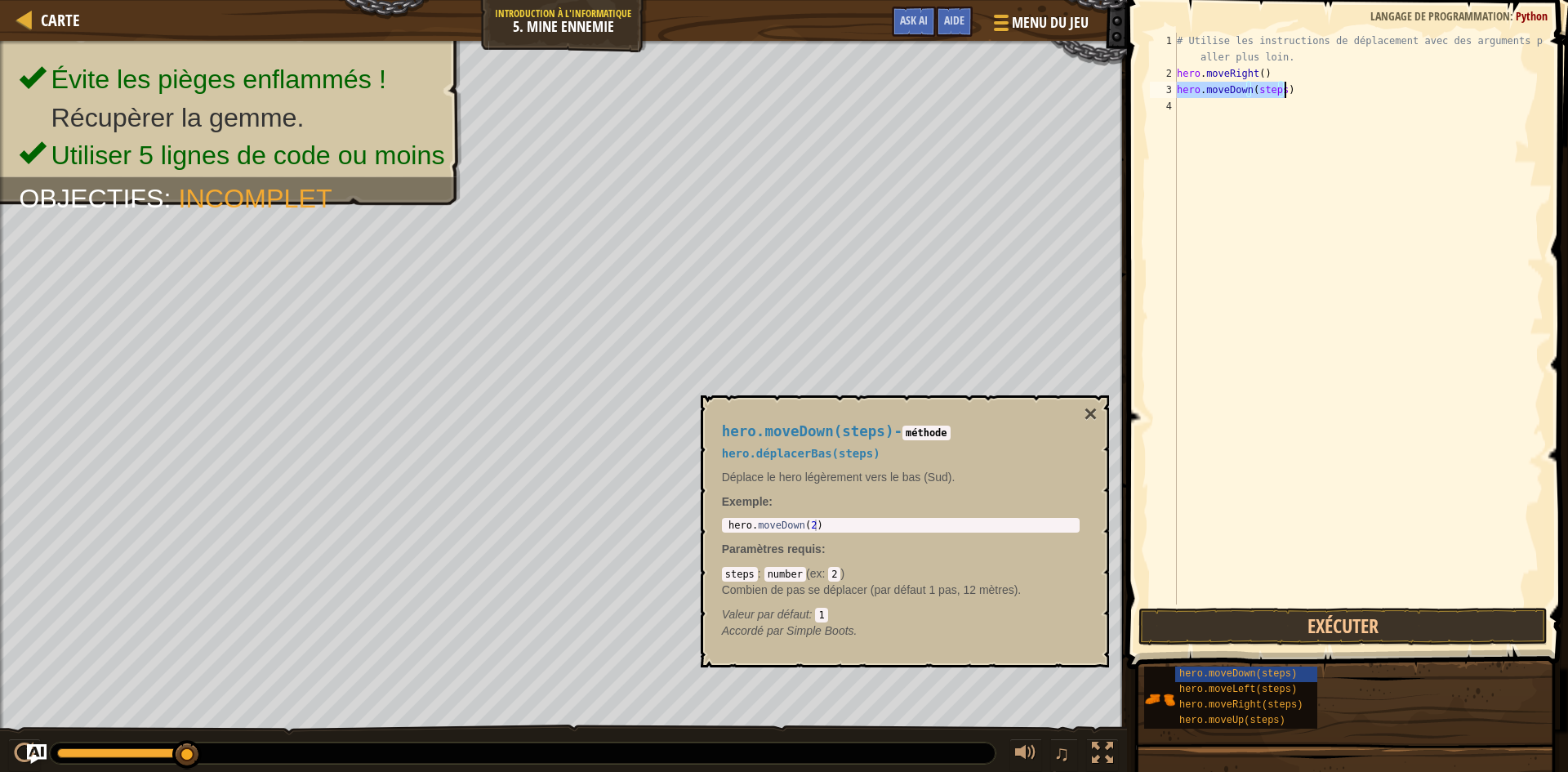
click at [1279, 89] on div "# Utilise les instructions de déplacement avec des arguments pour aller plus lo…" at bounding box center [1359, 319] width 370 height 571
type textarea "hero.moveDown(step"
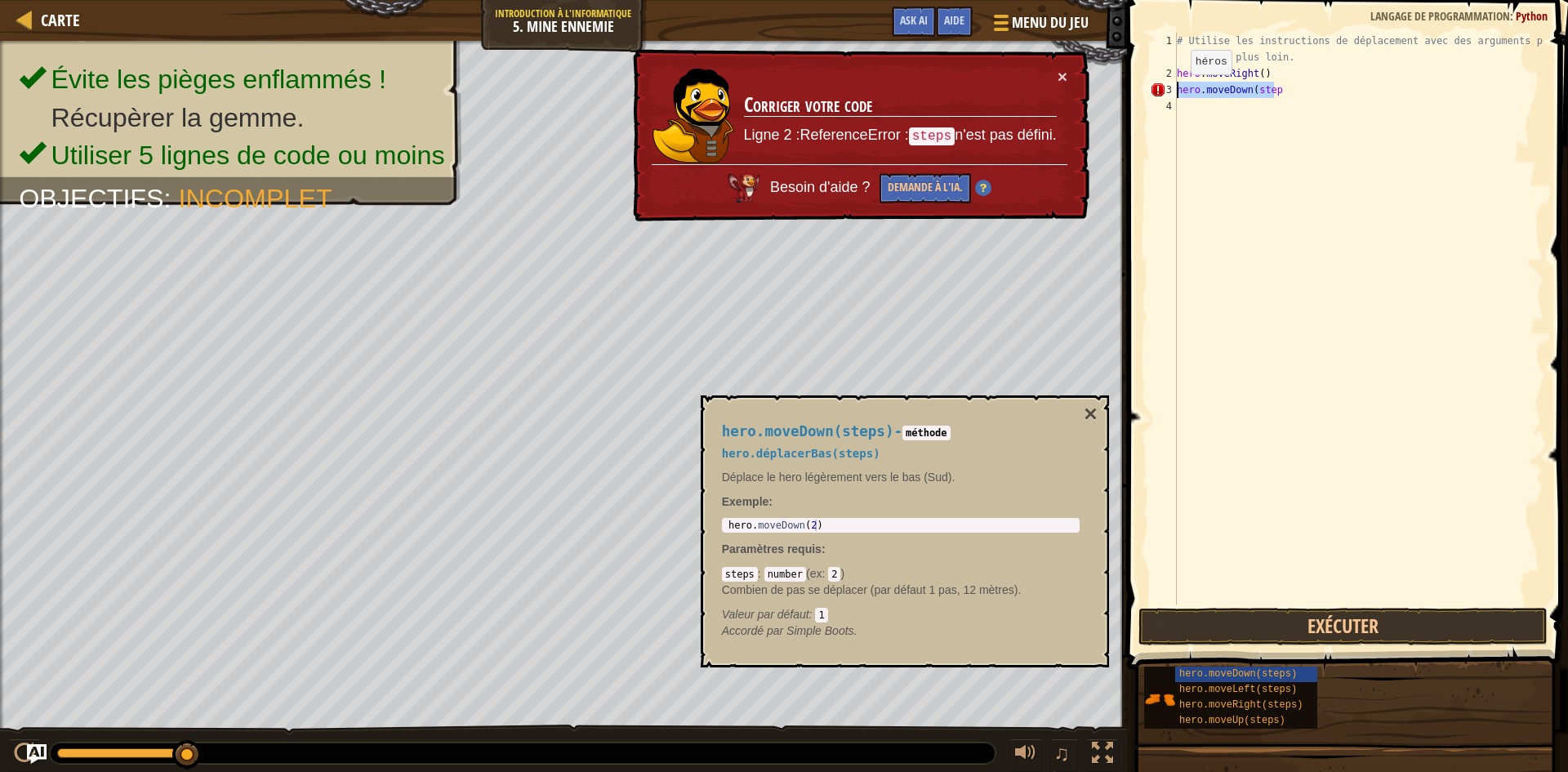
drag, startPoint x: 1290, startPoint y: 89, endPoint x: 1174, endPoint y: 90, distance: 116.0
click at [1174, 90] on div "hero.moveDown(step 1 2 3 4 # Utilise les instructions de déplacement avec des a…" at bounding box center [1345, 319] width 397 height 571
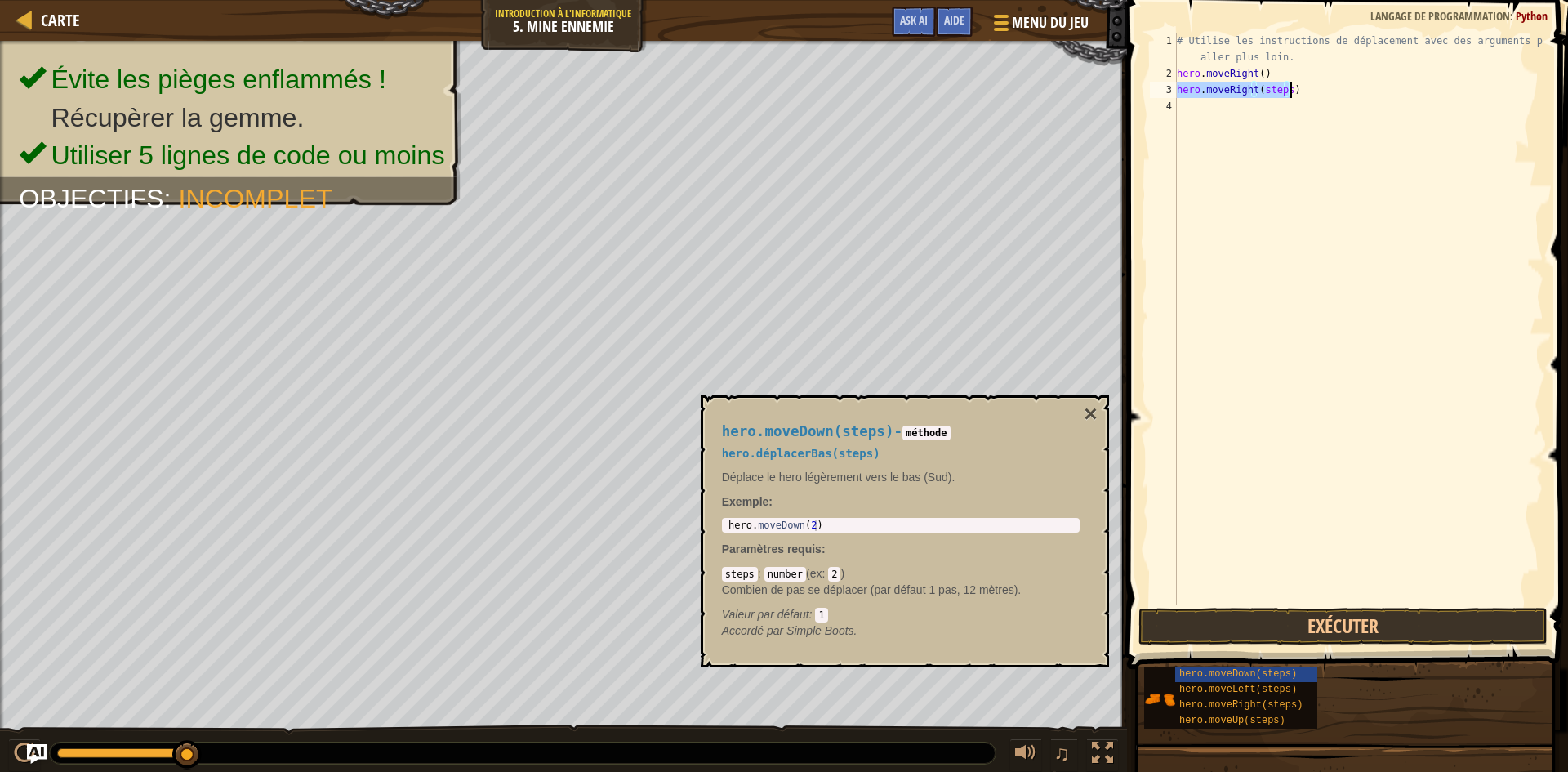
click at [1283, 87] on div "# Utilise les instructions de déplacement avec des arguments pour aller plus lo…" at bounding box center [1359, 319] width 370 height 571
click at [1162, 626] on button "Exécuter" at bounding box center [1343, 626] width 409 height 37
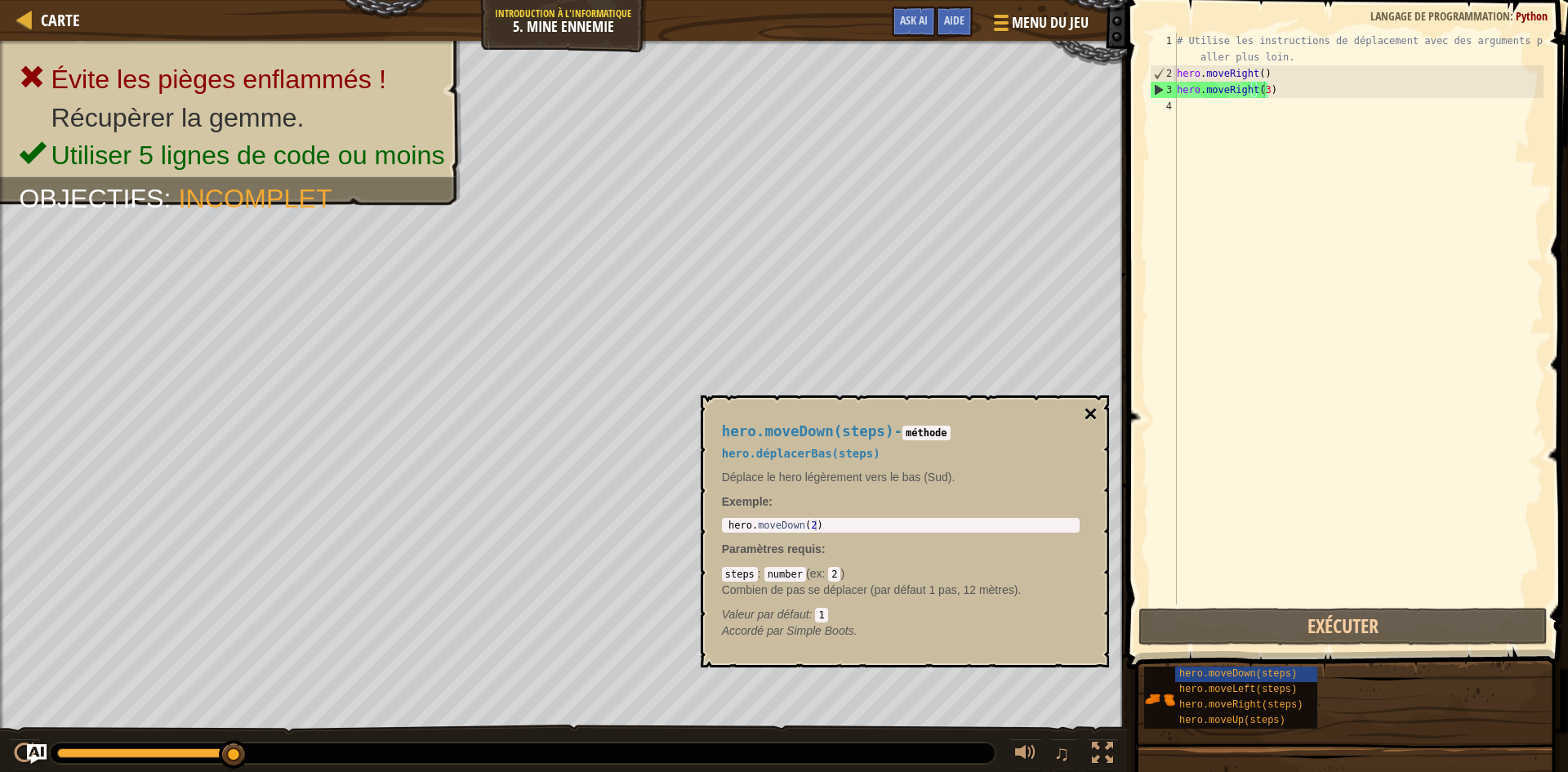
click at [1090, 412] on button "×" at bounding box center [1090, 414] width 13 height 23
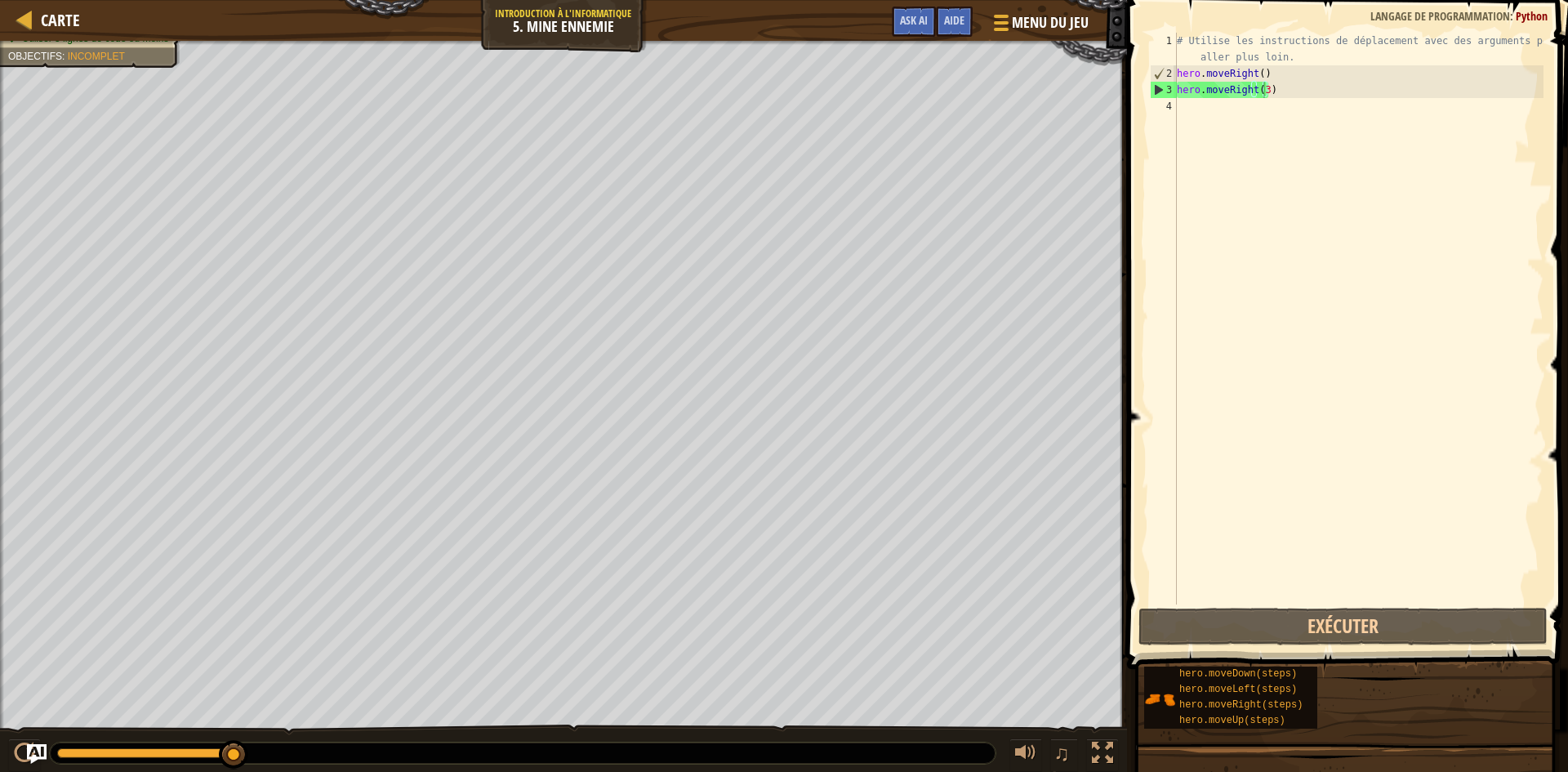
click at [1288, 88] on div "# Utilise les instructions de déplacement avec des arguments pour aller plus lo…" at bounding box center [1359, 343] width 370 height 621
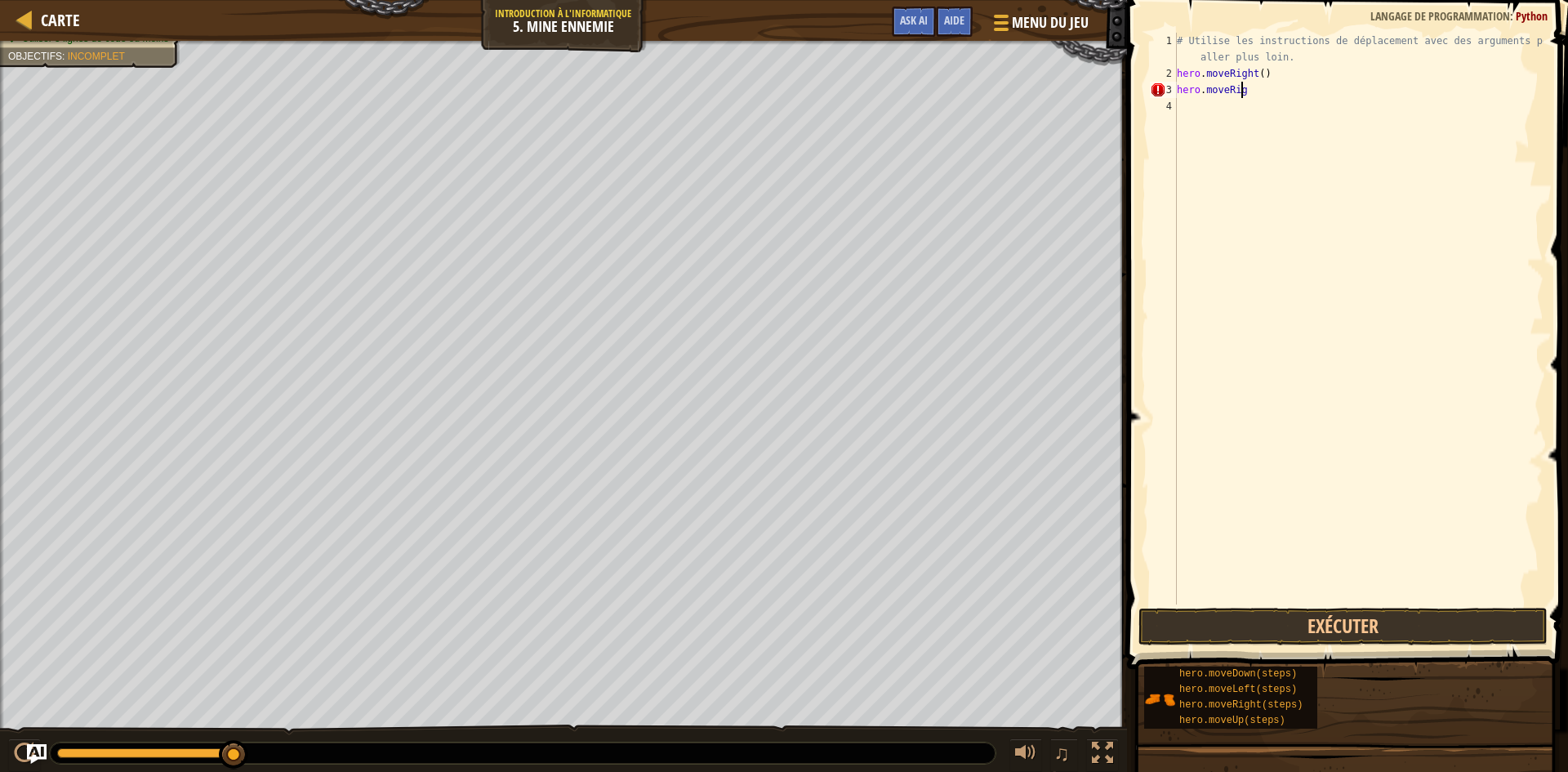
scroll to position [7, 2]
type textarea "h"
click at [1295, 629] on button "Exécuter" at bounding box center [1343, 626] width 409 height 37
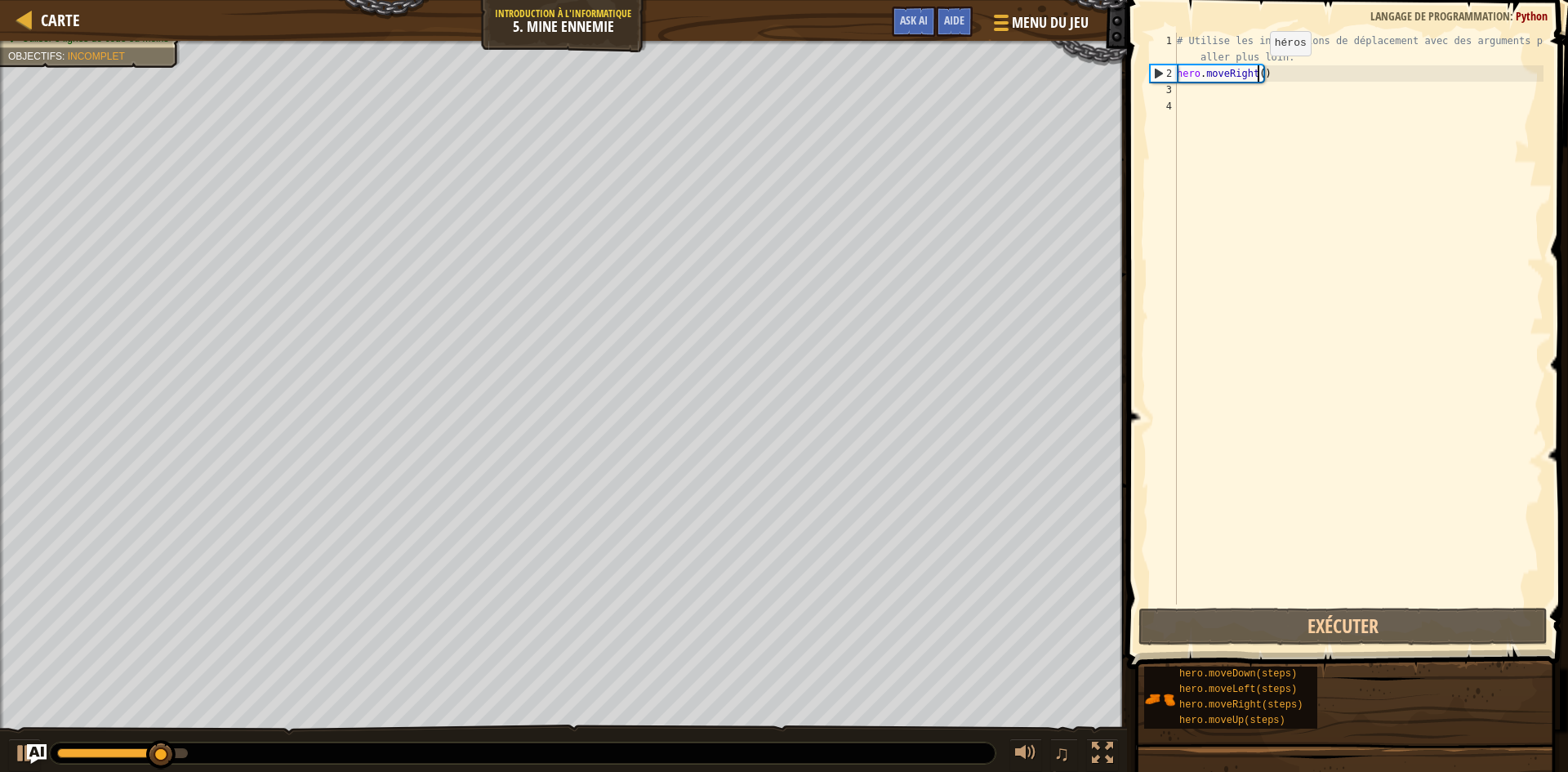
click at [1256, 72] on div "# Utilise les instructions de déplacement avec des arguments pour aller plus lo…" at bounding box center [1359, 343] width 370 height 621
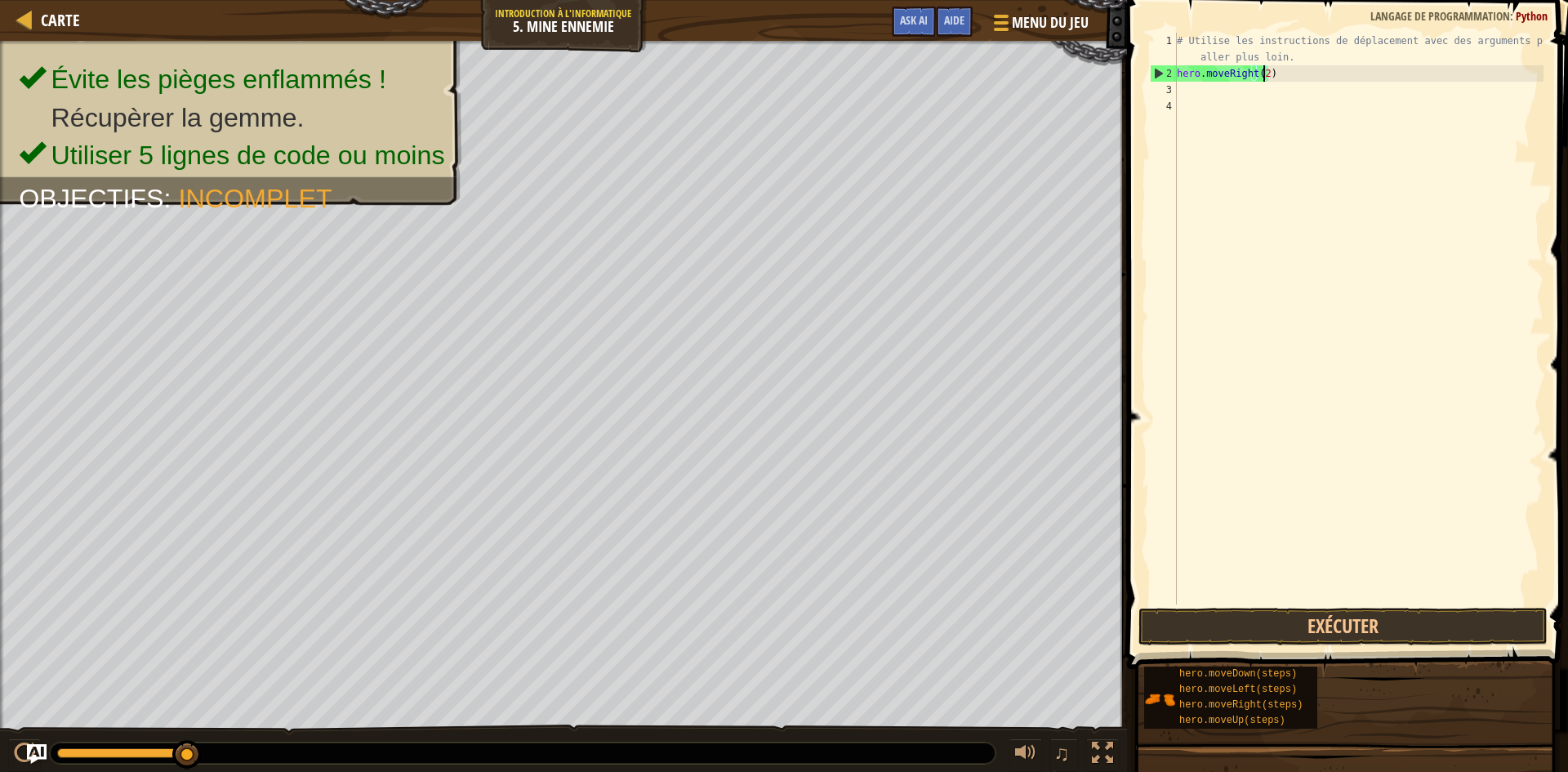
scroll to position [7, 7]
click at [1343, 619] on button "Exécuter" at bounding box center [1343, 626] width 409 height 37
drag, startPoint x: 1282, startPoint y: 108, endPoint x: 1257, endPoint y: 102, distance: 25.7
click at [1257, 102] on div "# Utilise les instructions de déplacement avec des arguments pour aller plus lo…" at bounding box center [1359, 343] width 370 height 621
click at [1257, 629] on button "Exécuter" at bounding box center [1343, 626] width 409 height 37
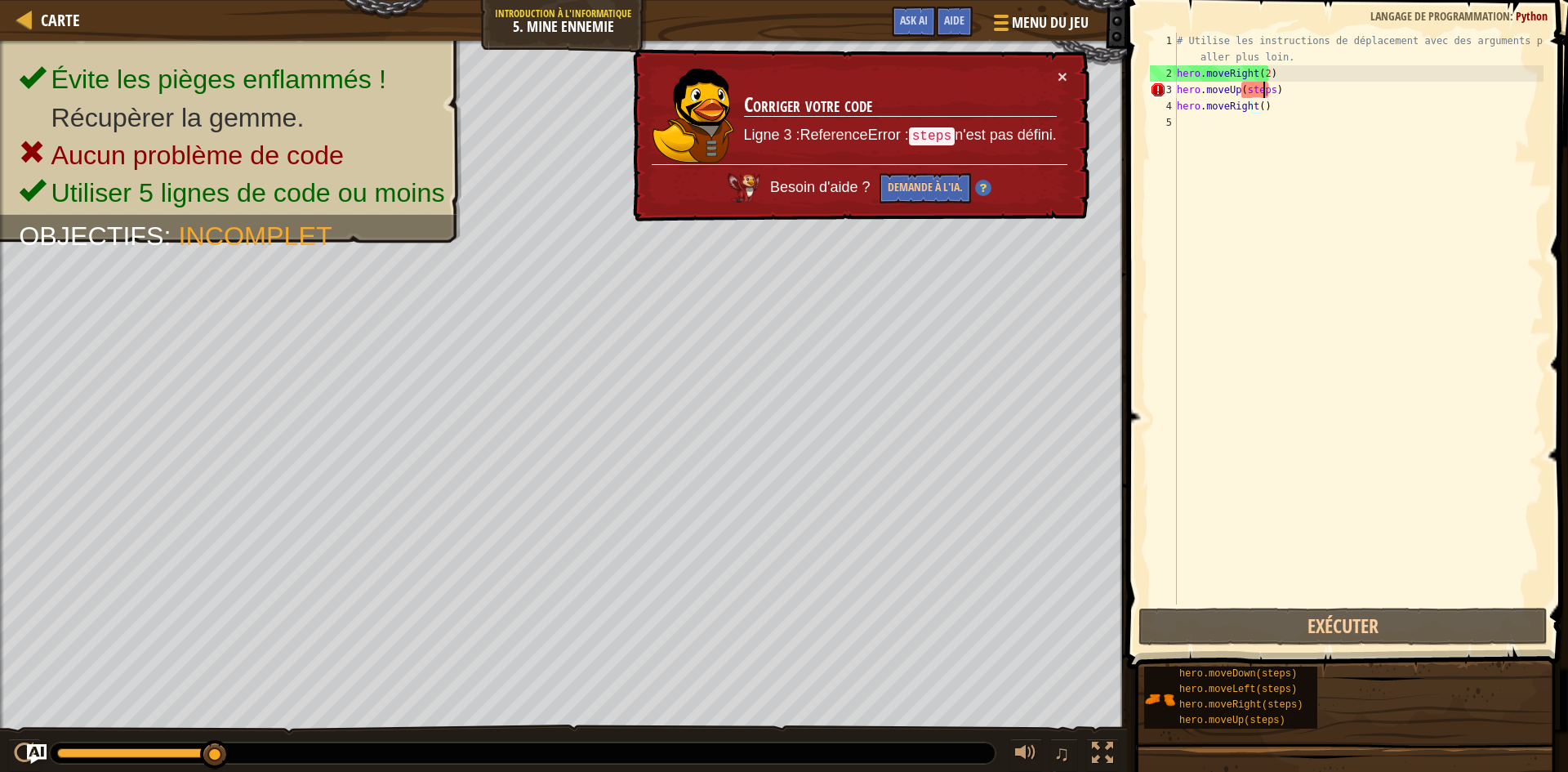
click at [1263, 88] on div "# Utilise les instructions de déplacement avec des arguments pour aller plus lo…" at bounding box center [1359, 343] width 370 height 621
drag, startPoint x: 1268, startPoint y: 90, endPoint x: 1242, endPoint y: 90, distance: 26.0
click at [1242, 90] on div "# Utilise les instructions de déplacement avec des arguments pour aller plus lo…" at bounding box center [1359, 343] width 370 height 621
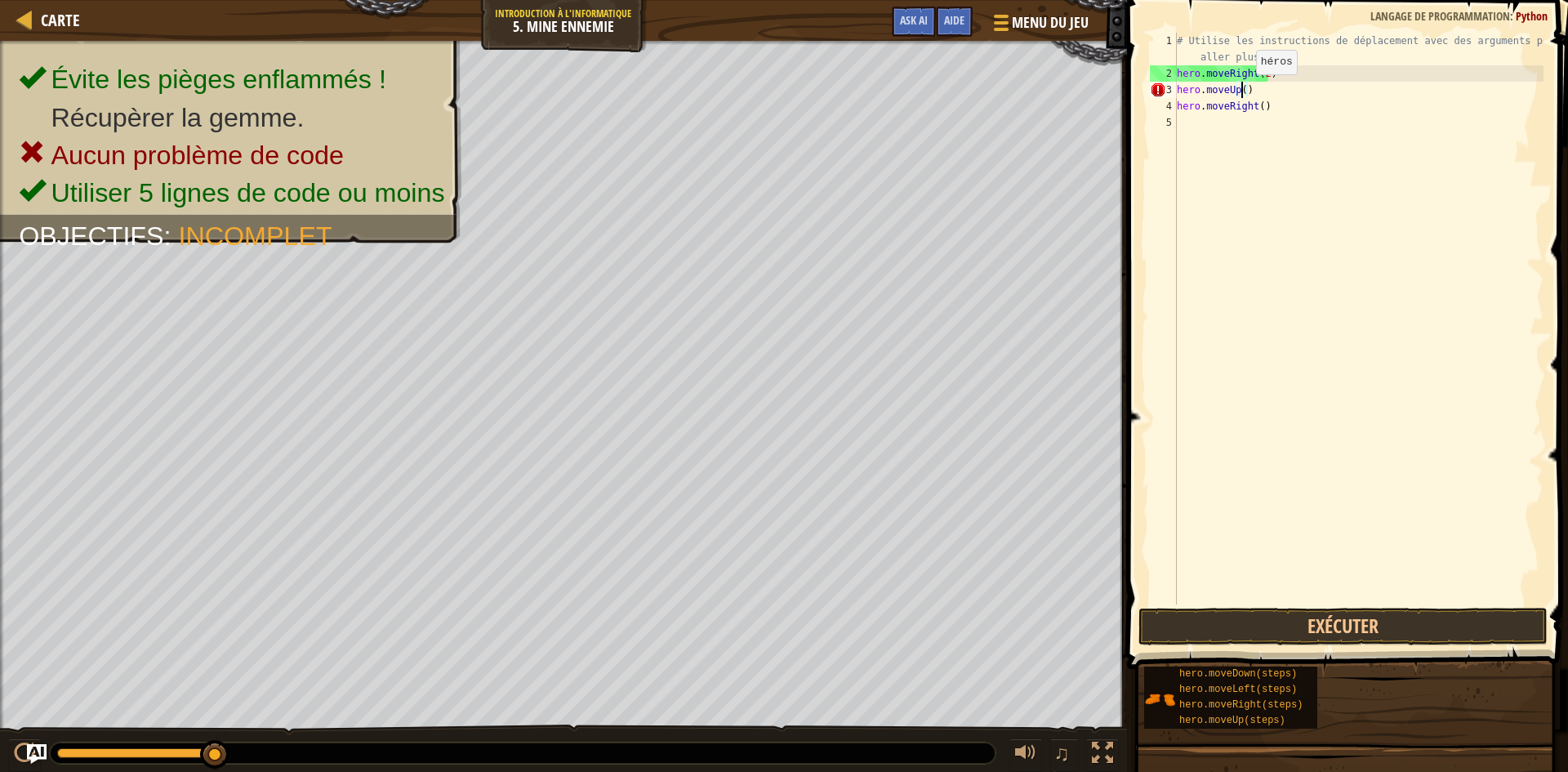
scroll to position [7, 5]
click at [1307, 627] on button "Exécuter" at bounding box center [1343, 626] width 409 height 37
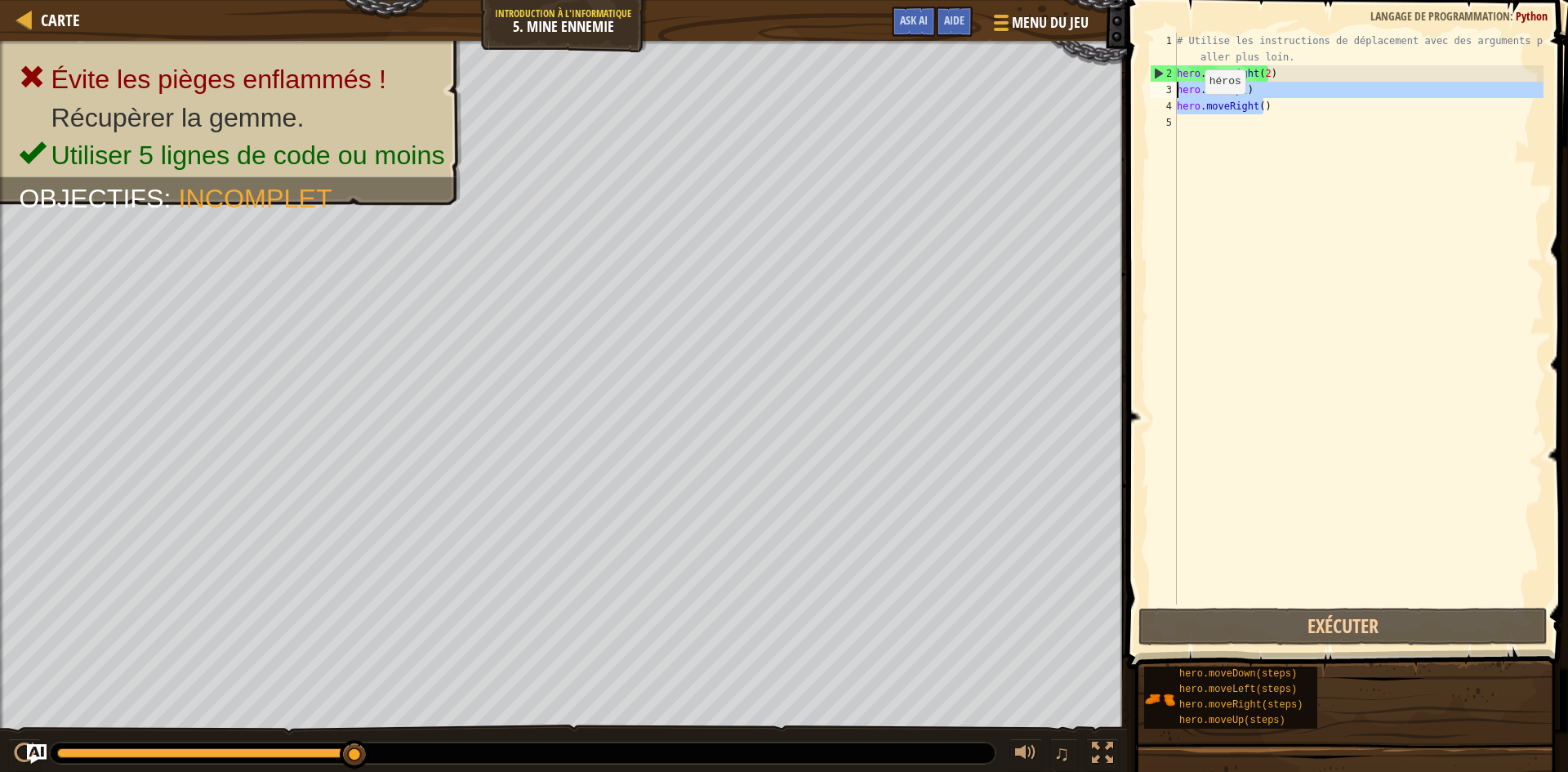
drag, startPoint x: 1308, startPoint y: 106, endPoint x: 1168, endPoint y: 87, distance: 141.3
click at [1168, 87] on div "hero.moveUp() 1 2 3 4 5 # Utilise les instructions de déplacement avec des argu…" at bounding box center [1345, 319] width 397 height 571
type textarea "hero.moveUp() hero.moveRight()"
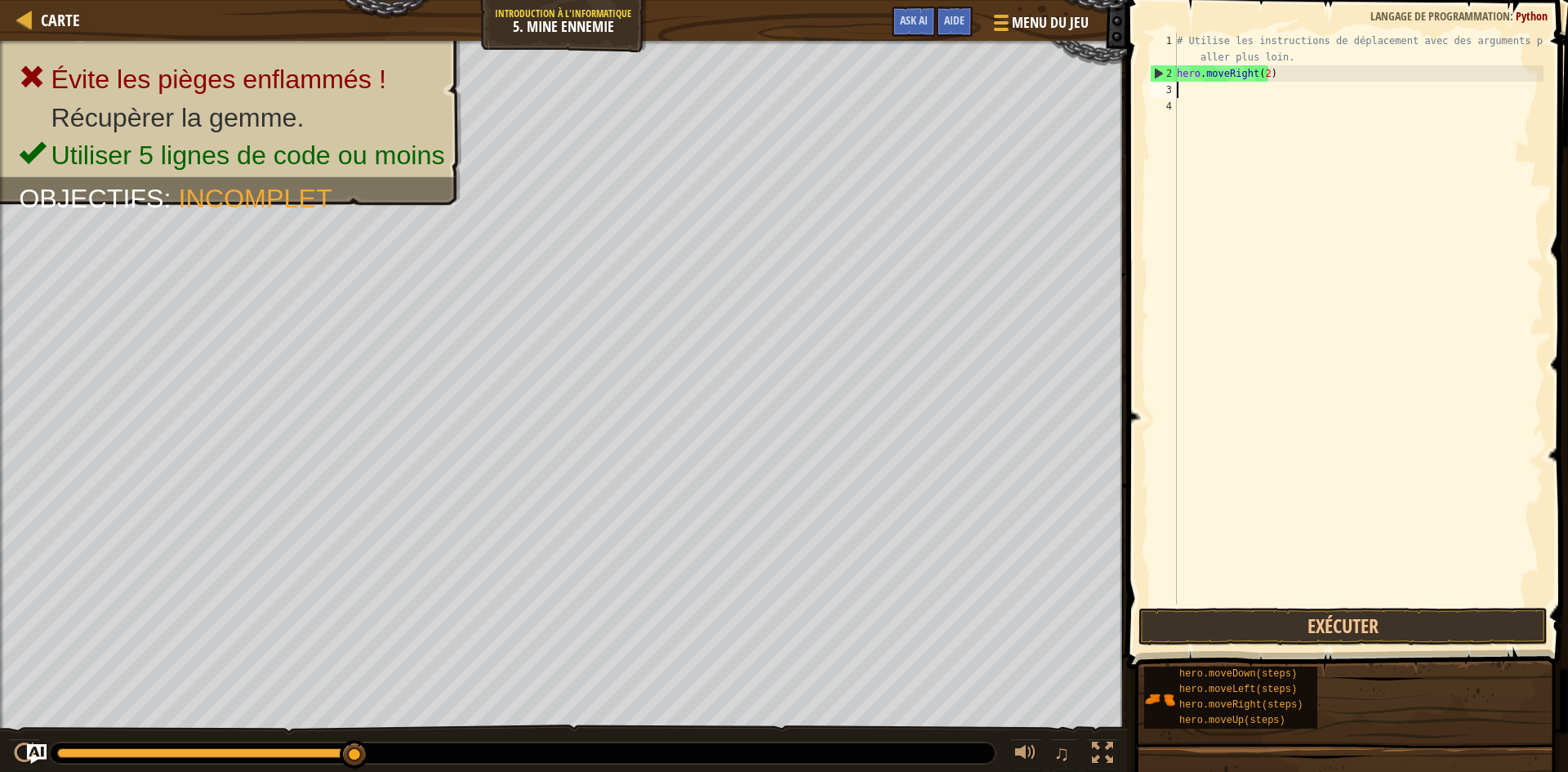
scroll to position [7, 0]
click at [1270, 630] on button "Exécuter" at bounding box center [1343, 626] width 409 height 37
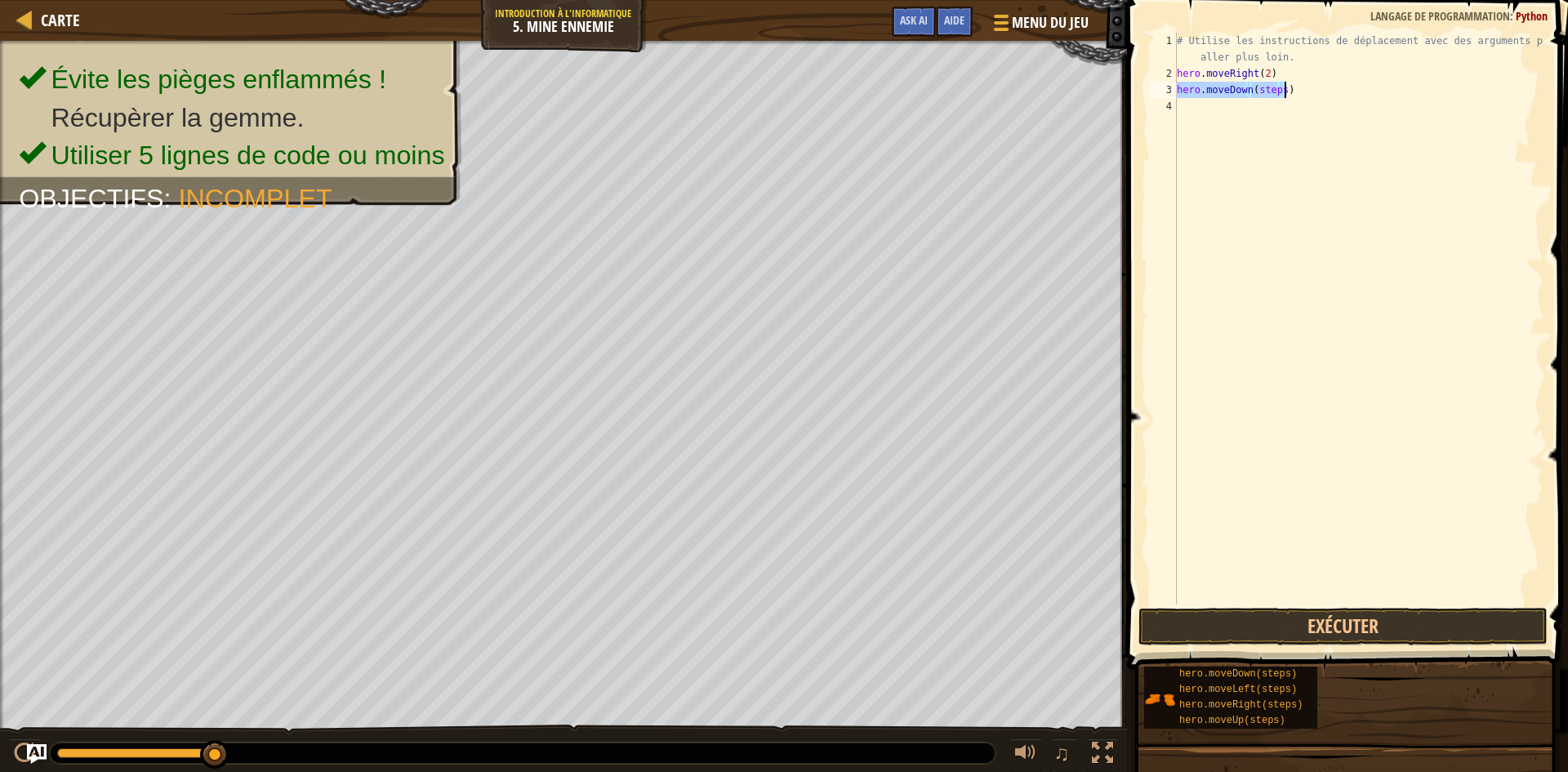
click at [1278, 89] on div "# Utilise les instructions de déplacement avec des arguments pour aller plus lo…" at bounding box center [1359, 319] width 370 height 571
type textarea "hero.moveDown()"
click at [1250, 623] on button "Exécuter" at bounding box center [1343, 626] width 409 height 37
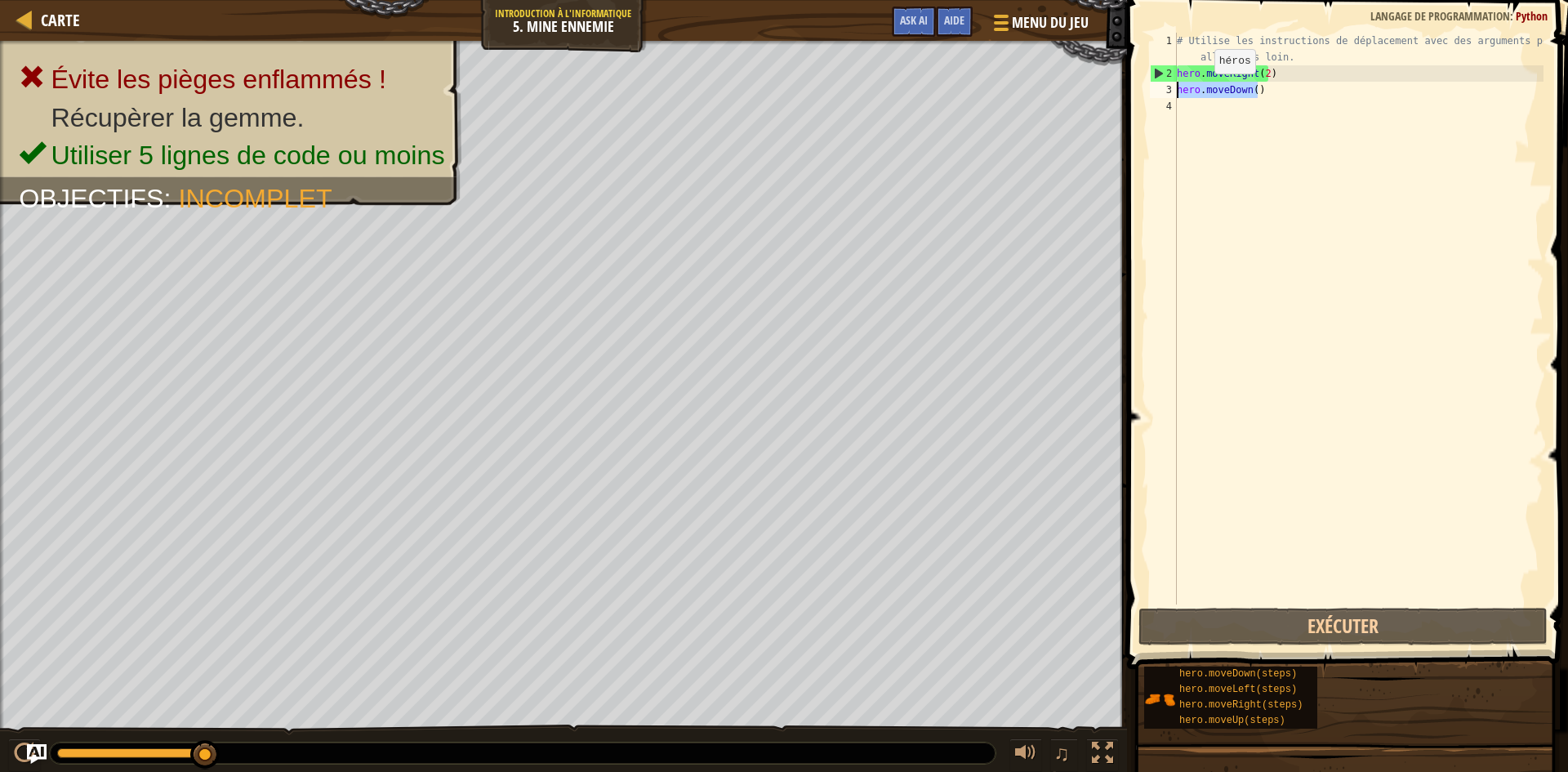
click at [1115, 89] on div "Carte Introduction à l'Informatique 5. Mine ennemie Menu du jeu Terminé Aide As…" at bounding box center [784, 386] width 1568 height 772
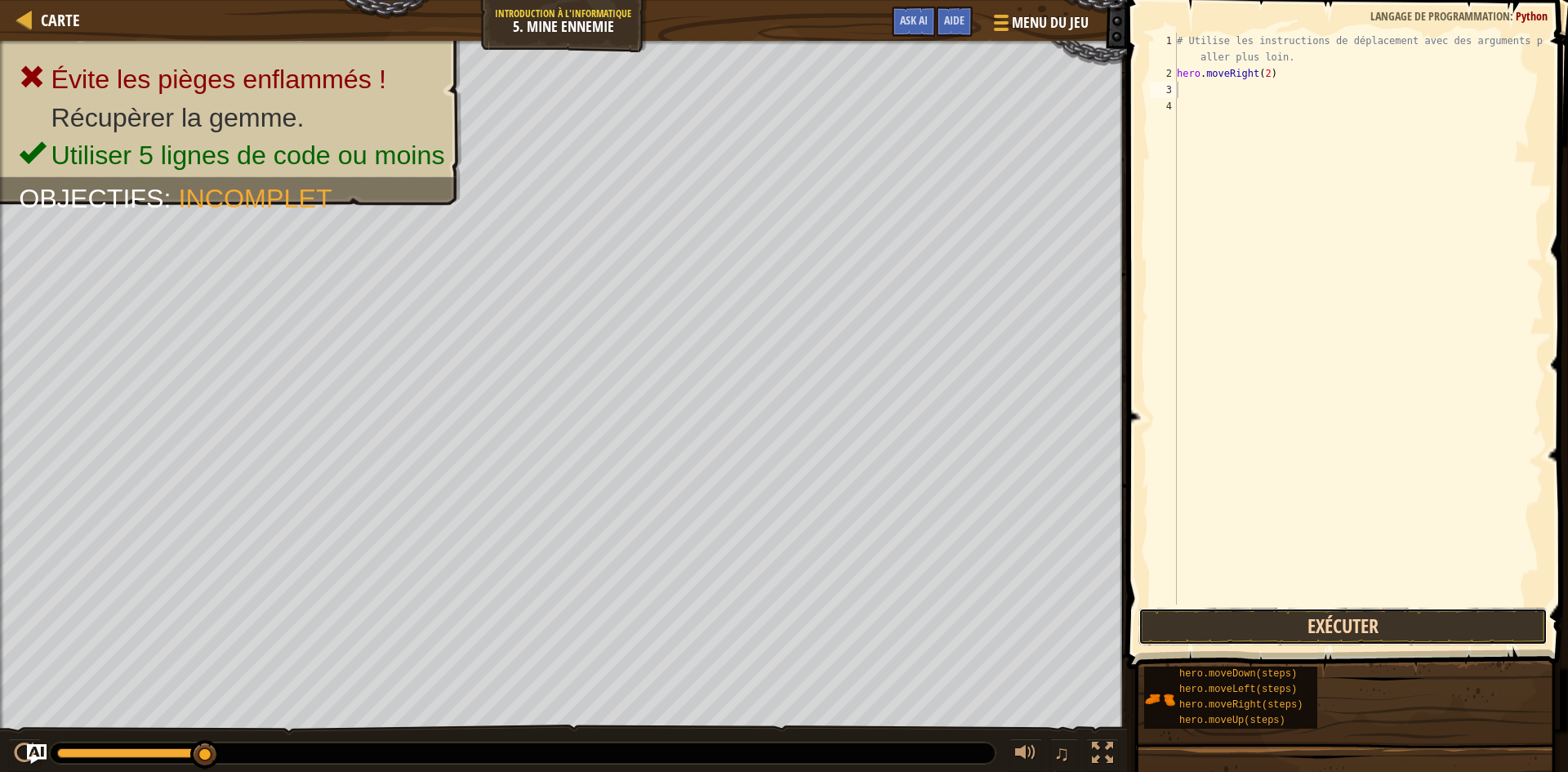
click at [1209, 615] on button "Exécuter" at bounding box center [1343, 626] width 409 height 37
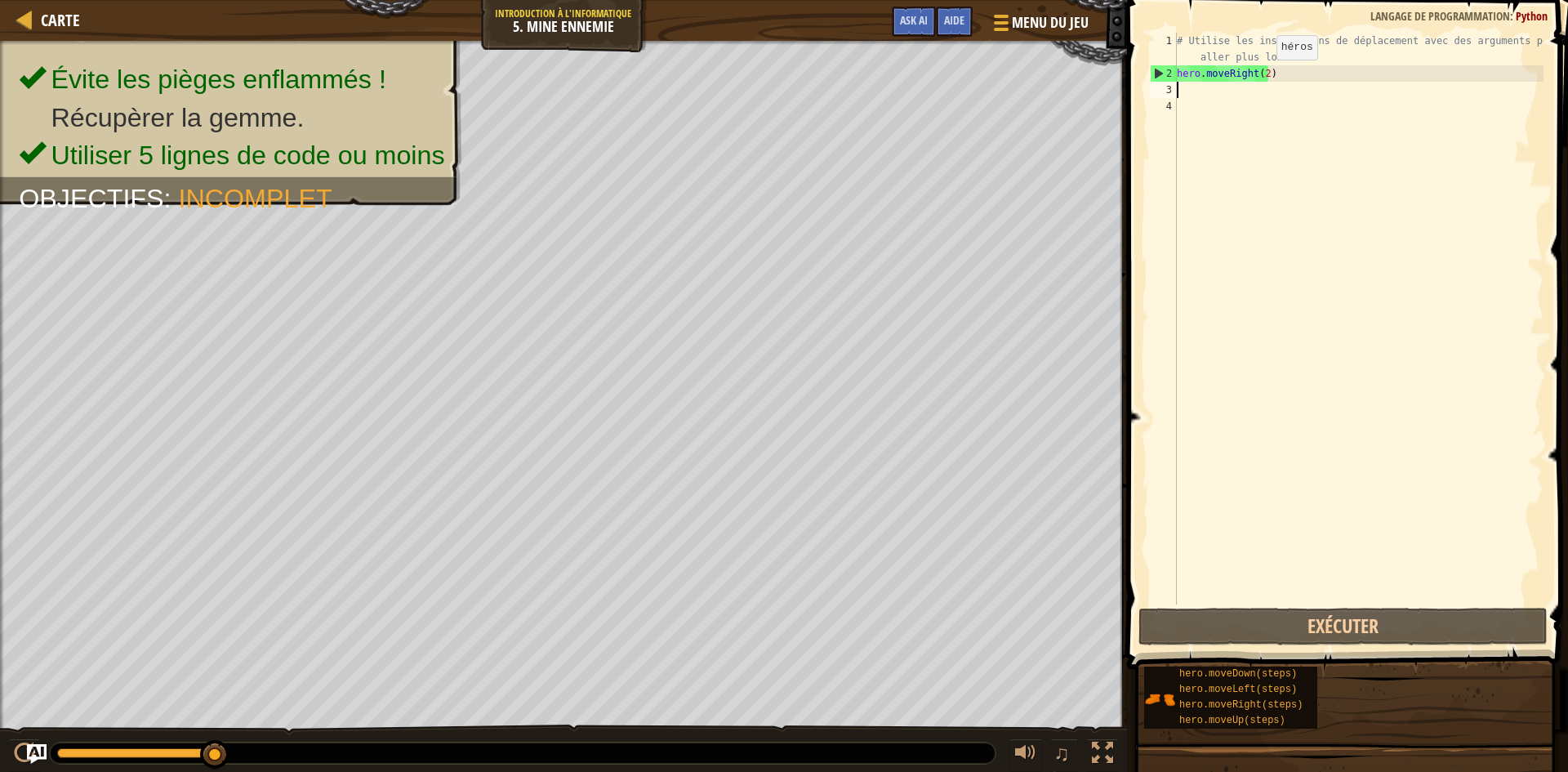
click at [1263, 76] on div "# Utilise les instructions de déplacement avec des arguments pour aller plus lo…" at bounding box center [1359, 343] width 370 height 621
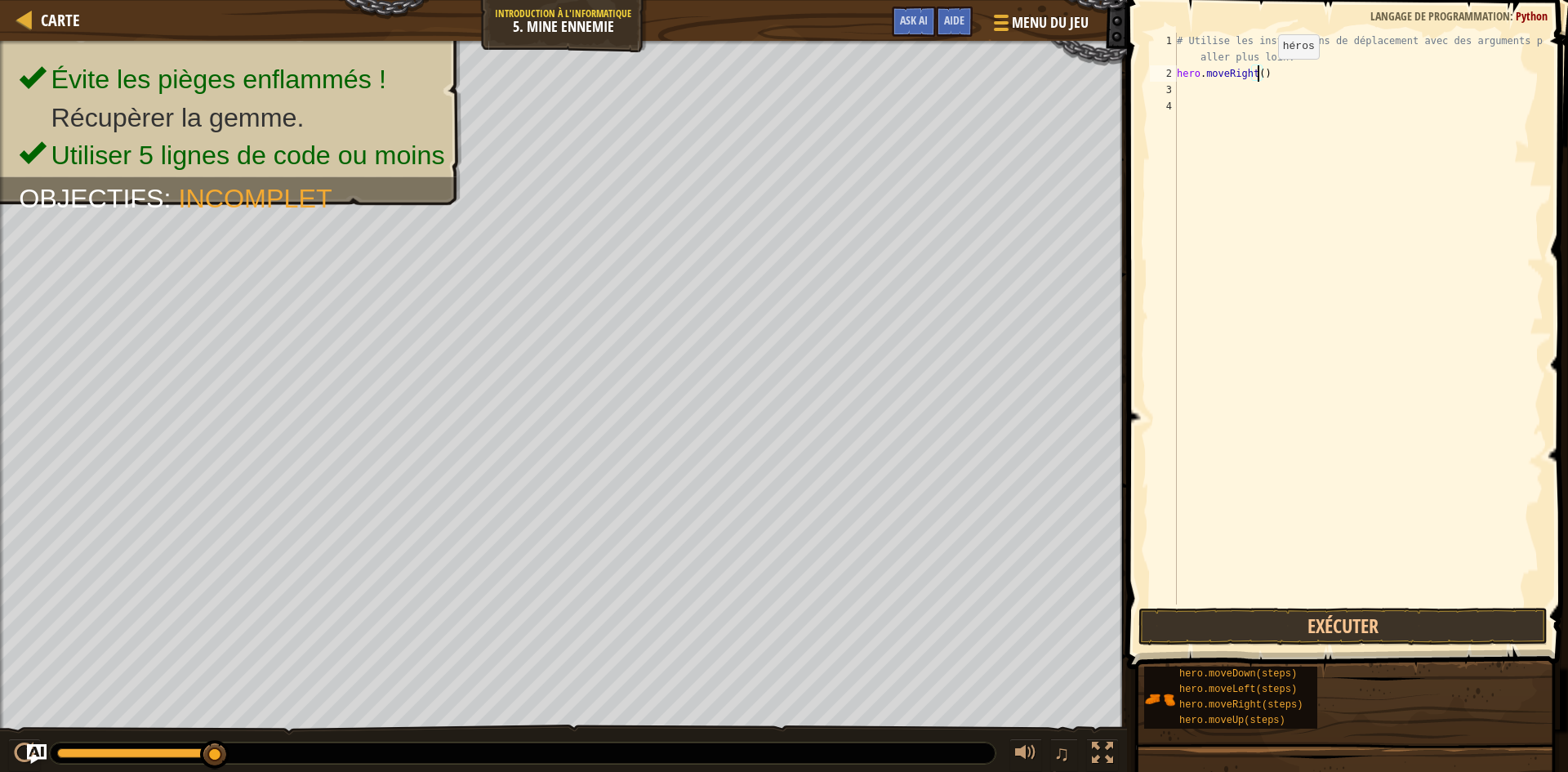
scroll to position [7, 7]
click at [1174, 628] on button "Exécuter" at bounding box center [1343, 626] width 409 height 37
click at [1236, 624] on button "Exécuter" at bounding box center [1343, 626] width 409 height 37
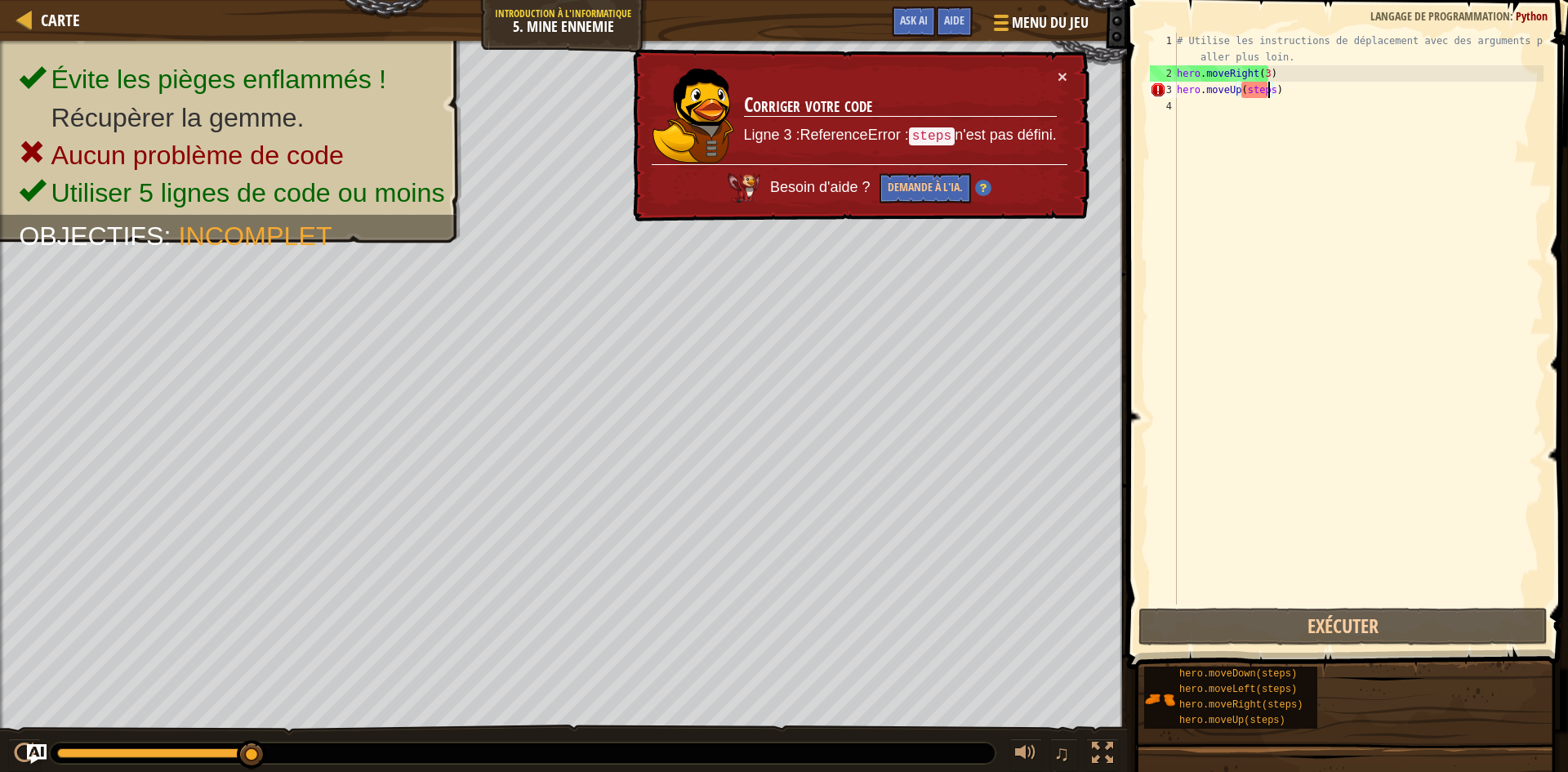
click at [1267, 90] on div "# Utilise les instructions de déplacement avec des arguments pour aller plus lo…" at bounding box center [1359, 343] width 370 height 621
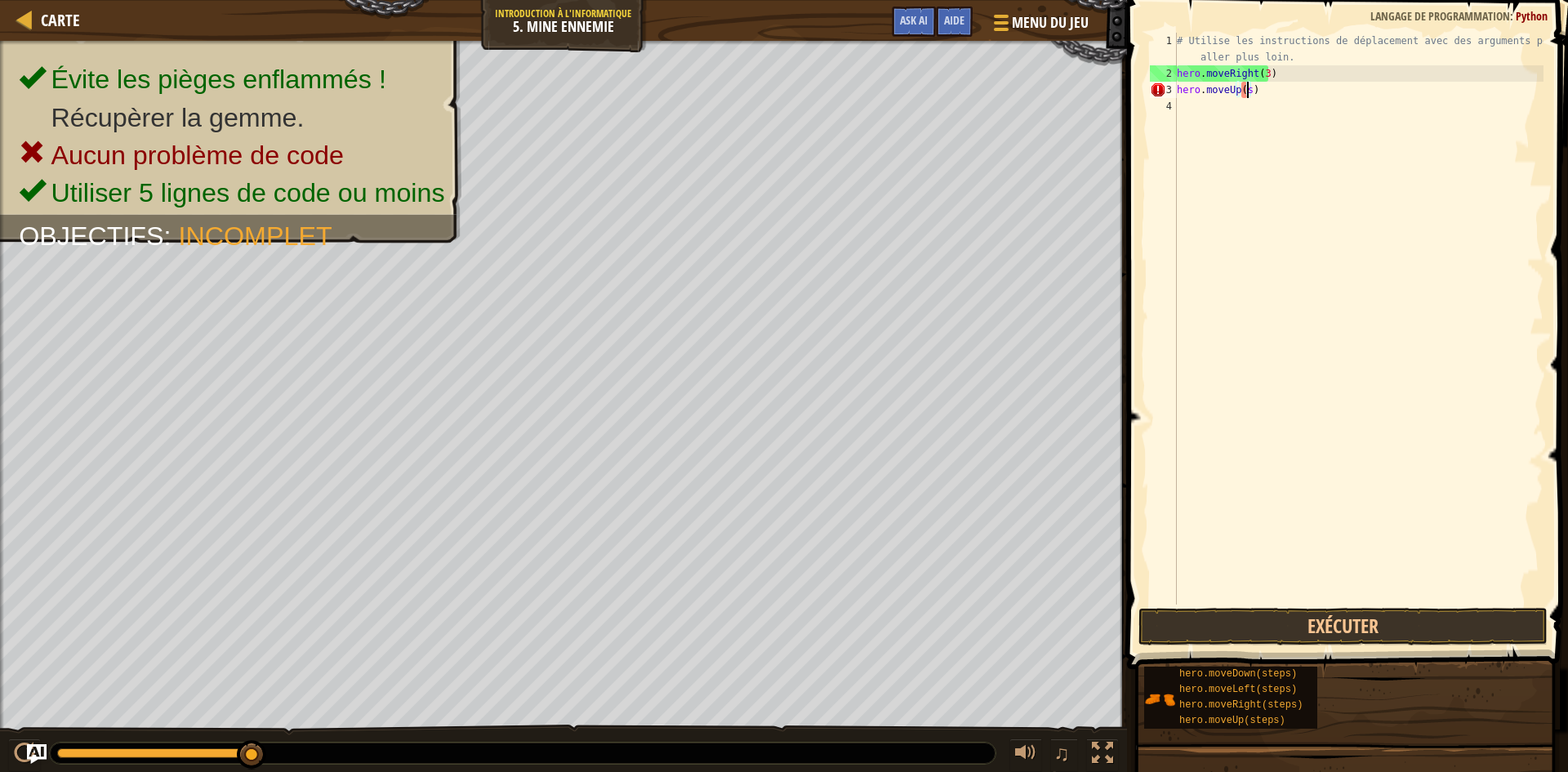
scroll to position [7, 5]
click at [1150, 632] on button "Exécuter" at bounding box center [1343, 626] width 409 height 37
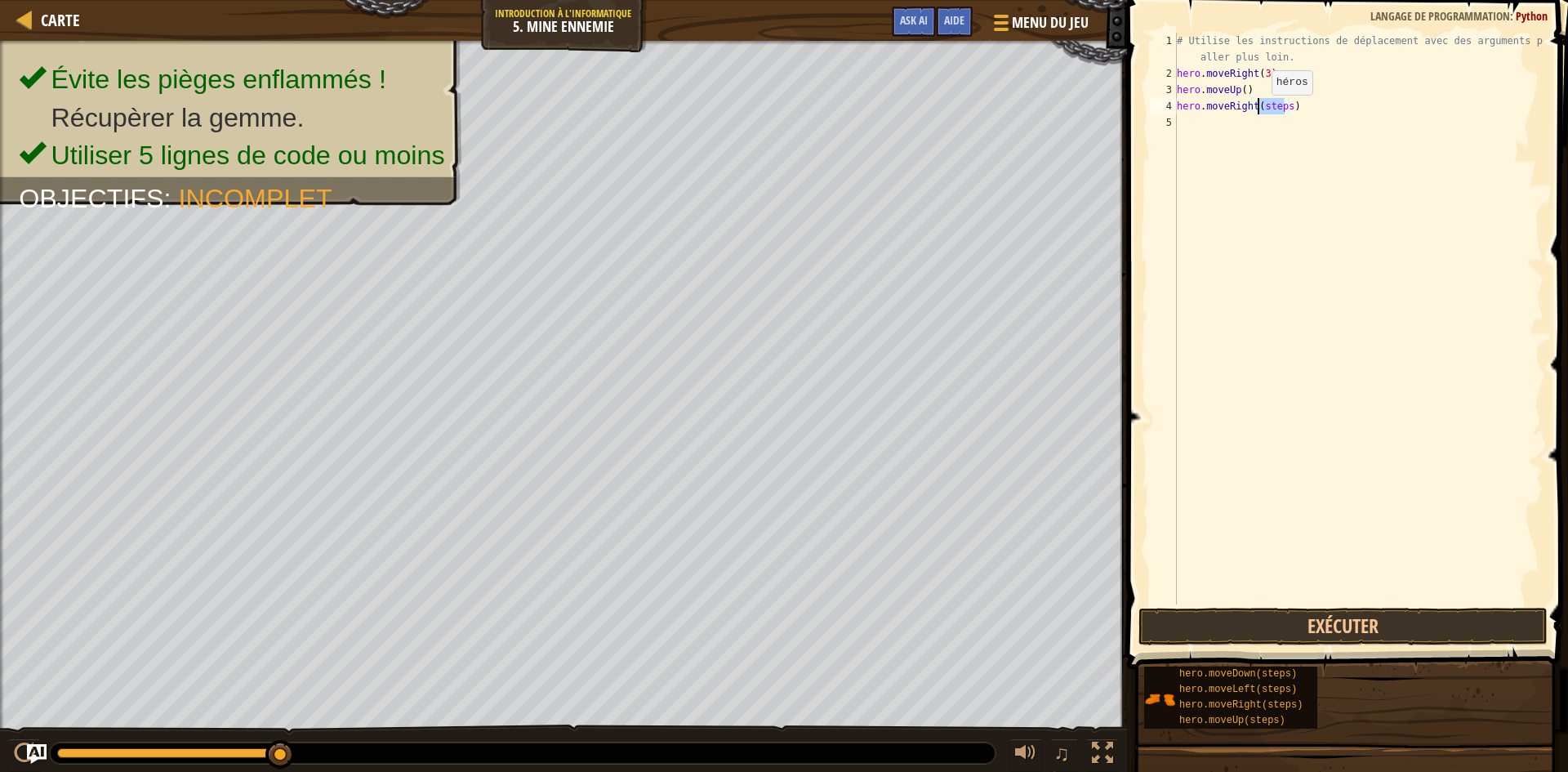
drag, startPoint x: 1282, startPoint y: 108, endPoint x: 1258, endPoint y: 111, distance: 24.2
click at [1258, 111] on div "# Utilise les instructions de déplacement avec des arguments pour aller plus lo…" at bounding box center [1359, 343] width 370 height 621
click at [1280, 616] on button "Exécuter" at bounding box center [1343, 626] width 409 height 37
drag, startPoint x: 1279, startPoint y: 120, endPoint x: 1253, endPoint y: 121, distance: 26.0
click at [1253, 121] on div "# Utilise les instructions de déplacement avec des arguments pour aller plus lo…" at bounding box center [1359, 343] width 370 height 621
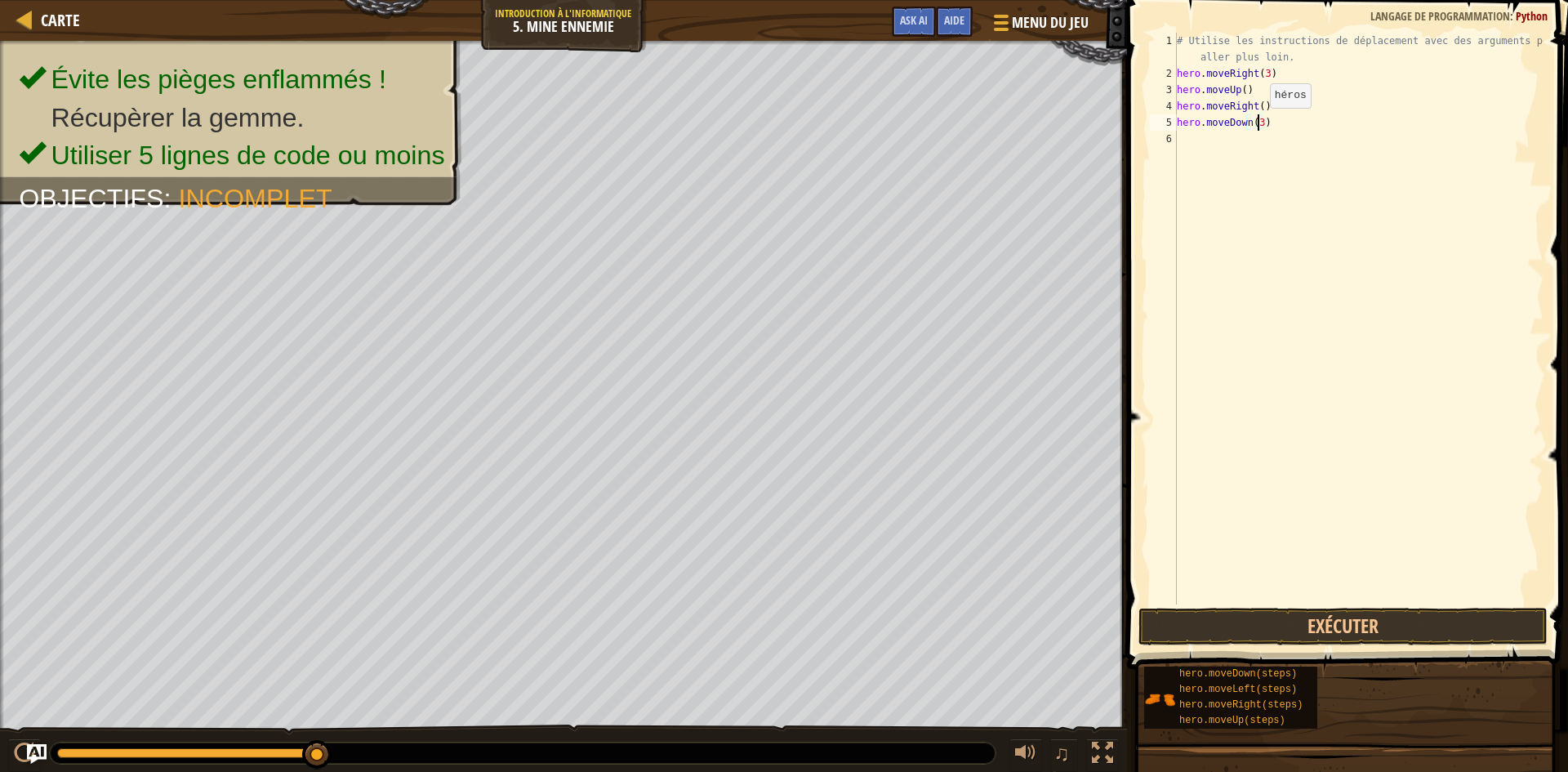
scroll to position [7, 6]
drag, startPoint x: 1297, startPoint y: 623, endPoint x: 1293, endPoint y: 632, distance: 9.8
click at [1293, 632] on button "Exécuter" at bounding box center [1343, 626] width 409 height 37
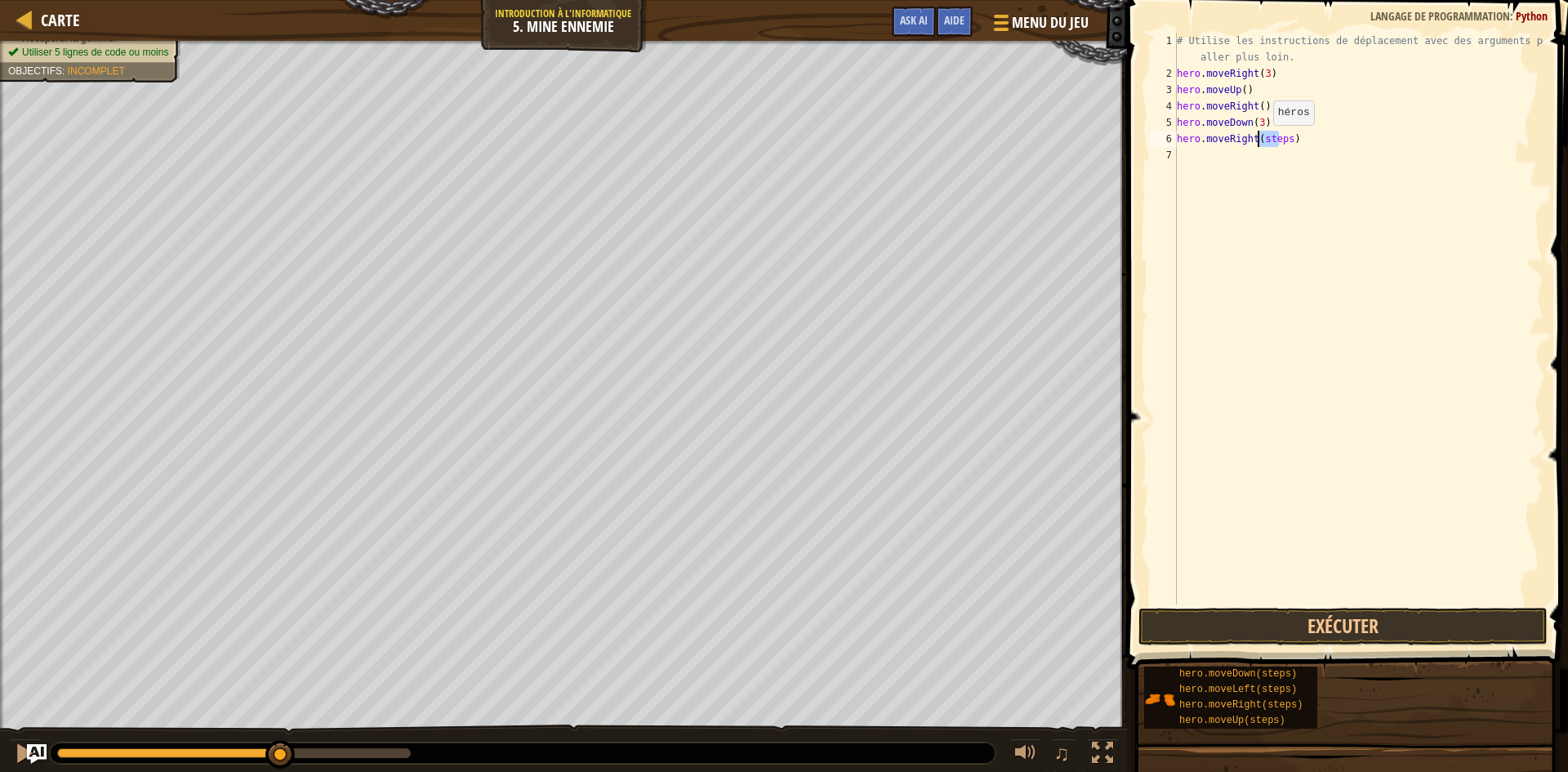
drag, startPoint x: 1281, startPoint y: 138, endPoint x: 1267, endPoint y: 142, distance: 14.6
click at [1266, 142] on div "# Utilise les instructions de déplacement avec des arguments pour aller plus lo…" at bounding box center [1359, 343] width 370 height 621
drag, startPoint x: 1283, startPoint y: 137, endPoint x: 1254, endPoint y: 144, distance: 29.8
click at [1254, 144] on div "# Utilise les instructions de déplacement avec des arguments pour aller plus lo…" at bounding box center [1359, 343] width 370 height 621
click at [1270, 139] on div "# Utilise les instructions de déplacement avec des arguments pour aller plus lo…" at bounding box center [1359, 319] width 370 height 571
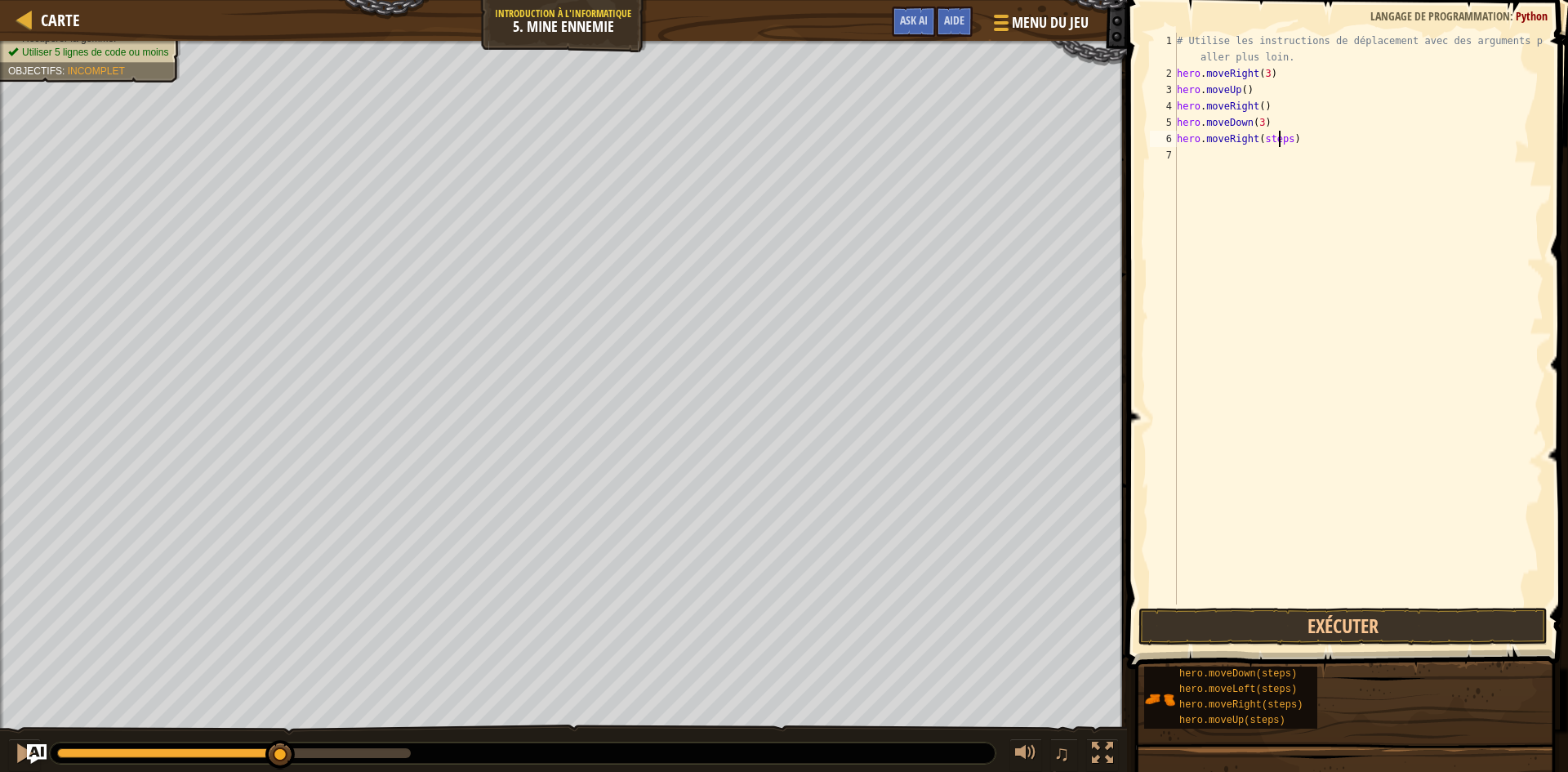
click at [1281, 141] on div "# Utilise les instructions de déplacement avec des arguments pour aller plus lo…" at bounding box center [1359, 343] width 370 height 621
click at [1282, 141] on div "# Utilise les instructions de déplacement avec des arguments pour aller plus lo…" at bounding box center [1359, 343] width 370 height 621
click at [1316, 630] on button "Exécuter" at bounding box center [1343, 626] width 409 height 37
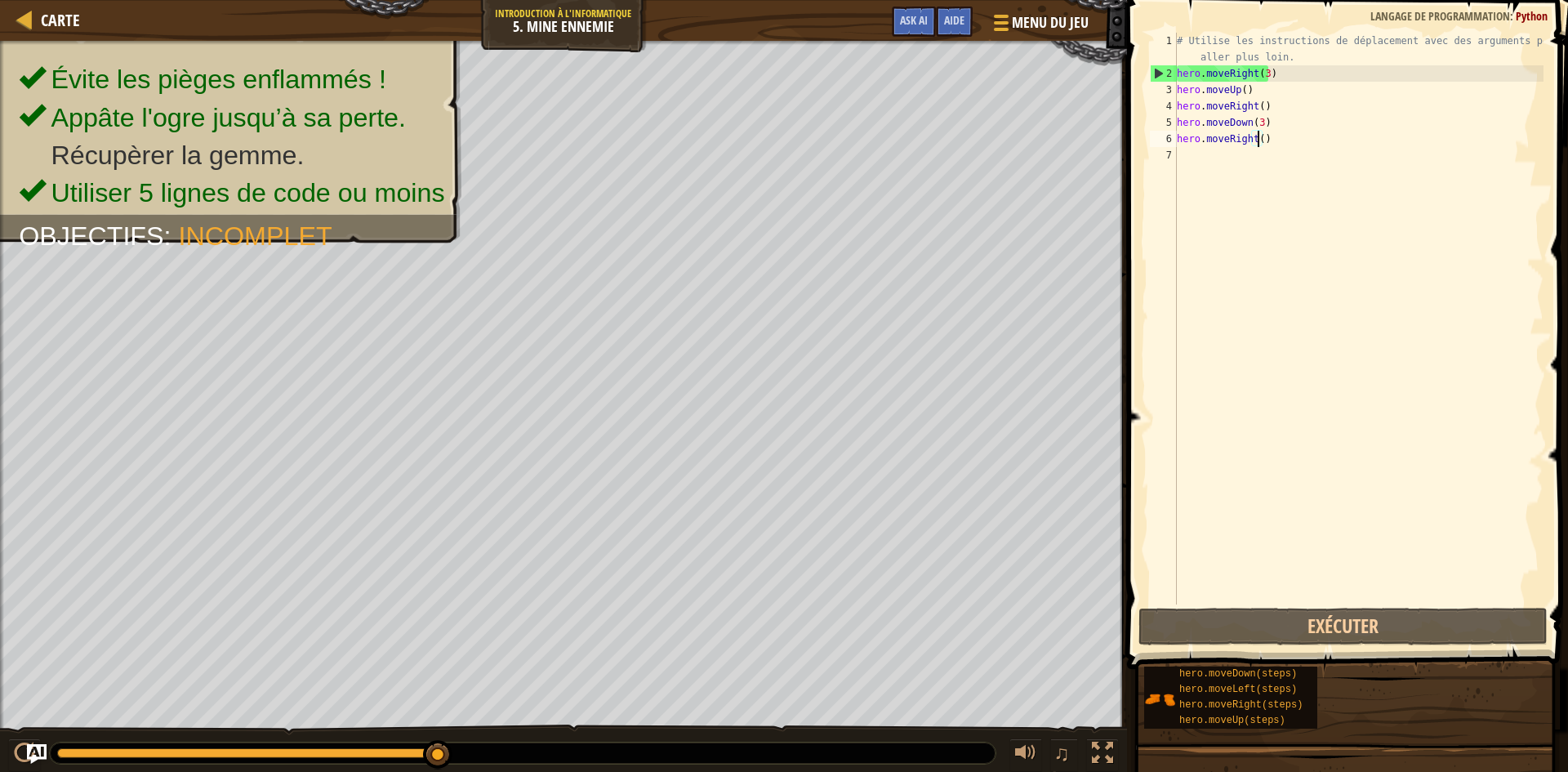
scroll to position [7, 7]
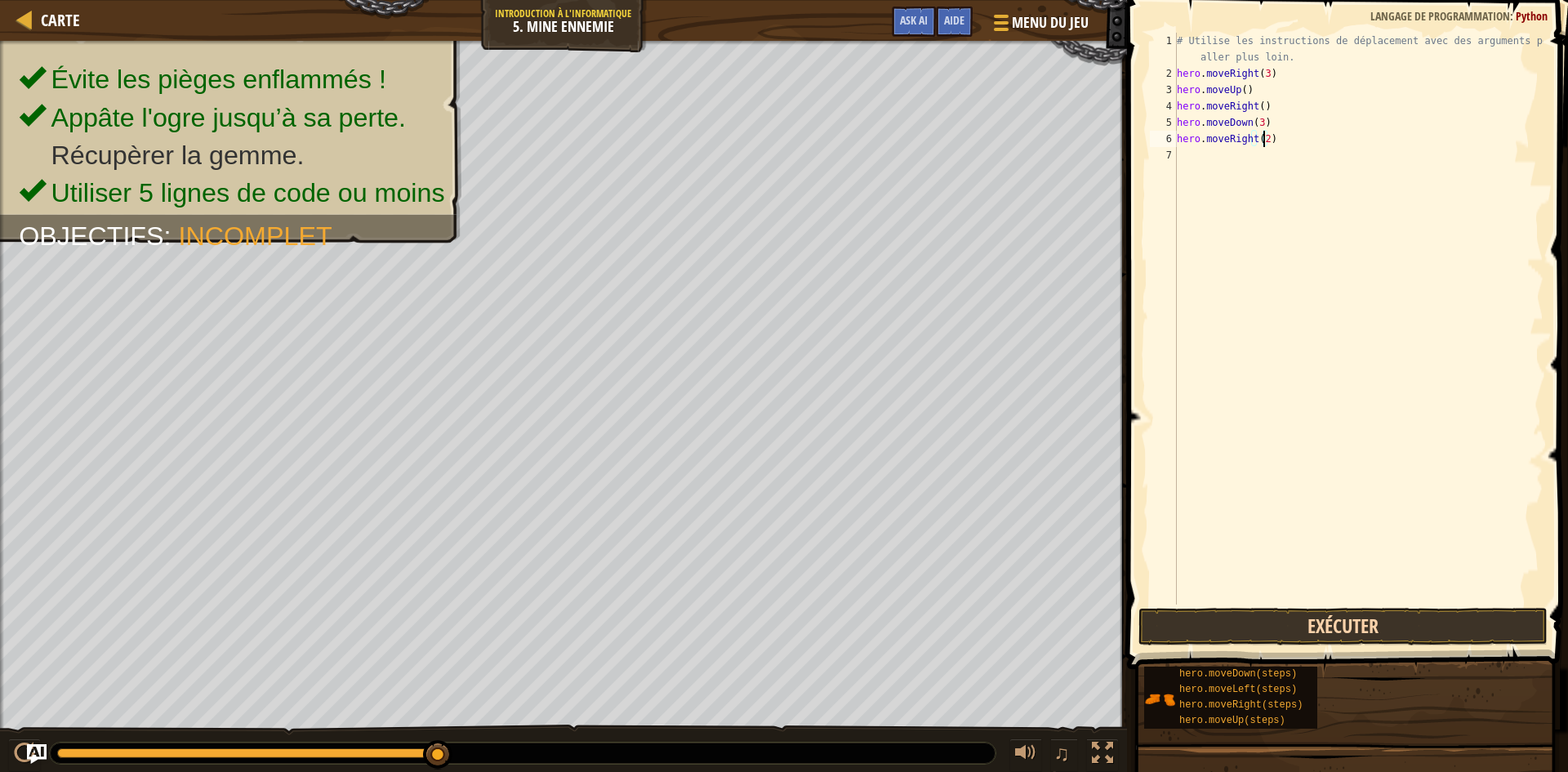
type textarea "hero.moveRight(2)"
click at [1220, 630] on button "Exécuter" at bounding box center [1343, 626] width 409 height 37
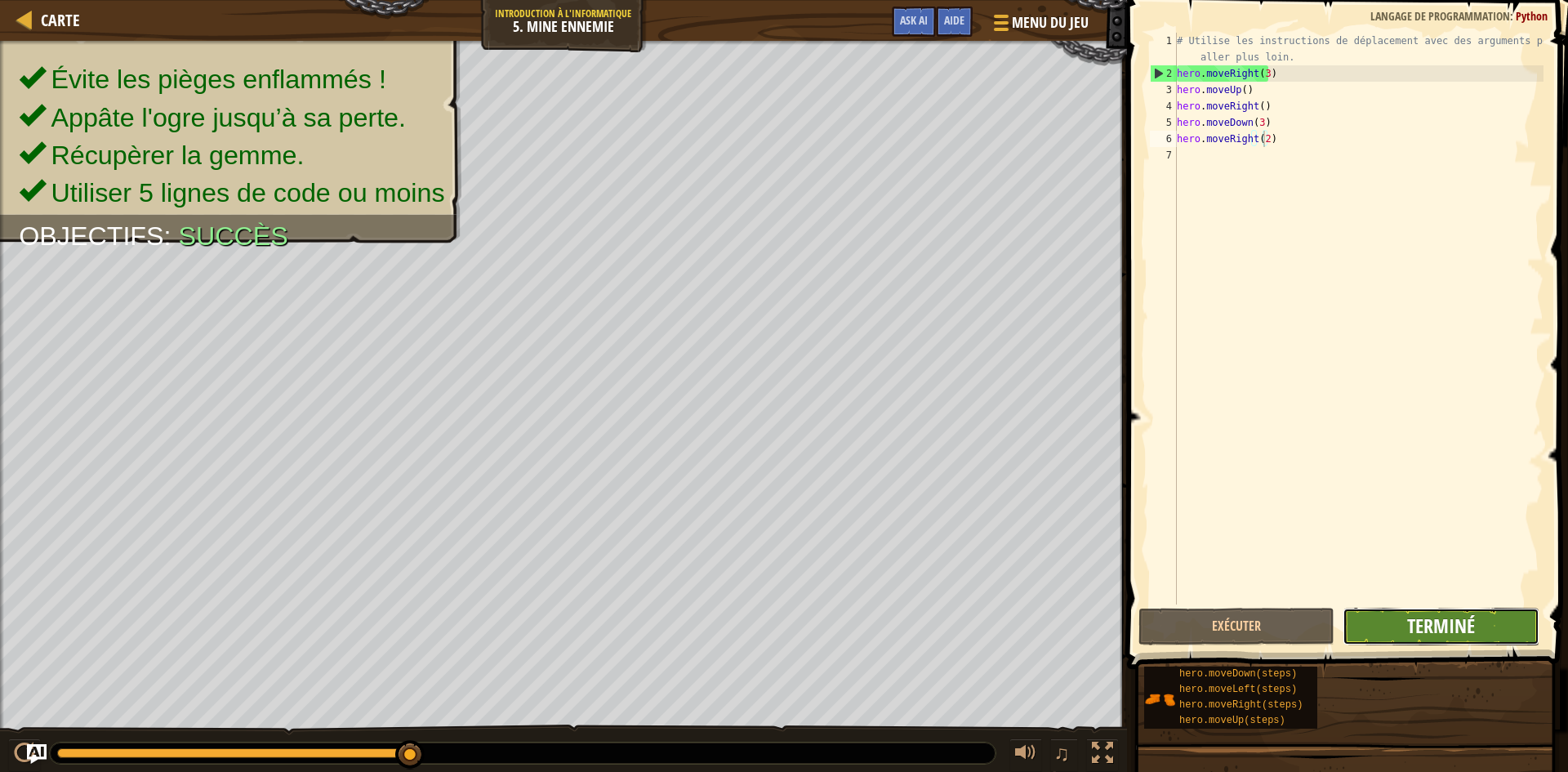
click at [1468, 631] on span "Terminé" at bounding box center [1441, 625] width 68 height 26
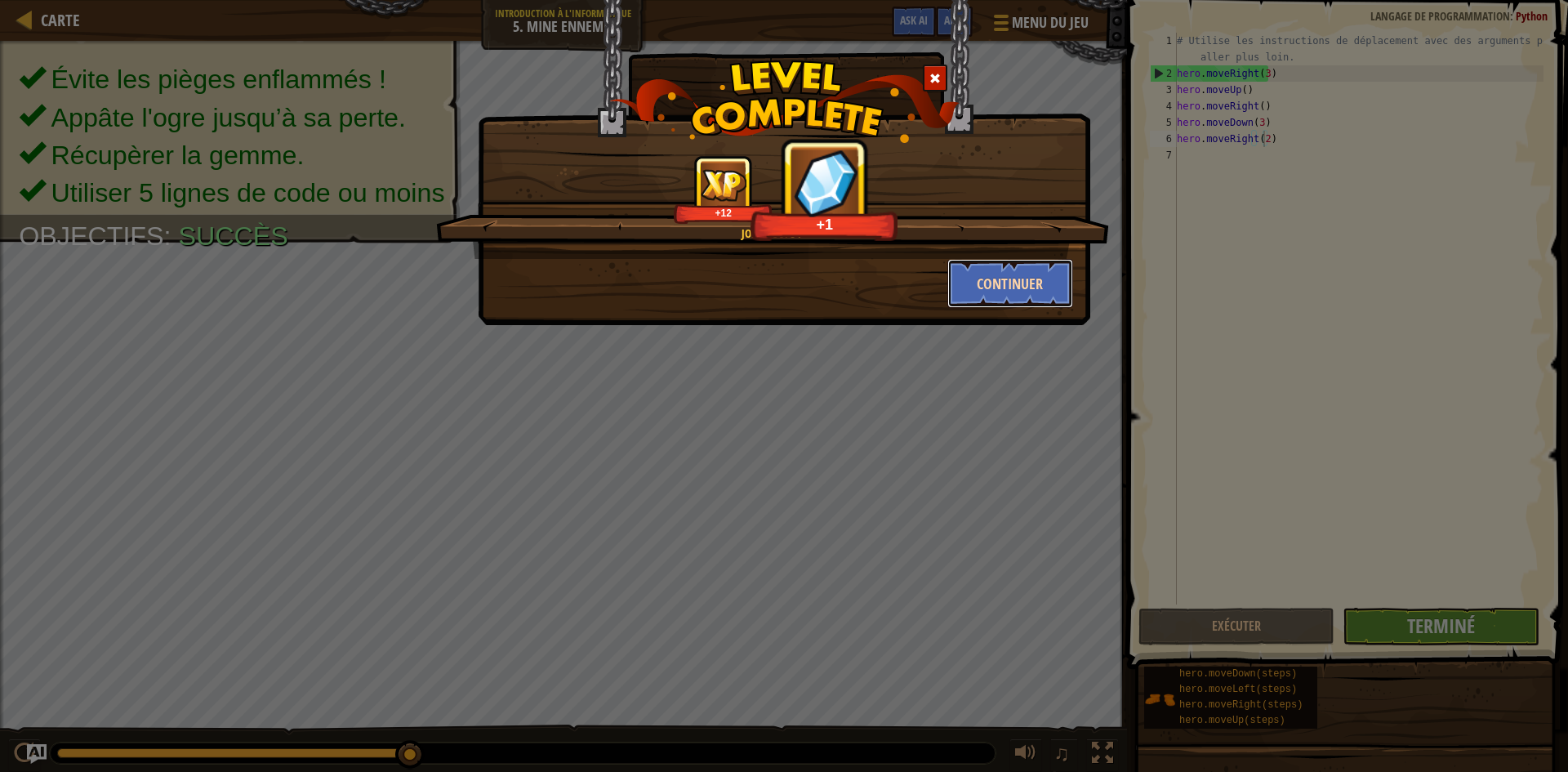
click at [1003, 278] on button "Continuer" at bounding box center [1011, 283] width 127 height 49
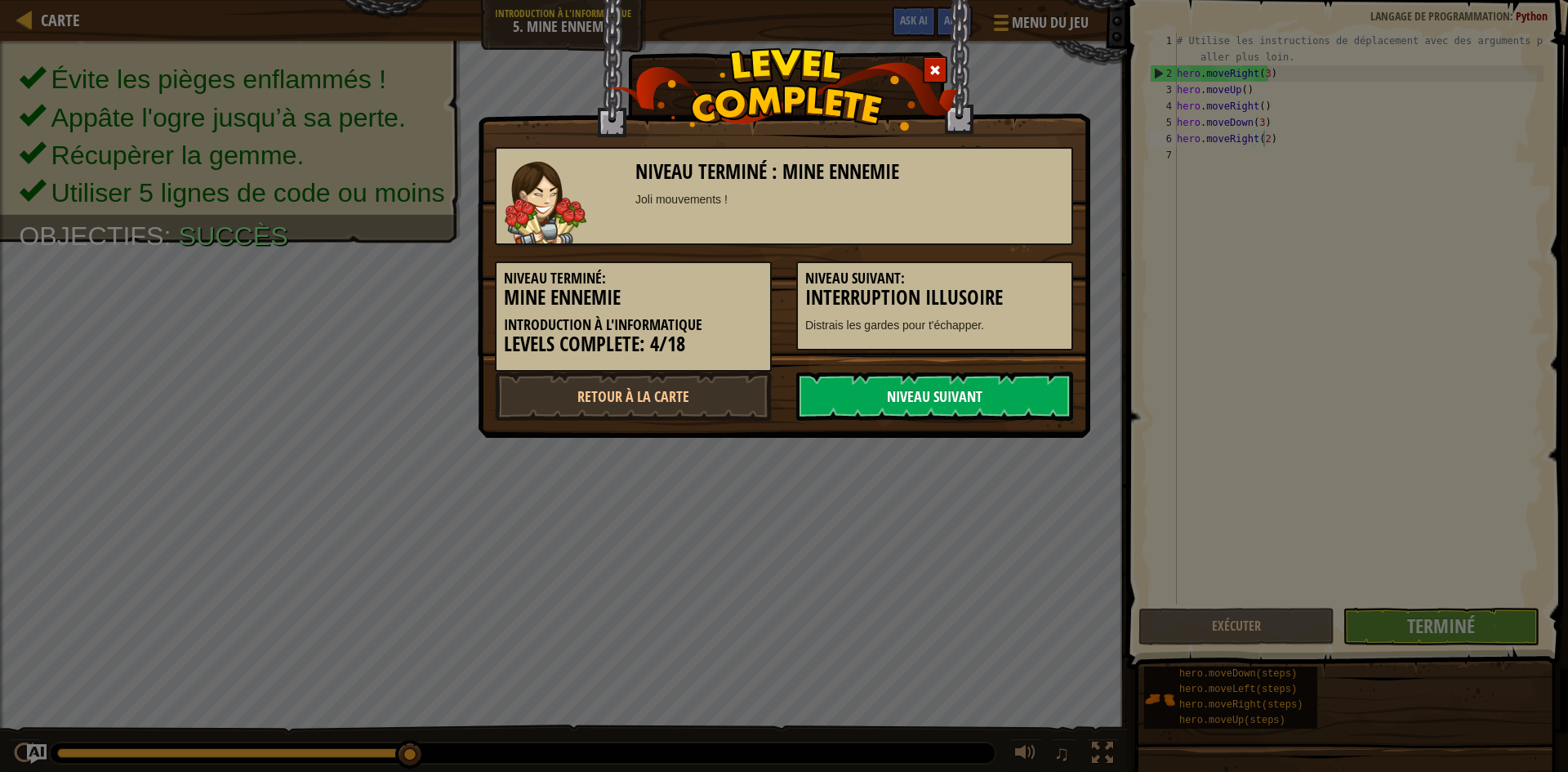
click at [940, 395] on link "Niveau Suivant" at bounding box center [935, 396] width 277 height 49
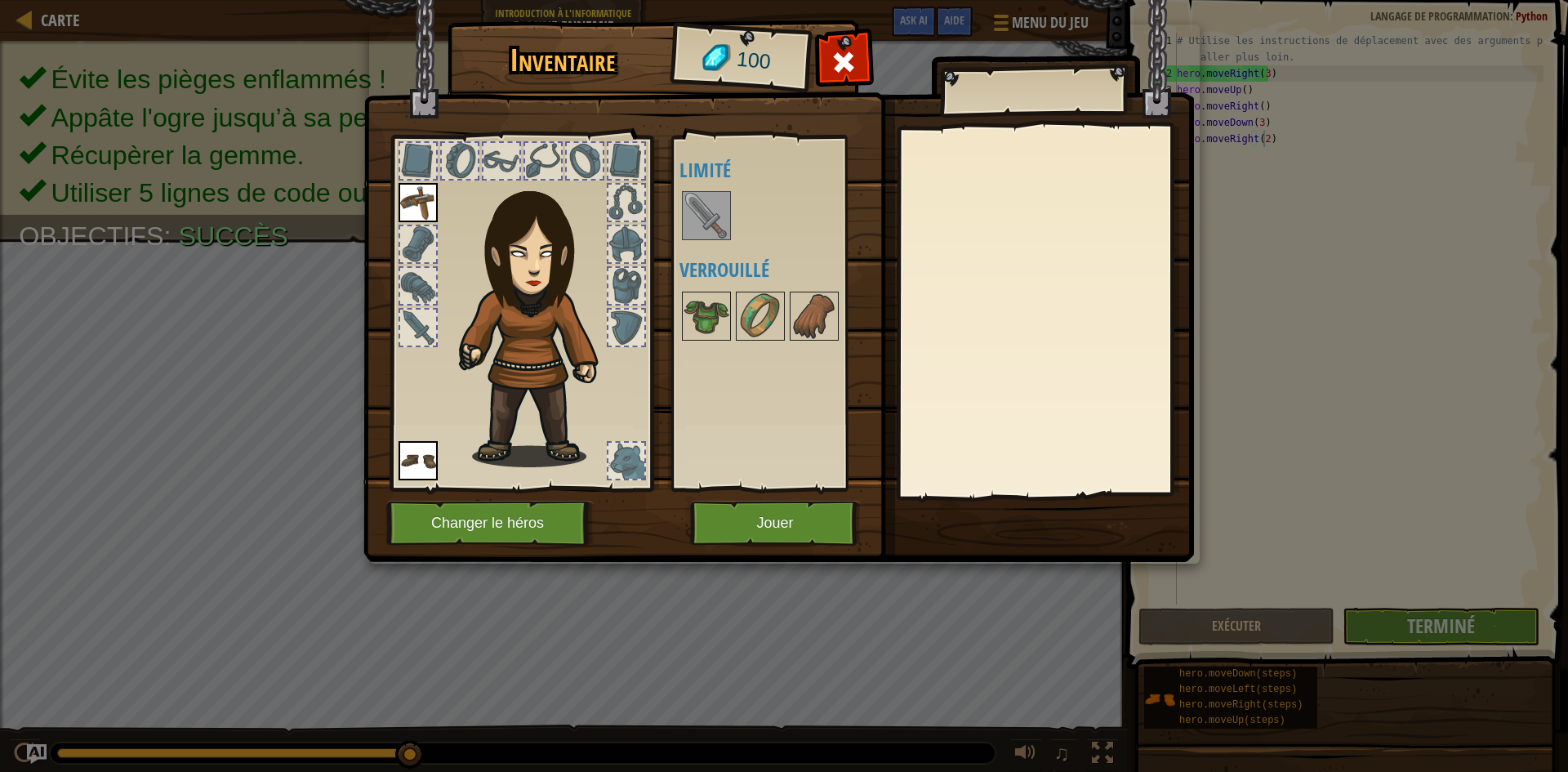
click at [698, 211] on img at bounding box center [706, 215] width 46 height 46
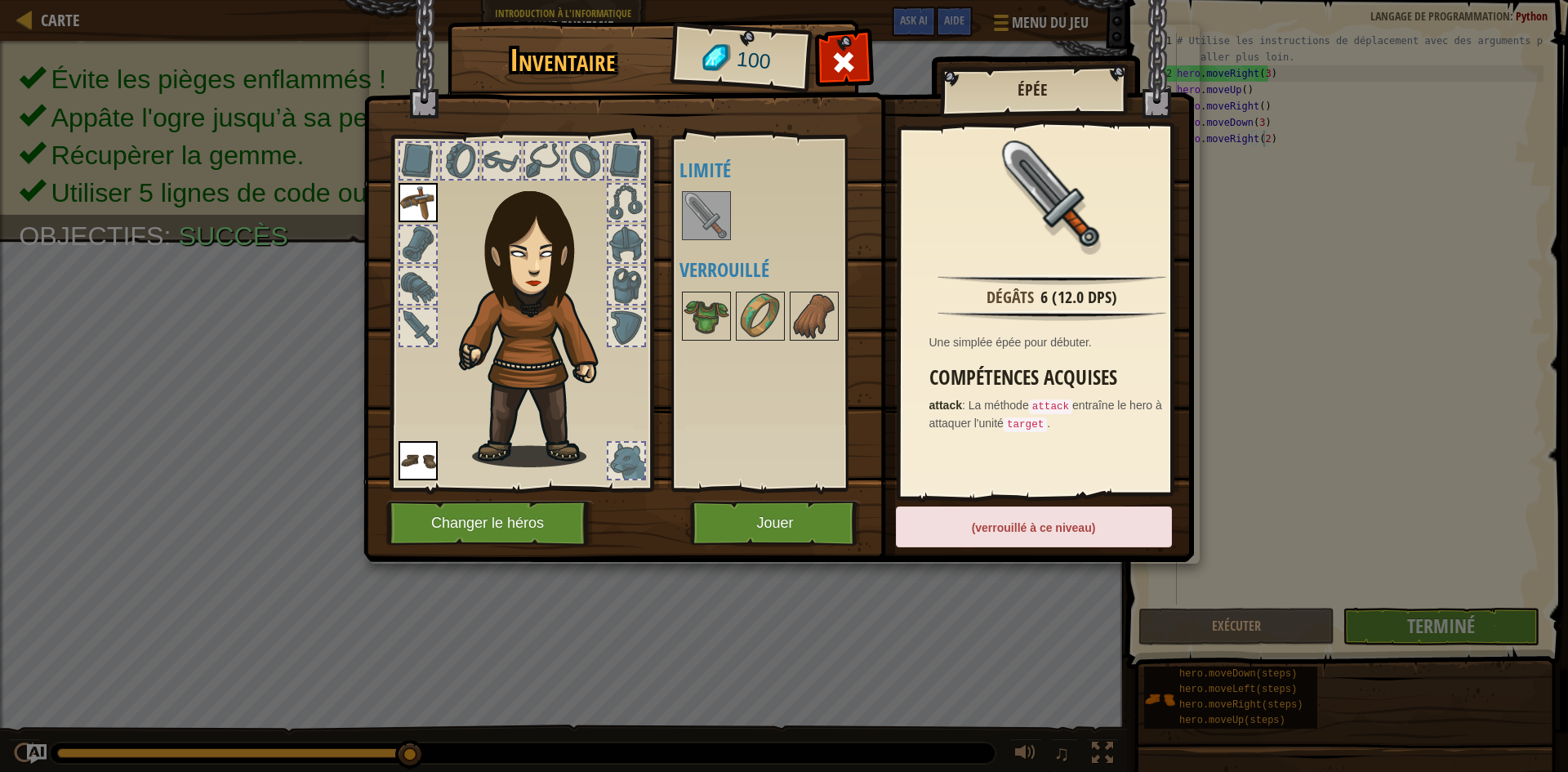
click at [1029, 529] on div "(verrouillé à ce niveau)" at bounding box center [1035, 526] width 276 height 41
click at [694, 317] on img at bounding box center [706, 316] width 46 height 46
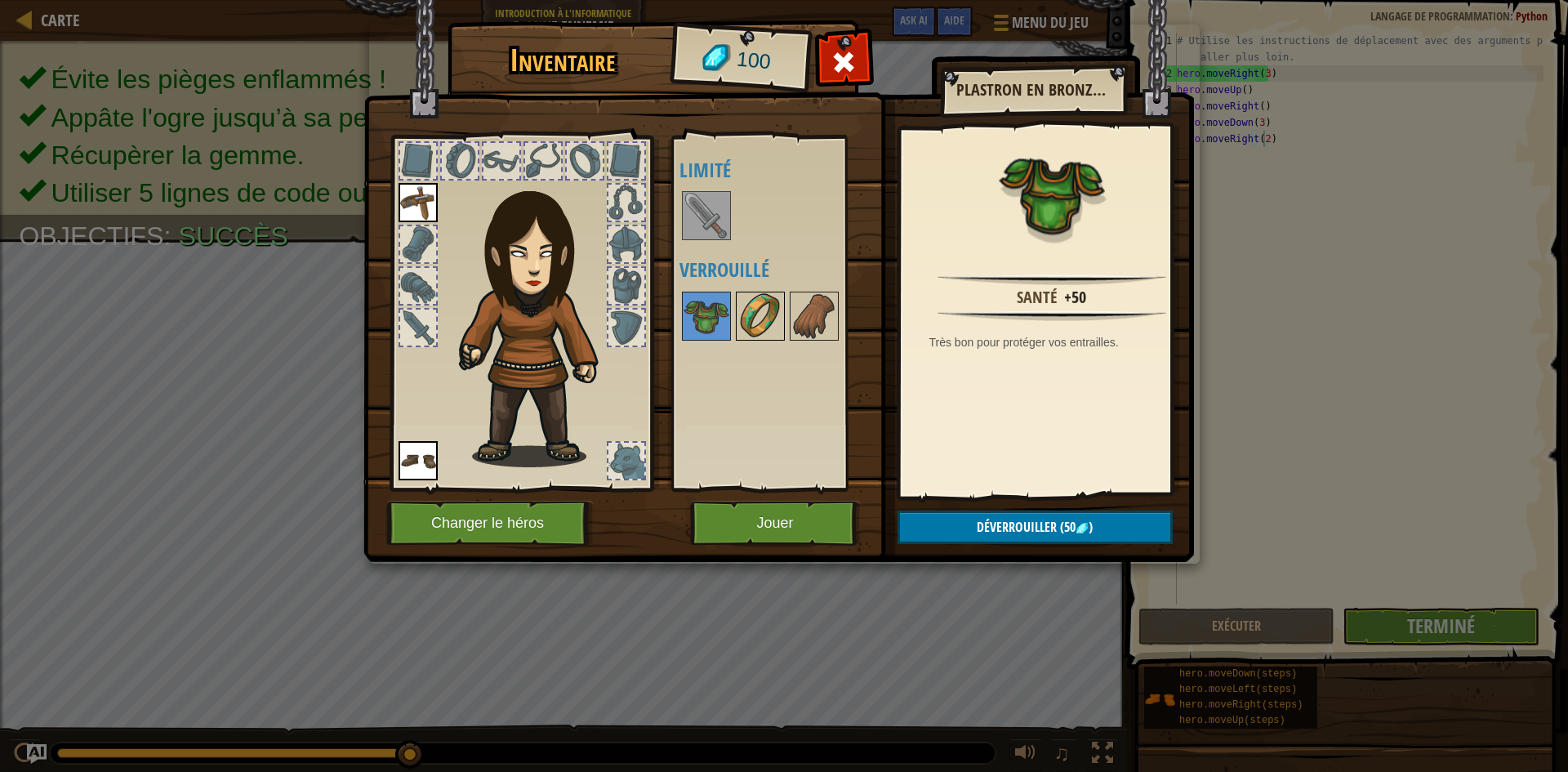
click at [764, 319] on img at bounding box center [760, 316] width 46 height 46
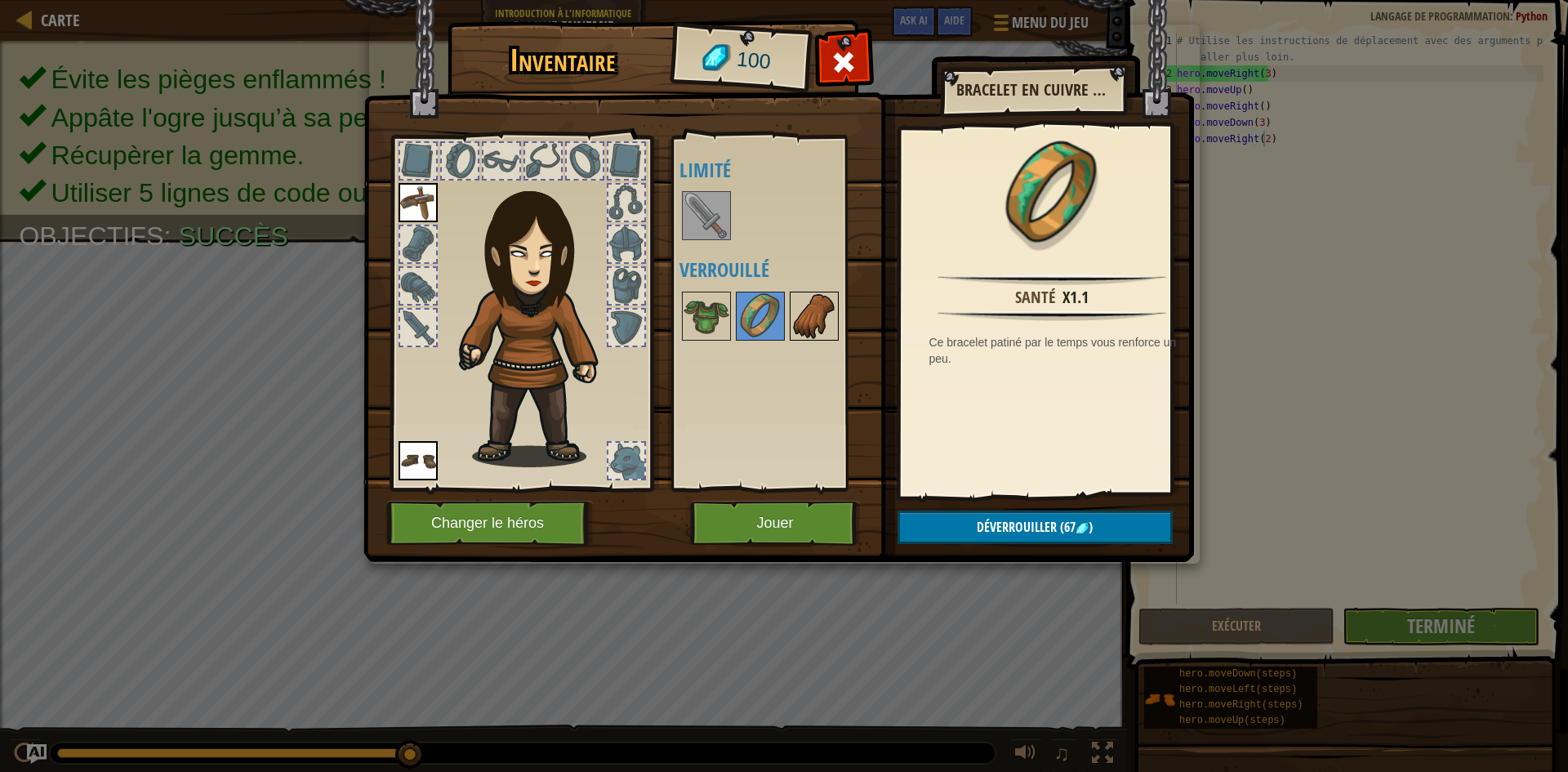
click at [810, 319] on img at bounding box center [814, 316] width 46 height 46
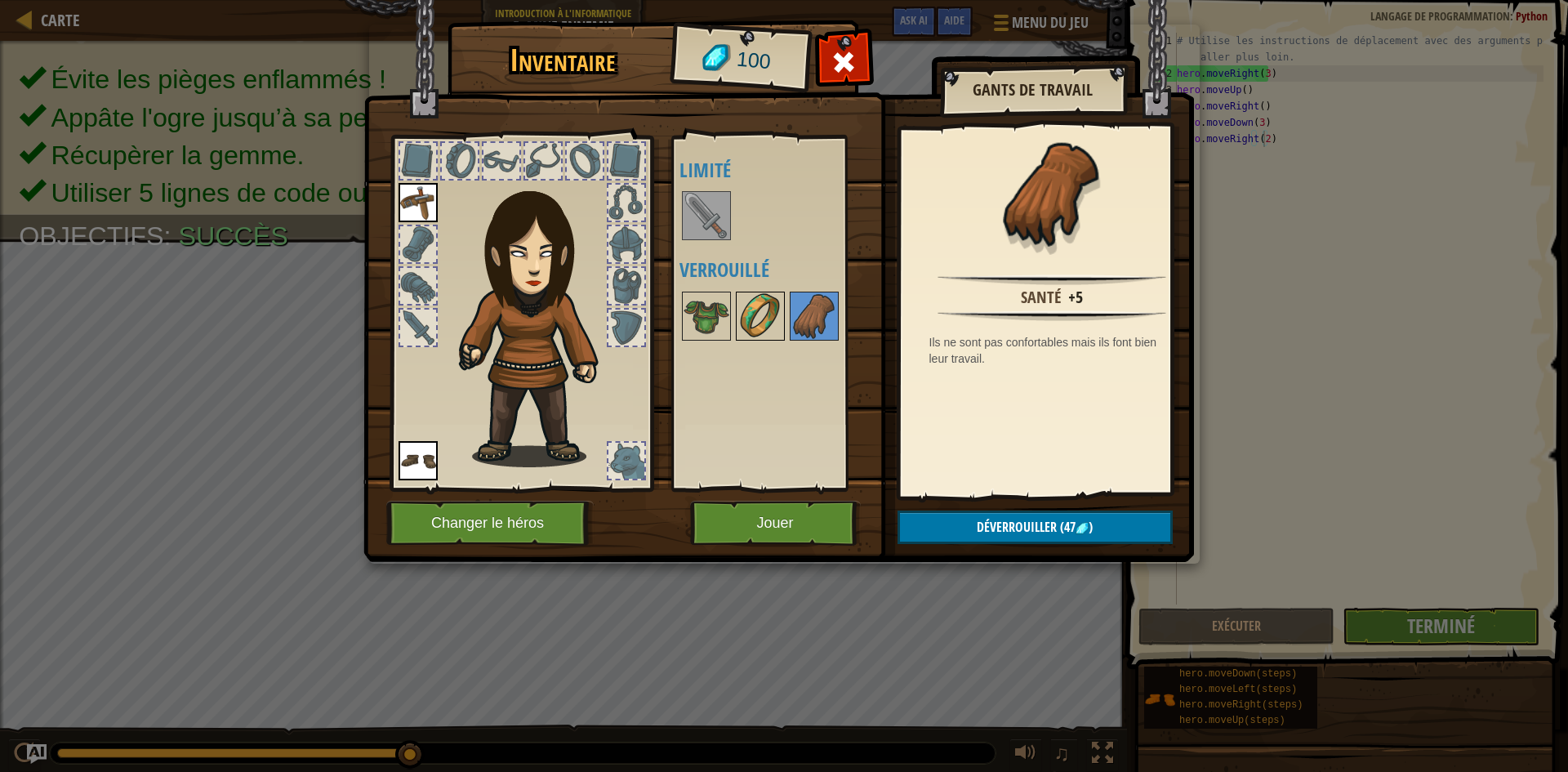
click at [747, 310] on img at bounding box center [760, 316] width 46 height 46
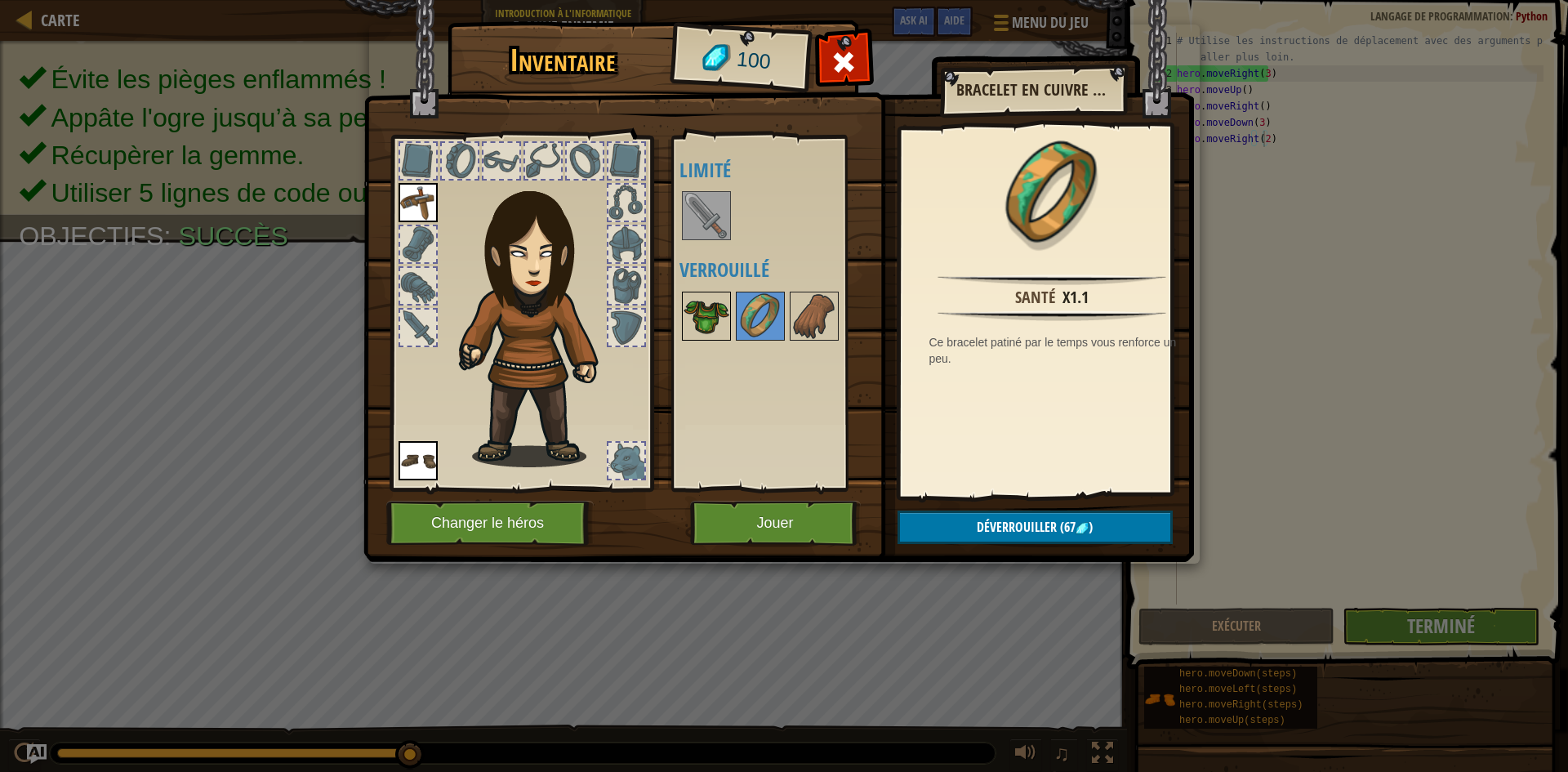
click at [714, 321] on img at bounding box center [706, 316] width 46 height 46
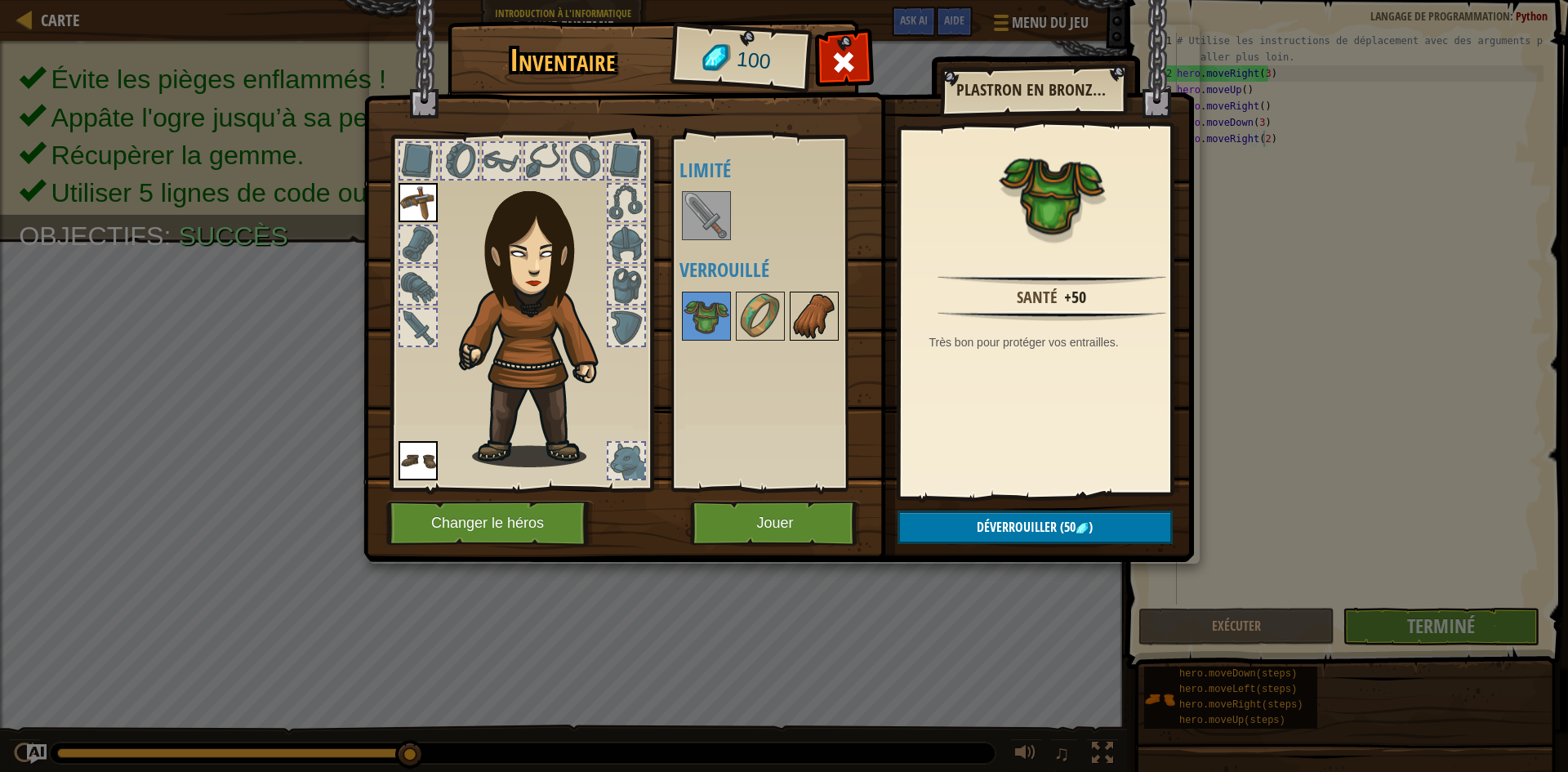
click at [832, 319] on img at bounding box center [814, 316] width 46 height 46
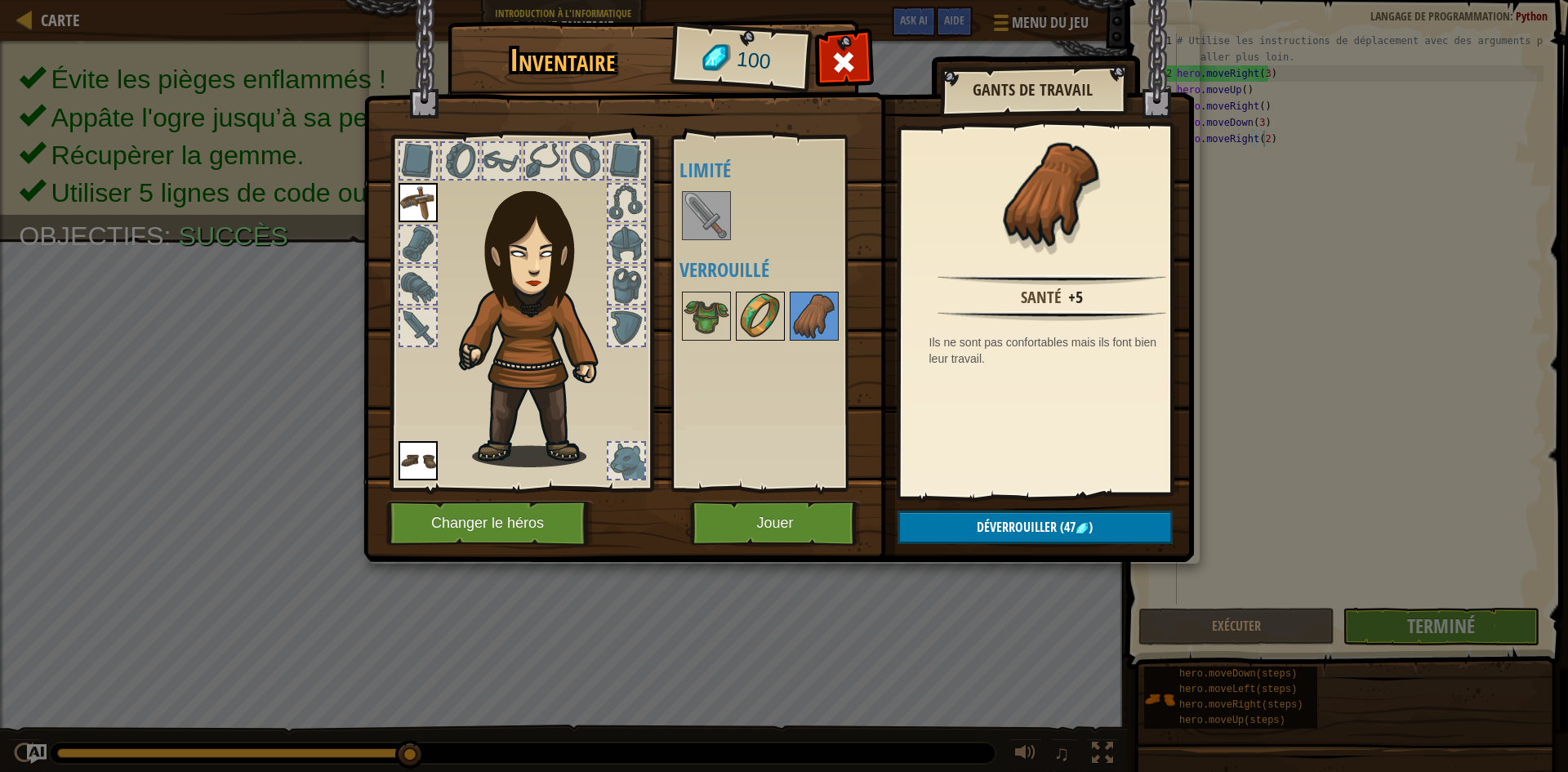
click at [765, 296] on img at bounding box center [760, 316] width 46 height 46
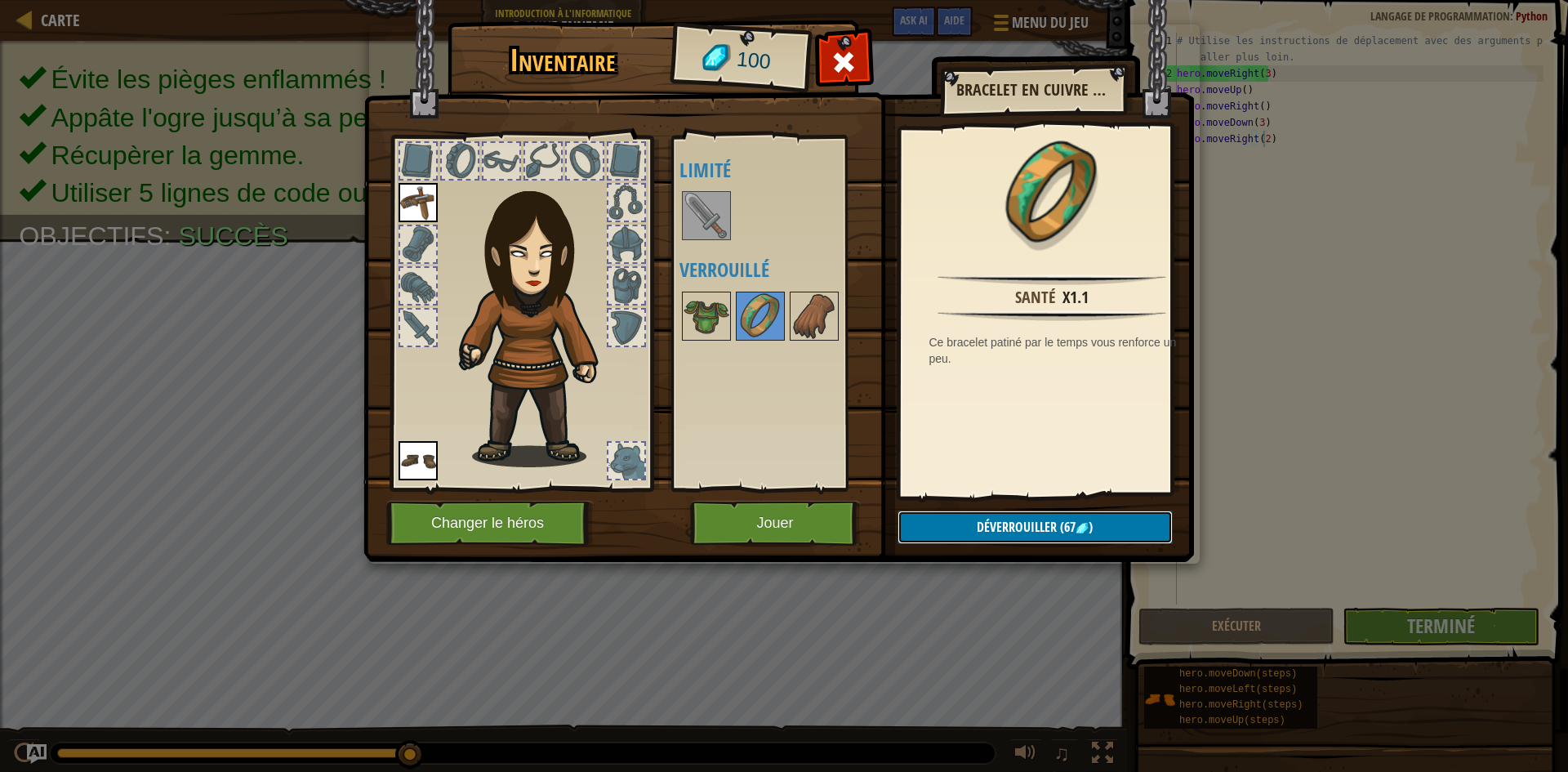
click at [979, 520] on span "Déverrouiller" at bounding box center [1017, 526] width 80 height 18
click at [979, 520] on button "Confirmer" at bounding box center [1035, 527] width 275 height 34
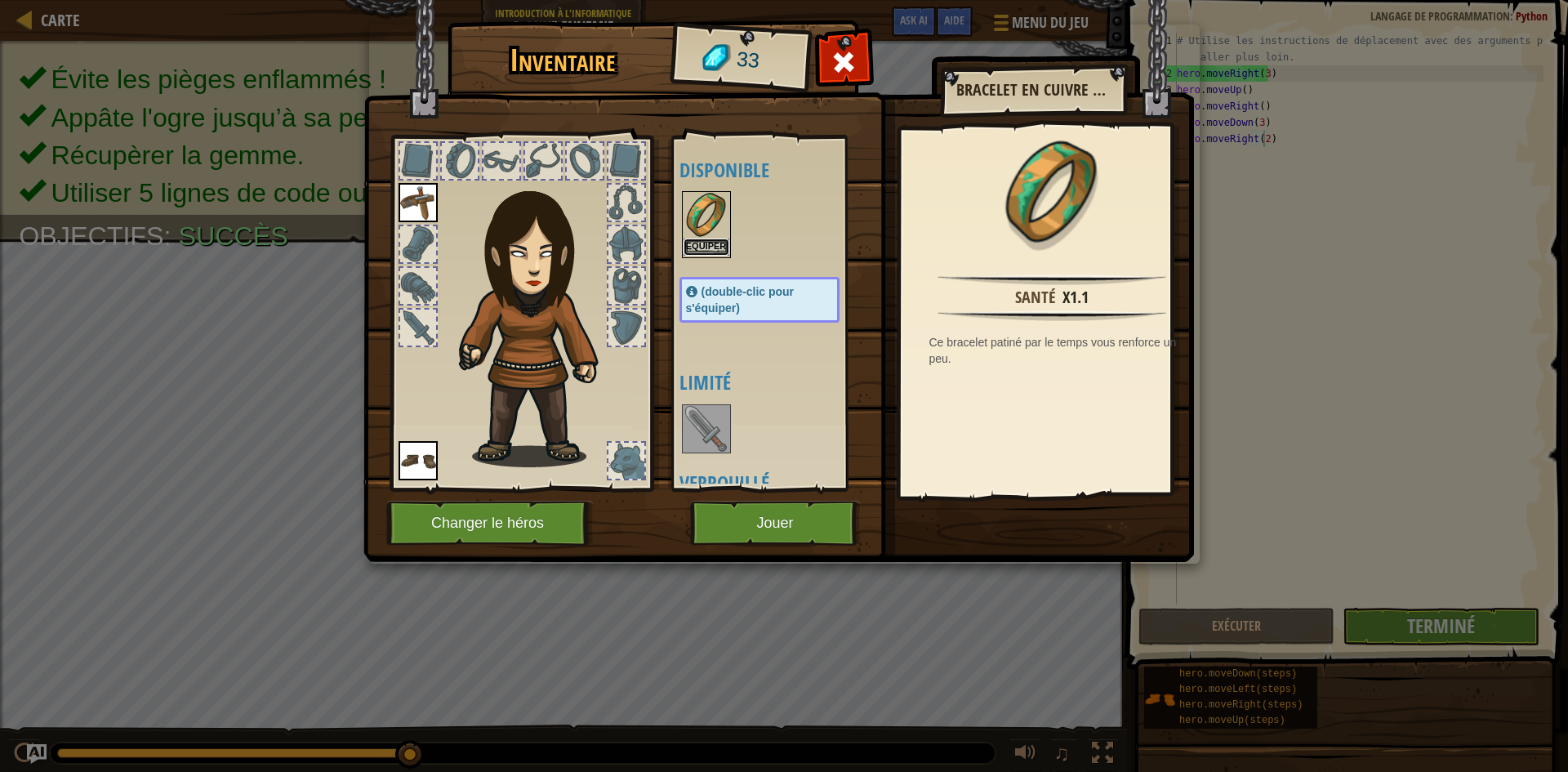
click at [703, 247] on button "Equiper" at bounding box center [706, 247] width 46 height 17
click at [703, 247] on div "Disponible Equiper Equiper Equiper (double-clic pour s'équiper) Limité Verrouil…" at bounding box center [776, 313] width 193 height 340
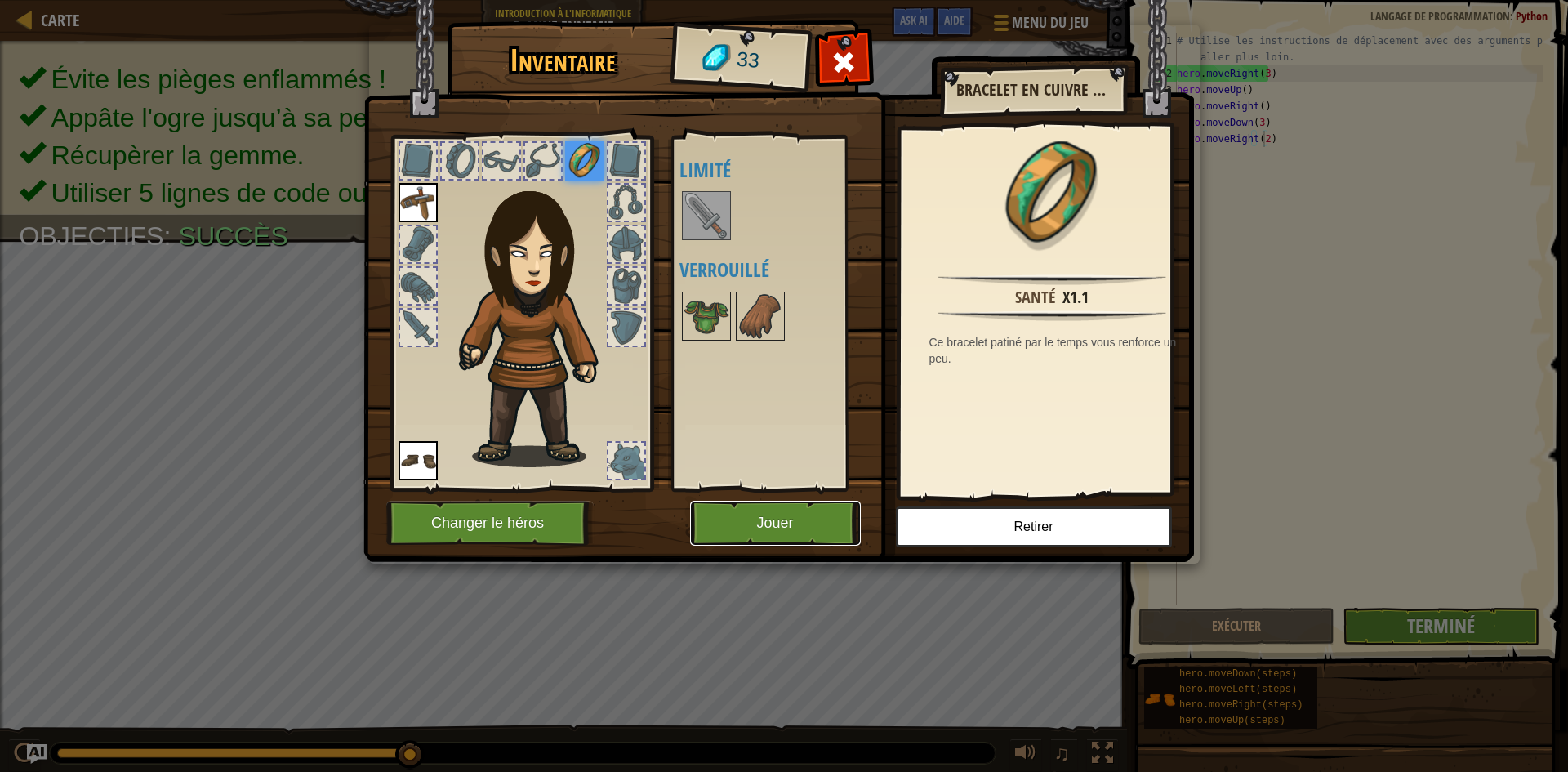
click at [823, 513] on button "Jouer" at bounding box center [776, 523] width 171 height 45
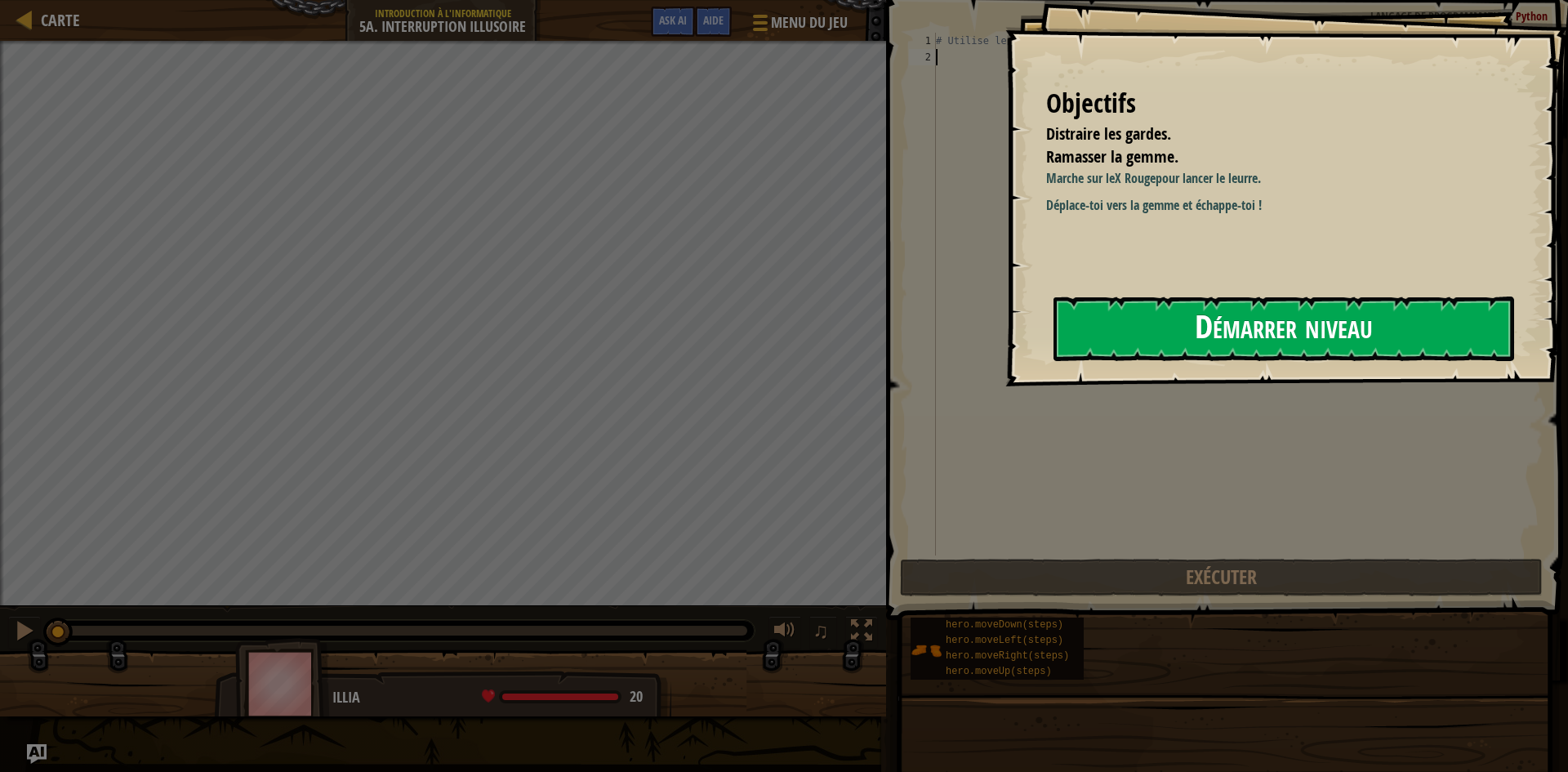
click at [1241, 324] on button "Démarrer niveau" at bounding box center [1284, 328] width 460 height 64
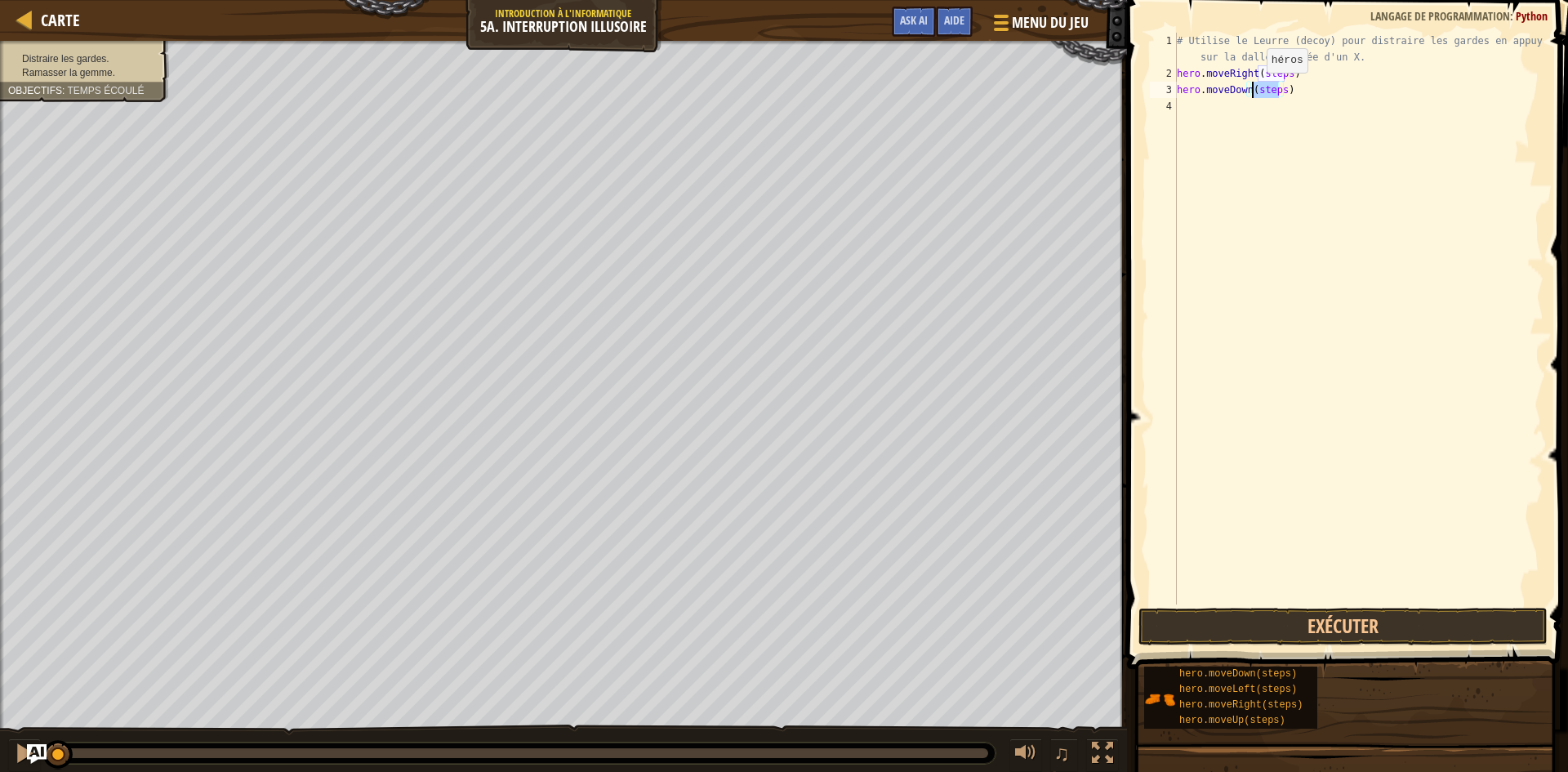
drag, startPoint x: 1280, startPoint y: 89, endPoint x: 1253, endPoint y: 89, distance: 27.0
click at [1253, 89] on div "# Utilise le Leurre (decoy) pour distraire les gardes en appuyant sur la dalle …" at bounding box center [1359, 343] width 370 height 621
drag, startPoint x: 1268, startPoint y: 105, endPoint x: 1240, endPoint y: 113, distance: 29.1
click at [1240, 113] on div "# Utilise le Leurre (decoy) pour distraire les gardes en appuyant sur la dalle …" at bounding box center [1359, 343] width 370 height 621
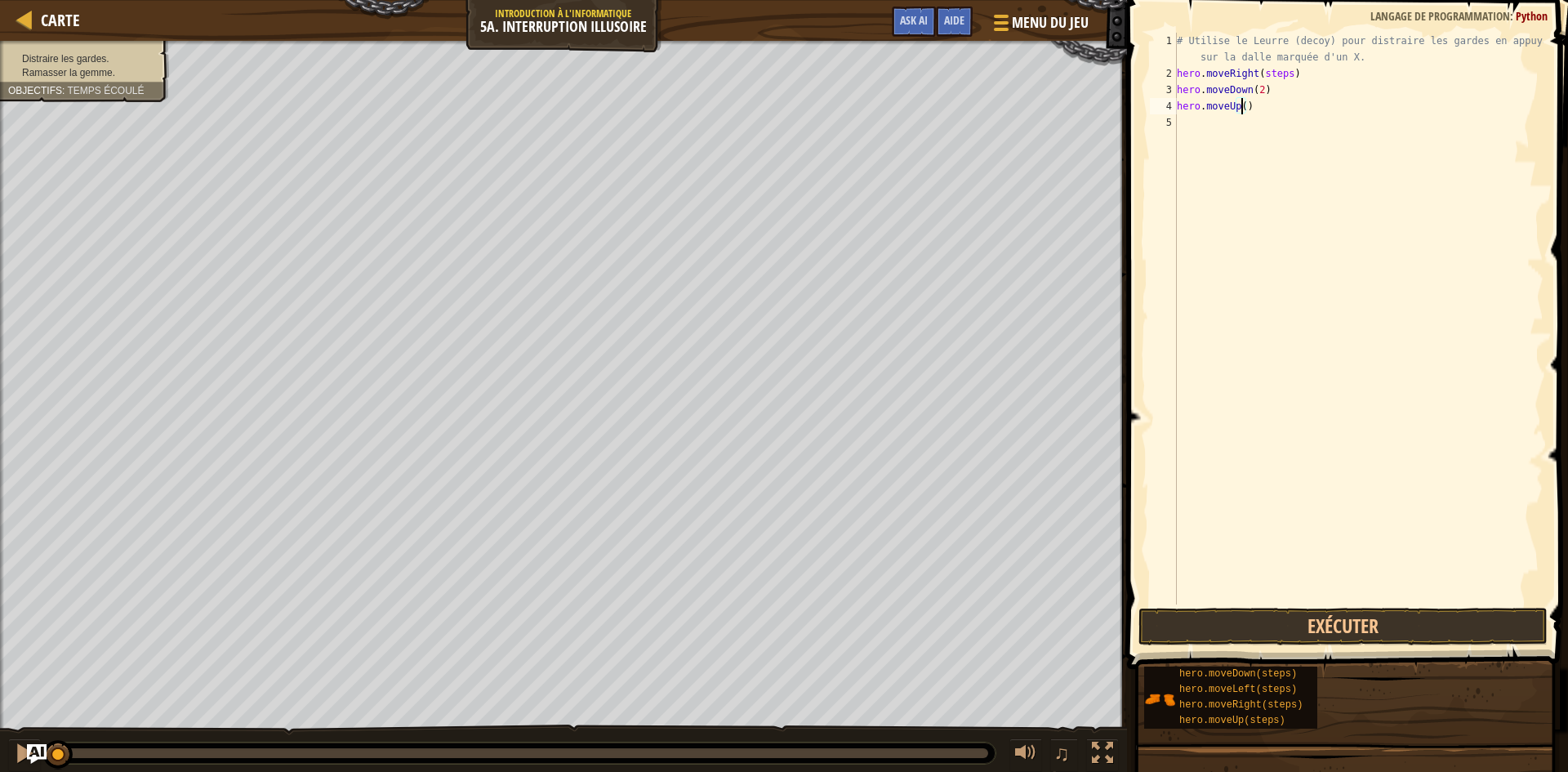
scroll to position [7, 5]
drag, startPoint x: 1286, startPoint y: 126, endPoint x: 1259, endPoint y: 125, distance: 27.0
click at [1259, 125] on div "# Utilise le Leurre (decoy) pour distraire les gardes en appuyant sur la dalle …" at bounding box center [1359, 343] width 370 height 621
click at [1227, 628] on button "Exécuter" at bounding box center [1343, 626] width 409 height 37
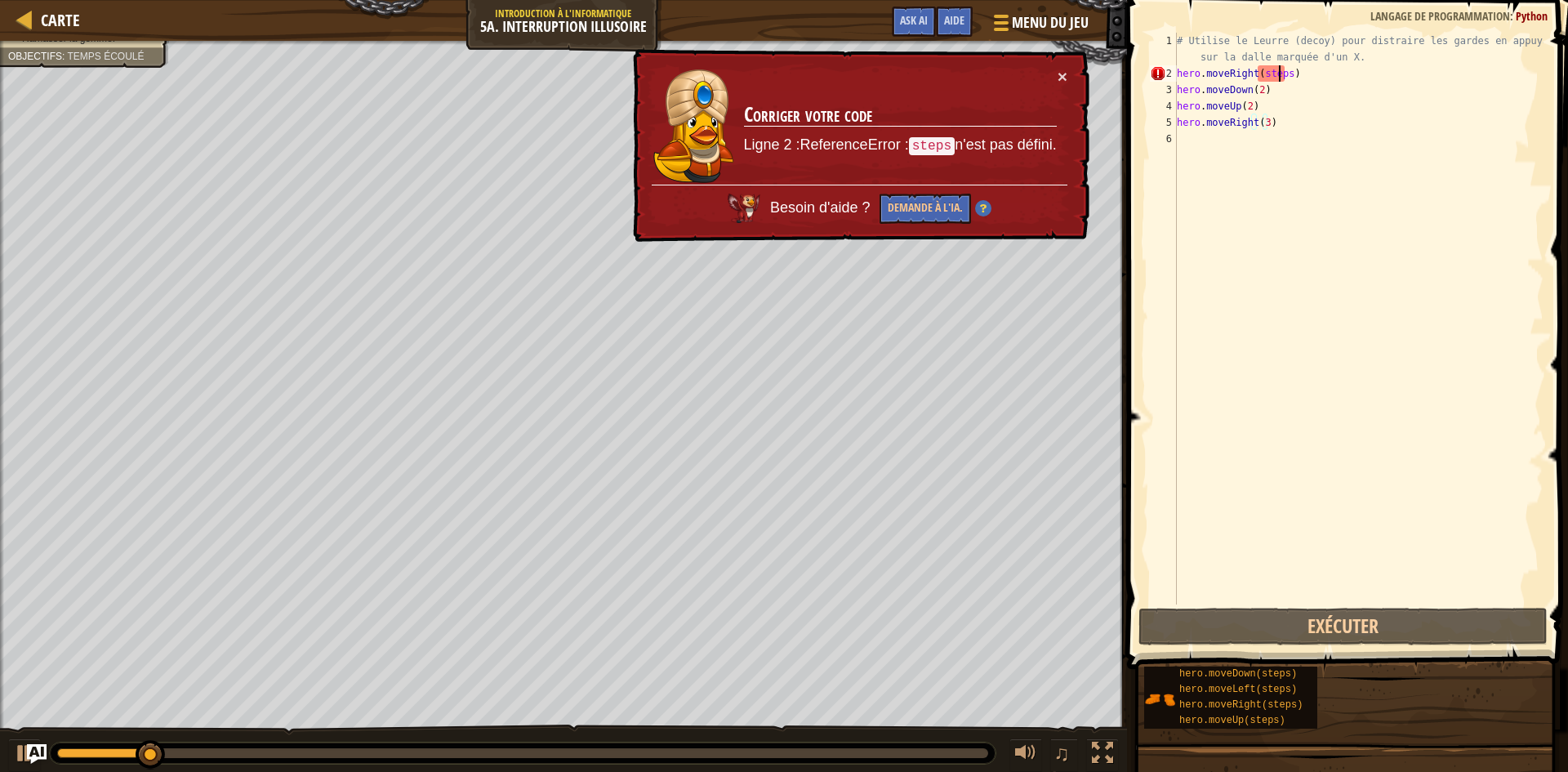
click at [1280, 76] on div "# Utilise le Leurre (decoy) pour distraire les gardes en appuyant sur la dalle …" at bounding box center [1359, 343] width 370 height 621
drag, startPoint x: 1282, startPoint y: 76, endPoint x: 1257, endPoint y: 72, distance: 25.3
click at [1257, 72] on div "# Utilise le Leurre (decoy) pour distraire les gardes en appuyant sur la dalle …" at bounding box center [1359, 343] width 370 height 621
type textarea "hero.moveRight()"
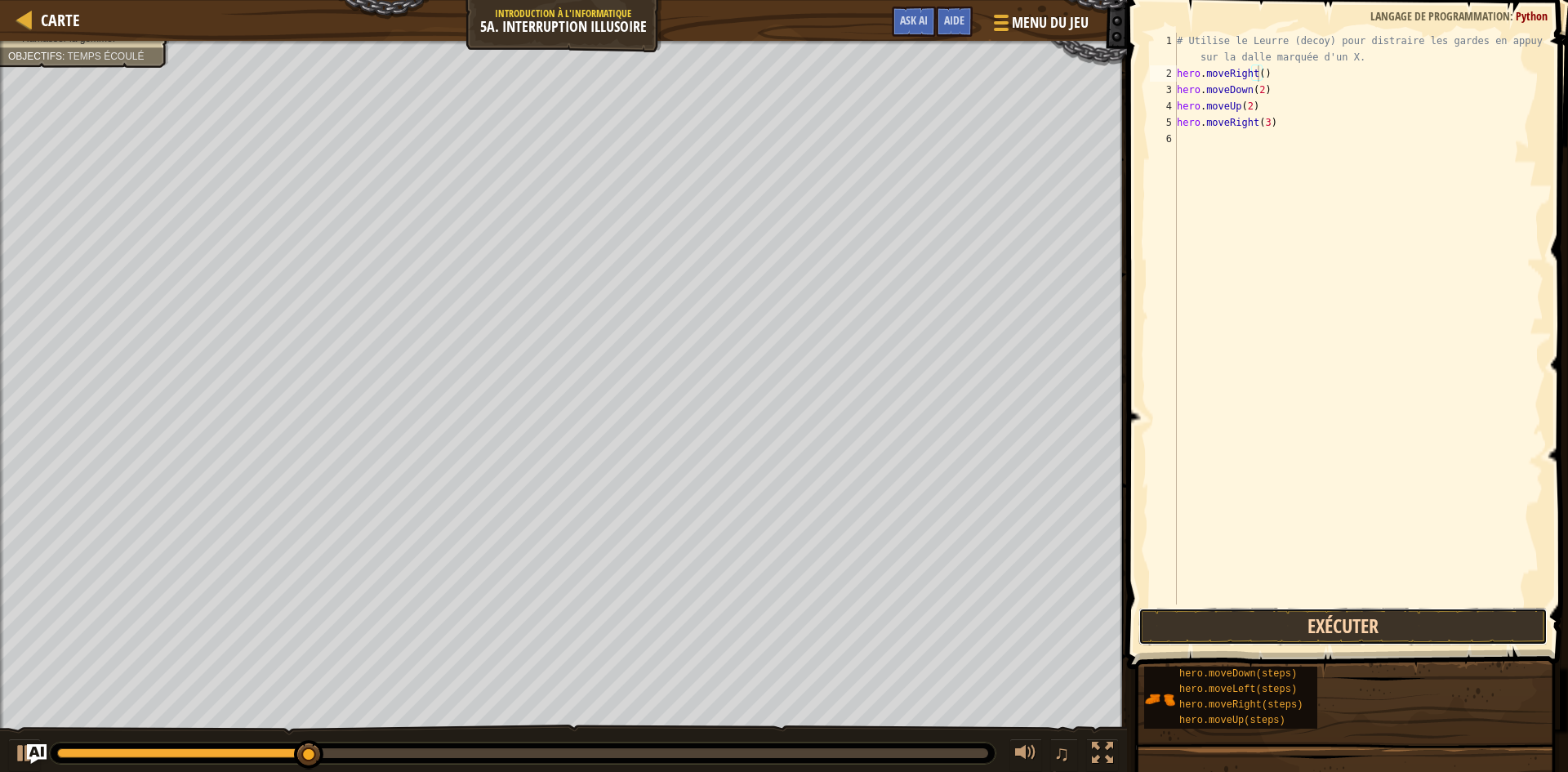
click at [1248, 617] on button "Exécuter" at bounding box center [1343, 626] width 409 height 37
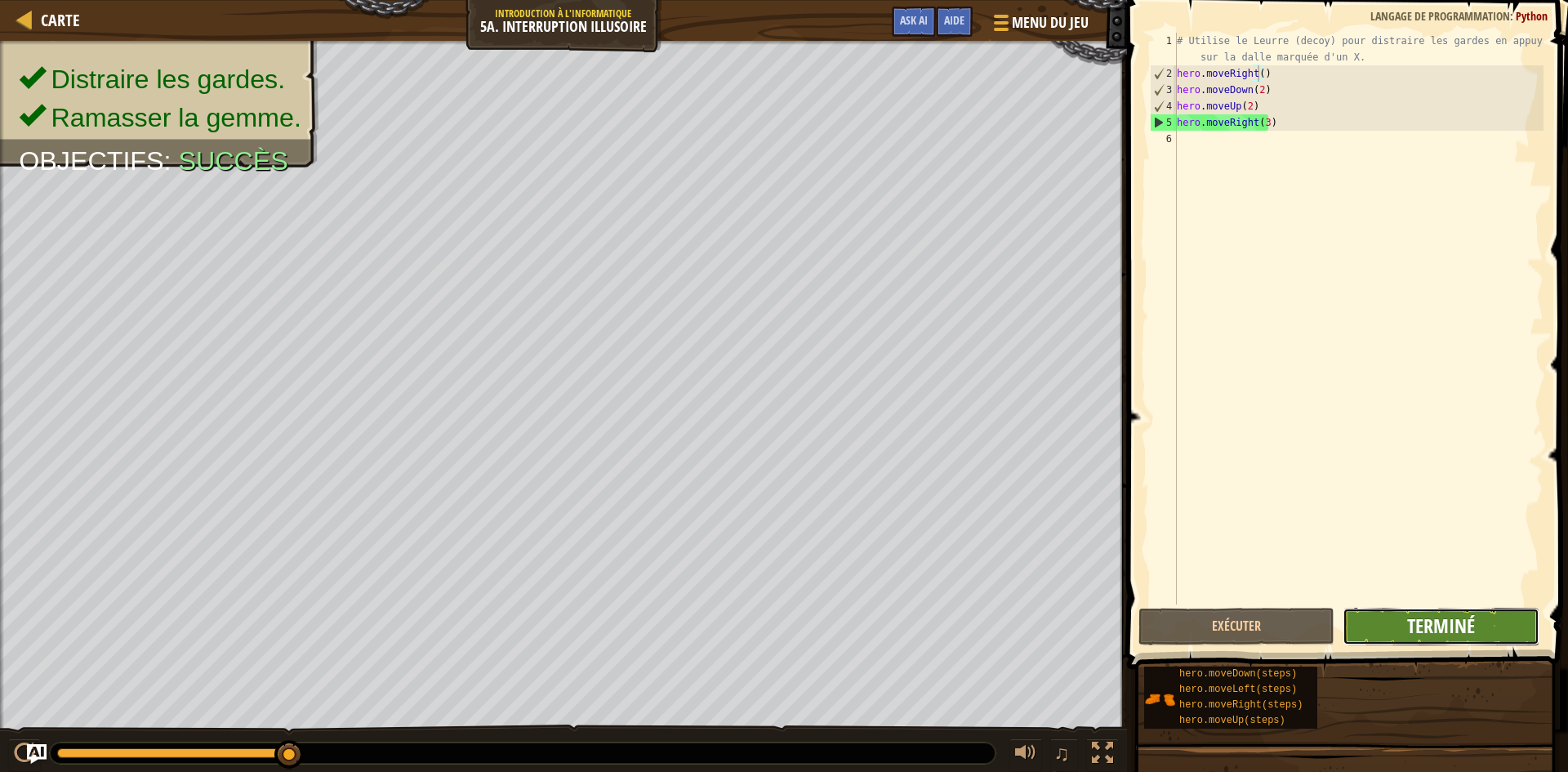
click at [1438, 622] on span "Terminé" at bounding box center [1441, 625] width 68 height 26
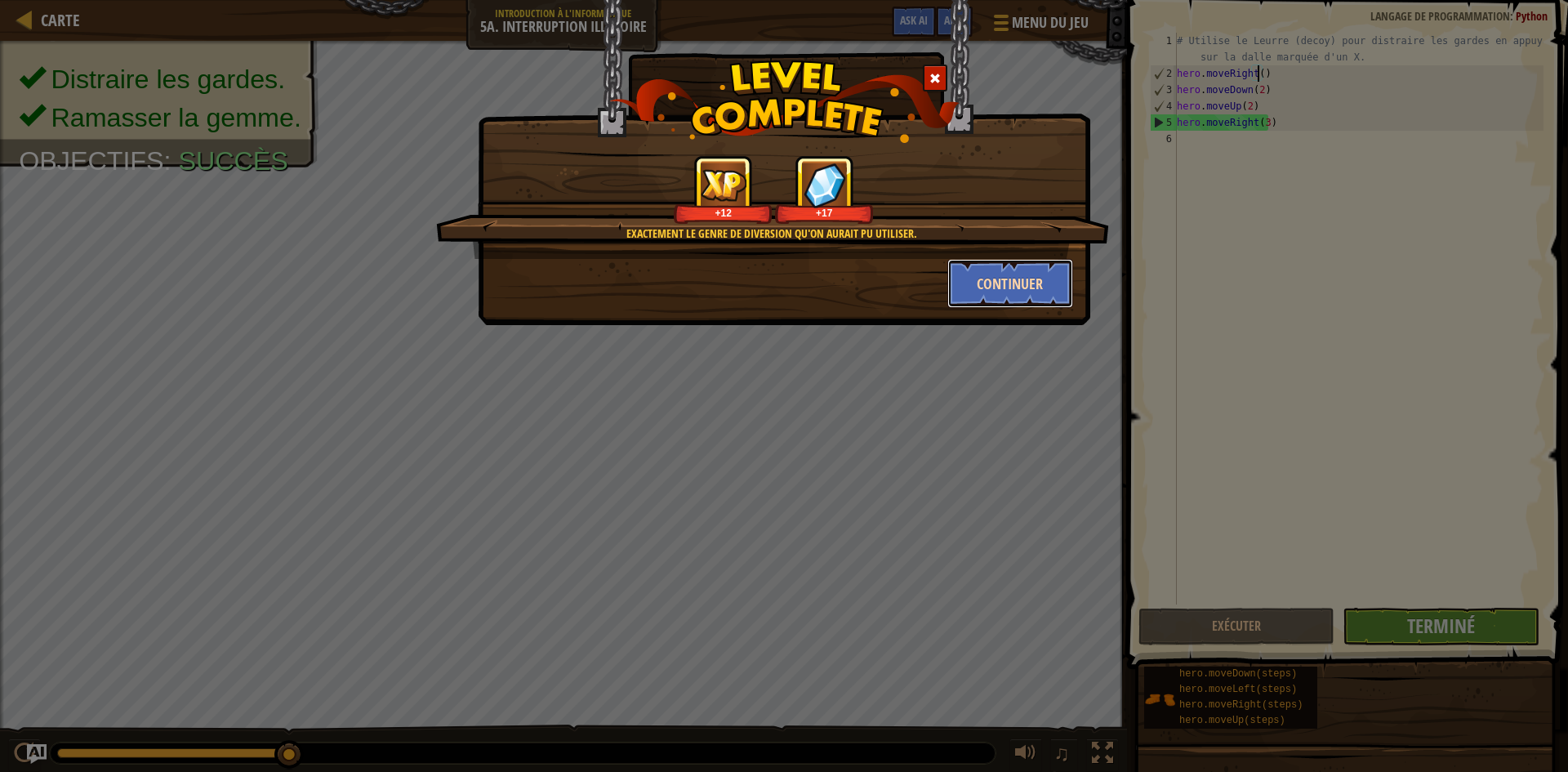
click at [1002, 280] on button "Continuer" at bounding box center [1011, 283] width 127 height 49
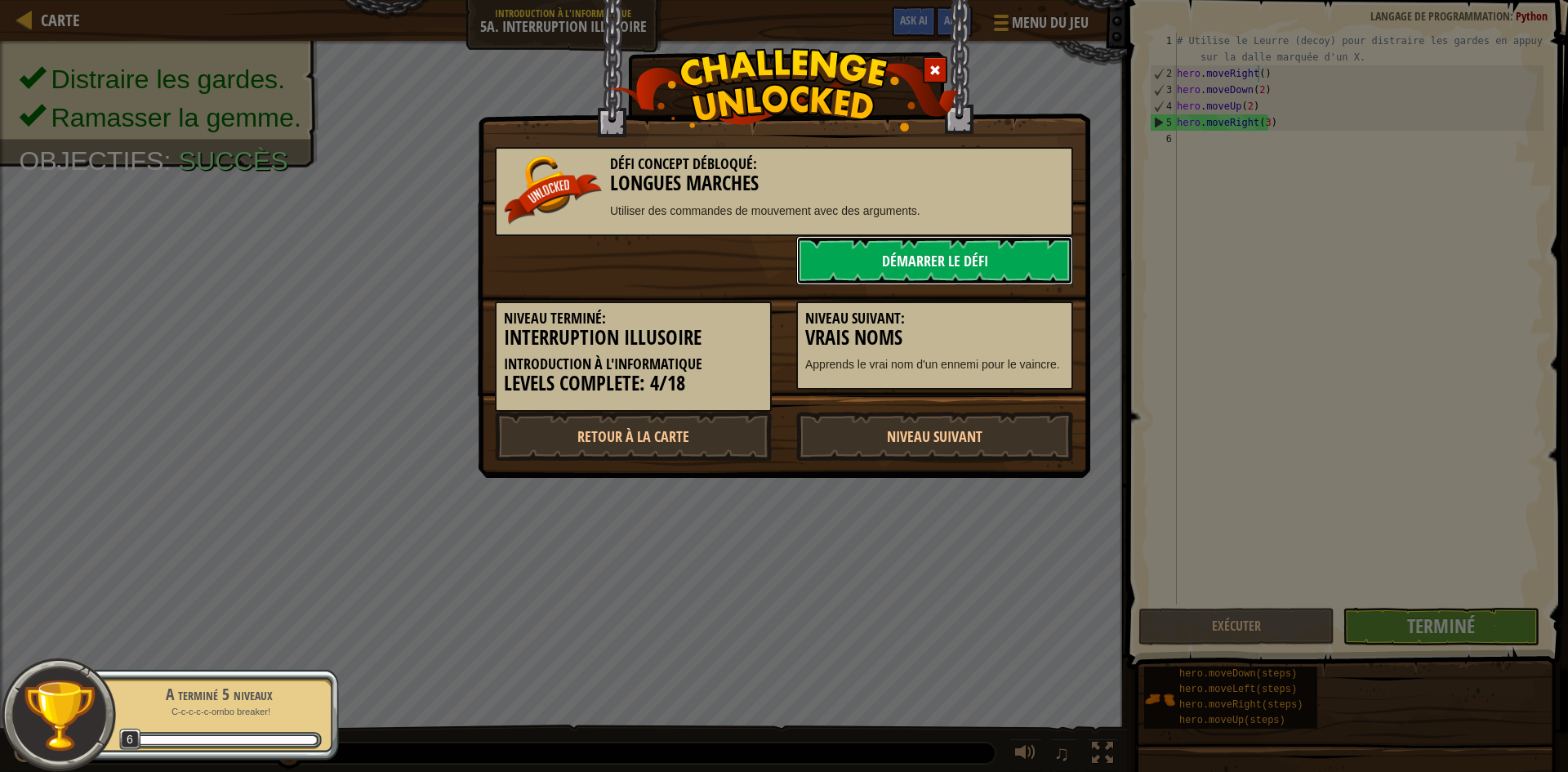
click at [961, 257] on link "Démarrer le Défi" at bounding box center [935, 261] width 277 height 49
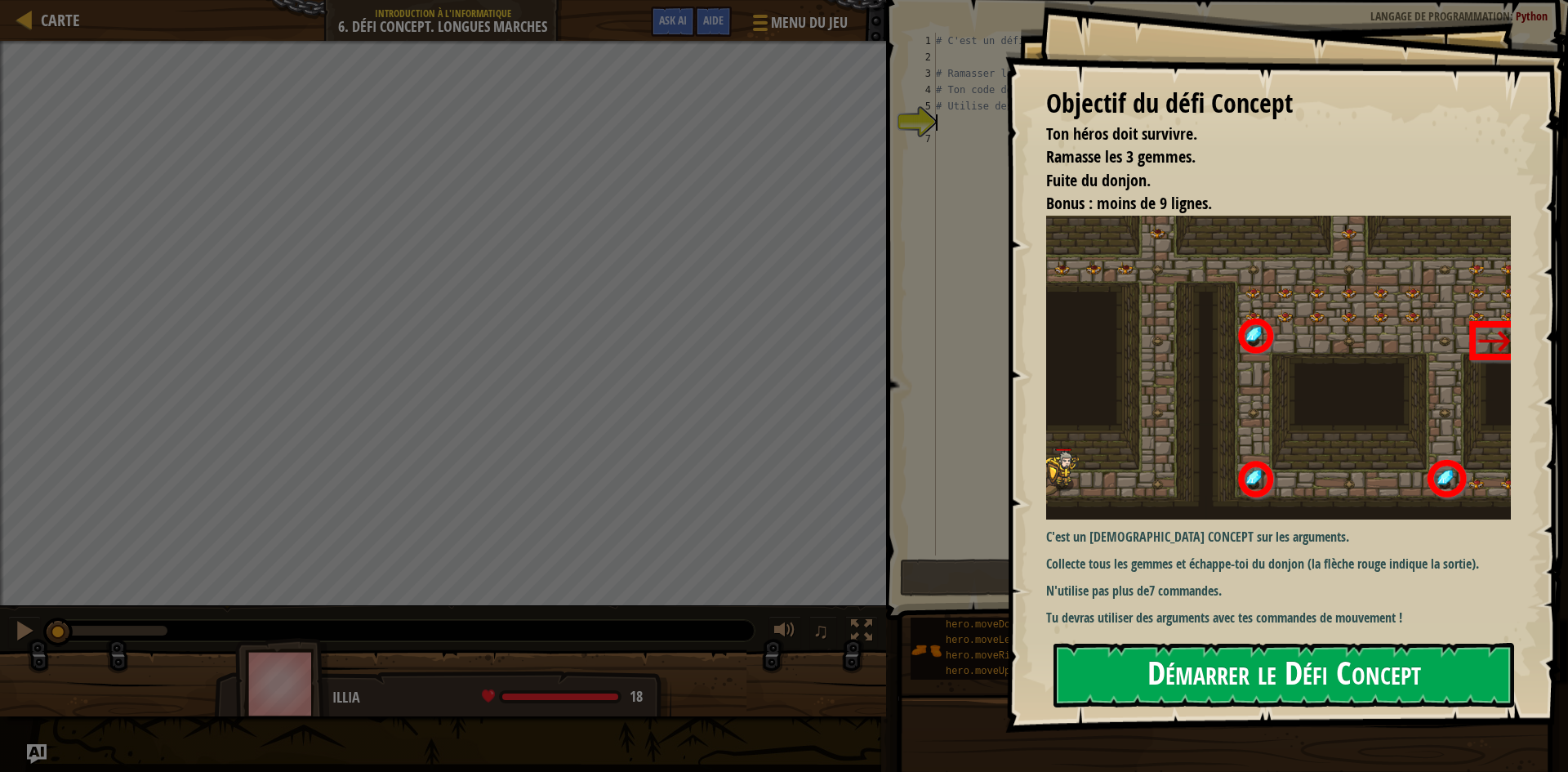
click at [1197, 674] on button "Démarrer le Défi Concept" at bounding box center [1284, 675] width 460 height 64
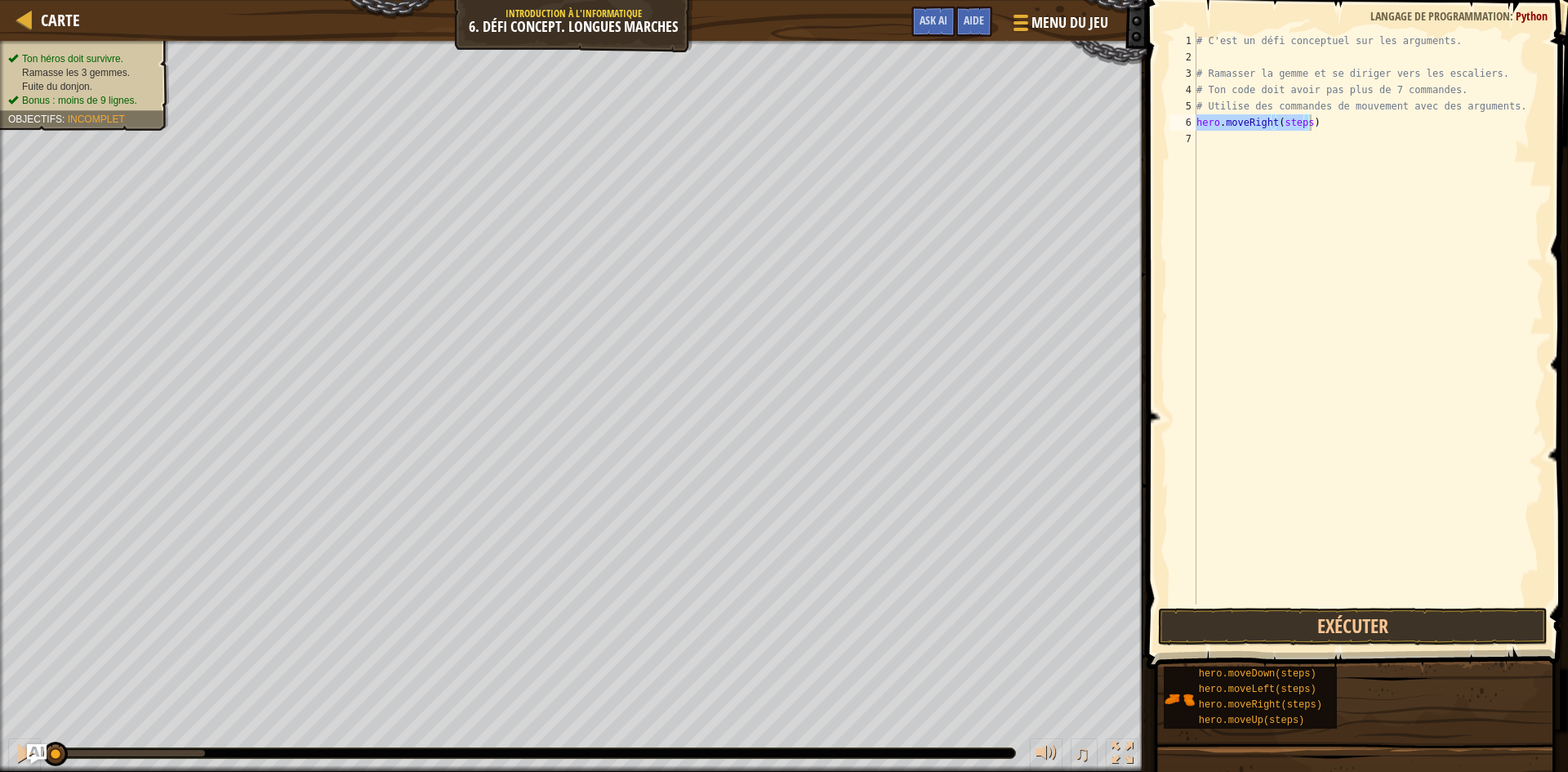
click at [1302, 122] on div "# C'est un défi conceptuel sur les arguments. # Ramasser la gemme et se diriger…" at bounding box center [1368, 319] width 350 height 571
drag, startPoint x: 1302, startPoint y: 122, endPoint x: 1277, endPoint y: 122, distance: 25.0
click at [1277, 122] on div "# C'est un défi conceptuel sur les arguments. # Ramasser la gemme et se diriger…" at bounding box center [1368, 335] width 350 height 604
click at [1285, 142] on div "# C'est un défi conceptuel sur les arguments. # Ramasser la gemme et se diriger…" at bounding box center [1368, 335] width 350 height 604
click at [1290, 143] on div "# C'est un défi conceptuel sur les arguments. # Ramasser la gemme et se diriger…" at bounding box center [1368, 335] width 350 height 604
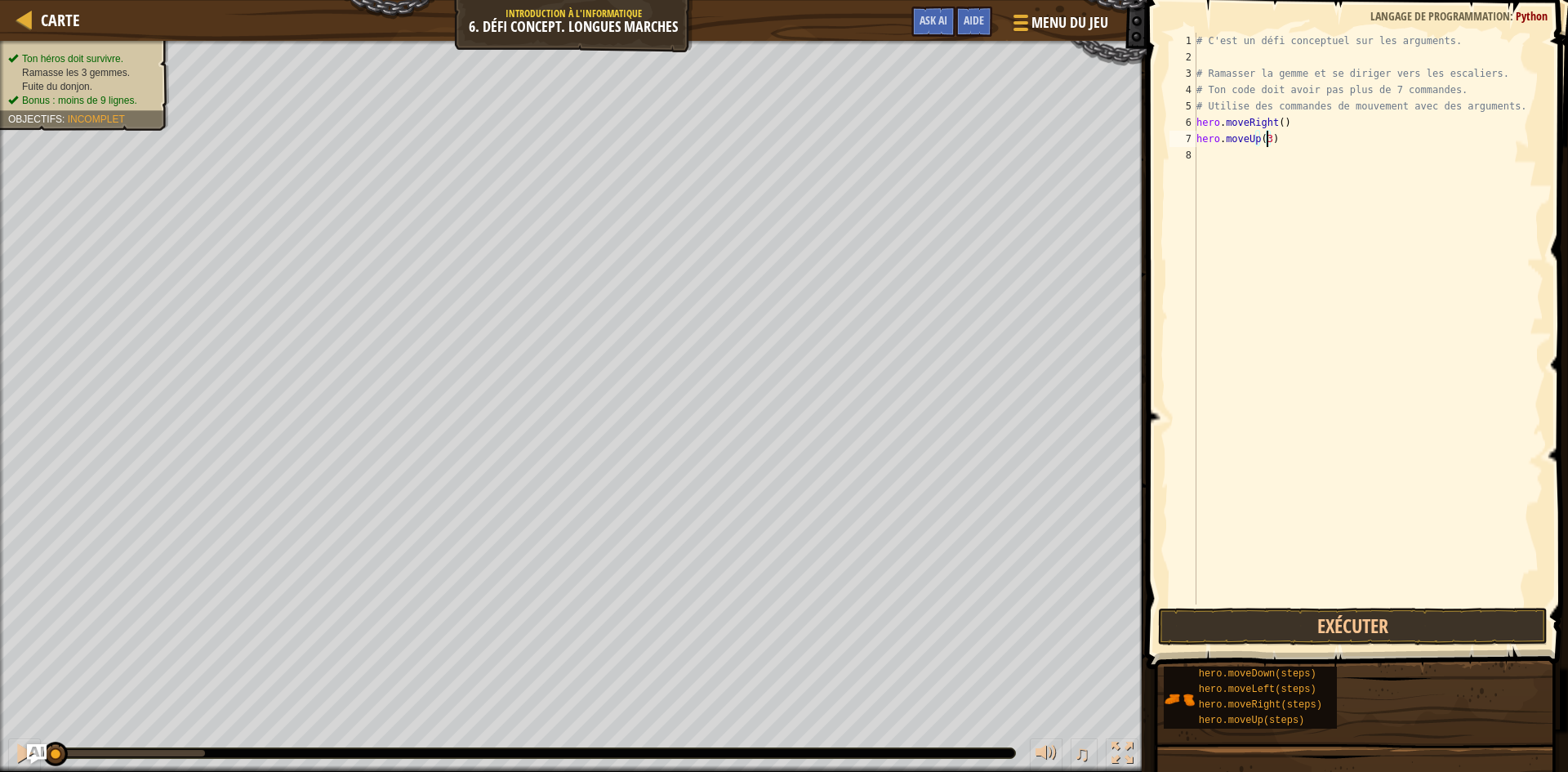
scroll to position [7, 6]
drag, startPoint x: 1304, startPoint y: 153, endPoint x: 1278, endPoint y: 159, distance: 26.7
click at [1278, 159] on div "# C'est un défi conceptuel sur les arguments. # Ramasser la gemme et se diriger…" at bounding box center [1368, 335] width 350 height 604
type textarea "hero.moveDown(steps)"
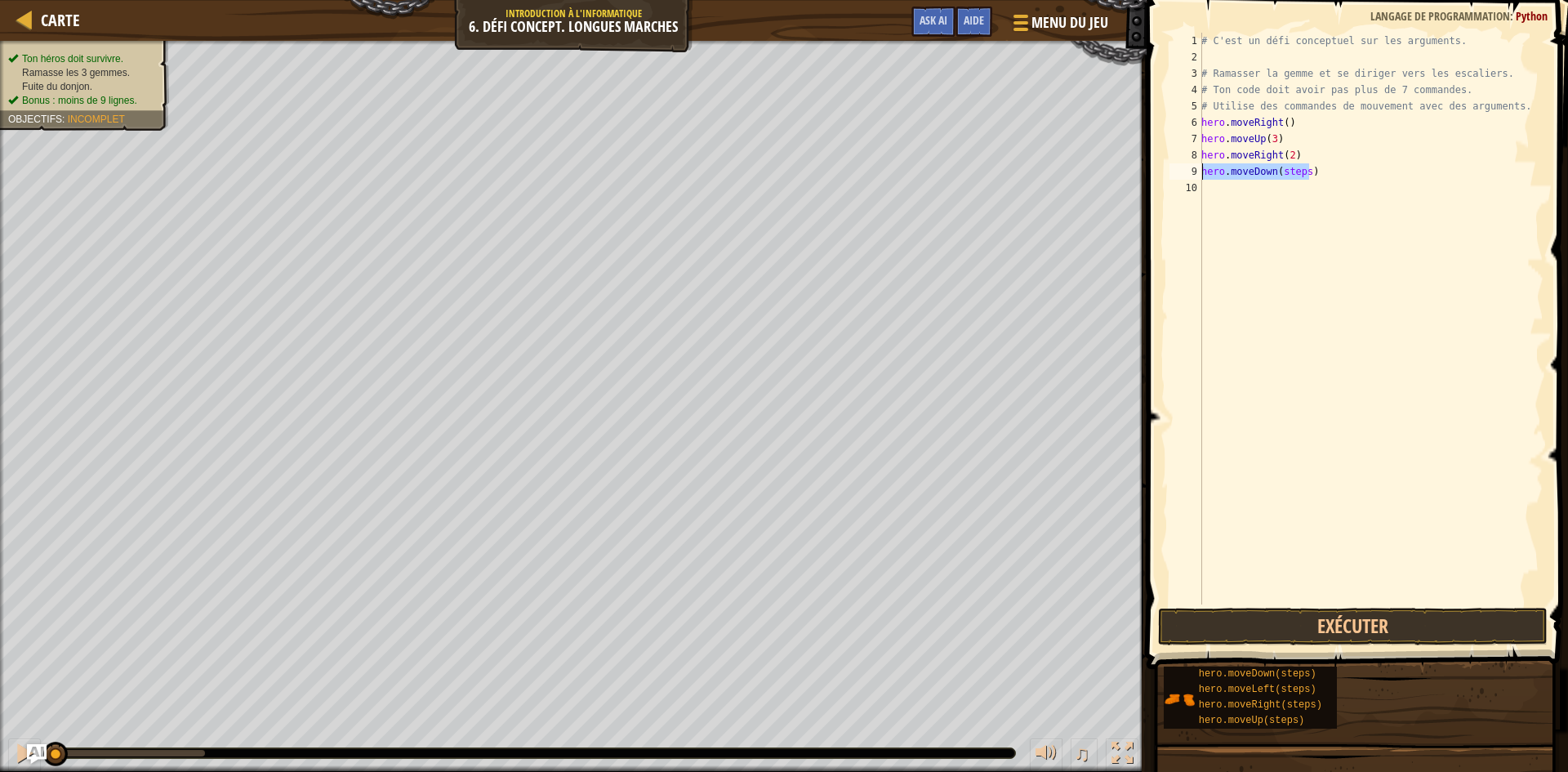
drag, startPoint x: 1331, startPoint y: 170, endPoint x: 1194, endPoint y: 174, distance: 137.1
click at [1194, 174] on div "hero.moveDown(steps) 1 2 3 4 5 6 7 8 9 10 # C'est un défi conceptuel sur les ar…" at bounding box center [1355, 319] width 377 height 571
click at [1301, 170] on div "# C'est un défi conceptuel sur les arguments. # Ramasser la gemme et se diriger…" at bounding box center [1371, 319] width 346 height 571
click at [1304, 169] on div "# C'est un défi conceptuel sur les arguments. # Ramasser la gemme et se diriger…" at bounding box center [1371, 335] width 346 height 604
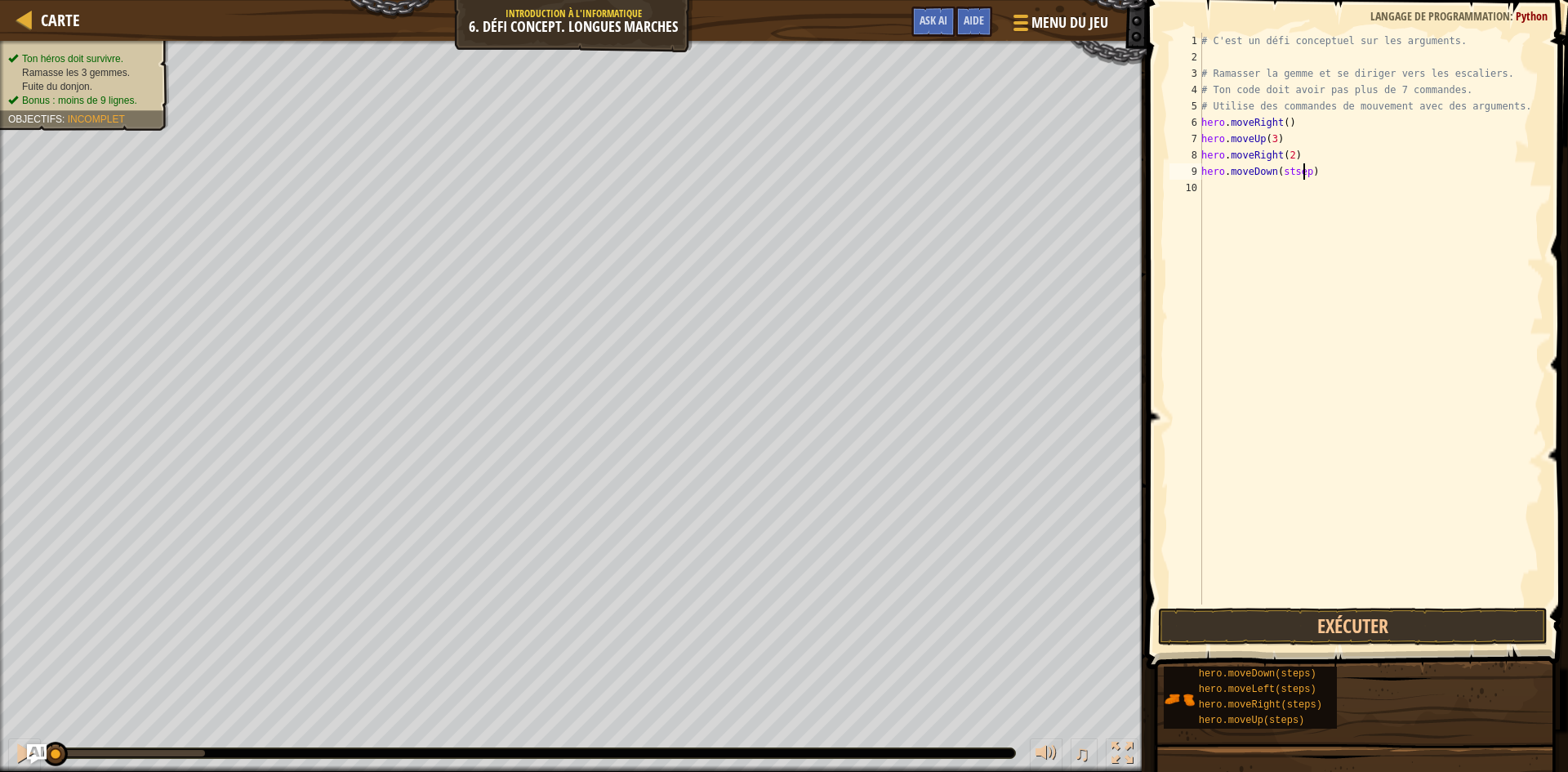
click at [1302, 172] on div "# C'est un défi conceptuel sur les arguments. # Ramasser la gemme et se diriger…" at bounding box center [1371, 335] width 346 height 604
click at [1302, 185] on div "# C'est un défi conceptuel sur les arguments. # Ramasser la gemme et se diriger…" at bounding box center [1371, 335] width 346 height 604
click at [1294, 207] on div "# C'est un défi conceptuel sur les arguments. # Ramasser la gemme et se diriger…" at bounding box center [1371, 335] width 346 height 604
click at [1303, 207] on div "# C'est un défi conceptuel sur les arguments. # Ramasser la gemme et se diriger…" at bounding box center [1371, 335] width 346 height 604
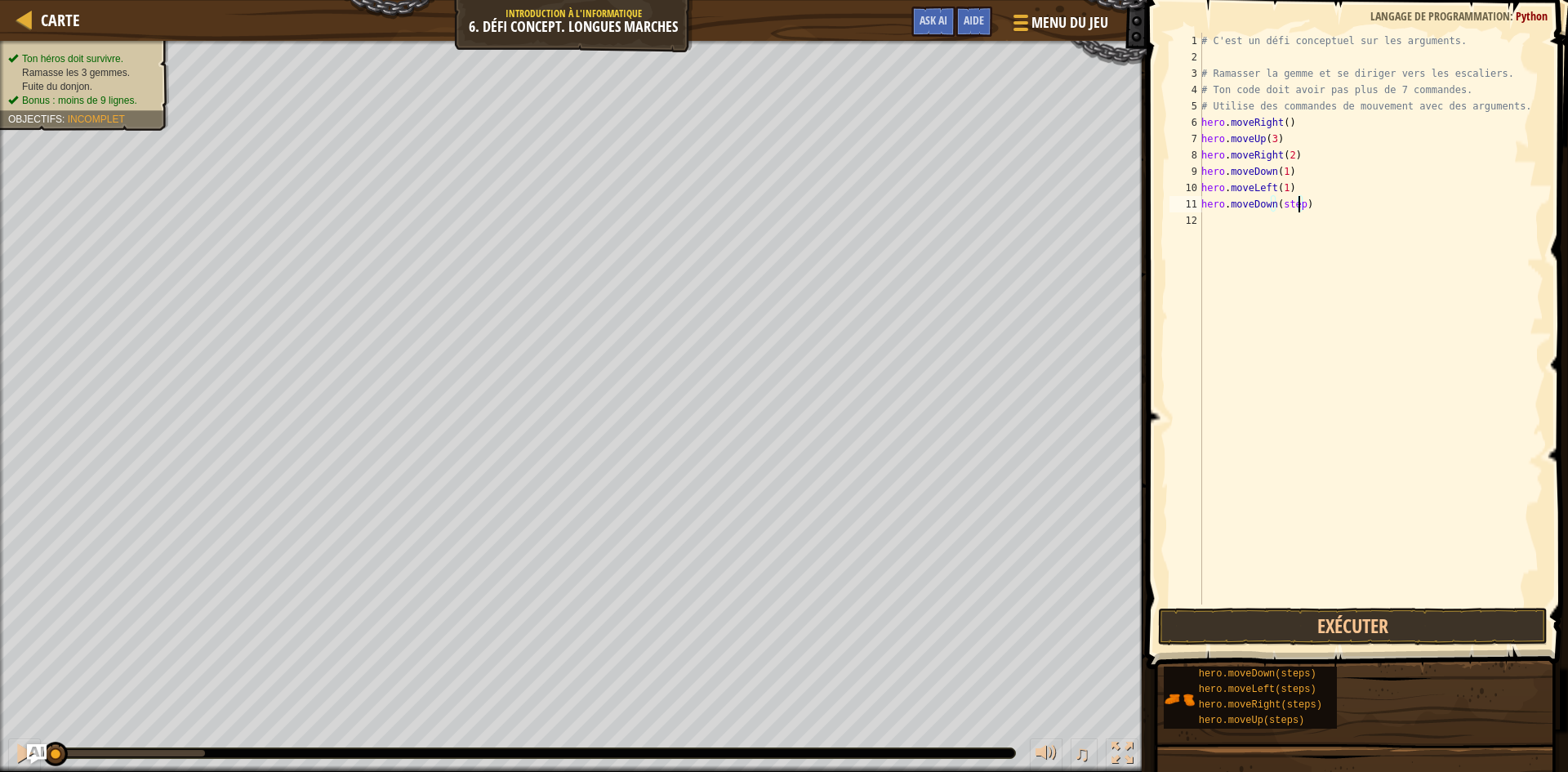
type textarea "hero.moveDo)"
click at [1128, 208] on div "Carte Introduction à l'Informatique 6. Défi Concept. Longues Marches Menu du je…" at bounding box center [784, 386] width 1568 height 772
click at [1304, 201] on div "# C'est un défi conceptuel sur les arguments. # Ramasser la gemme et se diriger…" at bounding box center [1371, 319] width 346 height 571
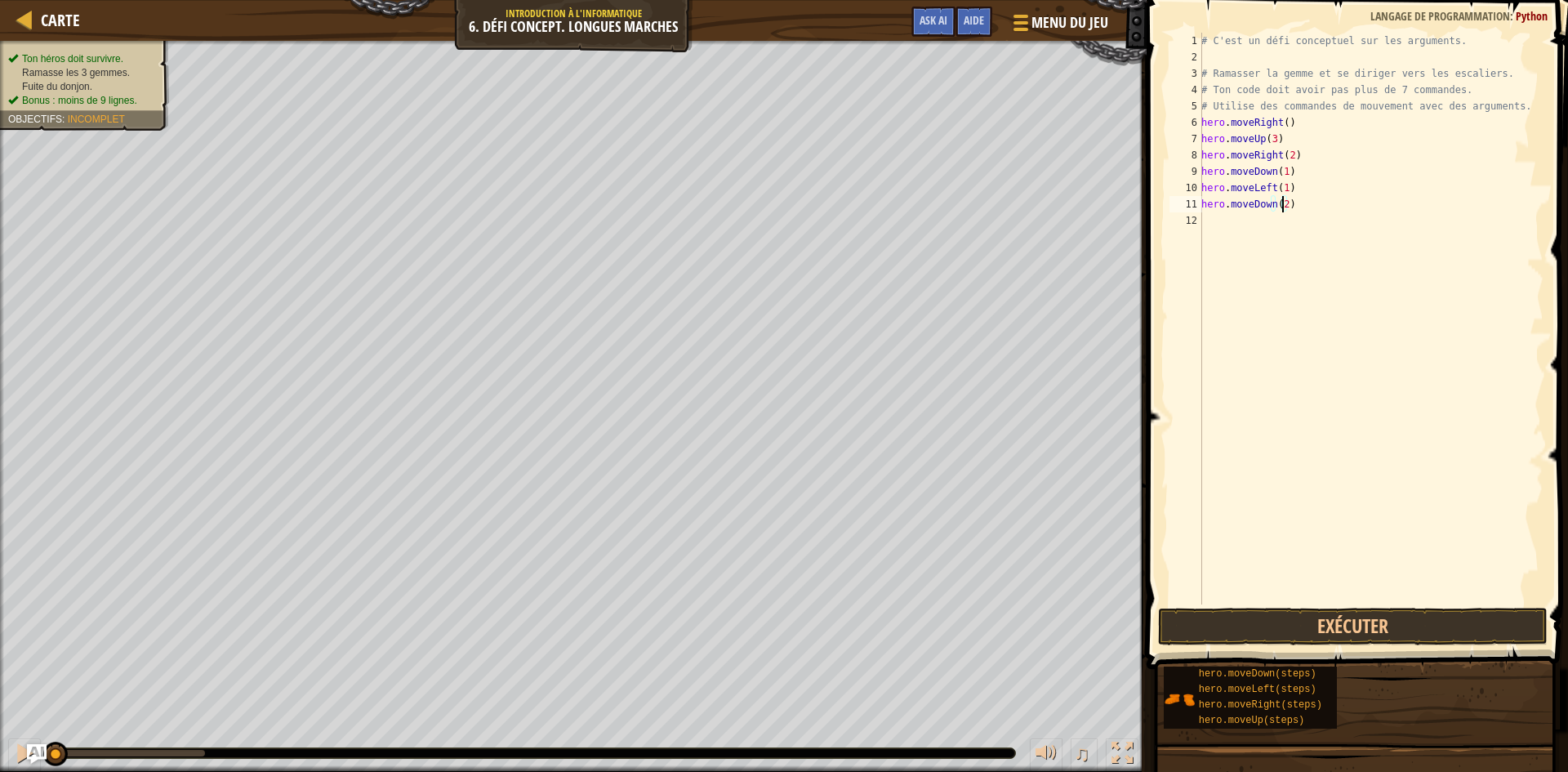
scroll to position [7, 7]
drag, startPoint x: 1307, startPoint y: 220, endPoint x: 1280, endPoint y: 217, distance: 27.2
click at [1280, 217] on div "# C'est un défi conceptuel sur les arguments. # Ramasser la gemme et se diriger…" at bounding box center [1371, 335] width 346 height 604
click at [1293, 237] on div "# C'est un défi conceptuel sur les arguments. # Ramasser la gemme et se diriger…" at bounding box center [1371, 335] width 346 height 604
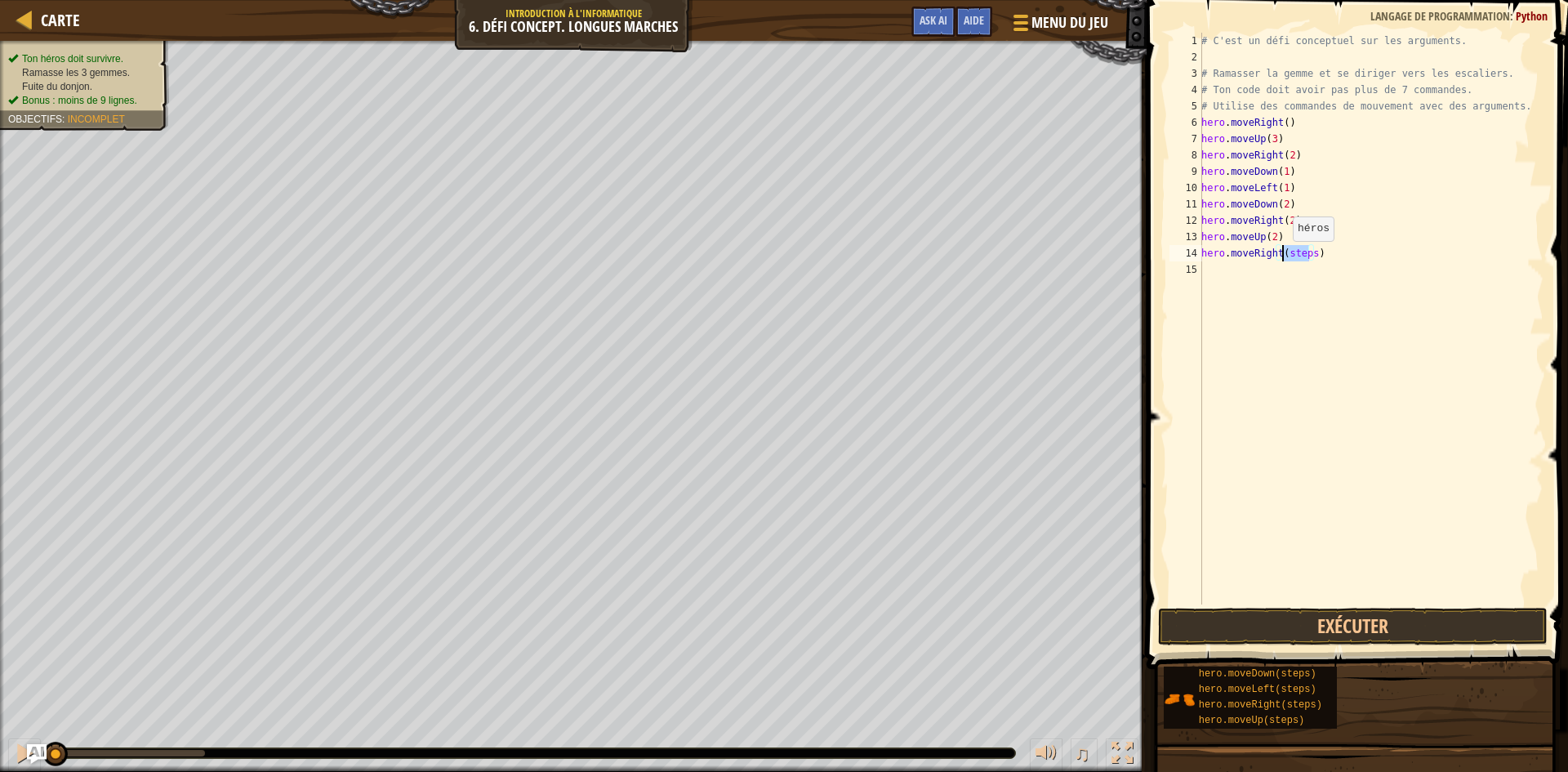
drag, startPoint x: 1308, startPoint y: 254, endPoint x: 1284, endPoint y: 257, distance: 24.2
click at [1284, 257] on div "# C'est un défi conceptuel sur les arguments. # Ramasser la gemme et se diriger…" at bounding box center [1371, 335] width 346 height 604
click at [1349, 632] on button "Exécuter" at bounding box center [1353, 626] width 390 height 37
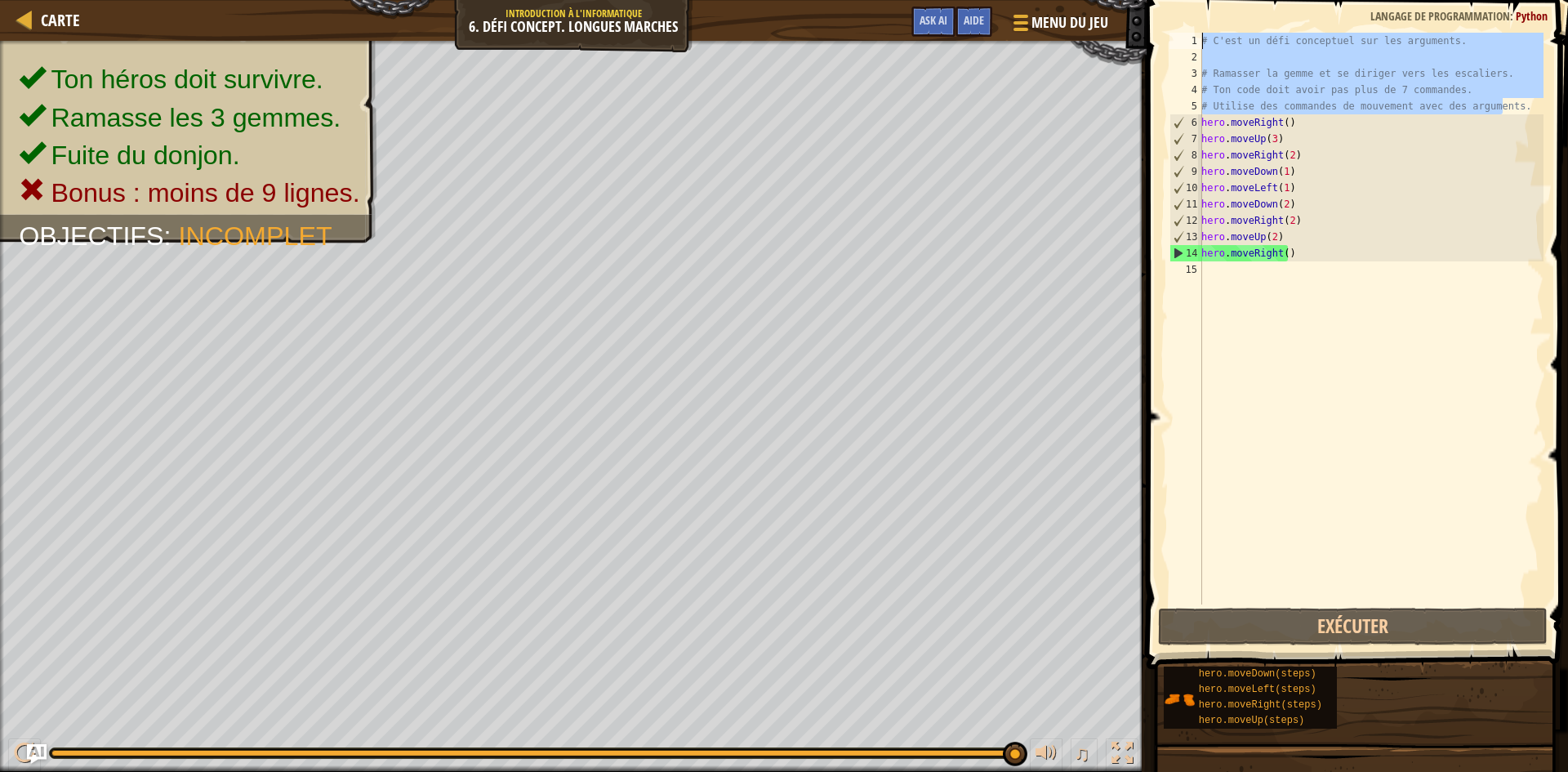
drag, startPoint x: 1506, startPoint y: 106, endPoint x: 1148, endPoint y: 34, distance: 365.2
click at [1148, 34] on div "hero.moveRight() 1 2 3 4 5 6 7 8 9 10 11 12 13 14 15 # C'est un défi conceptuel…" at bounding box center [1355, 366] width 427 height 717
type textarea "# C'est un défi conceptuel sur les arguments."
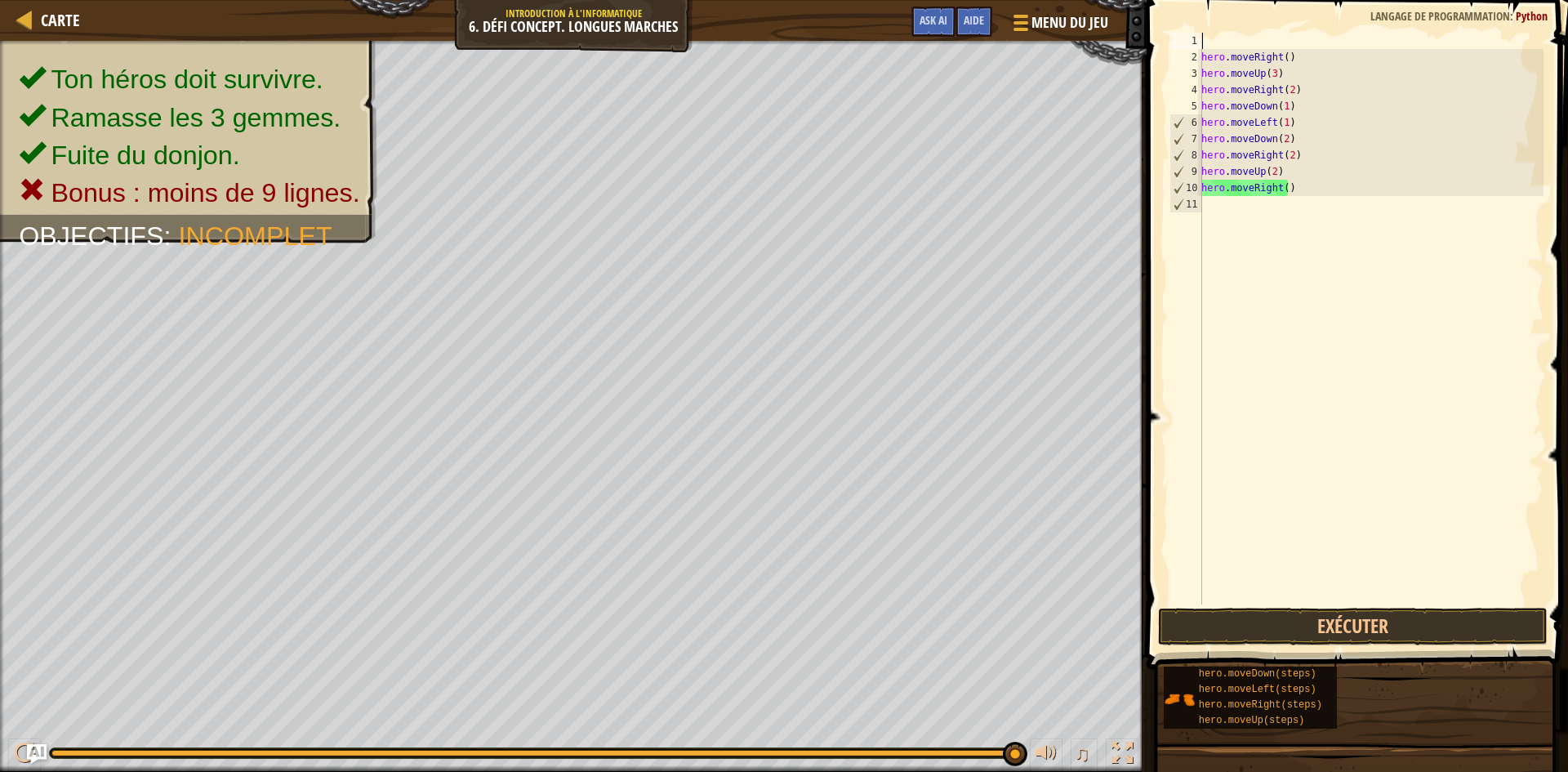
scroll to position [7, 0]
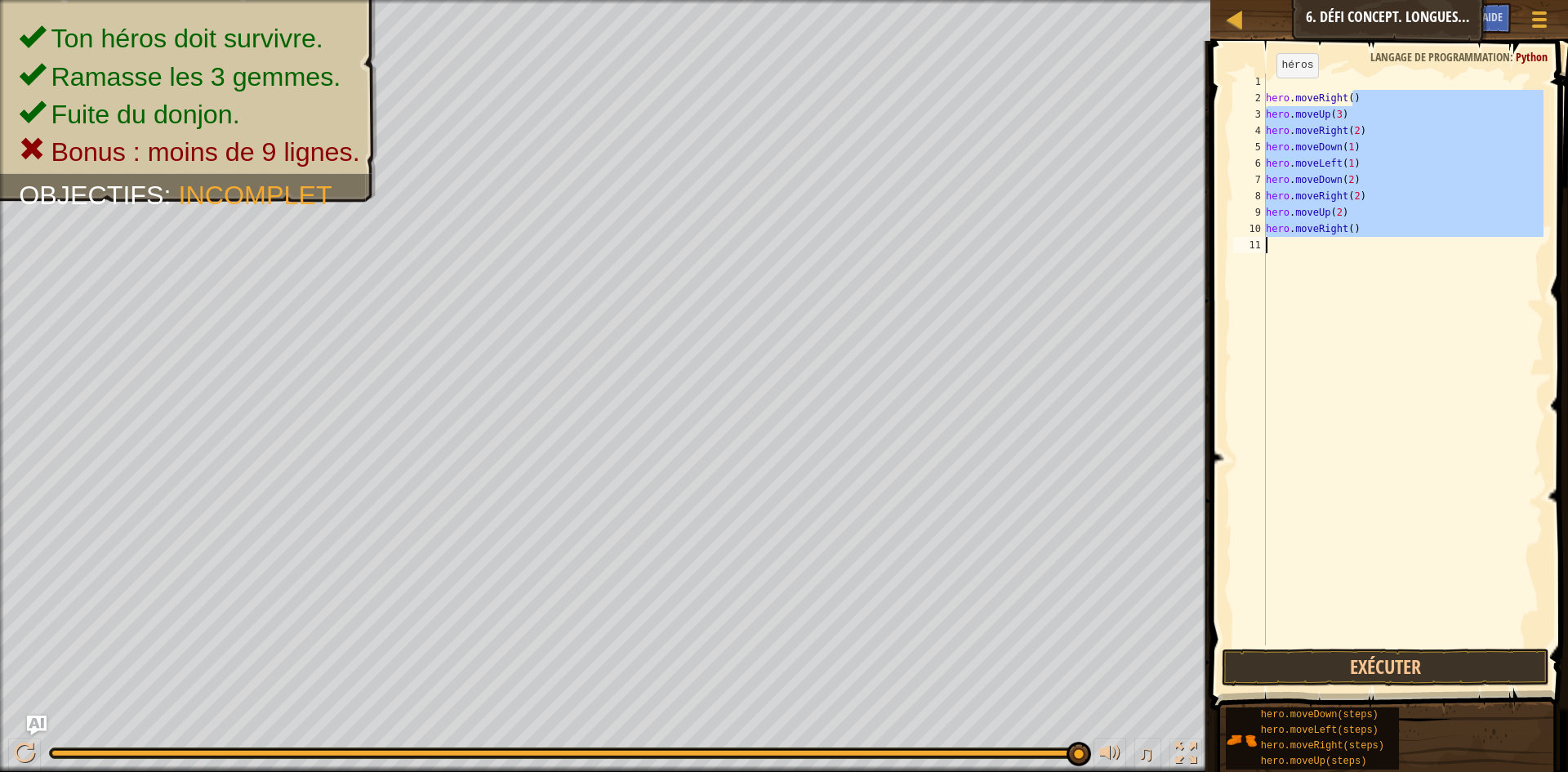
drag, startPoint x: 1375, startPoint y: 99, endPoint x: 1249, endPoint y: 280, distance: 220.5
click at [1249, 280] on div "1 2 3 4 5 6 7 8 9 10 11 hero . moveRight ( ) hero . moveUp ( 3 ) hero . moveRig…" at bounding box center [1386, 360] width 314 height 571
type textarea "hero.moveRight()"
click at [1292, 63] on span at bounding box center [1391, 352] width 371 height 717
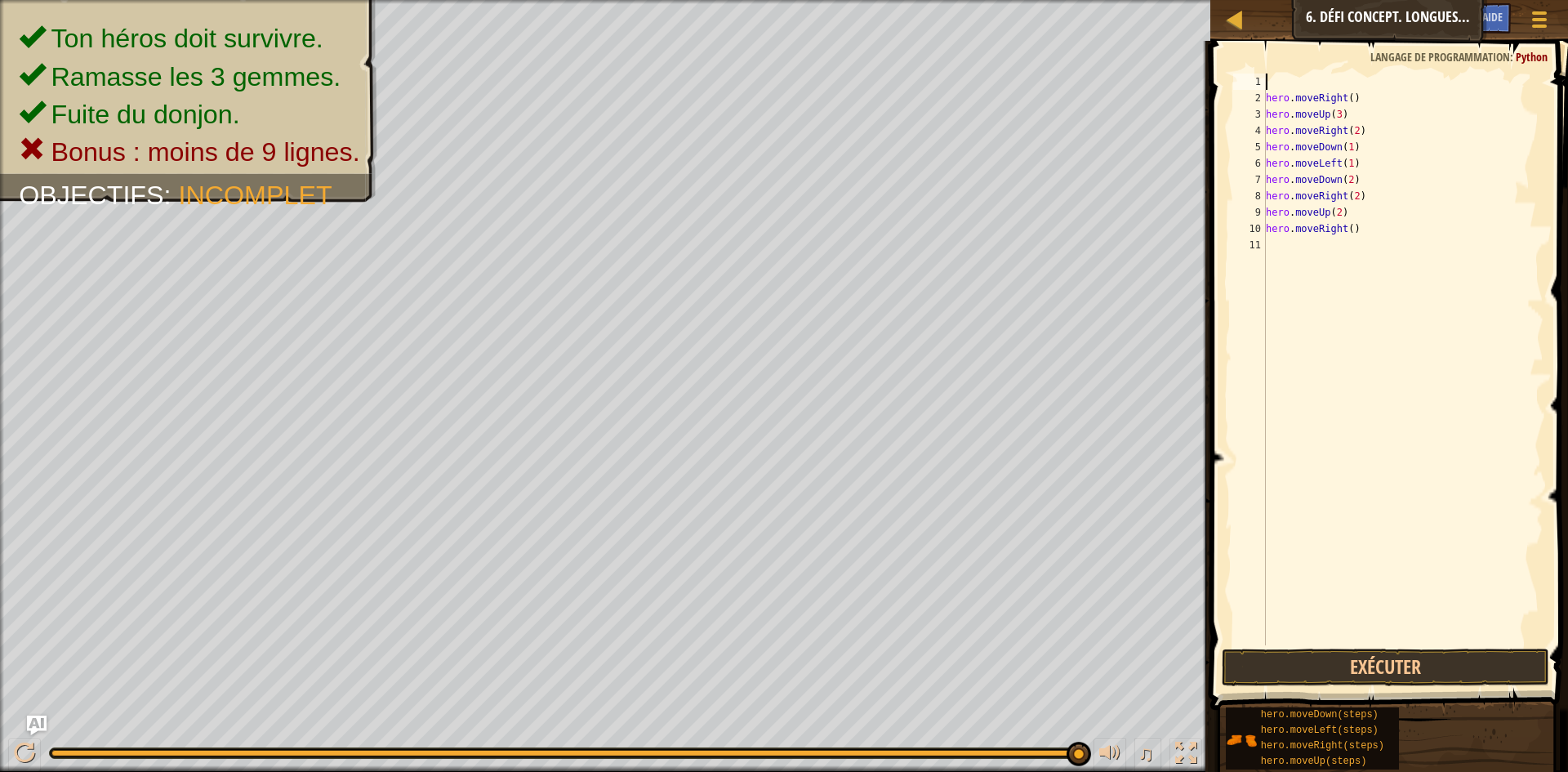
drag, startPoint x: 1267, startPoint y: 76, endPoint x: 1250, endPoint y: 81, distance: 17.7
click at [1250, 81] on div "1 2 3 4 5 6 7 8 9 10 11 hero . moveRight ( ) hero . moveUp ( 3 ) hero . moveRig…" at bounding box center [1386, 360] width 314 height 571
click at [1267, 100] on div "hero . moveRight ( ) hero . moveUp ( 3 ) hero . moveRight ( 2 ) hero . moveDown…" at bounding box center [1403, 376] width 281 height 604
type textarea "hero.moveRight()"
click at [1271, 654] on button "Exécuter" at bounding box center [1386, 667] width 327 height 37
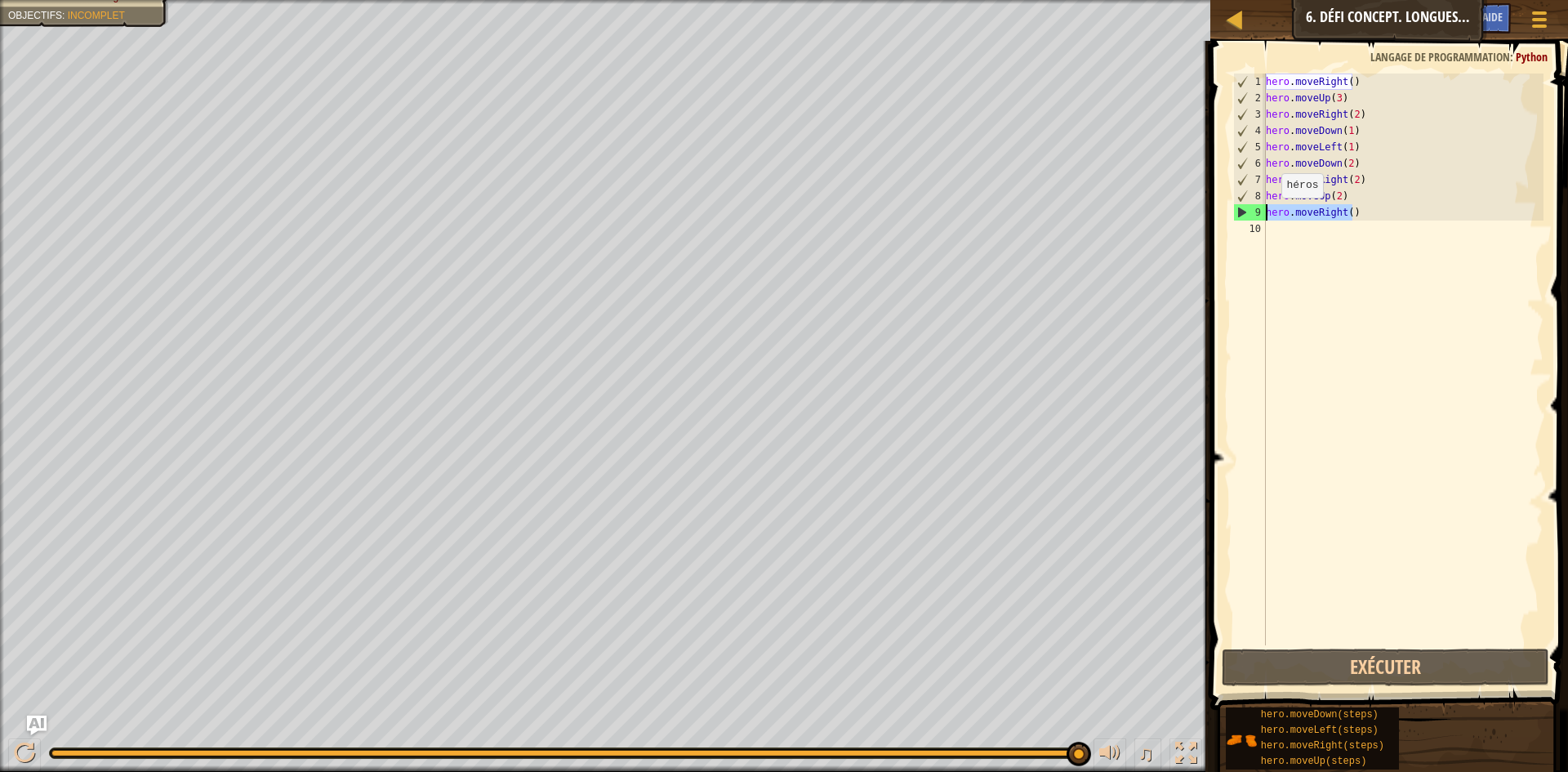
click at [1173, 208] on div "Carte Introduction à l'Informatique 6. Défi Concept. Longues Marches Menu du je…" at bounding box center [784, 386] width 1568 height 772
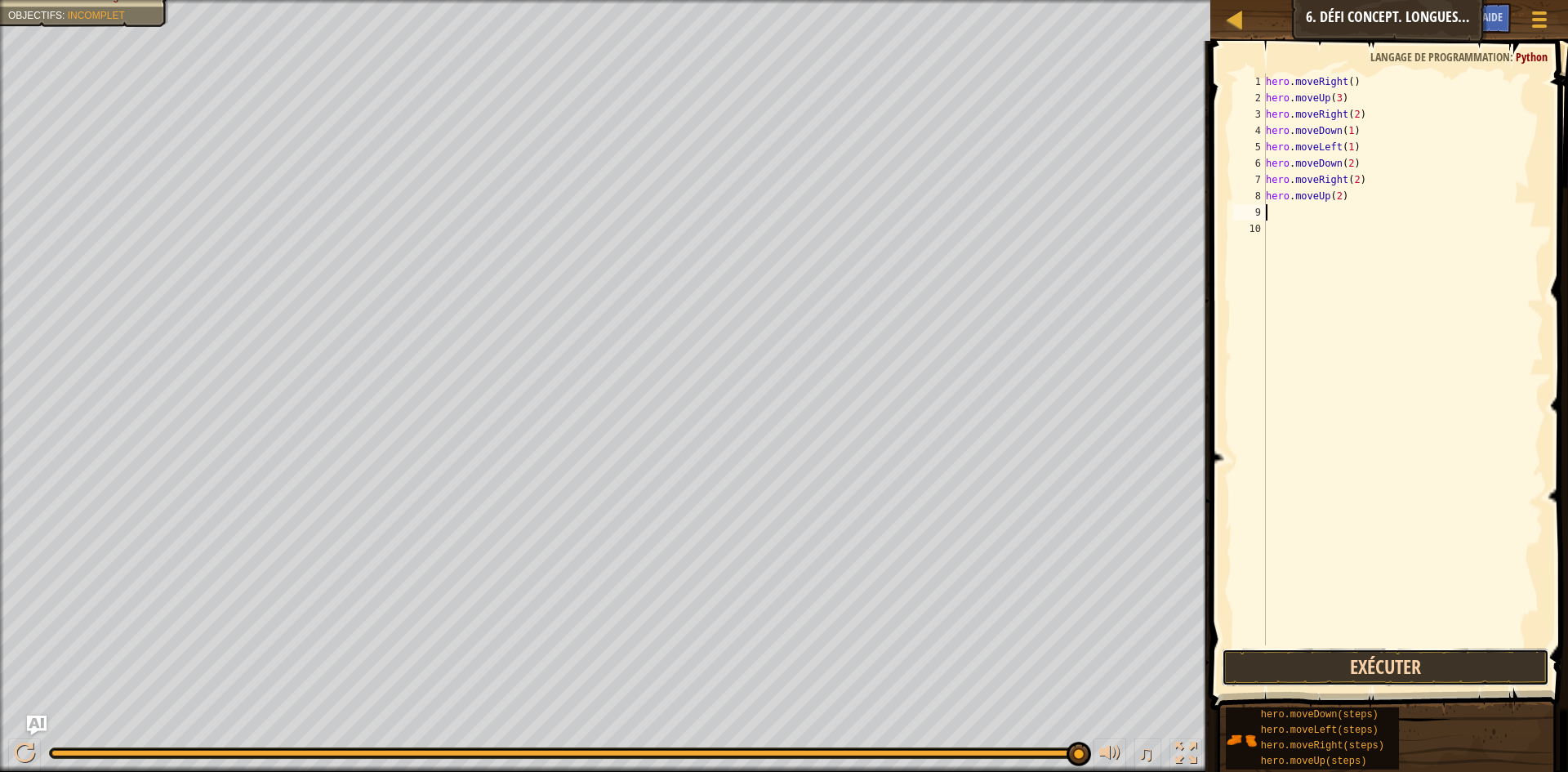
click at [1267, 665] on button "Exécuter" at bounding box center [1386, 667] width 327 height 37
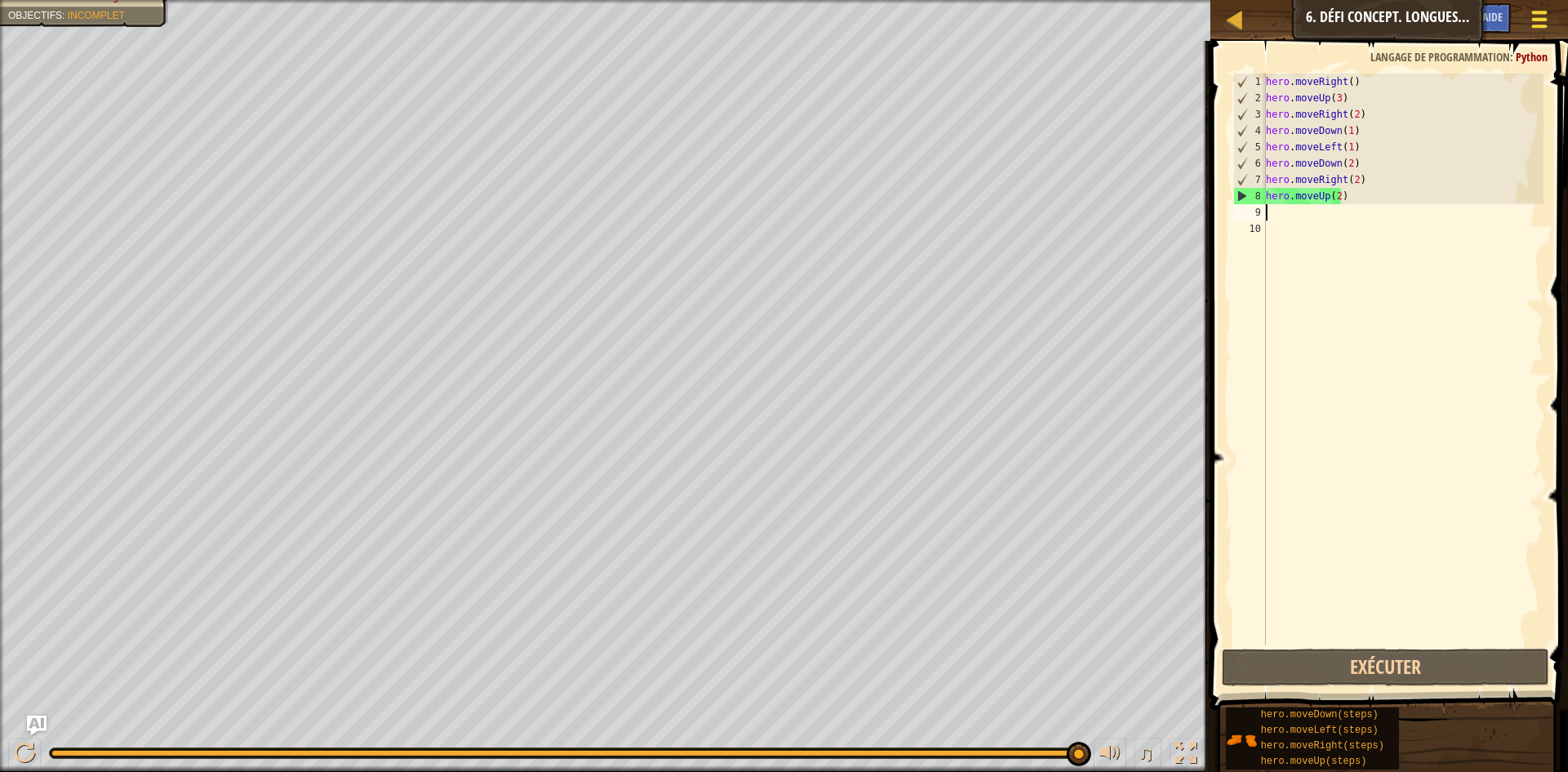
click at [1536, 19] on span at bounding box center [1540, 20] width 16 height 3
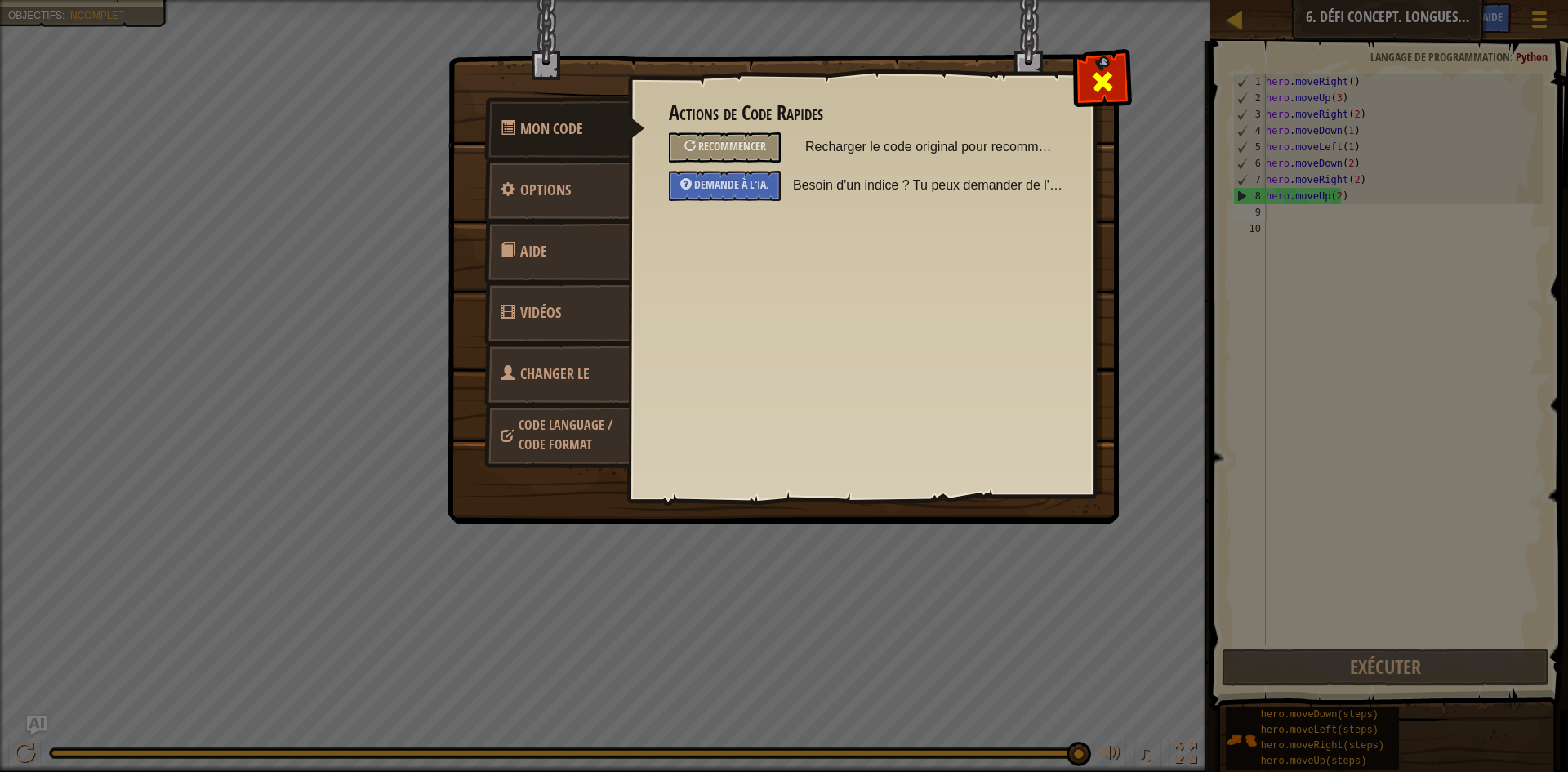
click at [1102, 81] on span at bounding box center [1102, 82] width 26 height 26
